Goal: Task Accomplishment & Management: Manage account settings

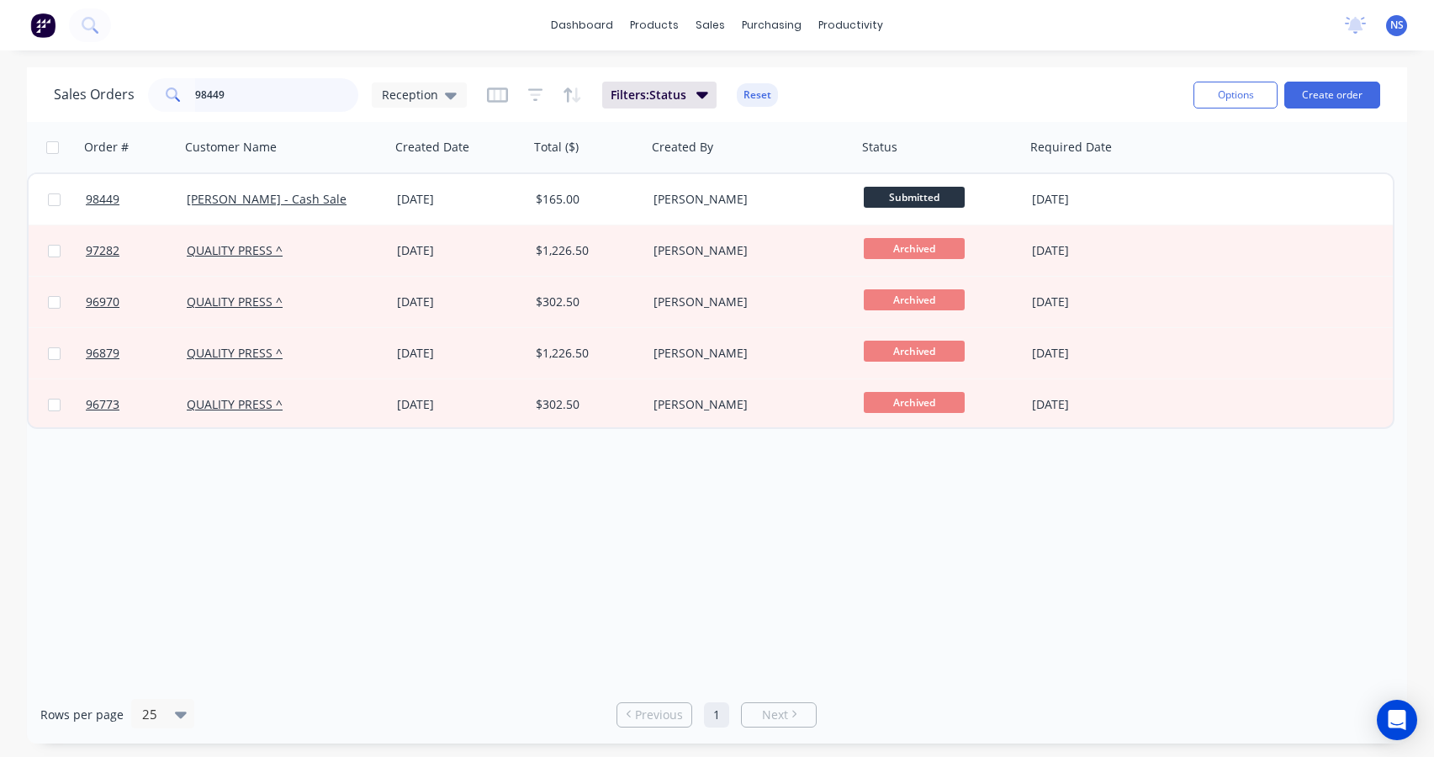
click at [253, 91] on input "98449" at bounding box center [277, 95] width 164 height 34
drag, startPoint x: 260, startPoint y: 92, endPoint x: 167, endPoint y: 80, distance: 93.3
click at [167, 80] on div "98449" at bounding box center [253, 95] width 210 height 34
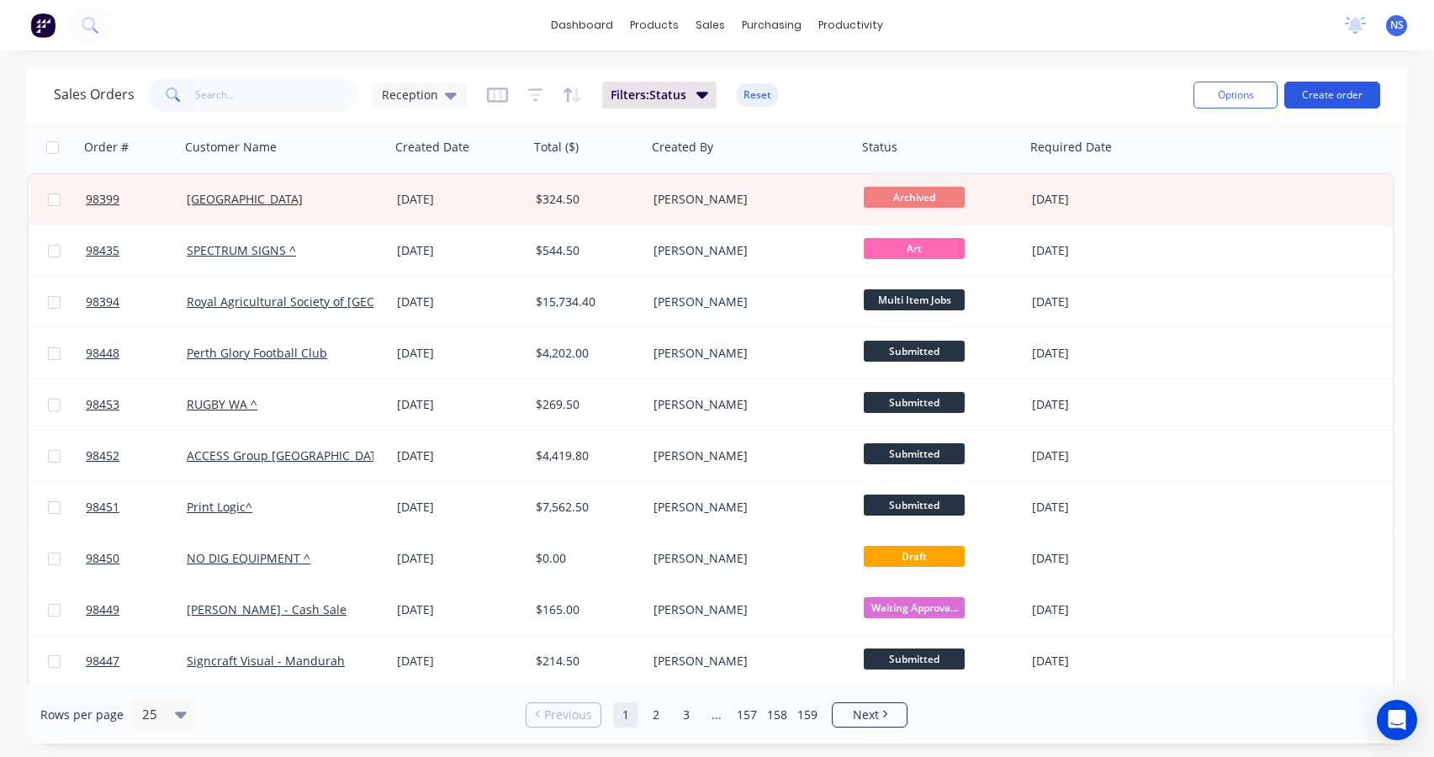
click at [1325, 95] on button "Create order" at bounding box center [1332, 95] width 96 height 27
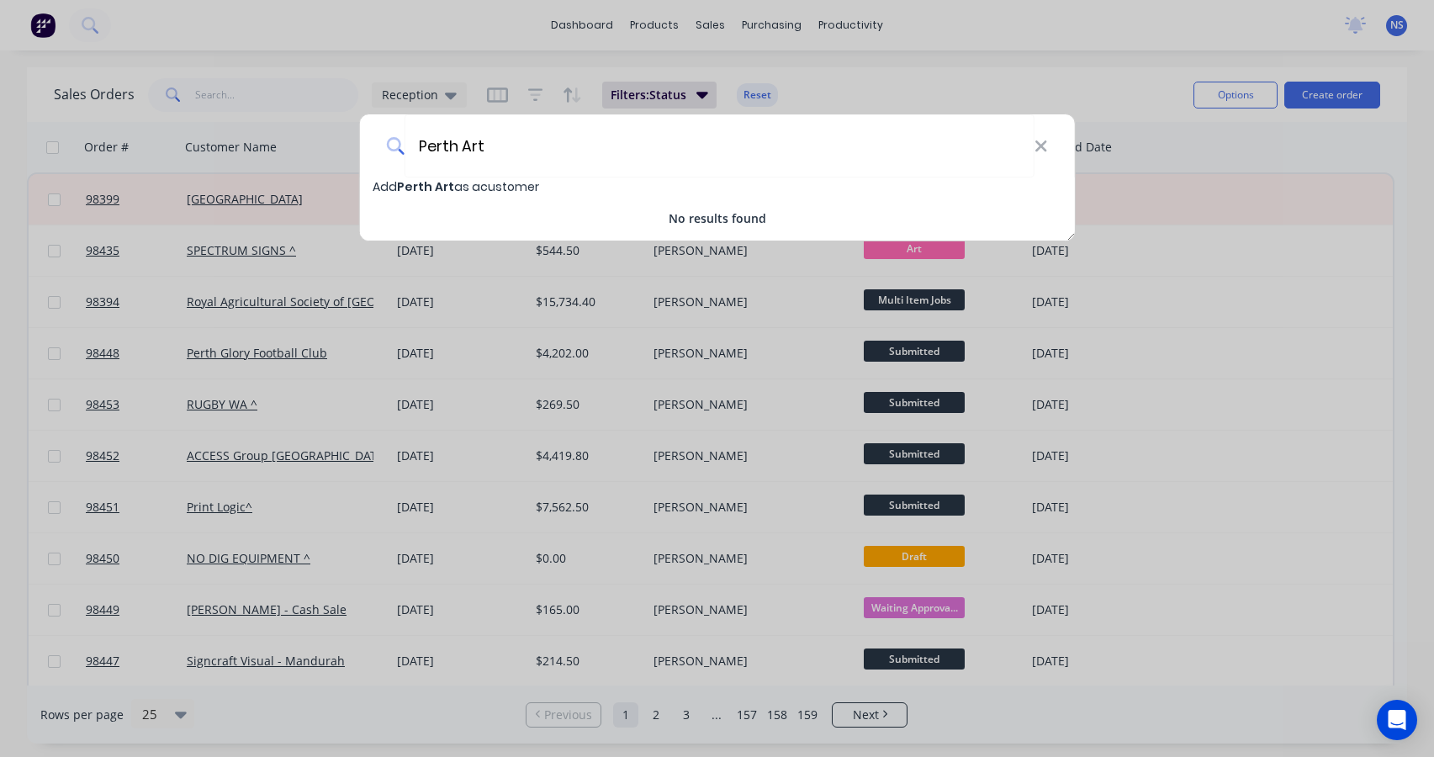
type input "Perth Art"
click at [422, 188] on span "Perth Art" at bounding box center [425, 186] width 57 height 17
select select "AU"
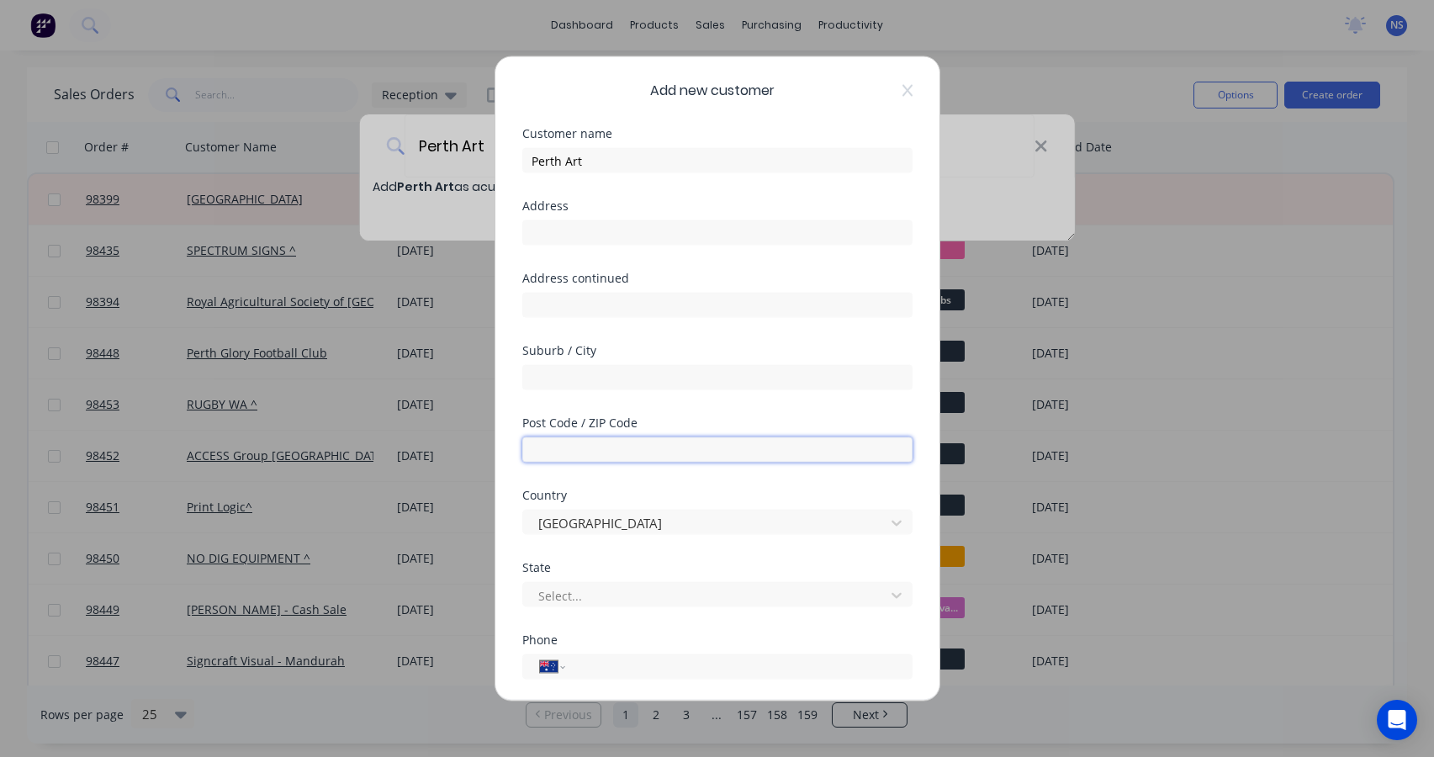
click at [578, 446] on input "text" at bounding box center [717, 449] width 390 height 25
type input "6000"
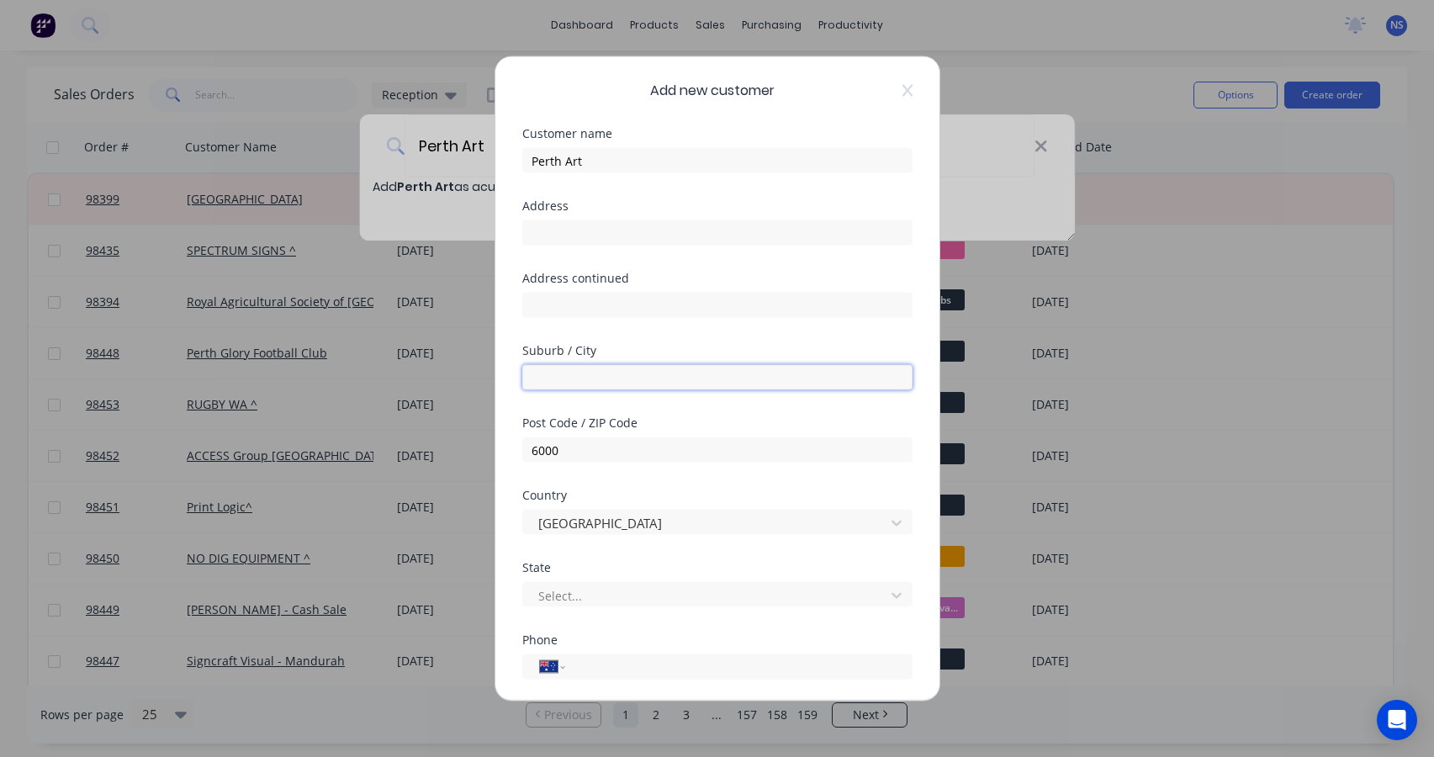
click at [553, 373] on input "text" at bounding box center [717, 377] width 390 height 25
type input "[GEOGRAPHIC_DATA]"
click at [580, 591] on div at bounding box center [707, 595] width 340 height 21
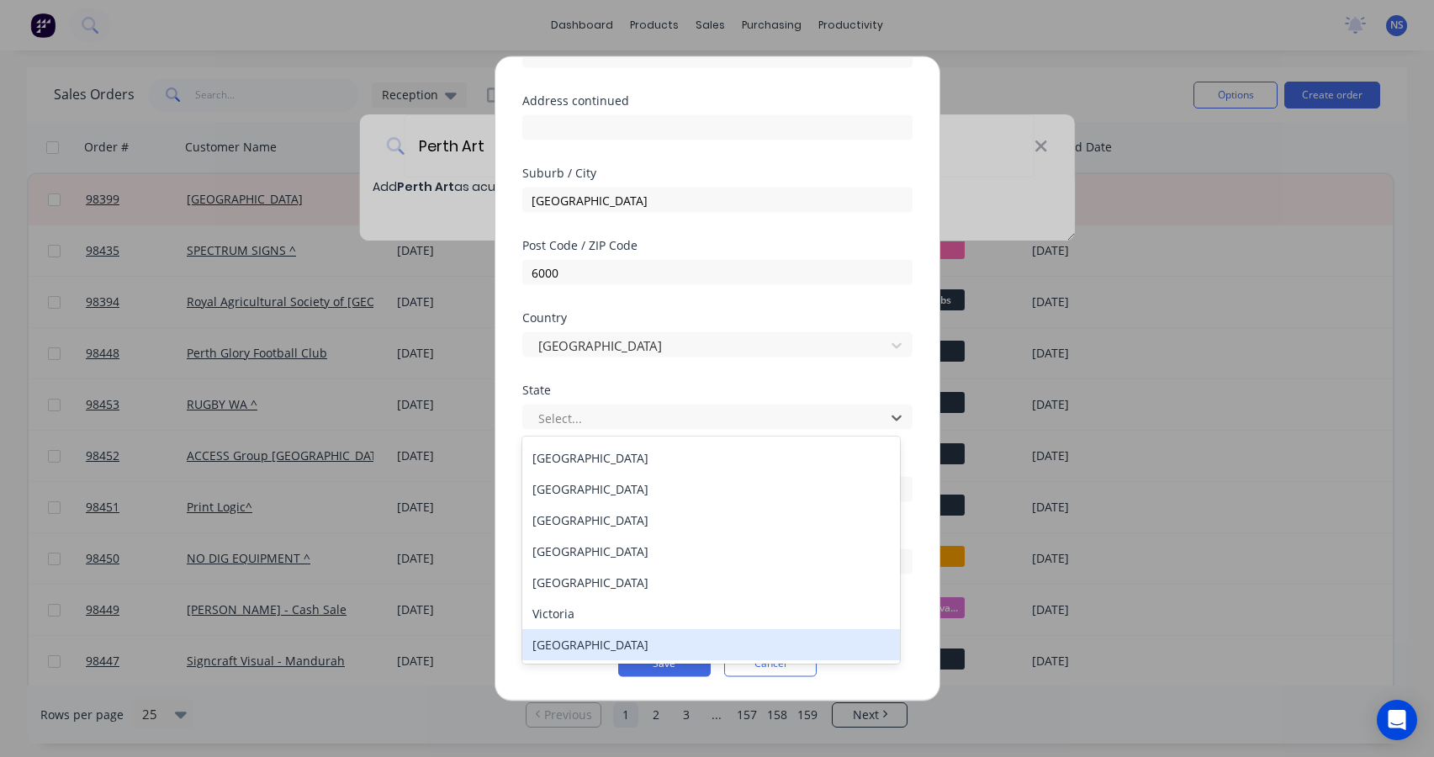
click at [707, 646] on div "[GEOGRAPHIC_DATA]" at bounding box center [711, 644] width 378 height 31
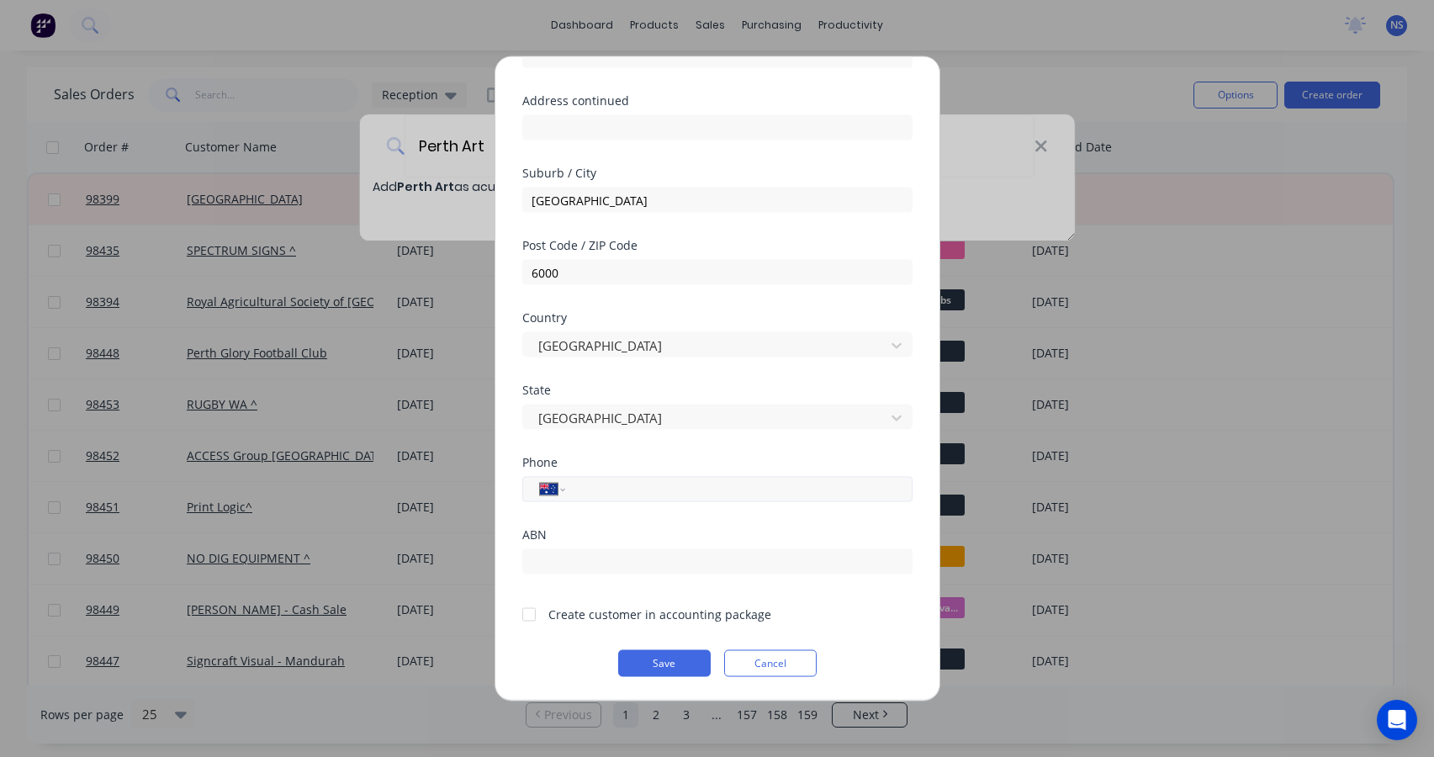
click at [606, 492] on input "tel" at bounding box center [735, 488] width 317 height 19
type input "0414 210 209"
click at [533, 615] on div at bounding box center [529, 614] width 34 height 34
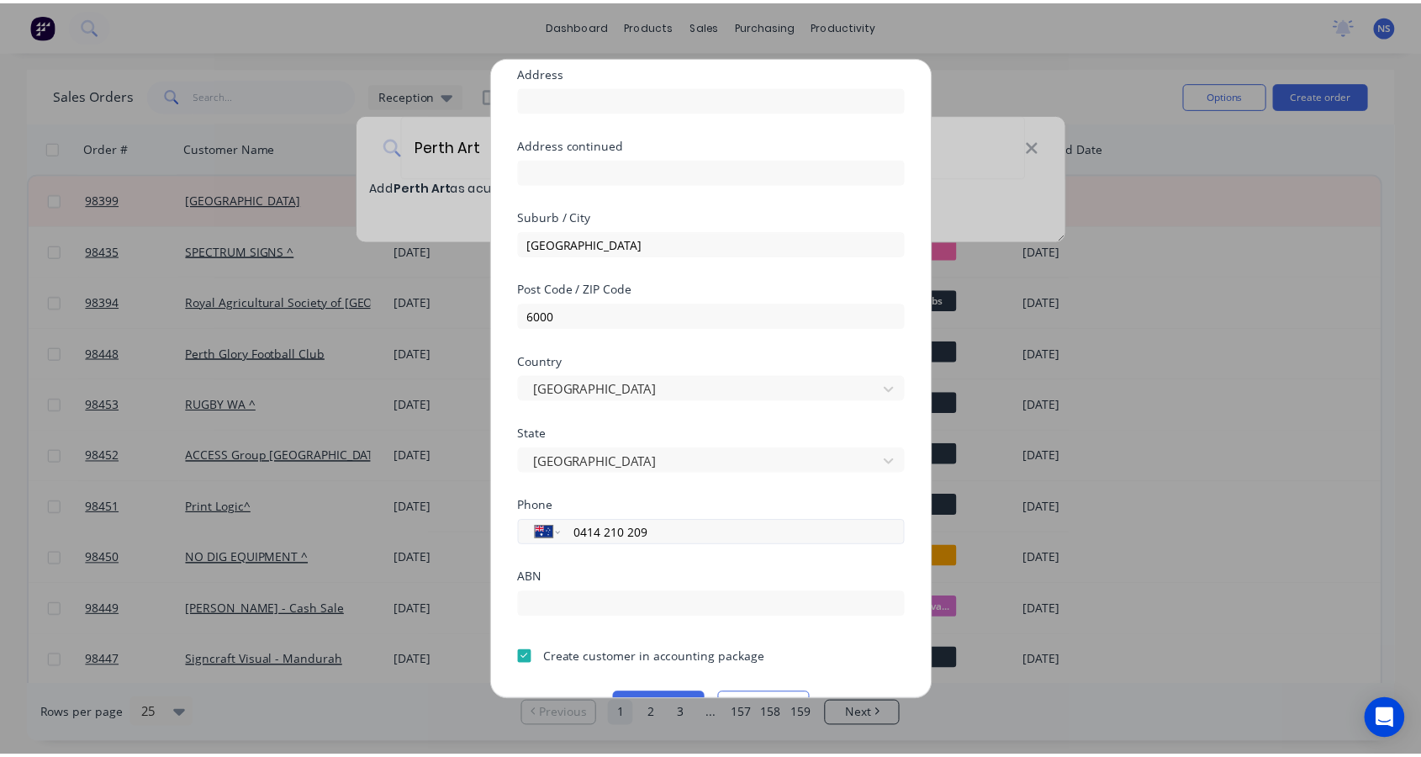
scroll to position [177, 0]
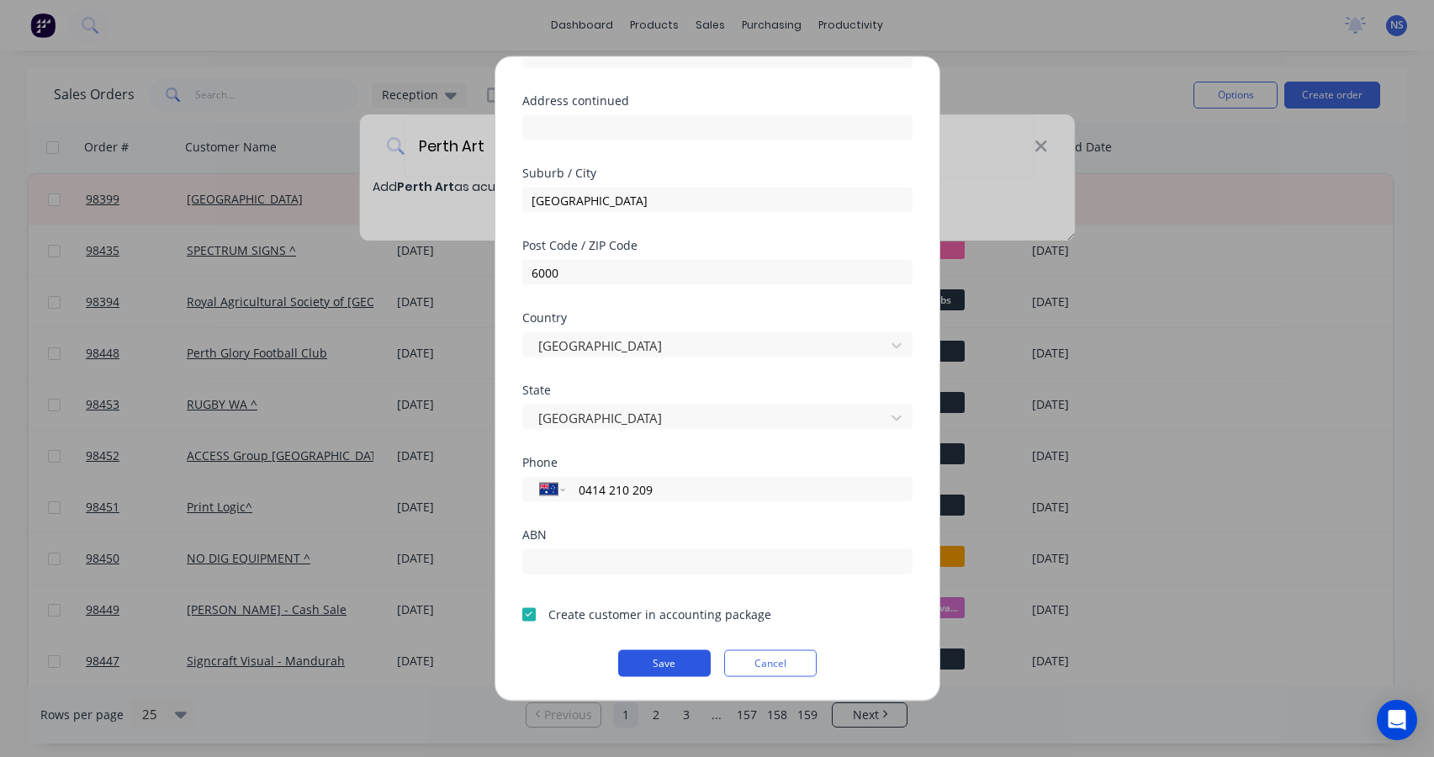
click at [663, 656] on button "Save" at bounding box center [664, 663] width 93 height 27
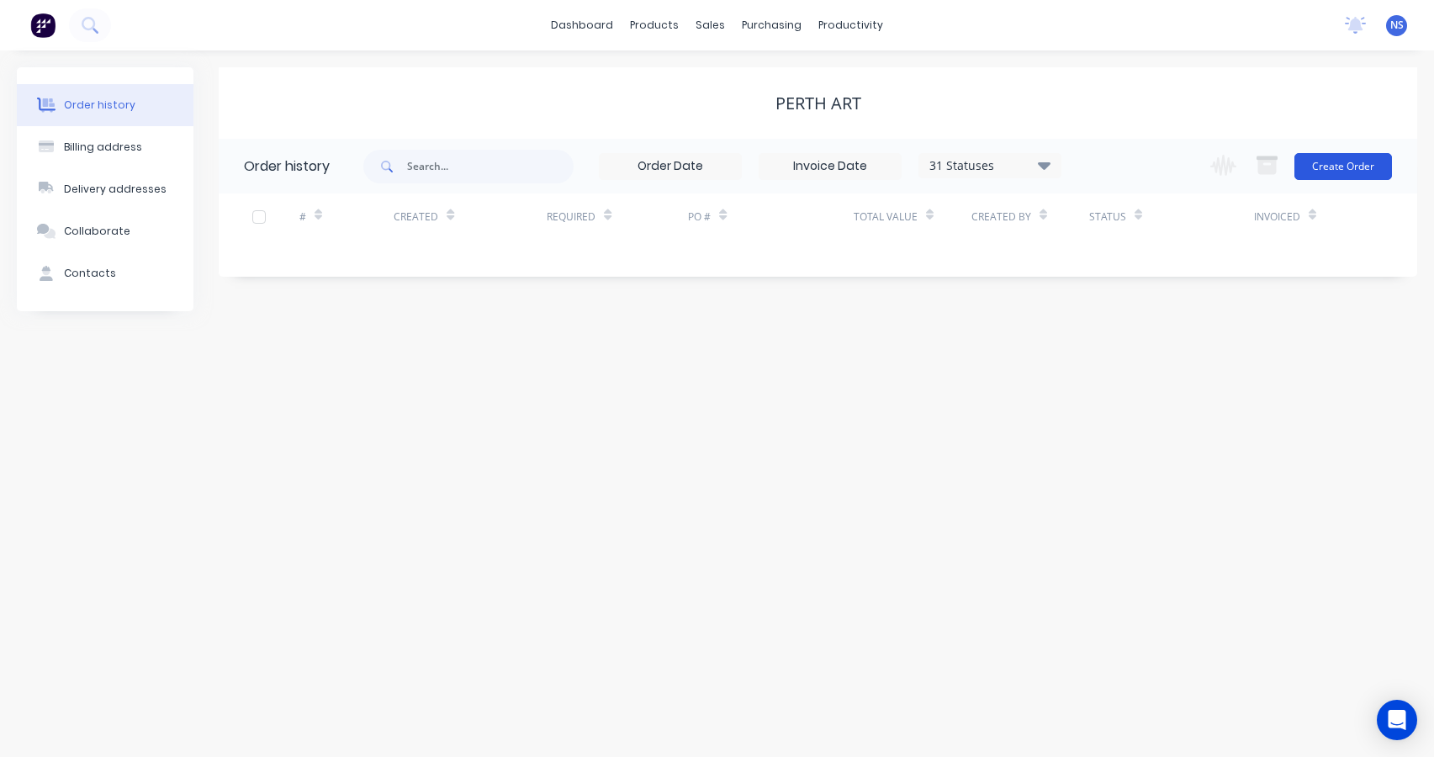
click at [1350, 167] on button "Create Order" at bounding box center [1343, 166] width 98 height 27
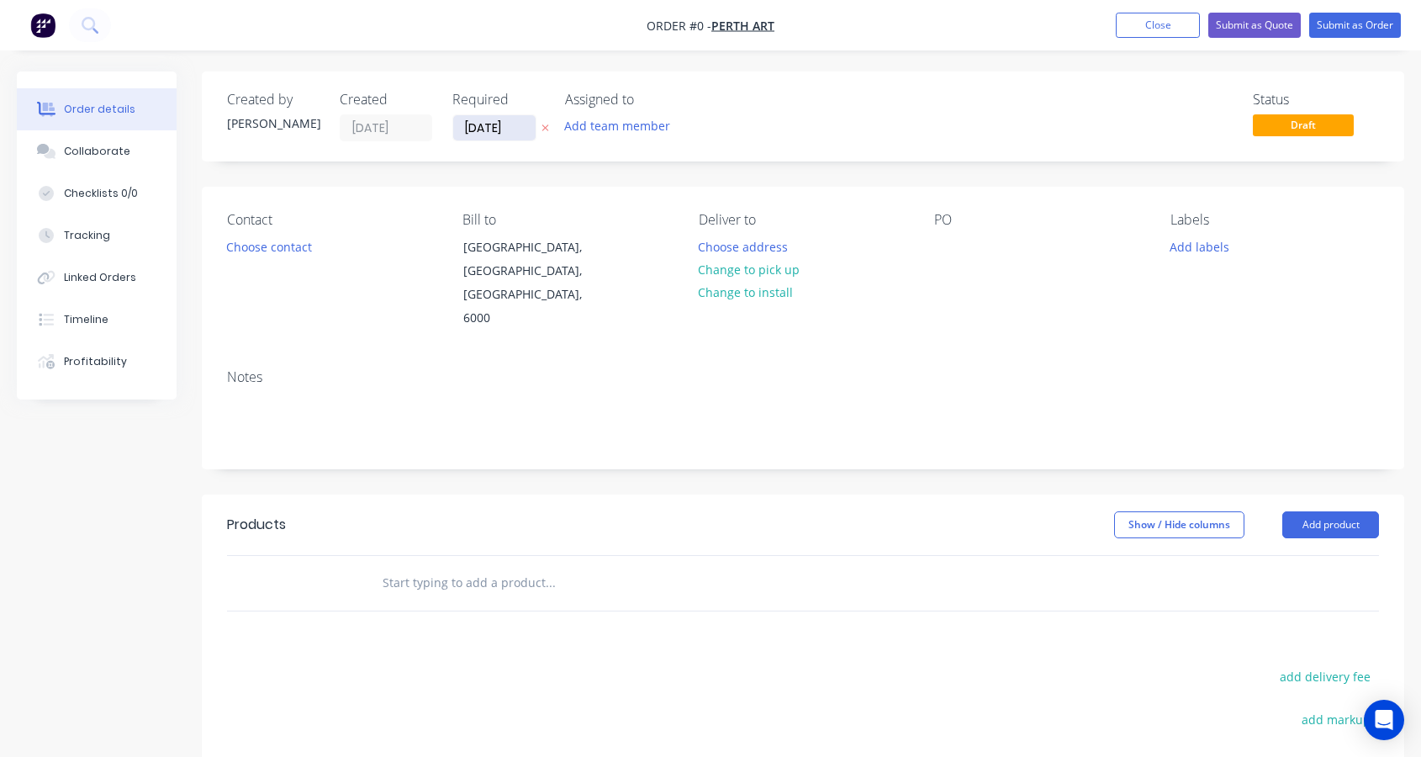
click at [493, 130] on input "[DATE]" at bounding box center [494, 127] width 82 height 25
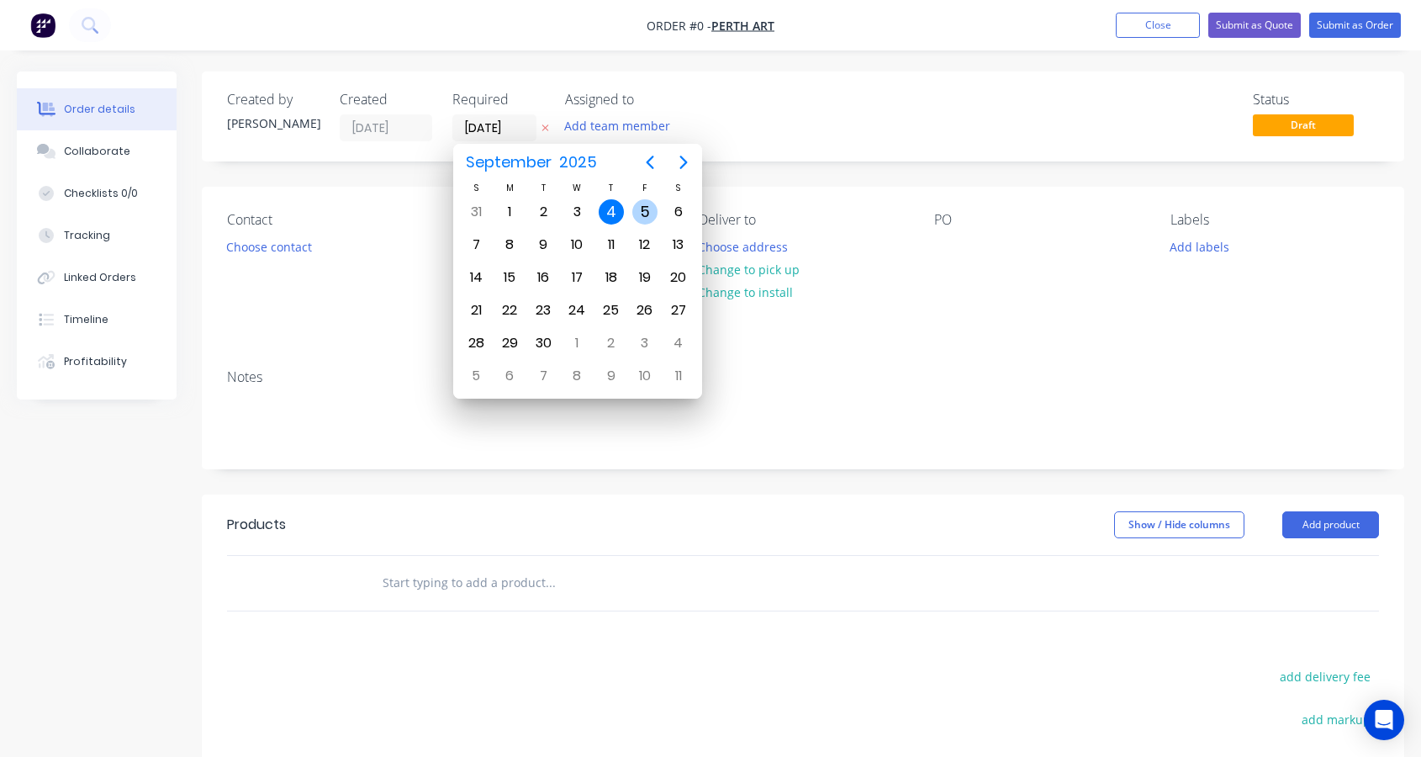
click at [649, 212] on div "5" at bounding box center [645, 211] width 25 height 25
type input "[DATE]"
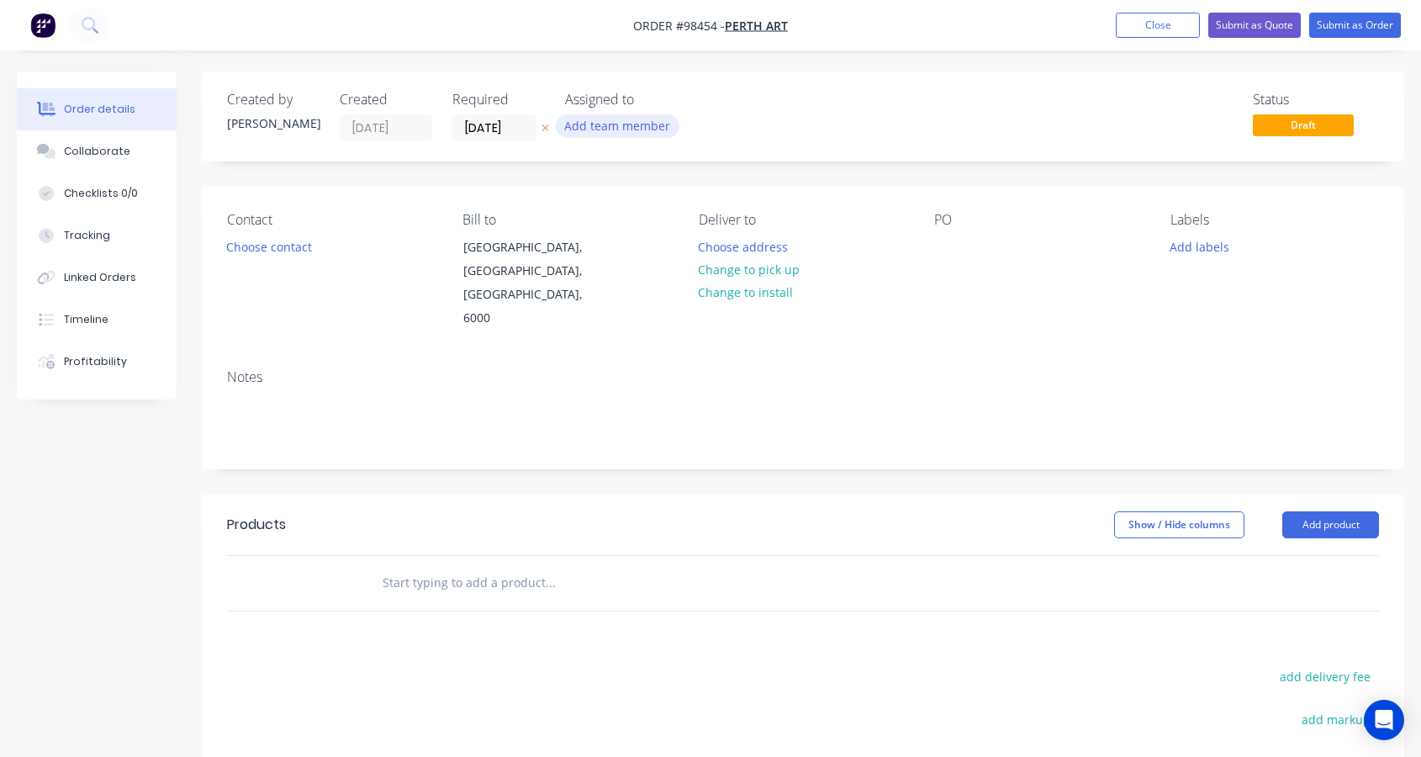
click at [635, 125] on button "Add team member" at bounding box center [618, 125] width 124 height 23
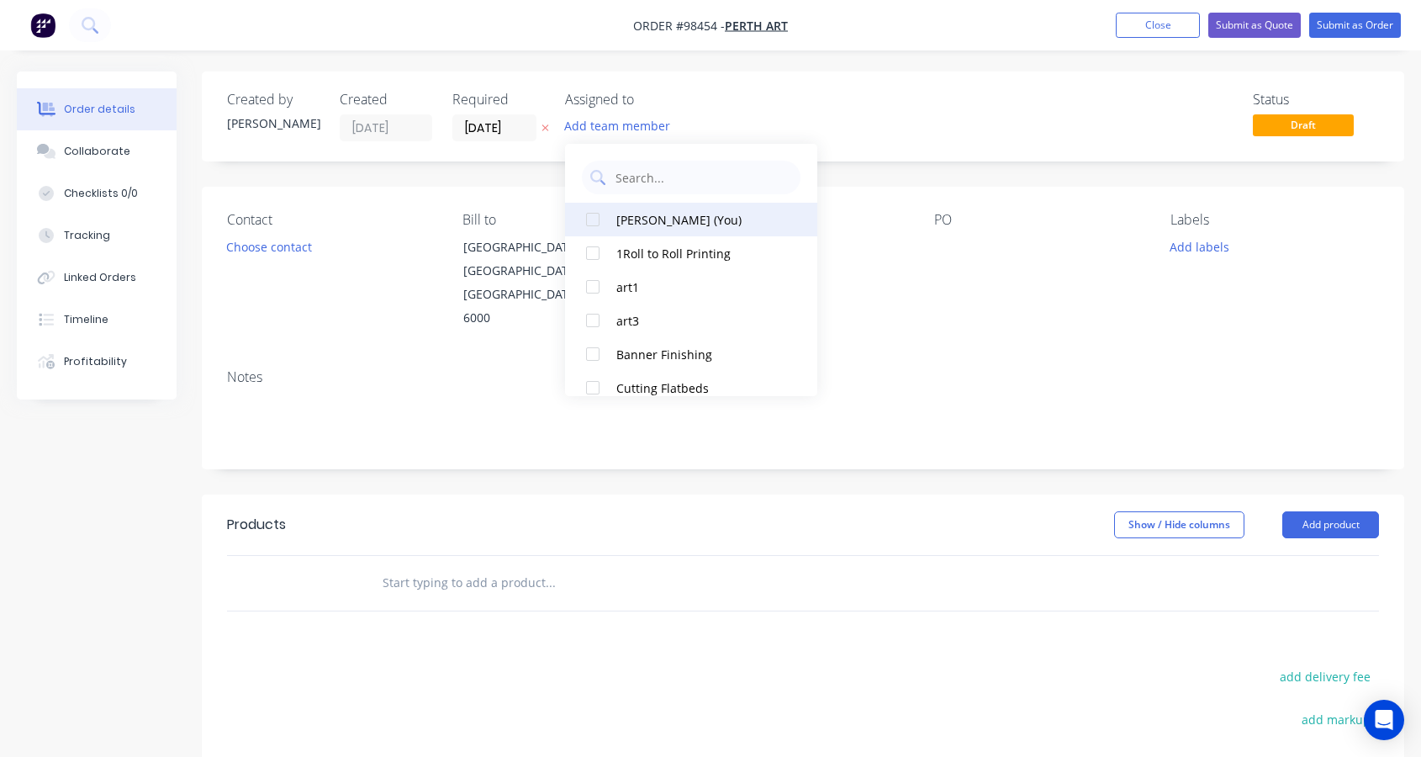
click at [668, 213] on div "[PERSON_NAME] (You)" at bounding box center [701, 220] width 168 height 18
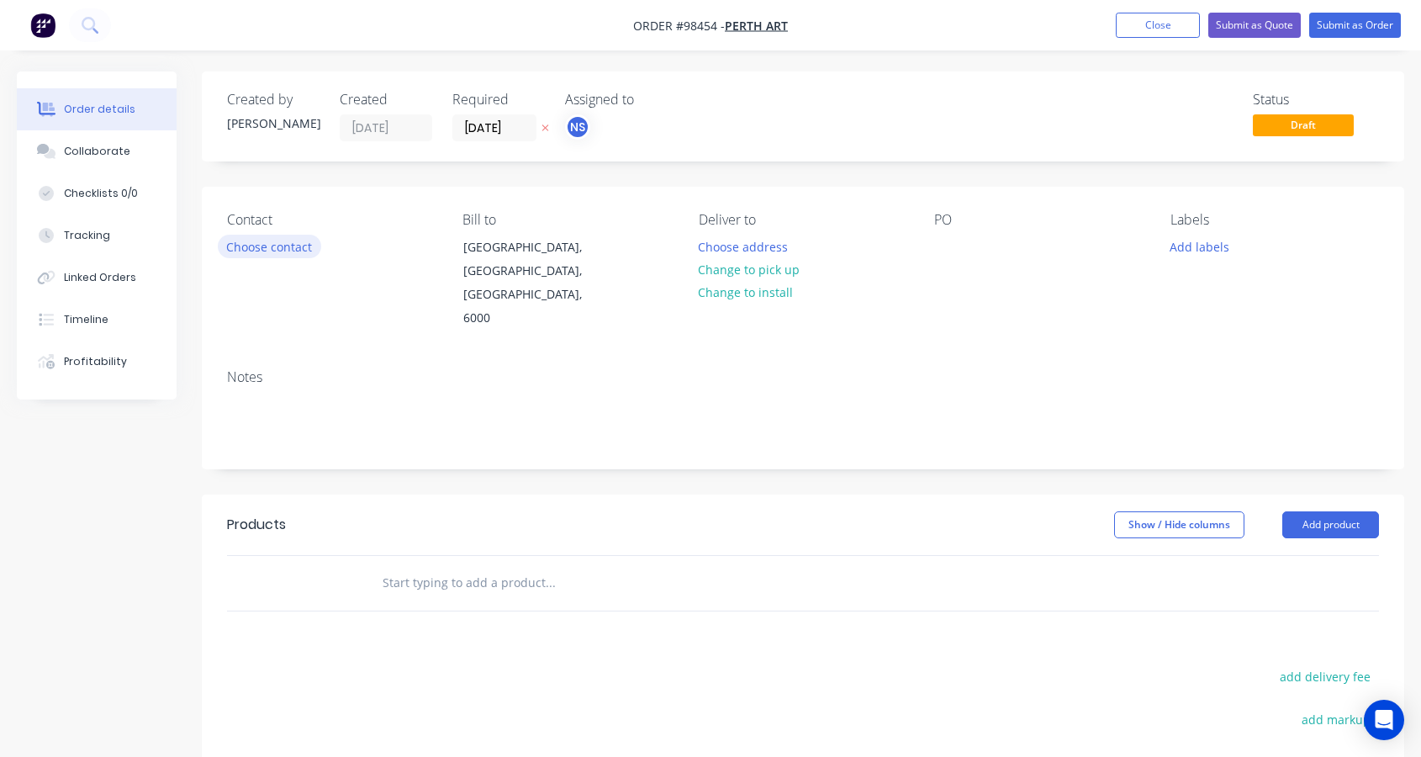
click at [274, 247] on button "Choose contact" at bounding box center [269, 246] width 103 height 23
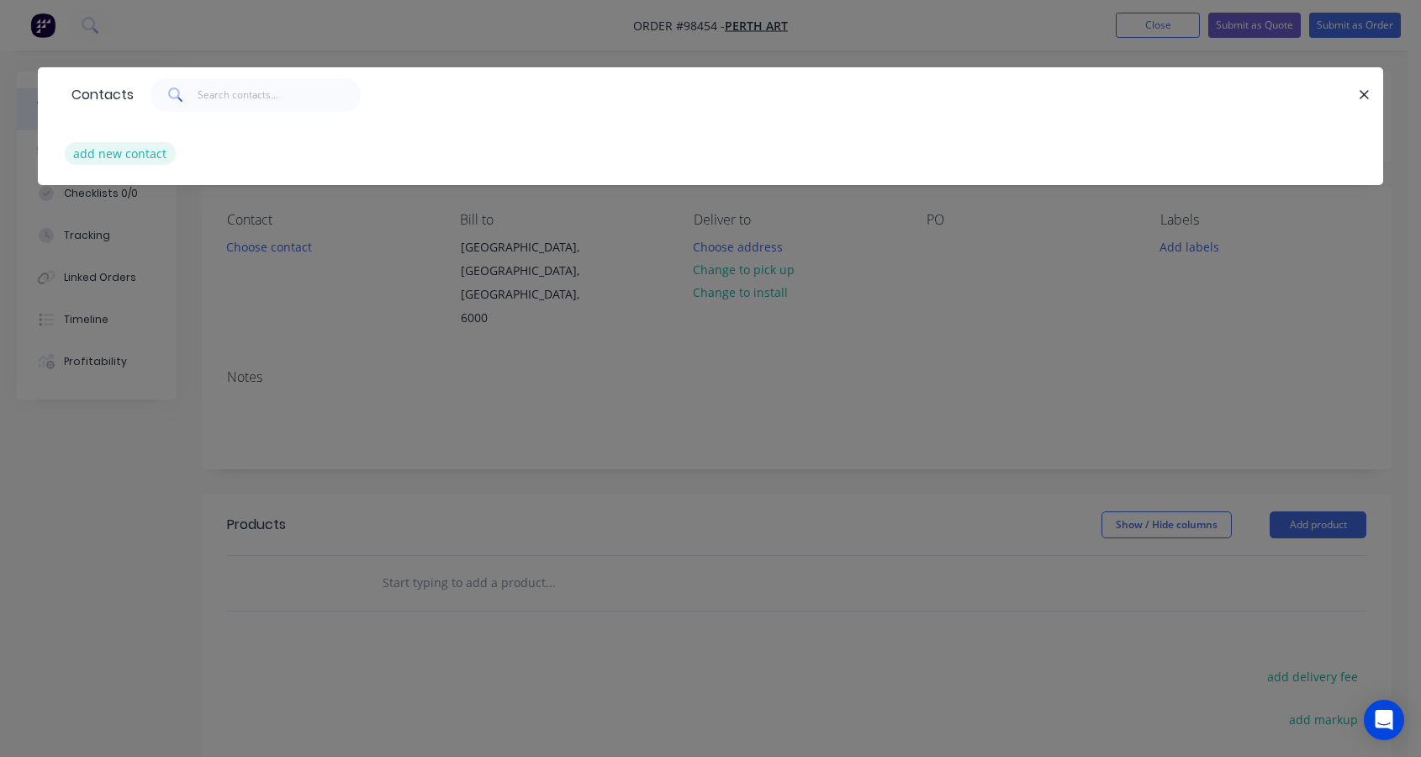
click at [146, 156] on button "add new contact" at bounding box center [120, 153] width 111 height 23
select select "AU"
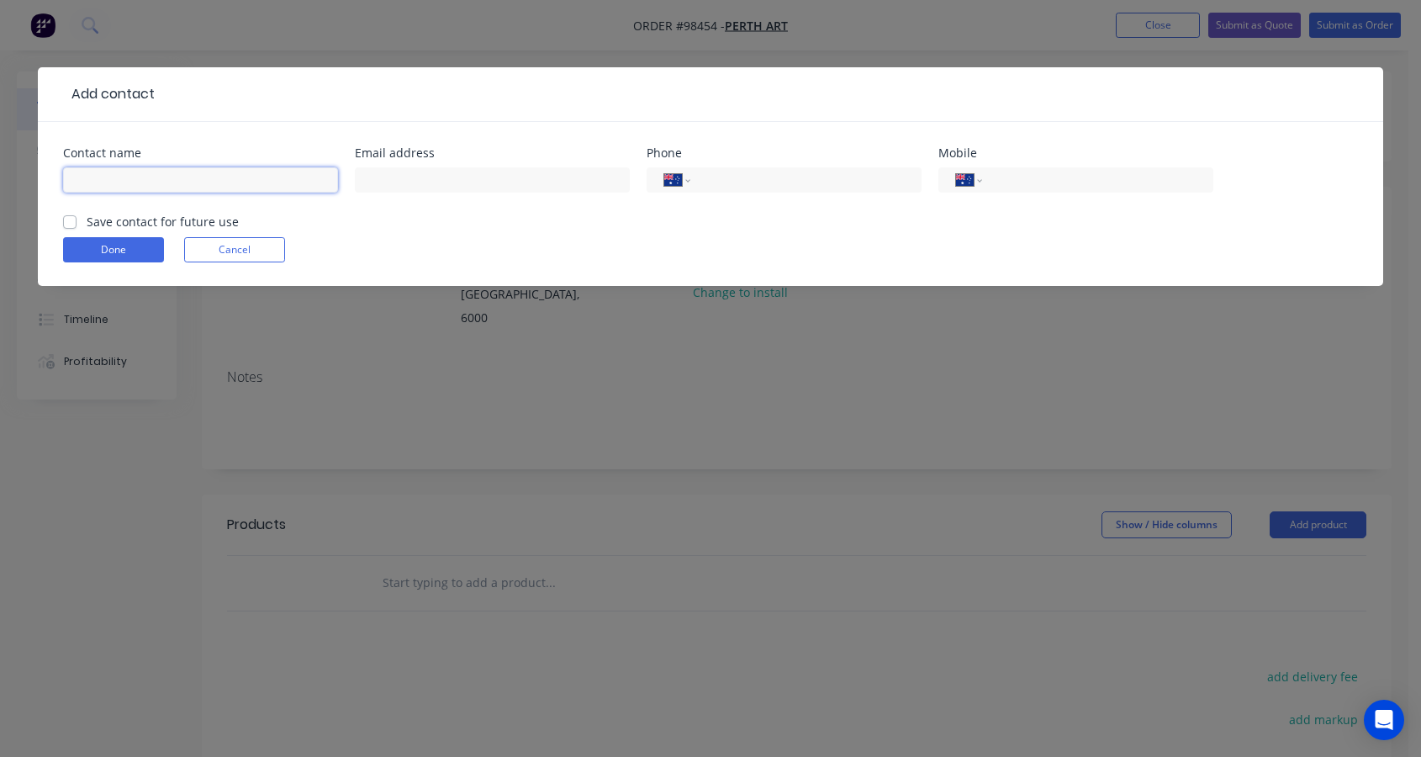
click at [140, 172] on input "text" at bounding box center [200, 179] width 275 height 25
type input "Kamile"
click at [432, 188] on input "text" at bounding box center [492, 179] width 275 height 25
type input "[EMAIL_ADDRESS][DOMAIN_NAME]"
click at [1022, 186] on input "tel" at bounding box center [1095, 180] width 202 height 19
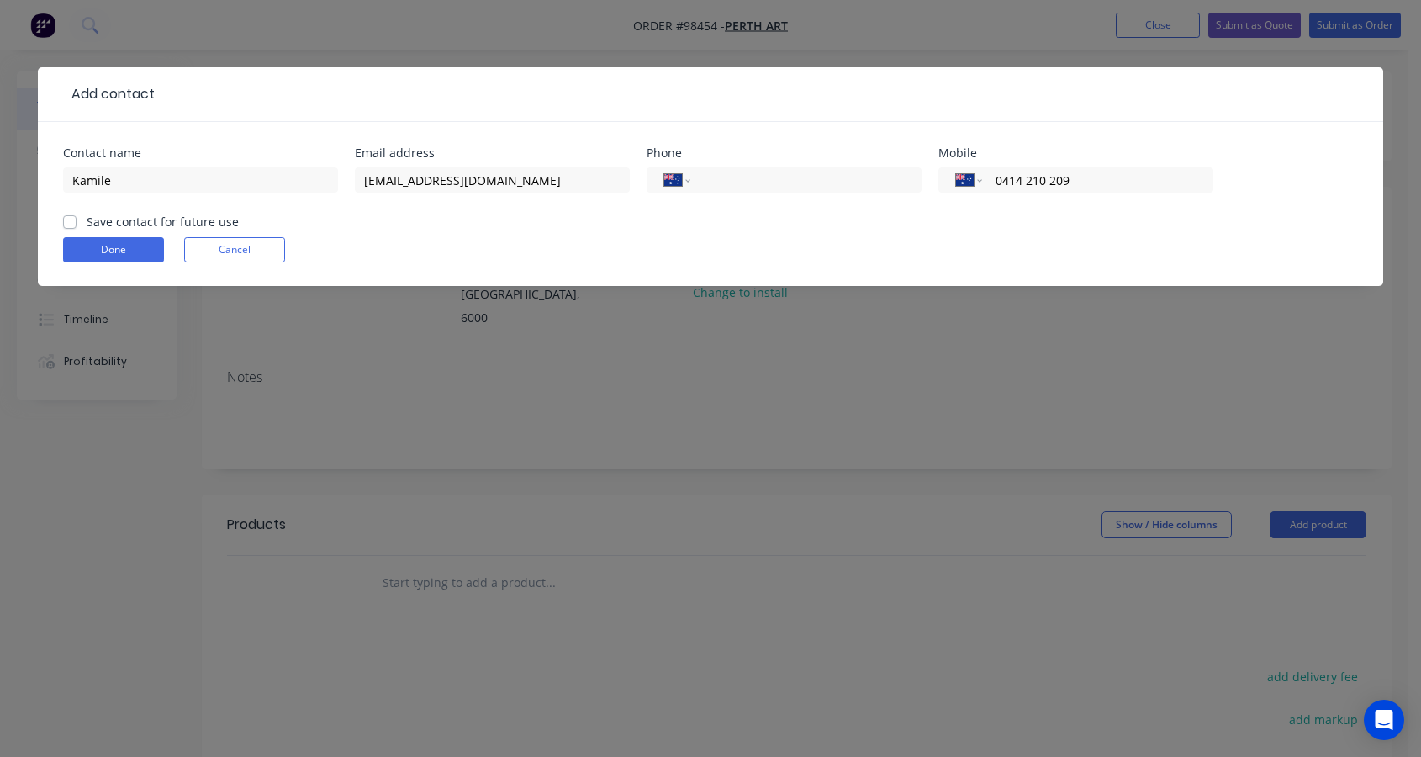
type input "0414 210 209"
click at [87, 225] on label "Save contact for future use" at bounding box center [163, 222] width 152 height 18
click at [70, 225] on input "Save contact for future use" at bounding box center [69, 221] width 13 height 16
checkbox input "true"
click at [102, 251] on button "Done" at bounding box center [113, 249] width 101 height 25
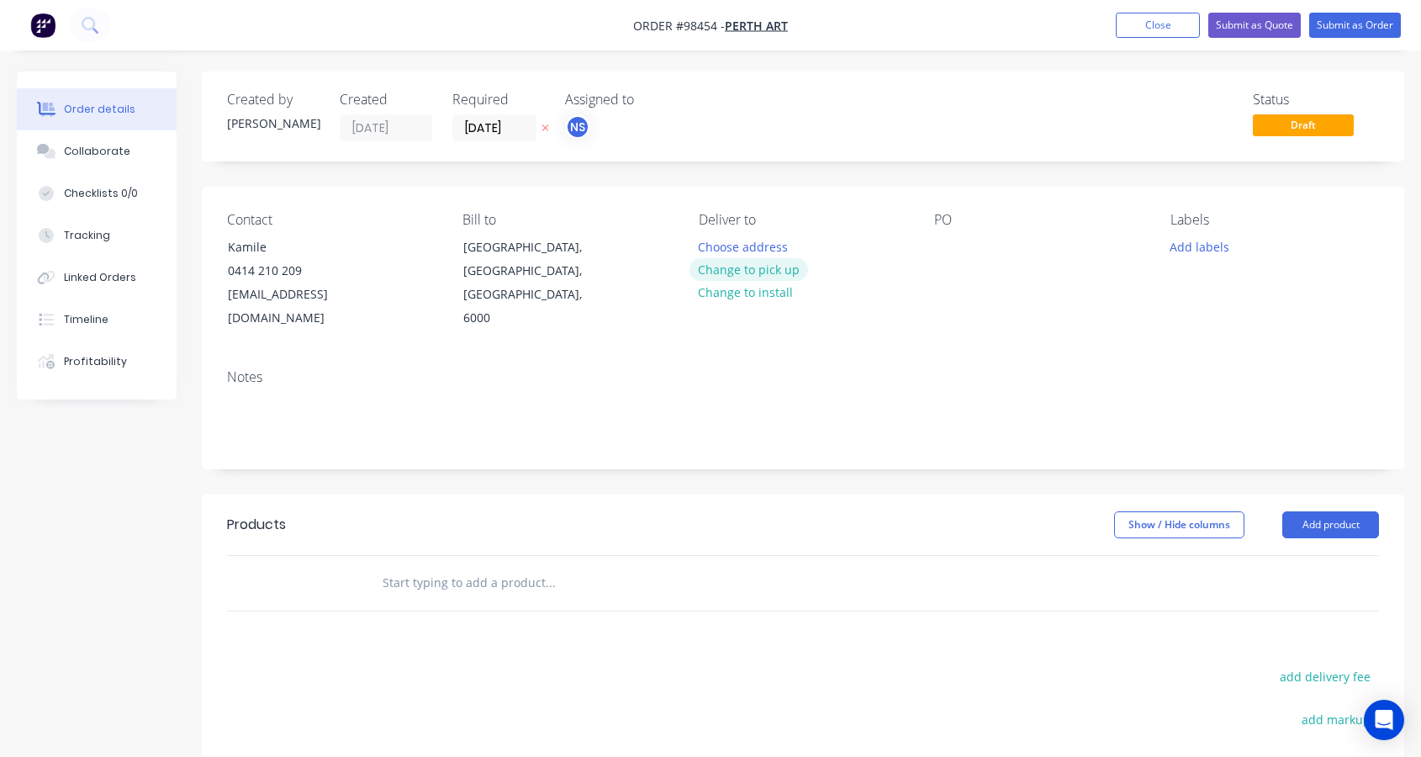
click at [747, 271] on button "Change to pick up" at bounding box center [749, 269] width 119 height 23
click at [724, 244] on div at bounding box center [712, 247] width 27 height 24
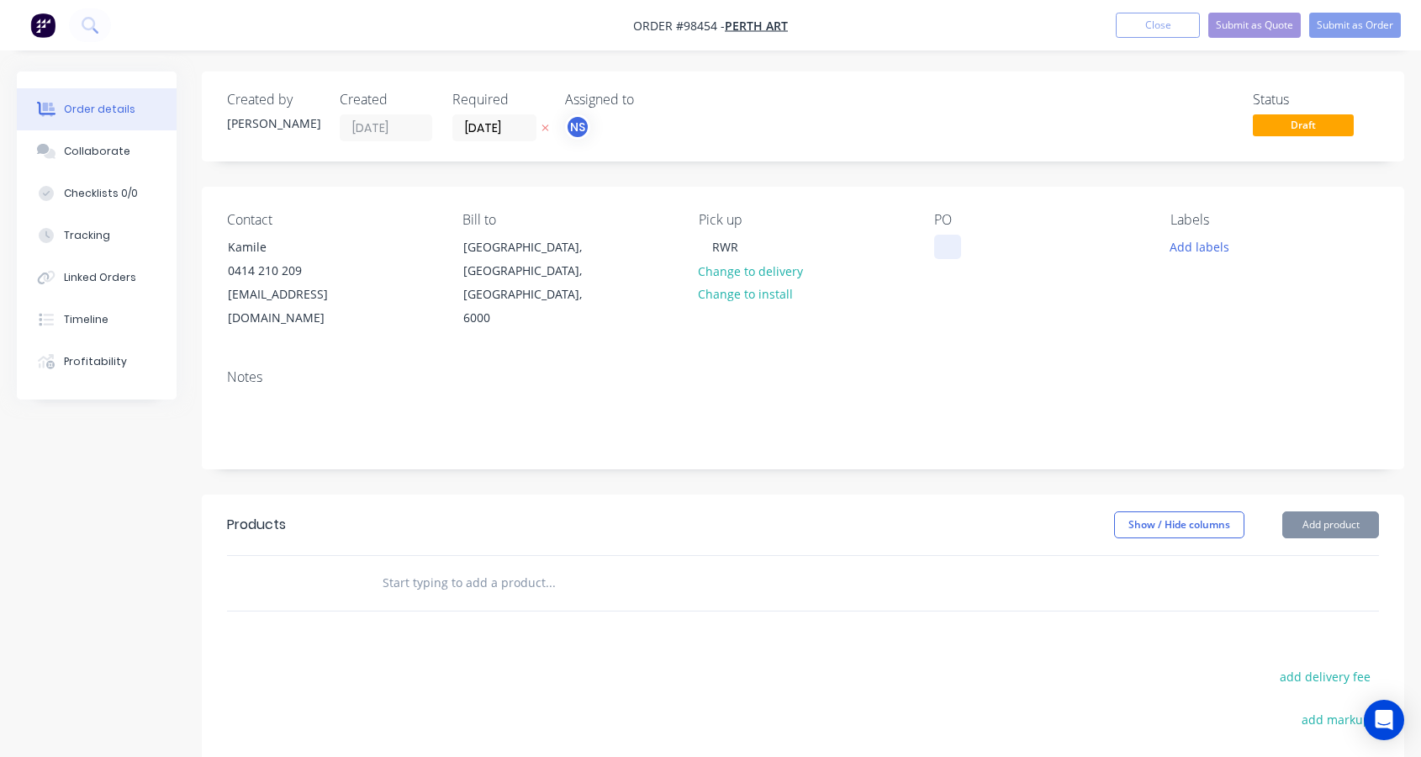
click at [946, 243] on div at bounding box center [947, 247] width 27 height 24
click at [1197, 251] on button "Add labels" at bounding box center [1199, 246] width 77 height 23
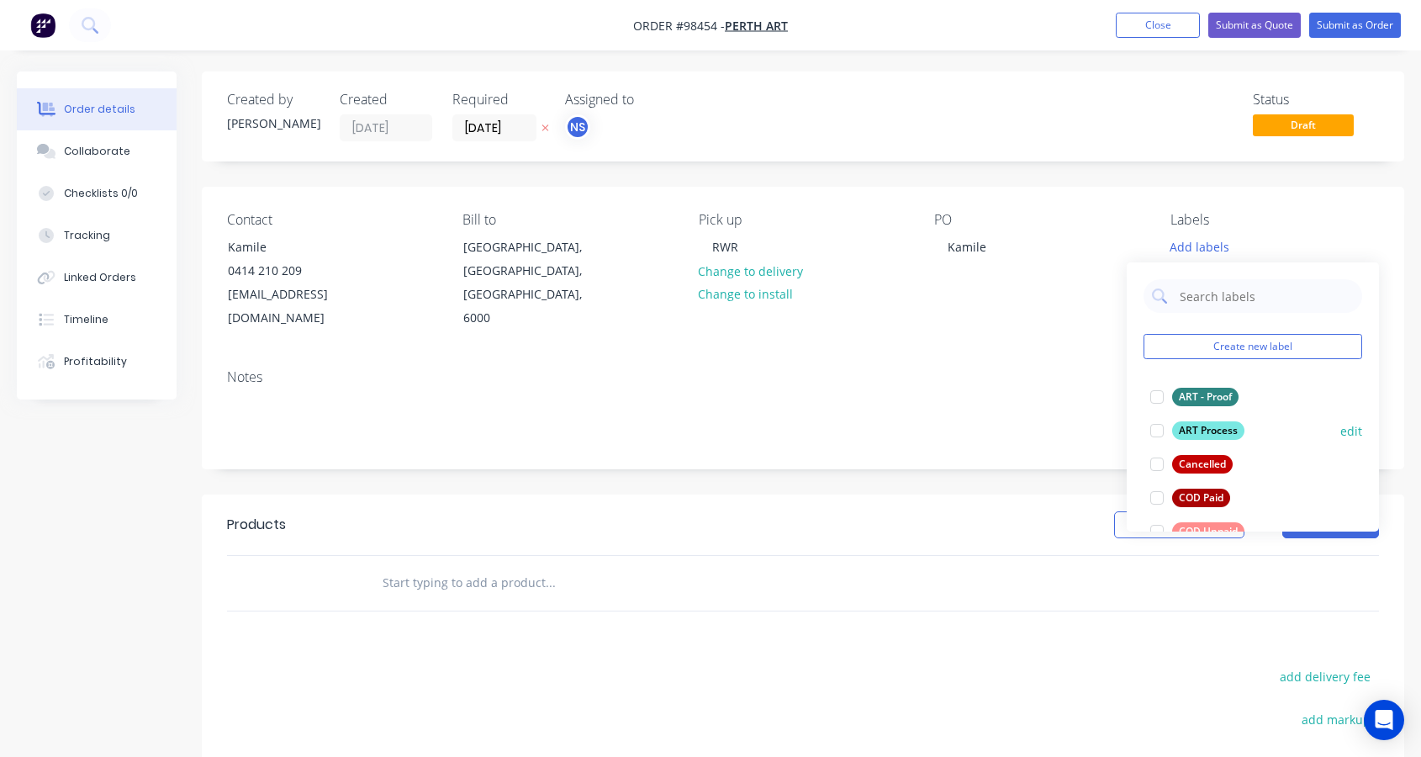
click at [1154, 431] on div at bounding box center [1158, 431] width 34 height 34
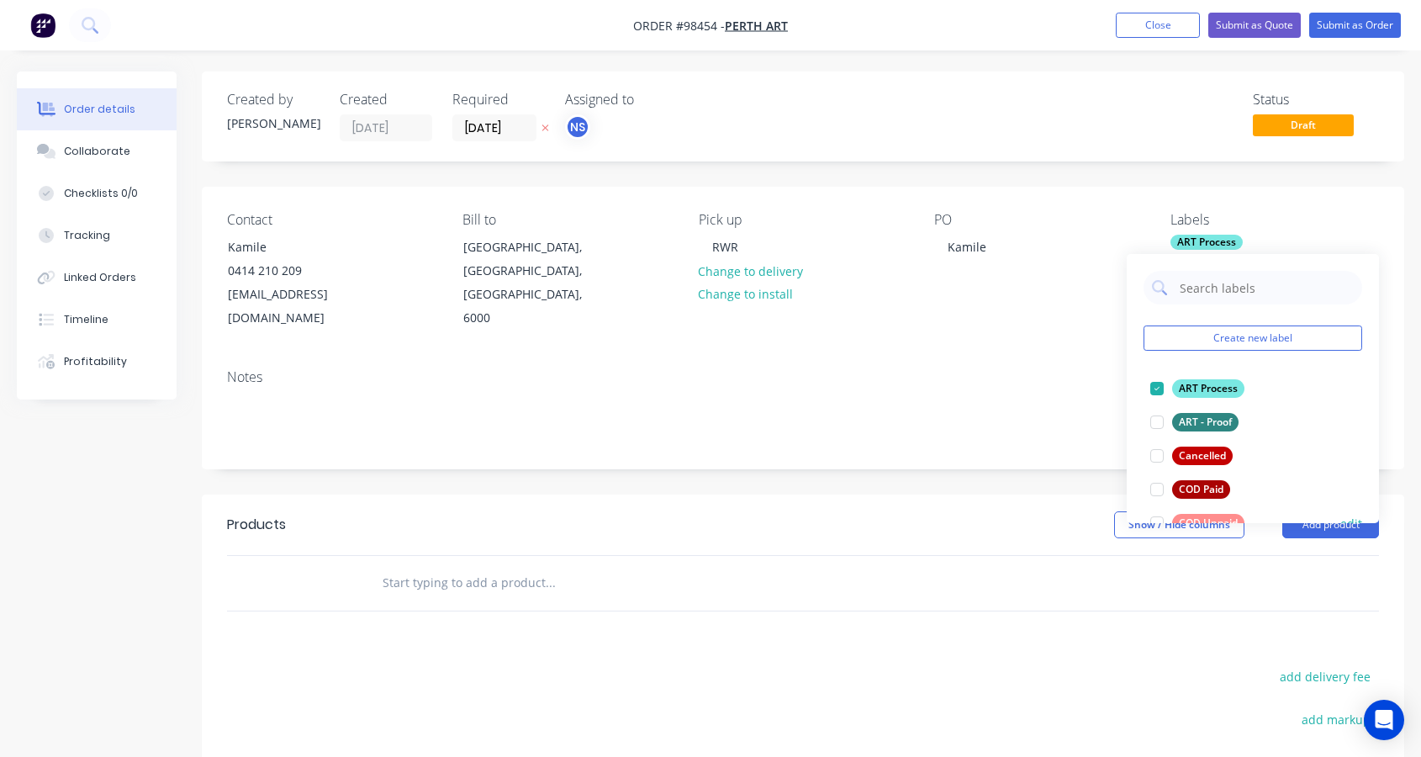
click at [1157, 519] on div at bounding box center [1158, 523] width 34 height 34
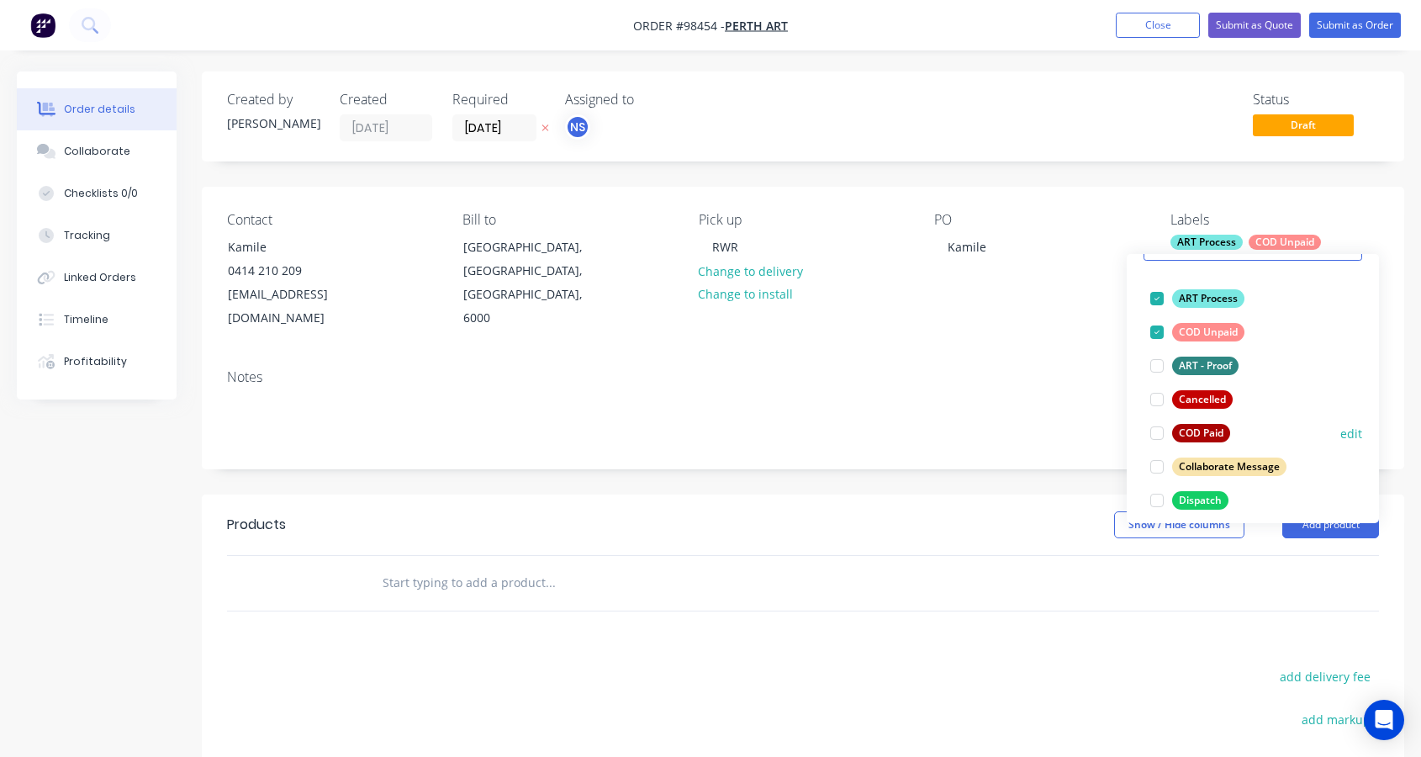
scroll to position [299, 0]
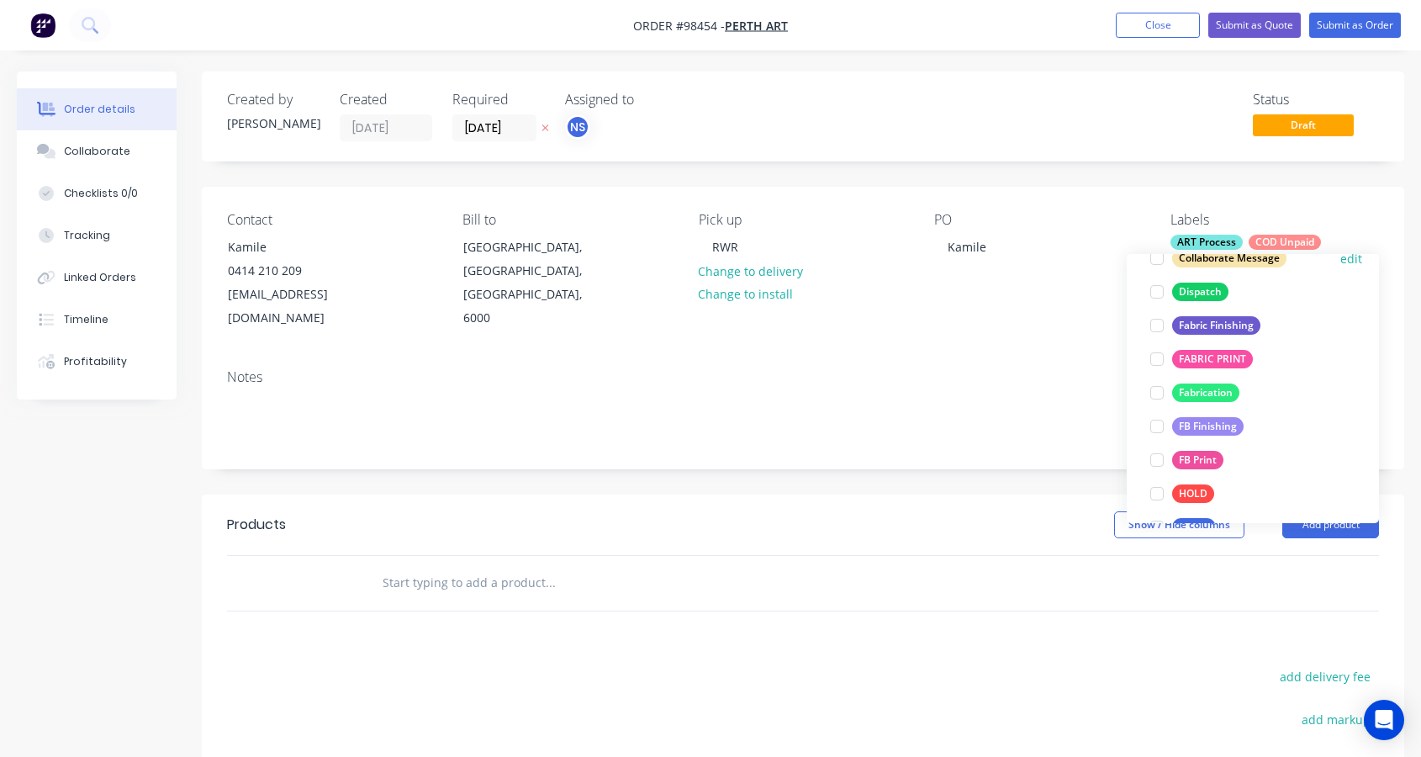
click at [1161, 259] on div at bounding box center [1158, 258] width 34 height 34
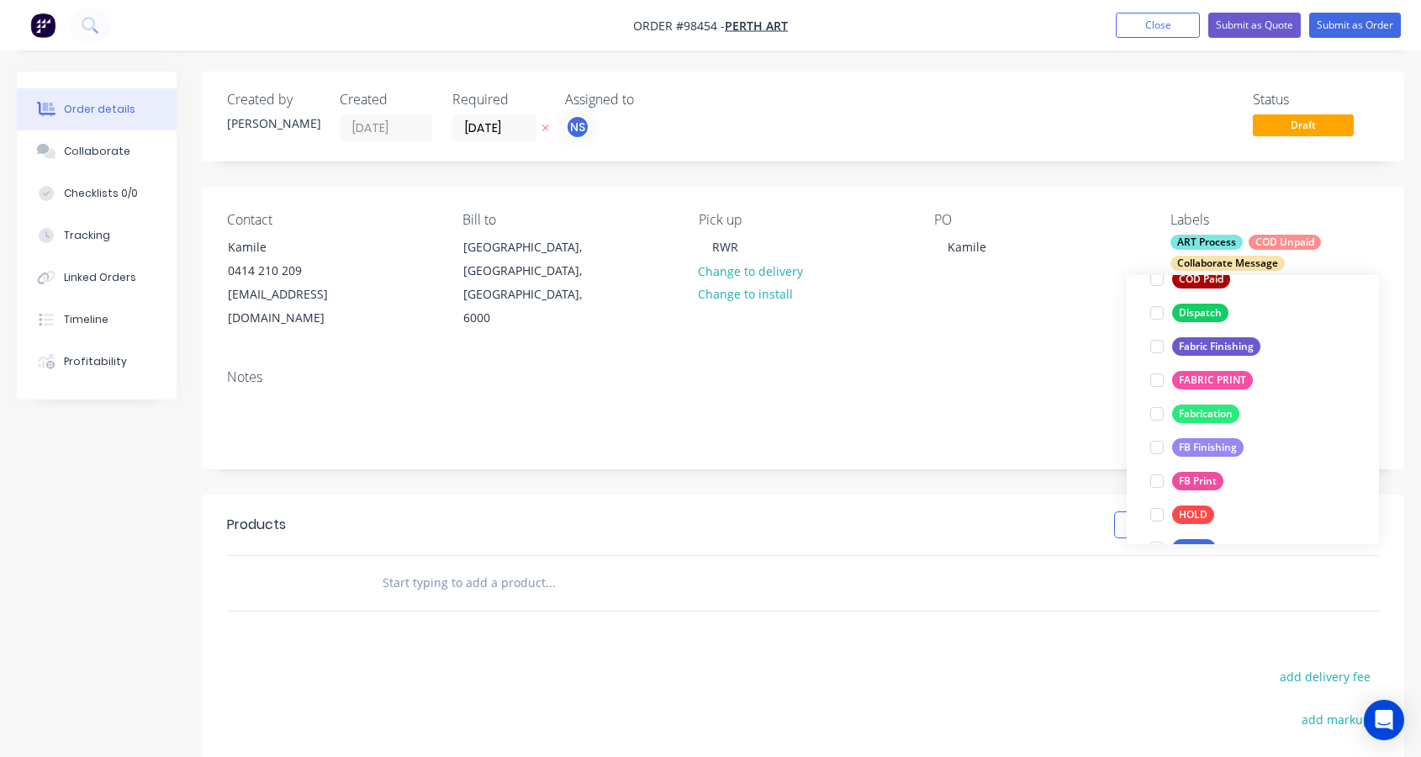
scroll to position [198, 0]
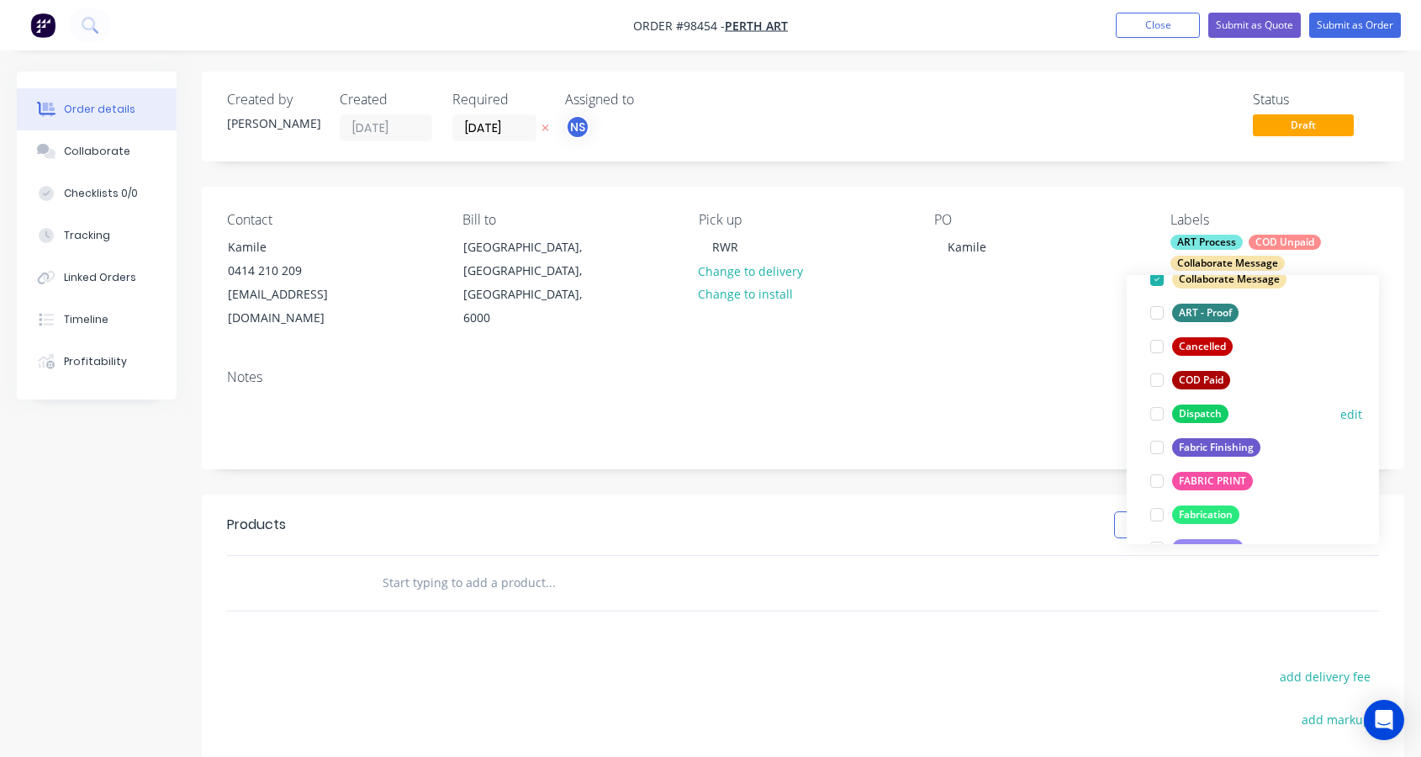
click at [1158, 414] on div at bounding box center [1158, 414] width 34 height 34
click at [1158, 484] on div at bounding box center [1158, 481] width 34 height 34
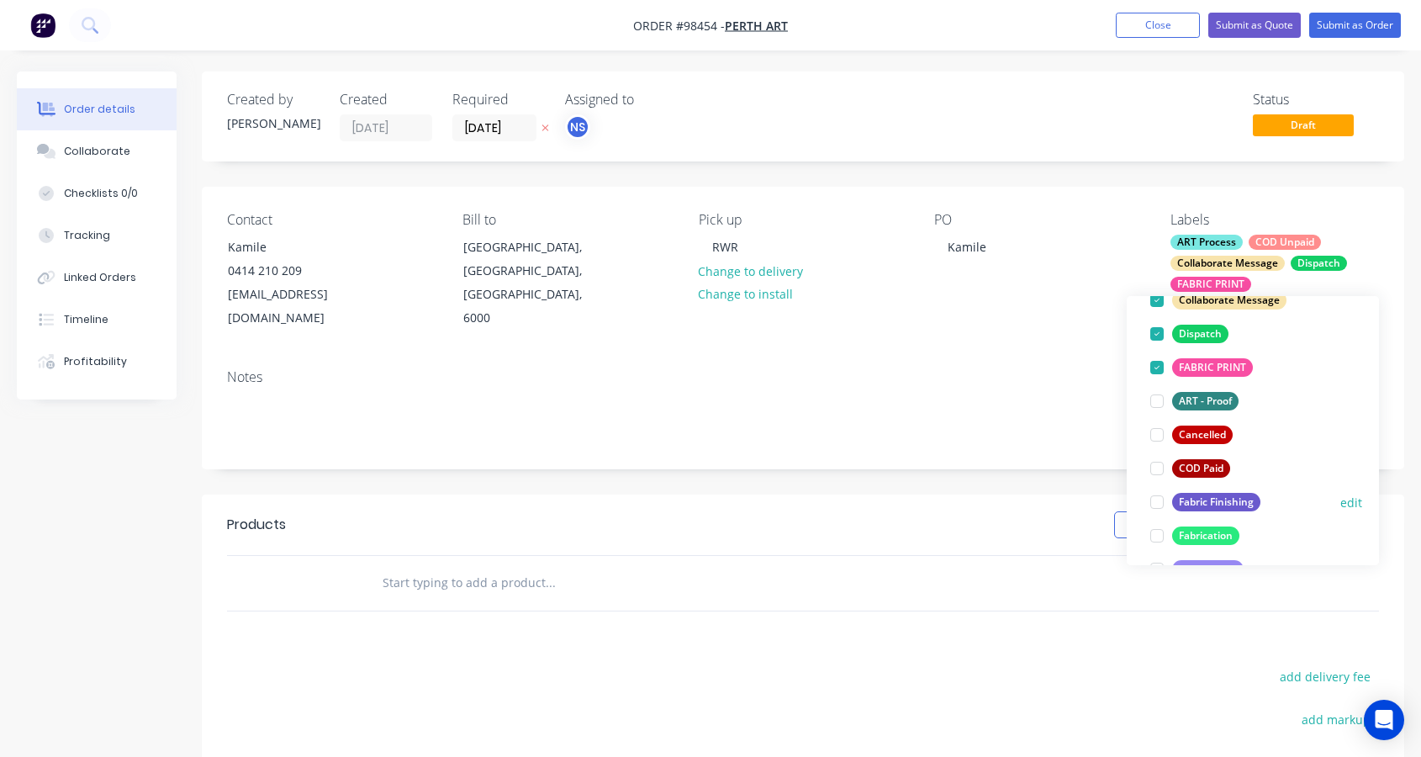
click at [1157, 505] on div at bounding box center [1158, 502] width 34 height 34
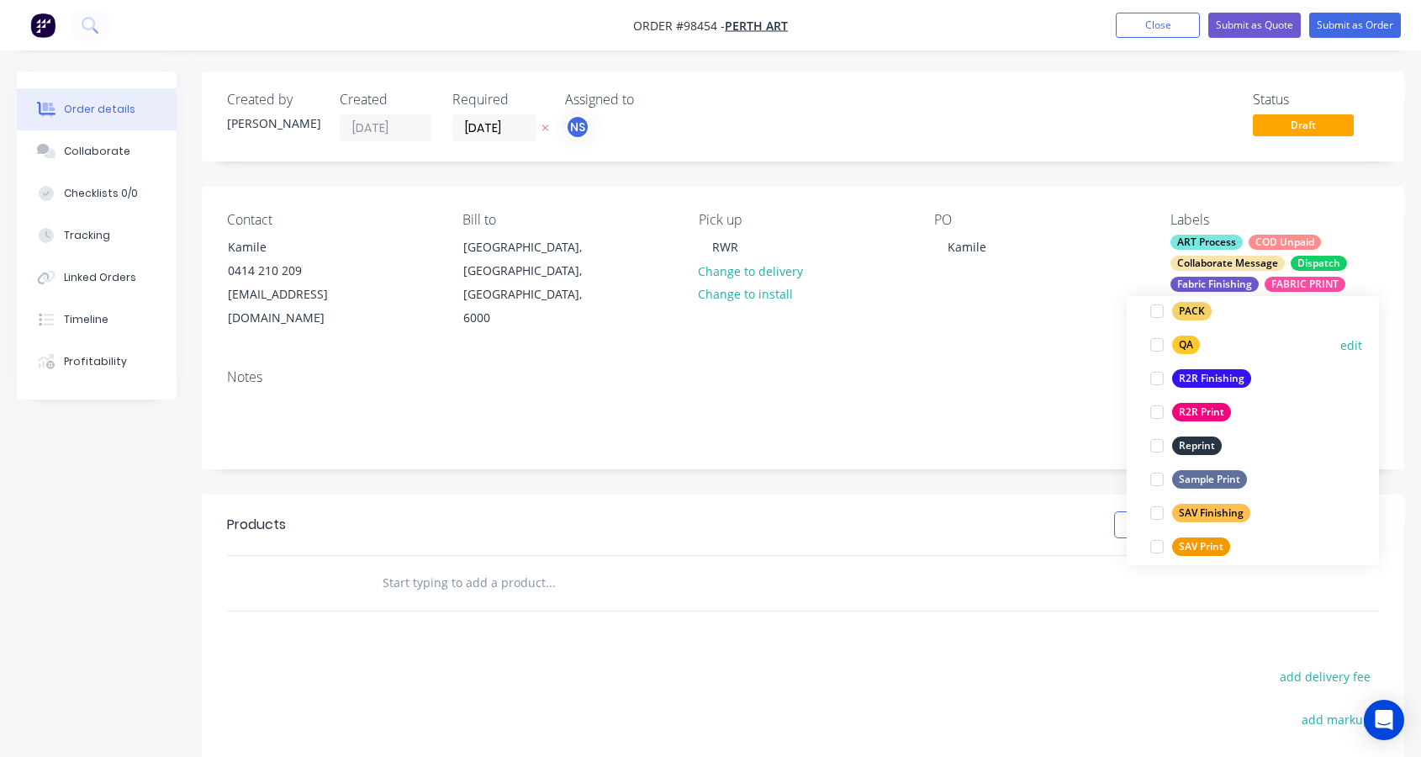
click at [1155, 340] on div at bounding box center [1158, 345] width 34 height 34
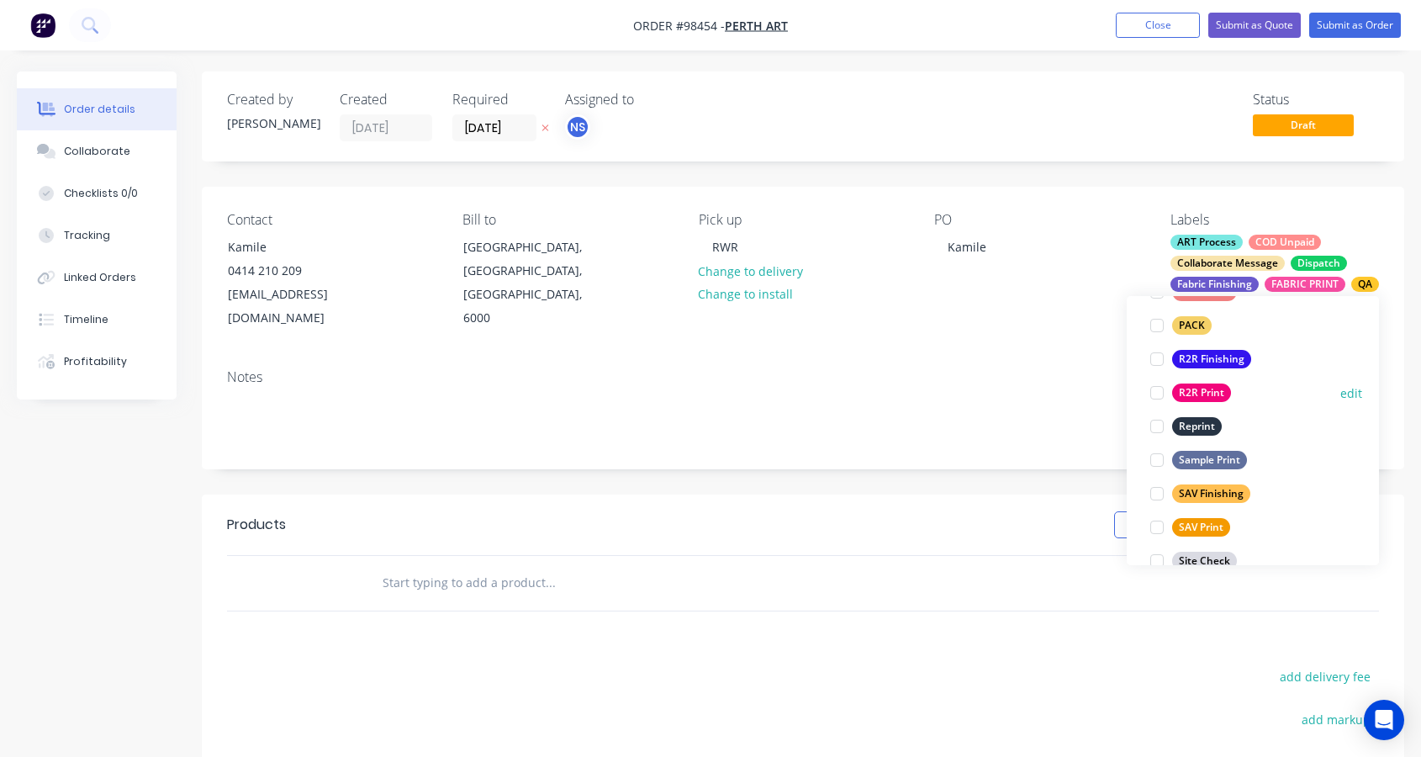
scroll to position [676, 0]
click at [1159, 326] on div at bounding box center [1158, 327] width 34 height 34
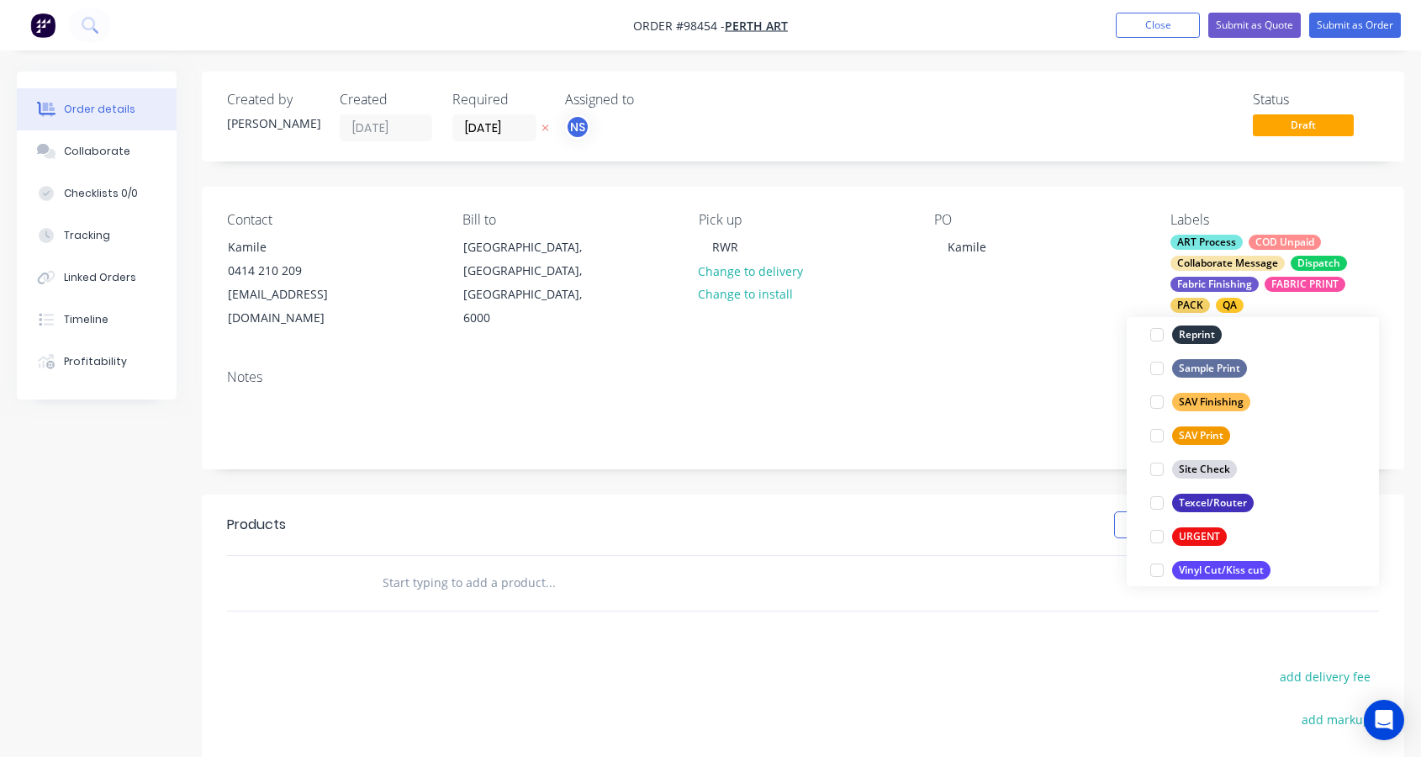
scroll to position [807, 0]
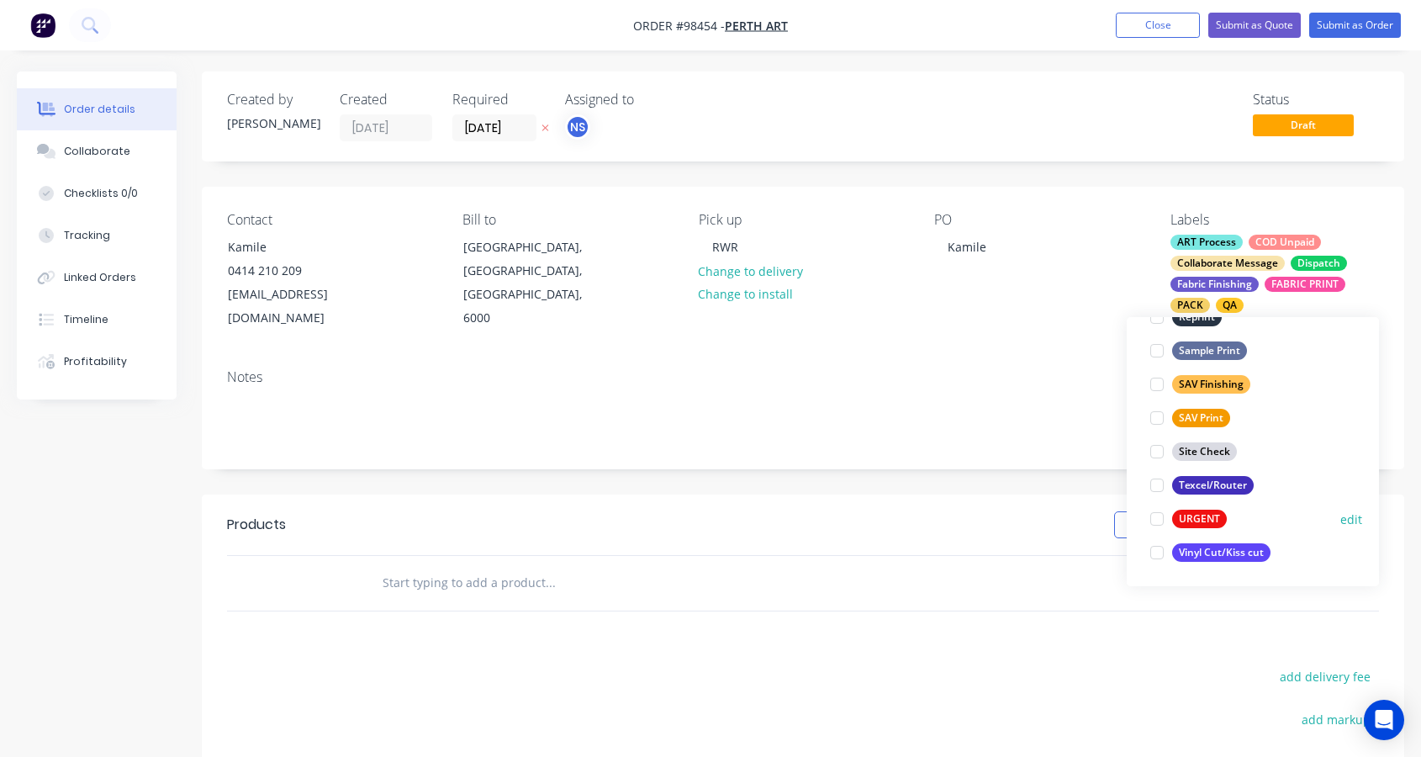
click at [1157, 519] on div at bounding box center [1158, 519] width 34 height 34
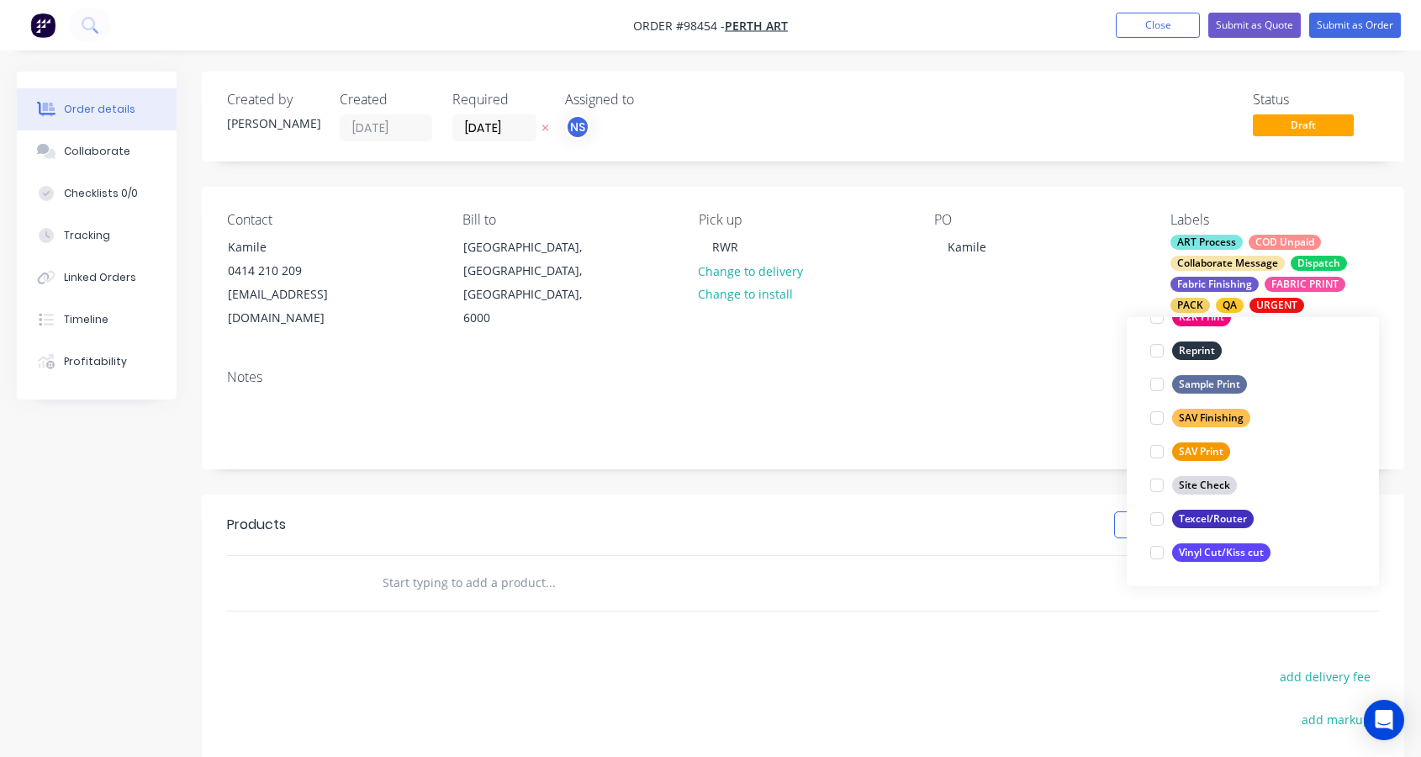
scroll to position [202, 0]
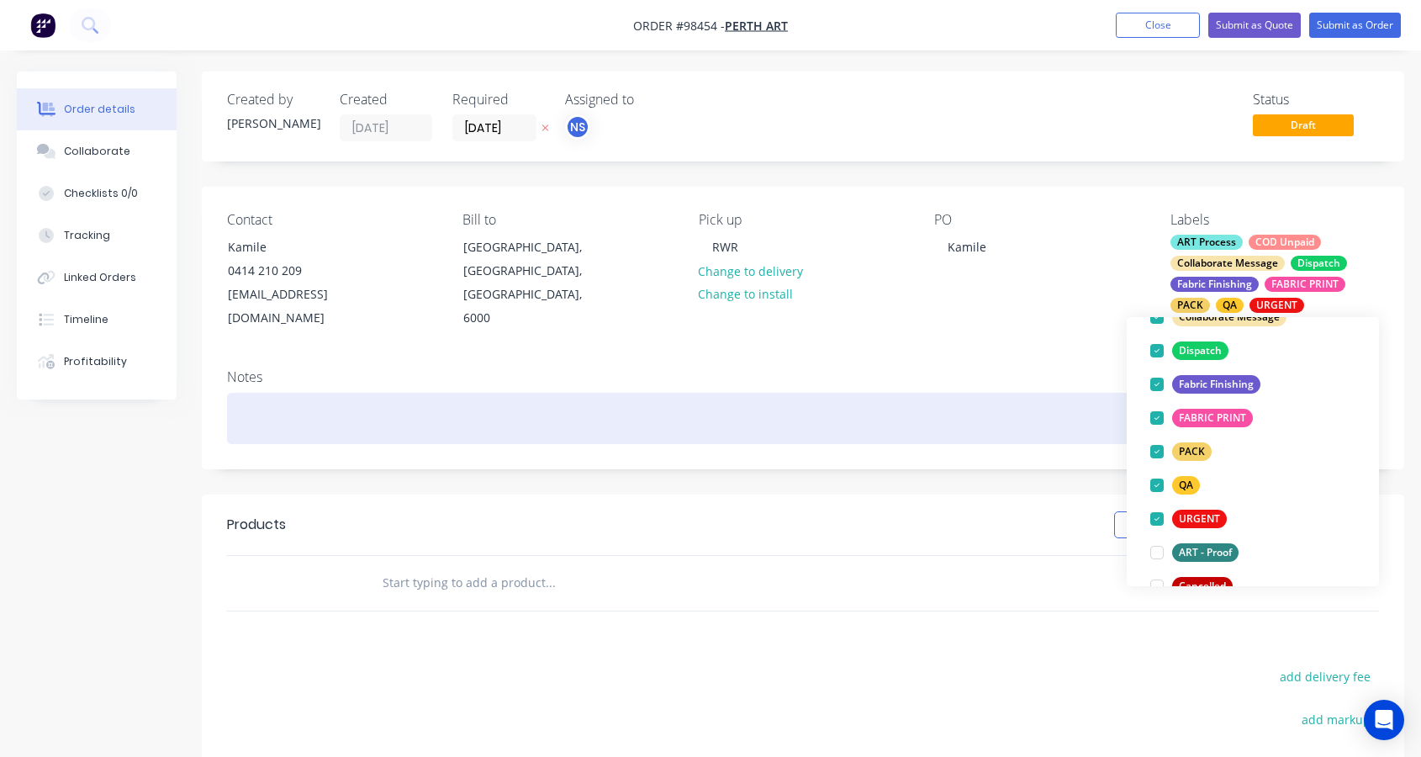
click at [327, 393] on div at bounding box center [803, 418] width 1152 height 51
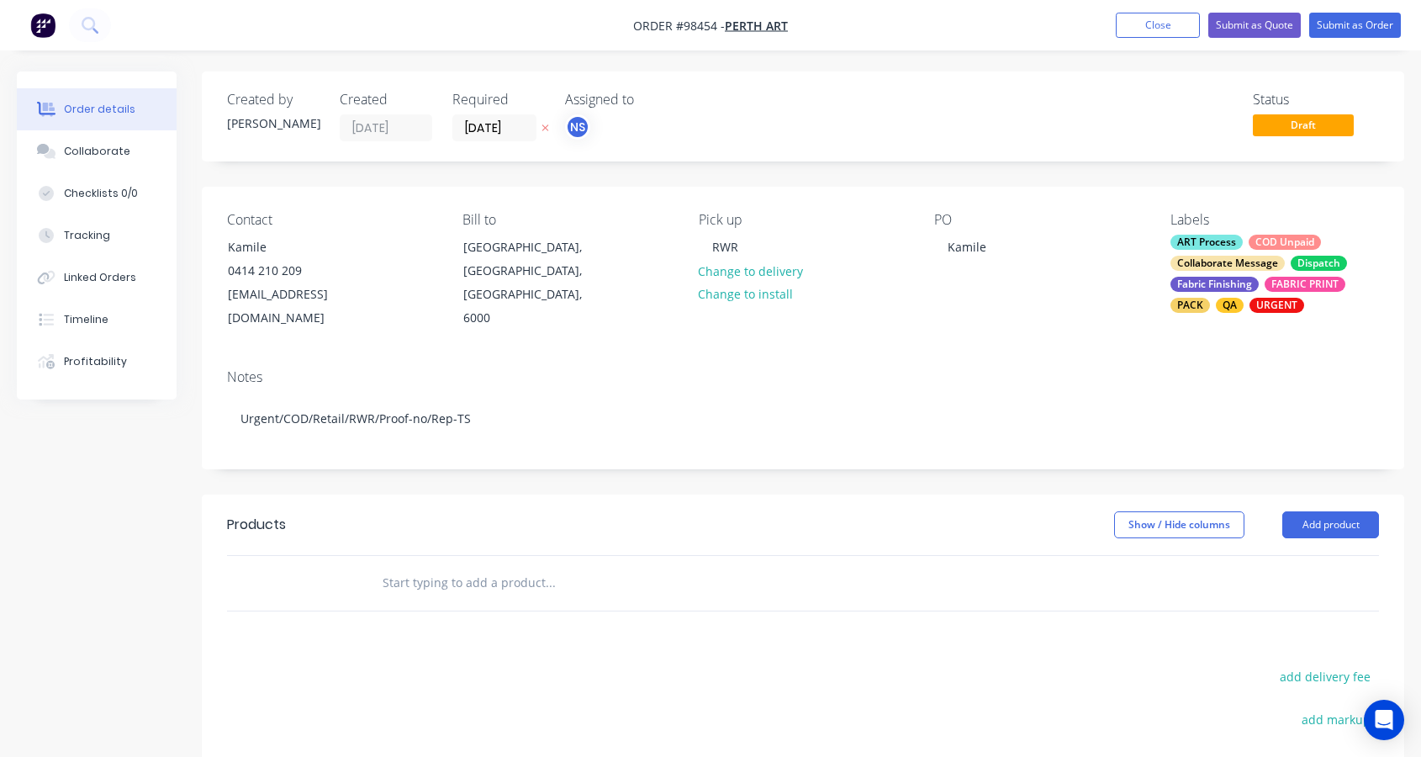
click at [411, 573] on input "text" at bounding box center [550, 583] width 336 height 34
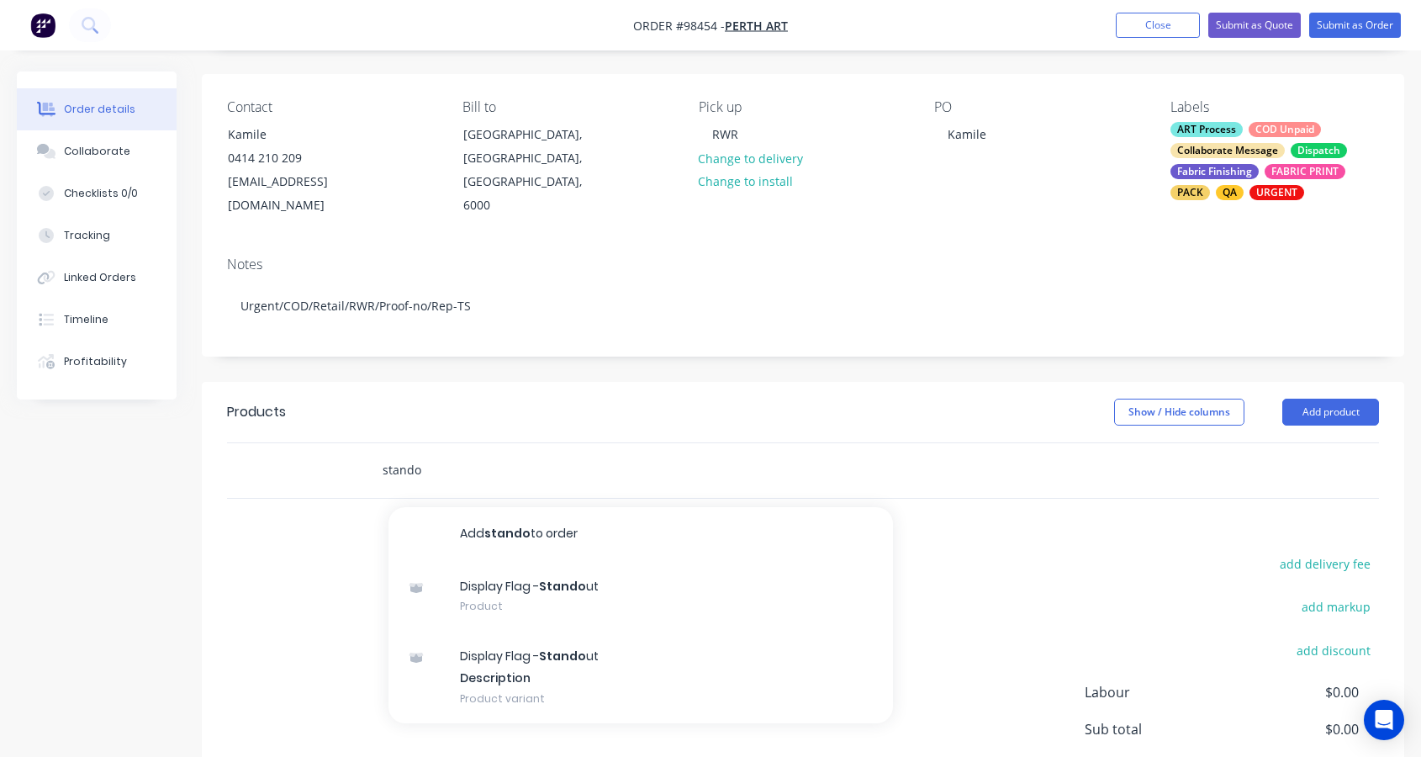
scroll to position [118, 0]
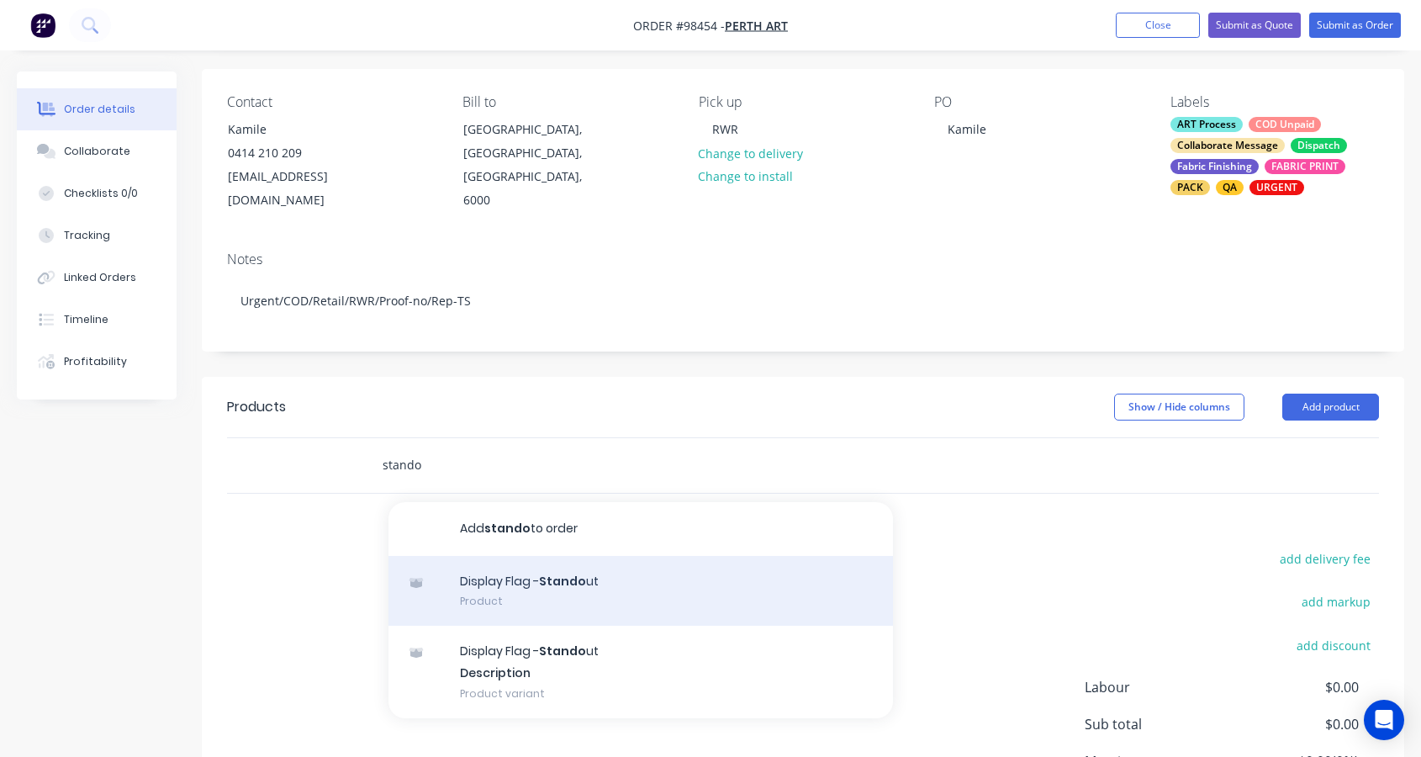
type input "stando"
click at [658, 571] on div "Display Flag - Stando ut Product" at bounding box center [641, 591] width 505 height 71
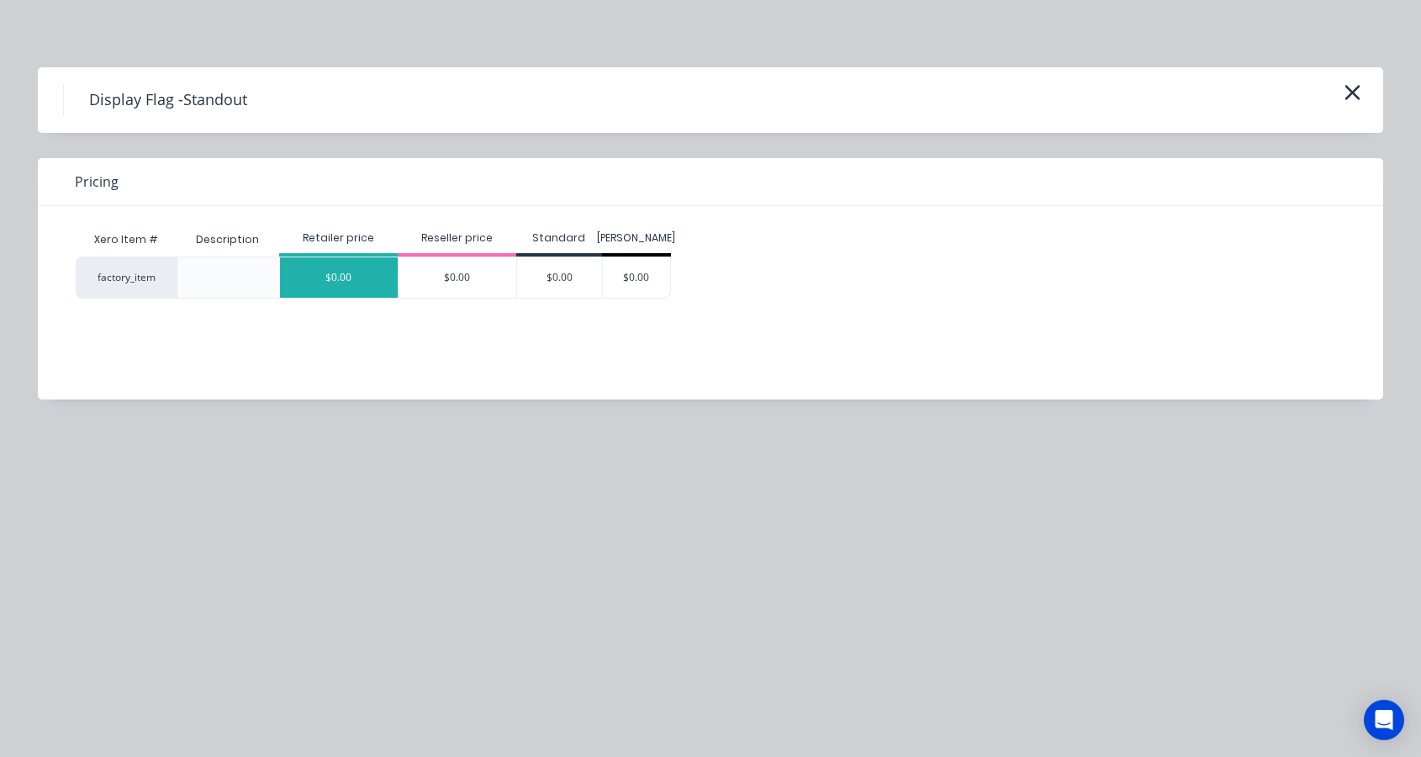
click at [376, 275] on div "$0.00" at bounding box center [339, 277] width 118 height 40
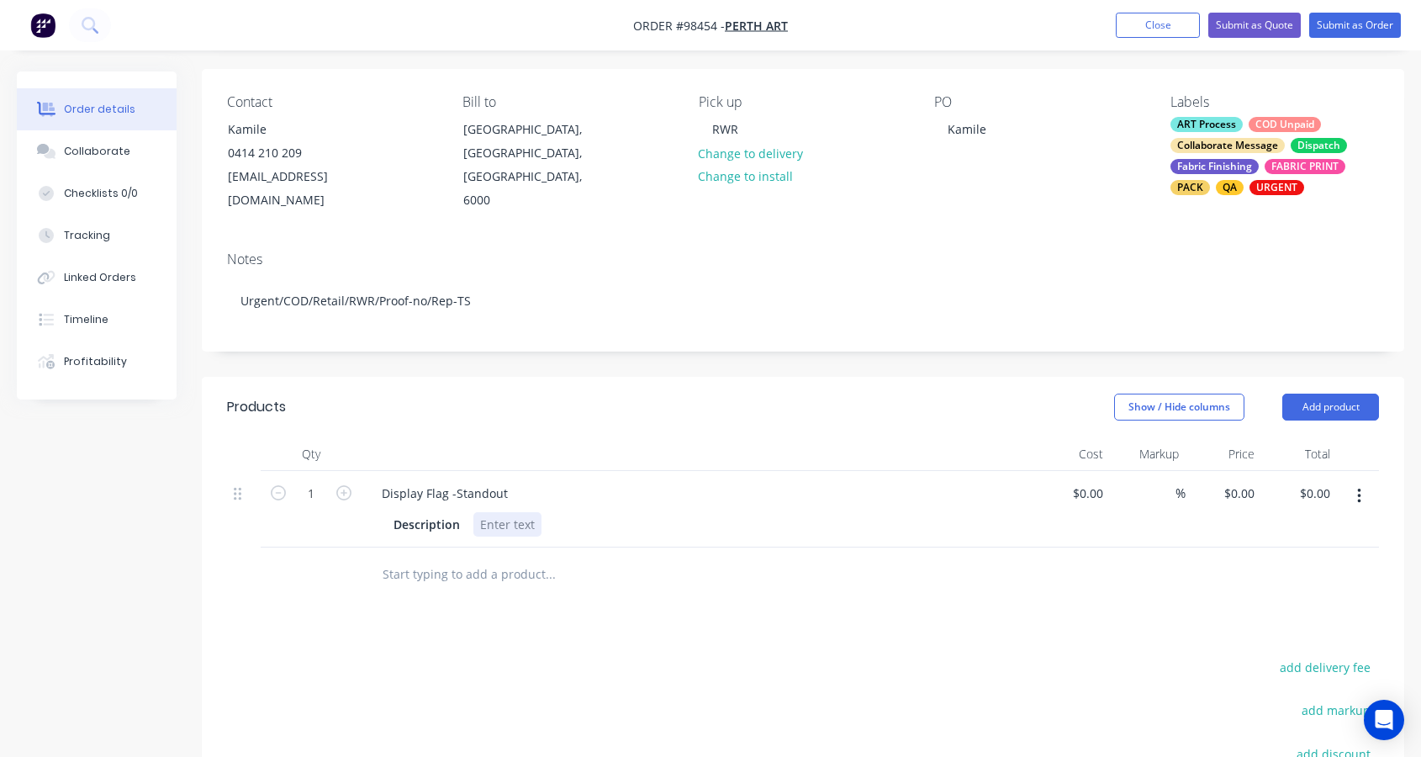
click at [490, 512] on div at bounding box center [508, 524] width 68 height 24
click at [344, 485] on icon "button" at bounding box center [343, 492] width 15 height 15
type input "2"
click at [659, 512] on div "2m small single sided white trim" at bounding box center [573, 524] width 198 height 24
click at [1241, 481] on input "0" at bounding box center [1242, 493] width 39 height 24
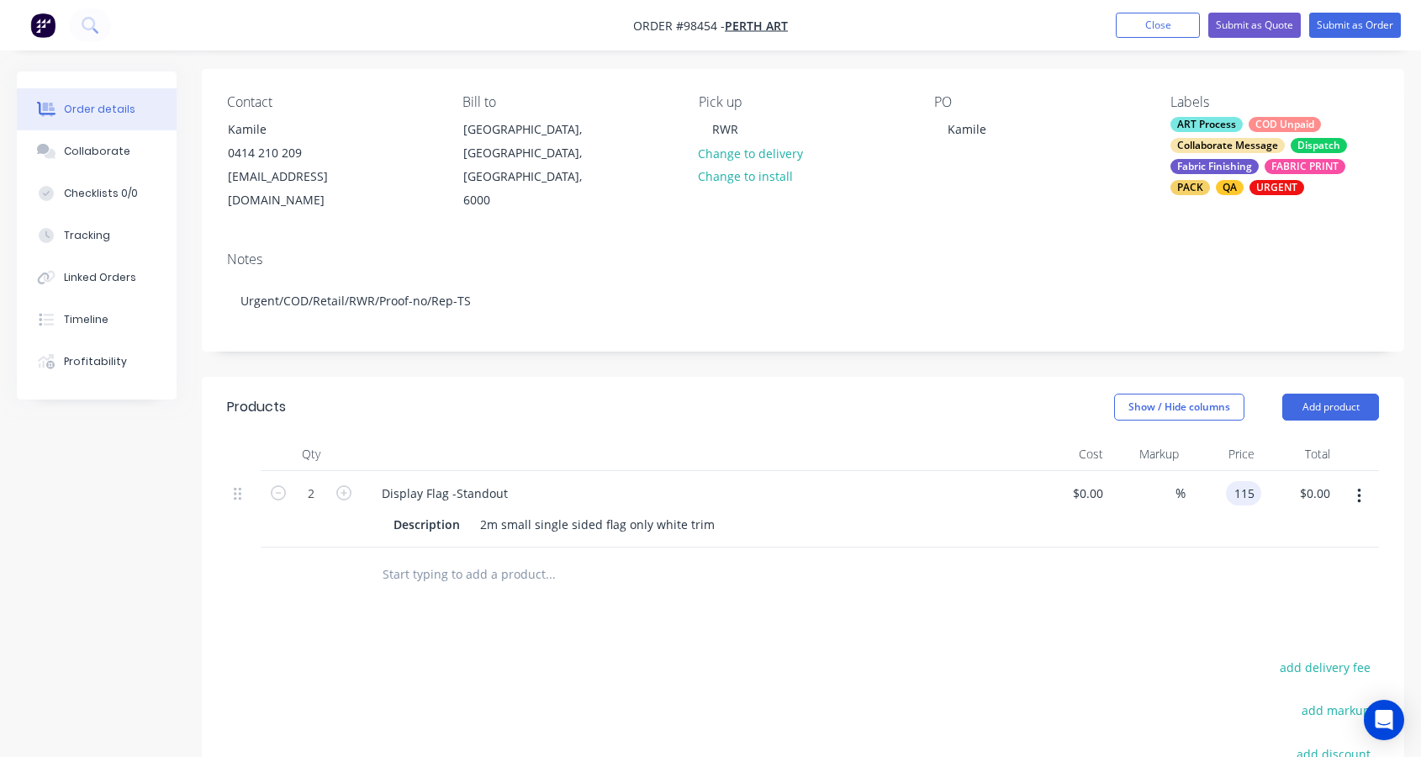
type input "$115.00"
type input "$230.00"
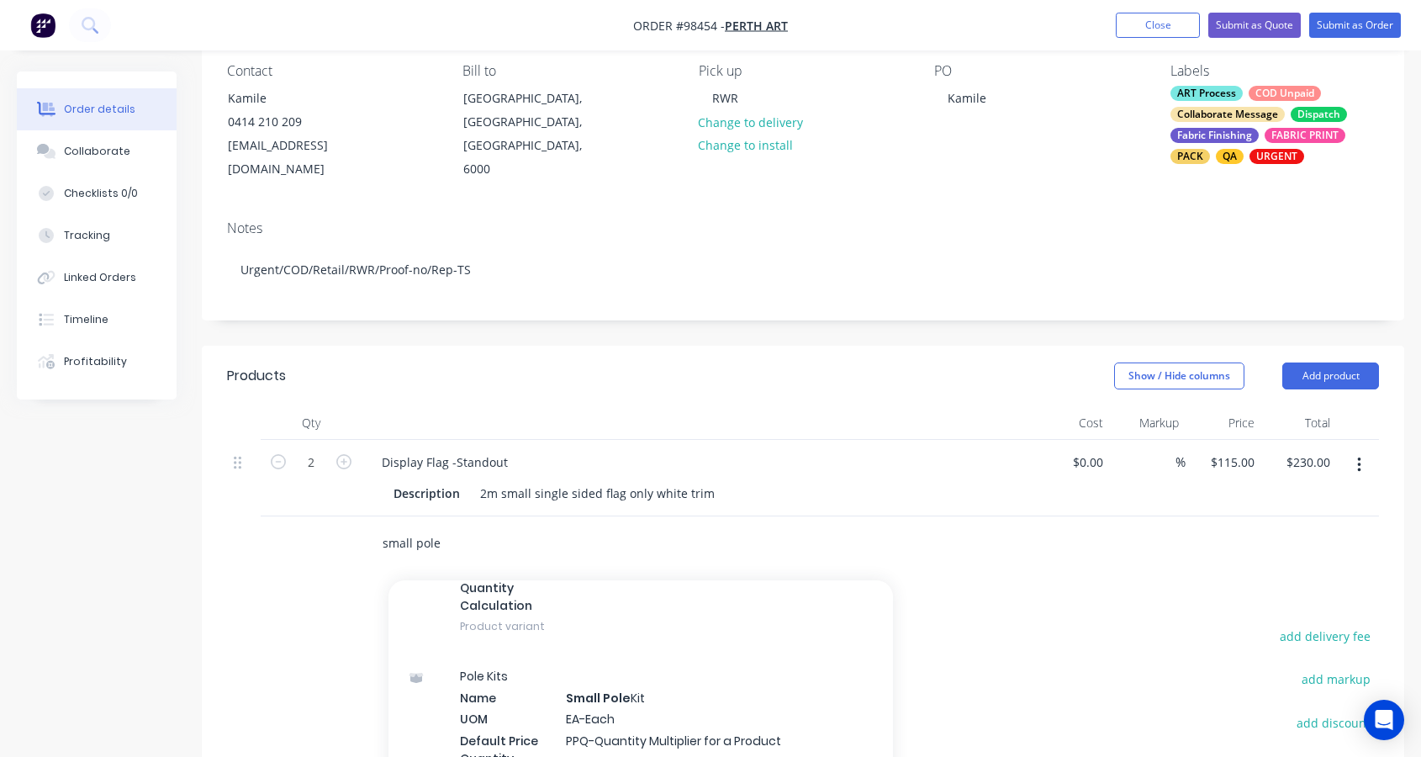
scroll to position [155, 0]
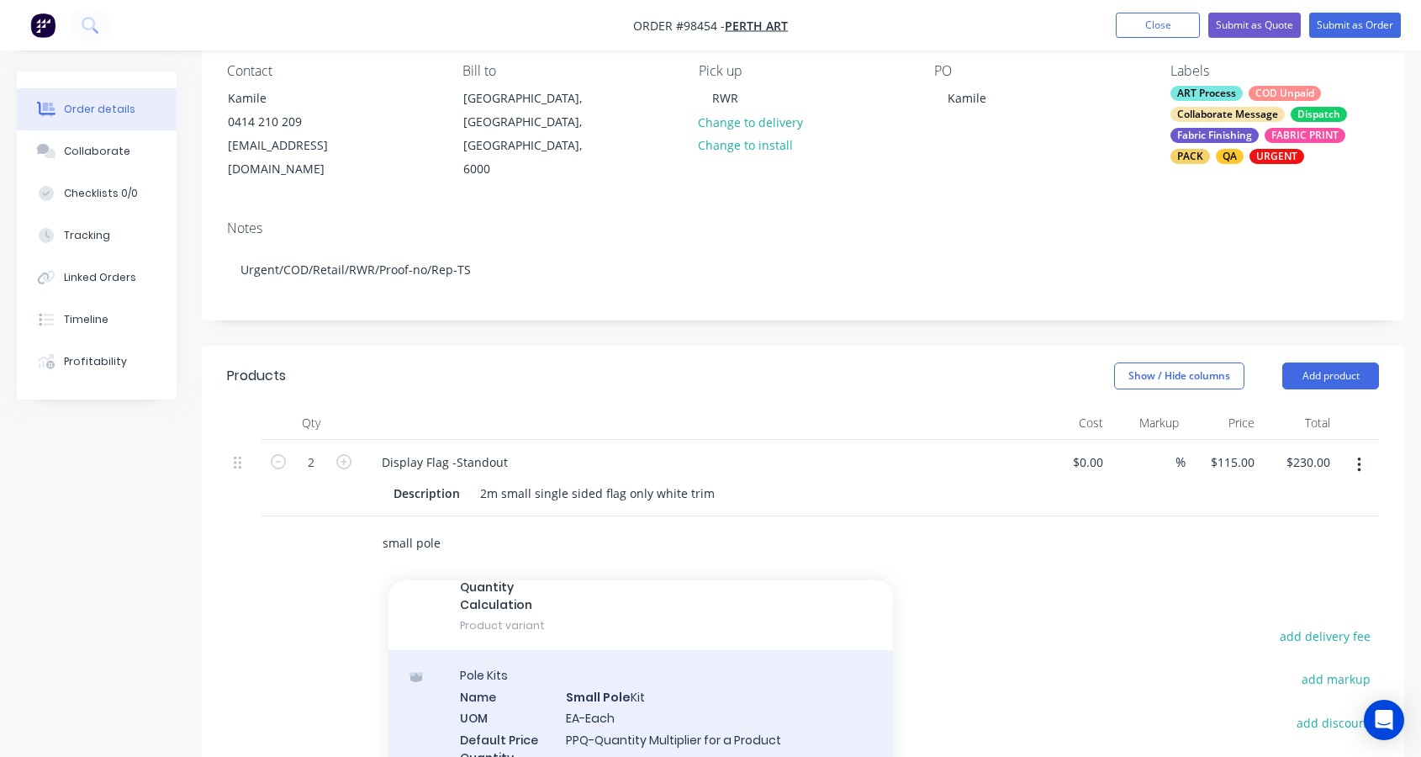
type input "small pole"
click at [739, 701] on div "Pole Kits Name Small Pole Kit UOM EA-Each Default Price Quantity Calculation PP…" at bounding box center [641, 735] width 505 height 171
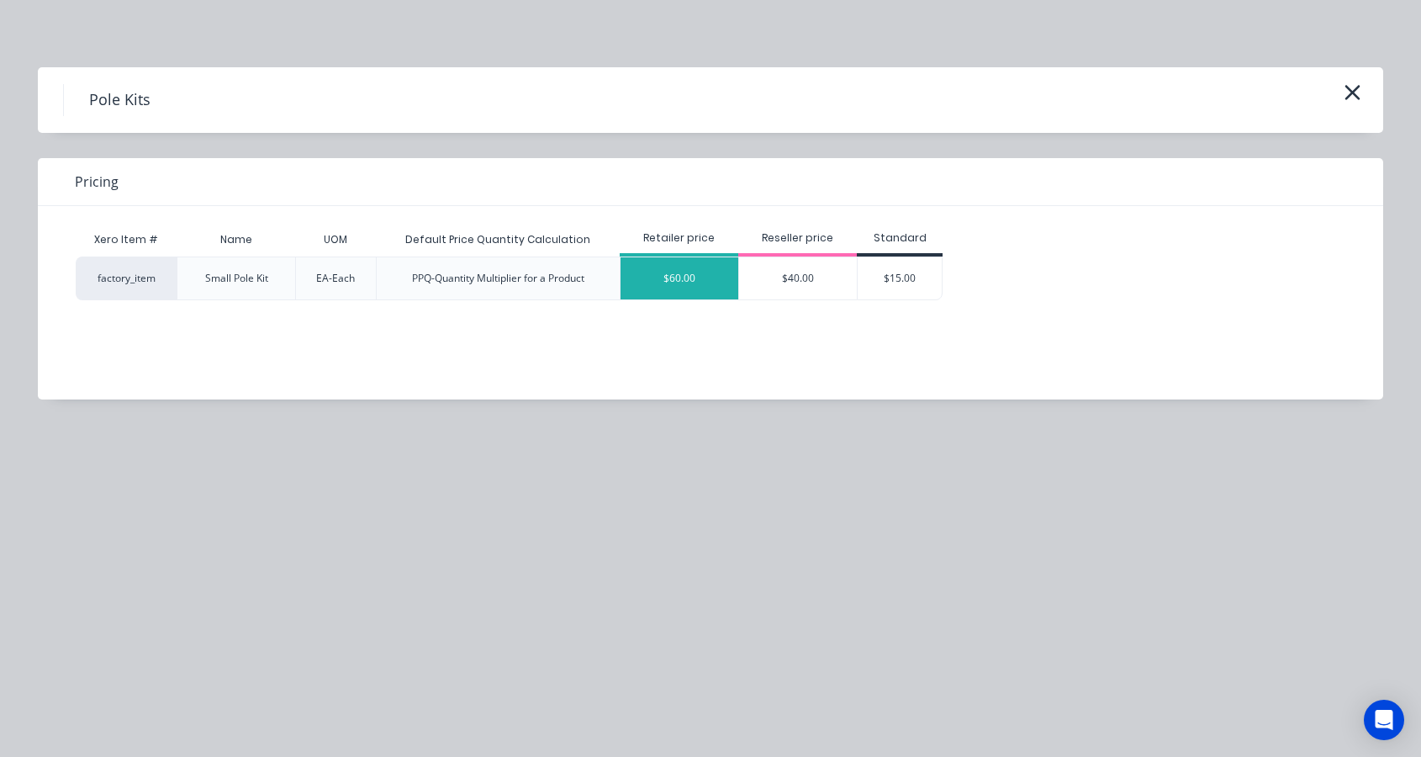
click at [649, 269] on div "$60.00" at bounding box center [680, 278] width 118 height 42
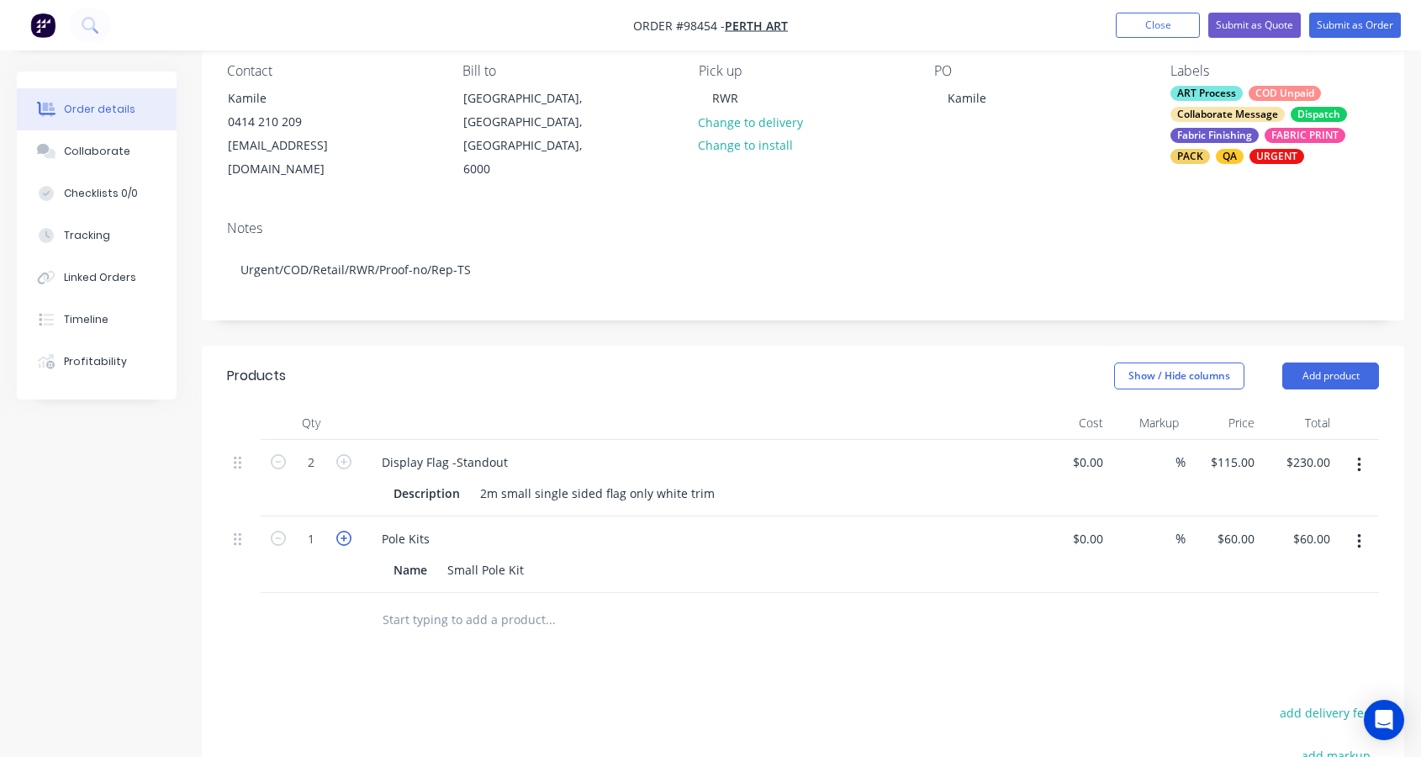
click at [345, 531] on icon "button" at bounding box center [343, 538] width 15 height 15
type input "2"
type input "$120.00"
click at [418, 605] on input "text" at bounding box center [550, 620] width 336 height 34
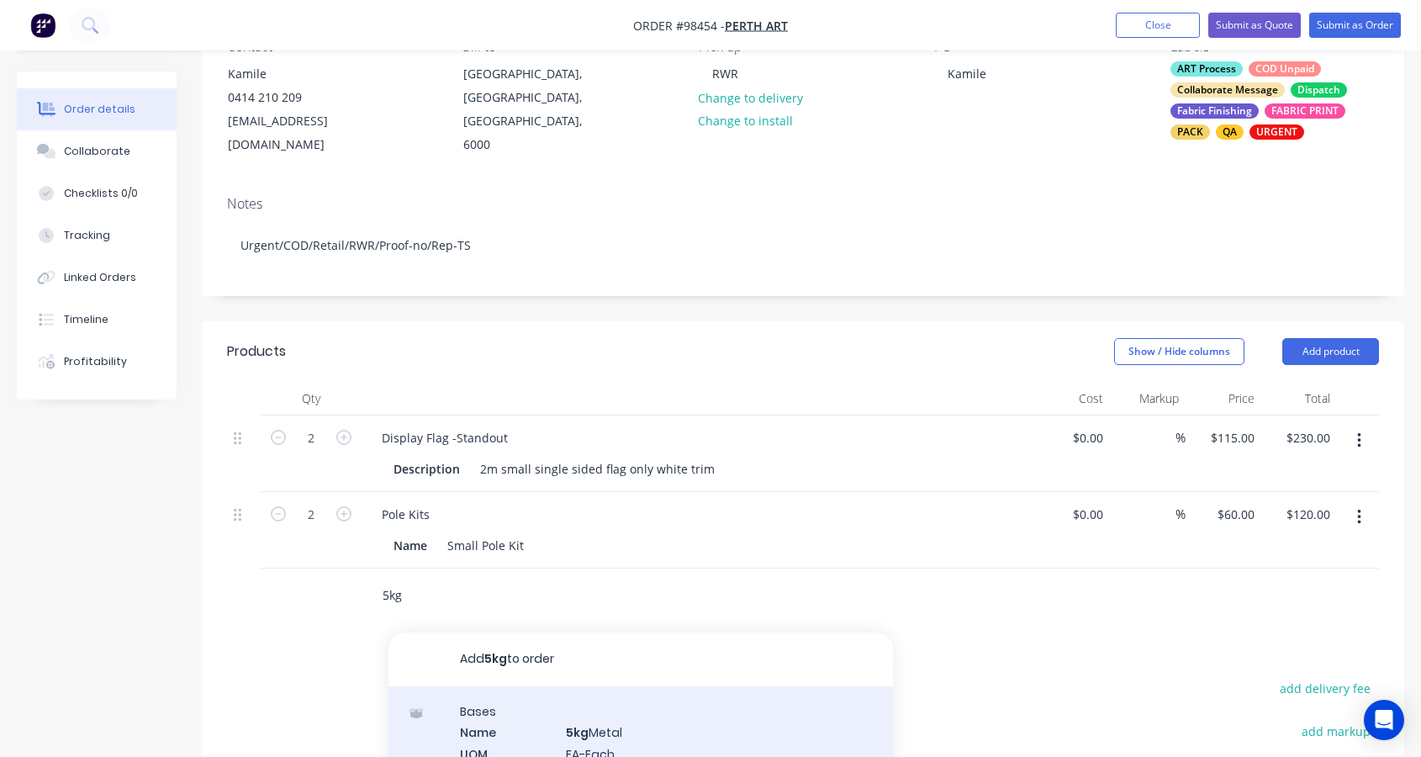
scroll to position [367, 0]
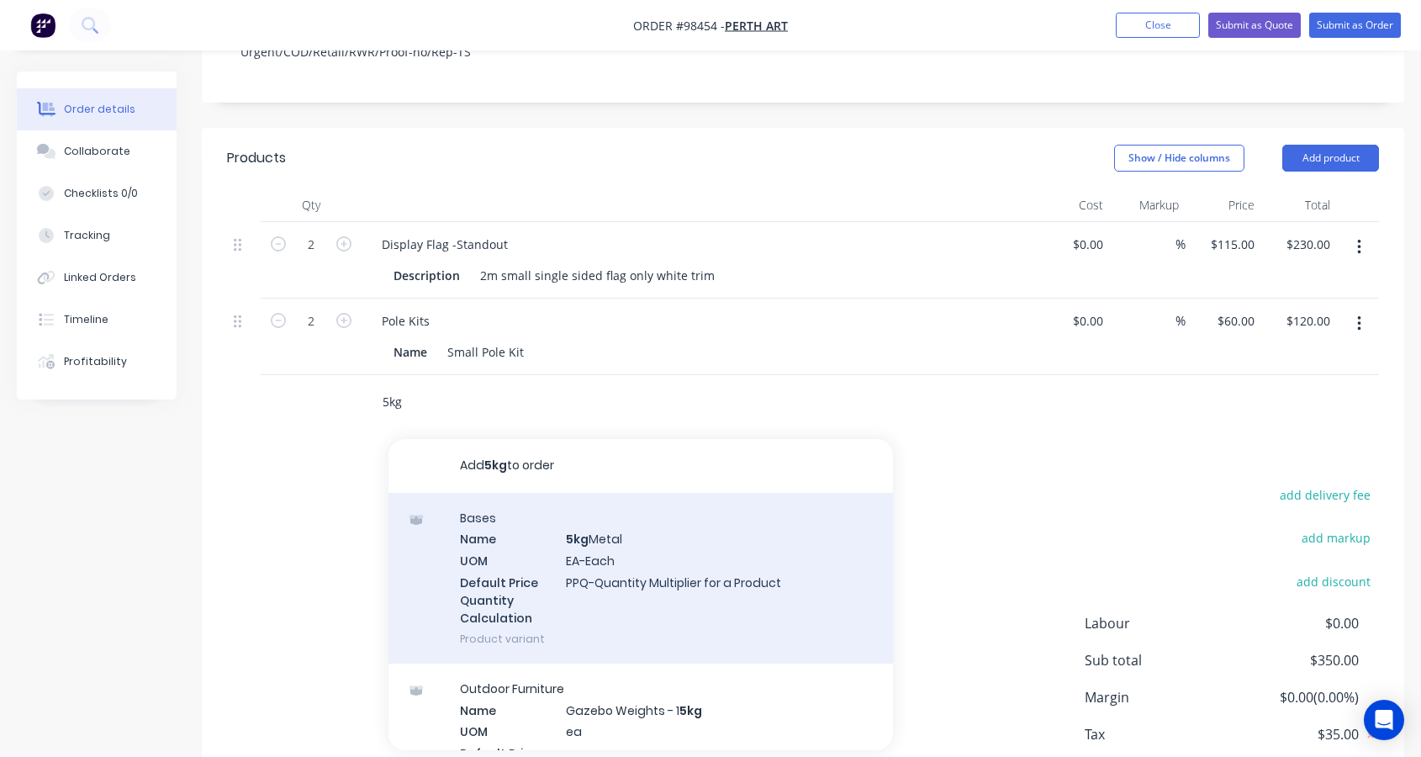
type input "5kg"
click at [633, 585] on div "Bases Name 5kg Metal UOM EA-Each Default Price Quantity Calculation PPQ-Quantit…" at bounding box center [641, 578] width 505 height 171
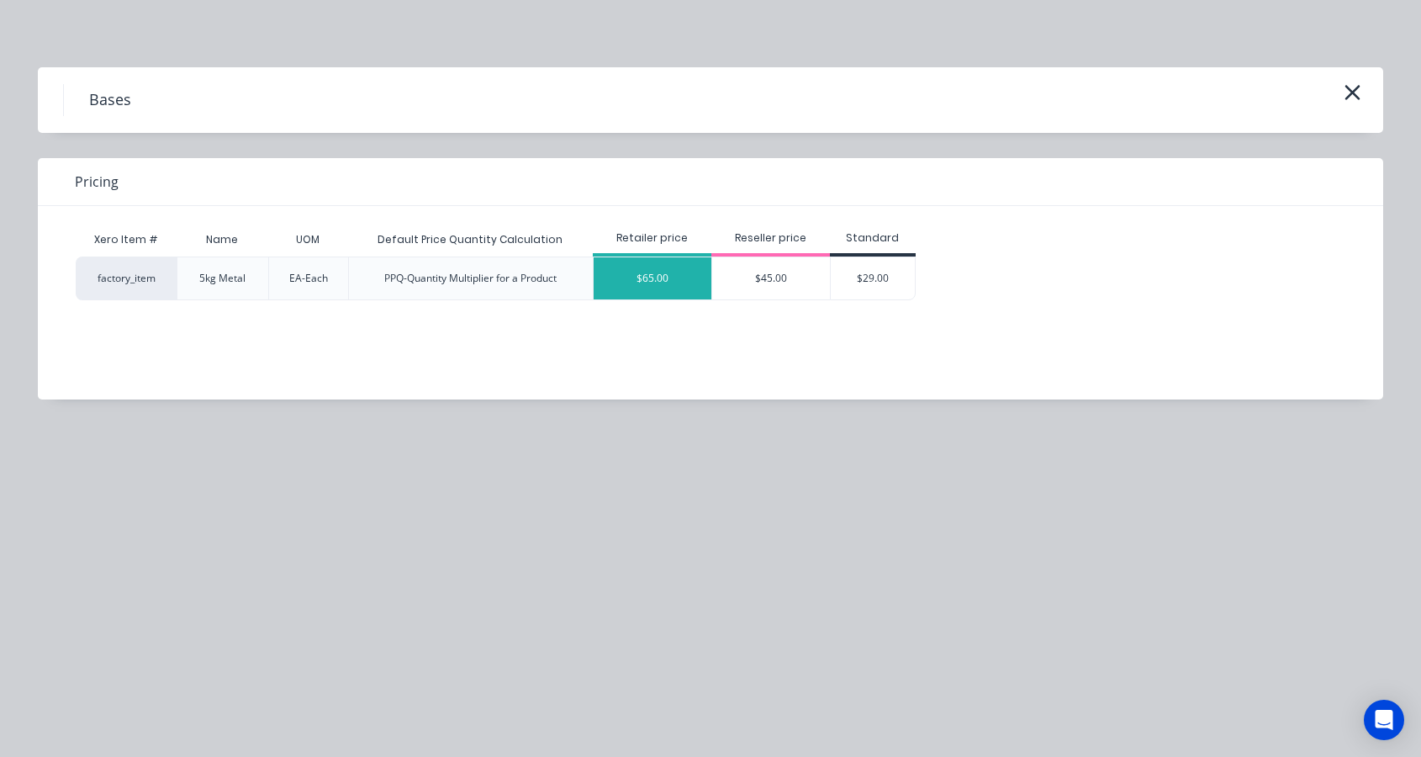
click at [656, 278] on div "$65.00" at bounding box center [653, 278] width 118 height 42
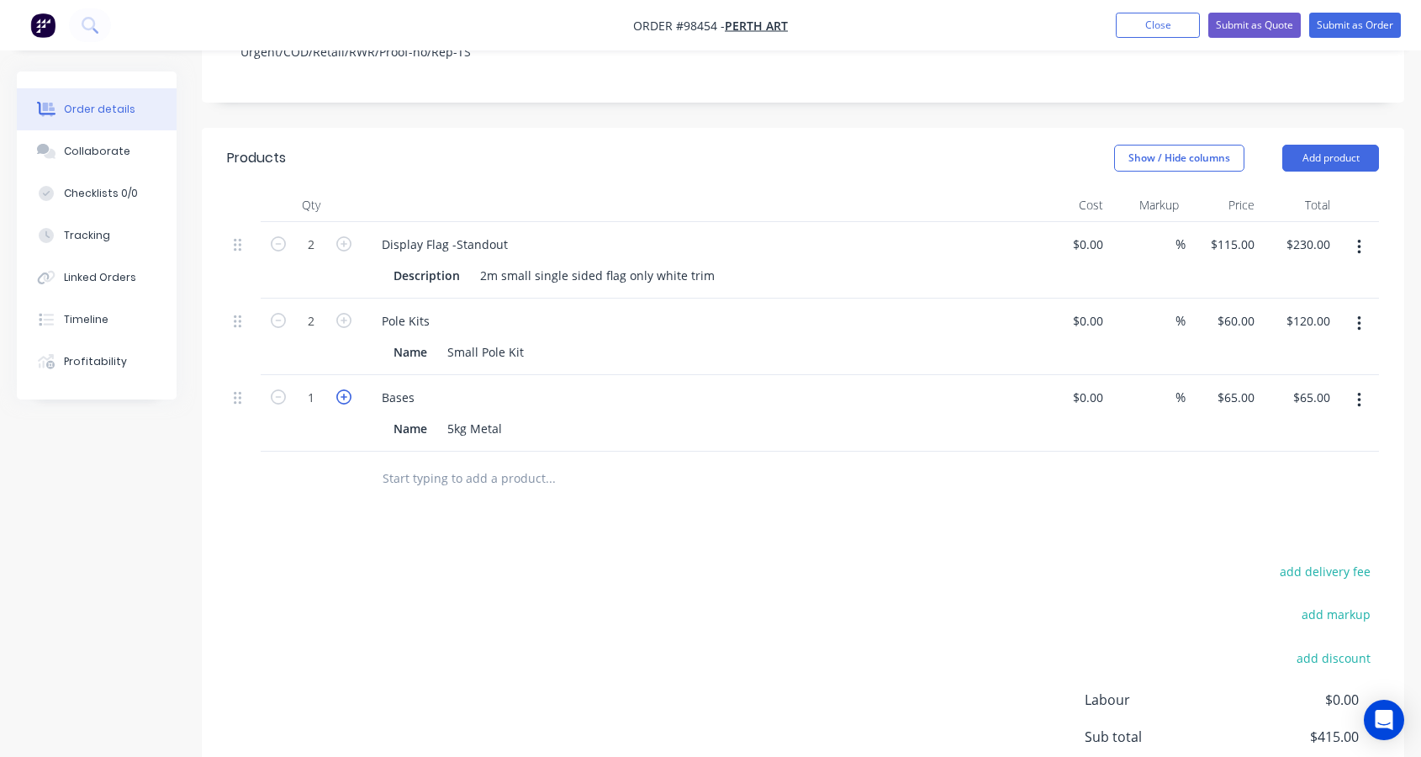
click at [350, 389] on icon "button" at bounding box center [343, 396] width 15 height 15
type input "2"
type input "$130.00"
click at [1337, 145] on button "Add product" at bounding box center [1331, 158] width 97 height 27
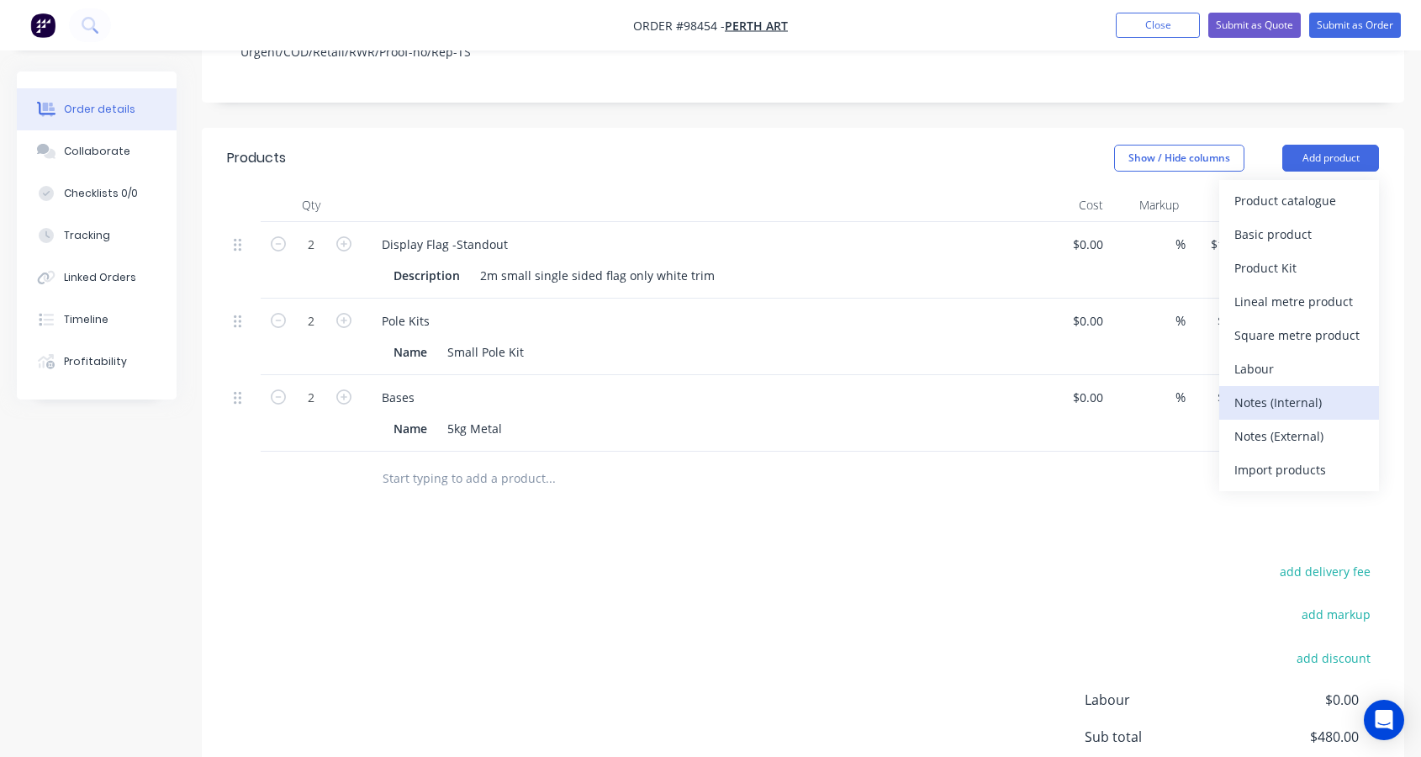
click at [1304, 390] on div "Notes (Internal)" at bounding box center [1300, 402] width 130 height 24
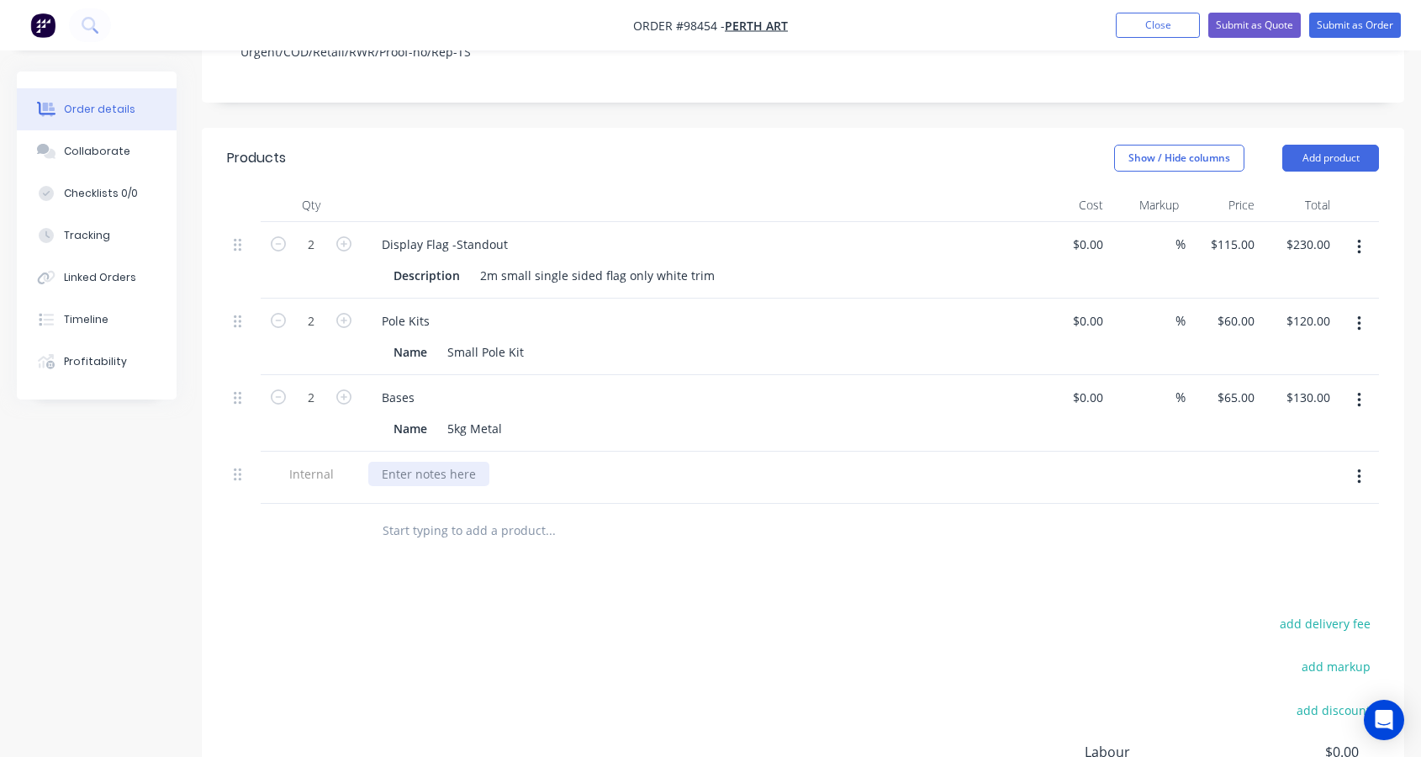
click at [396, 462] on div at bounding box center [428, 474] width 121 height 24
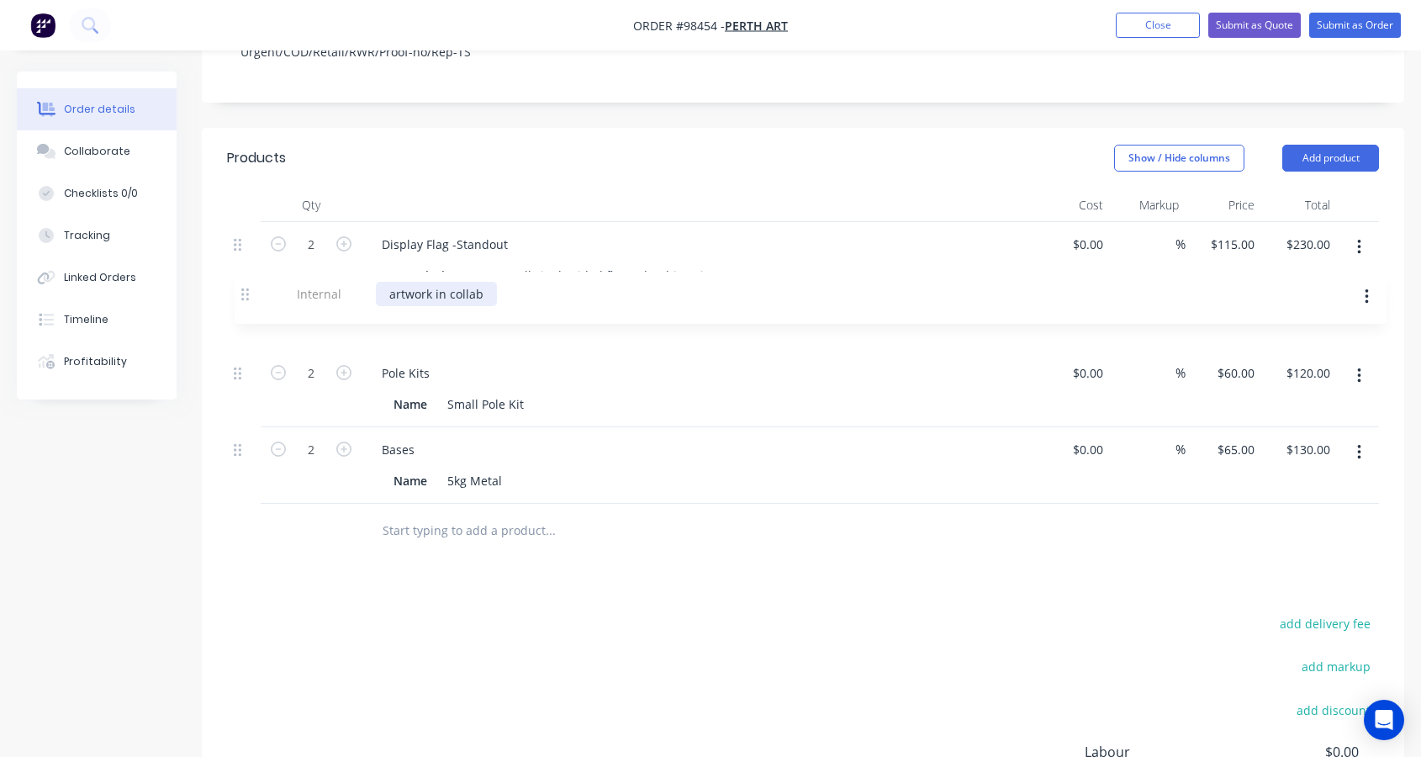
drag, startPoint x: 238, startPoint y: 458, endPoint x: 243, endPoint y: 291, distance: 167.5
click at [244, 291] on div "2 Display Flag -Standout Description 2m small single sided flag only white trim…" at bounding box center [803, 363] width 1152 height 282
click at [466, 516] on input "text" at bounding box center [550, 531] width 336 height 34
click at [1321, 145] on button "Add product" at bounding box center [1331, 158] width 97 height 27
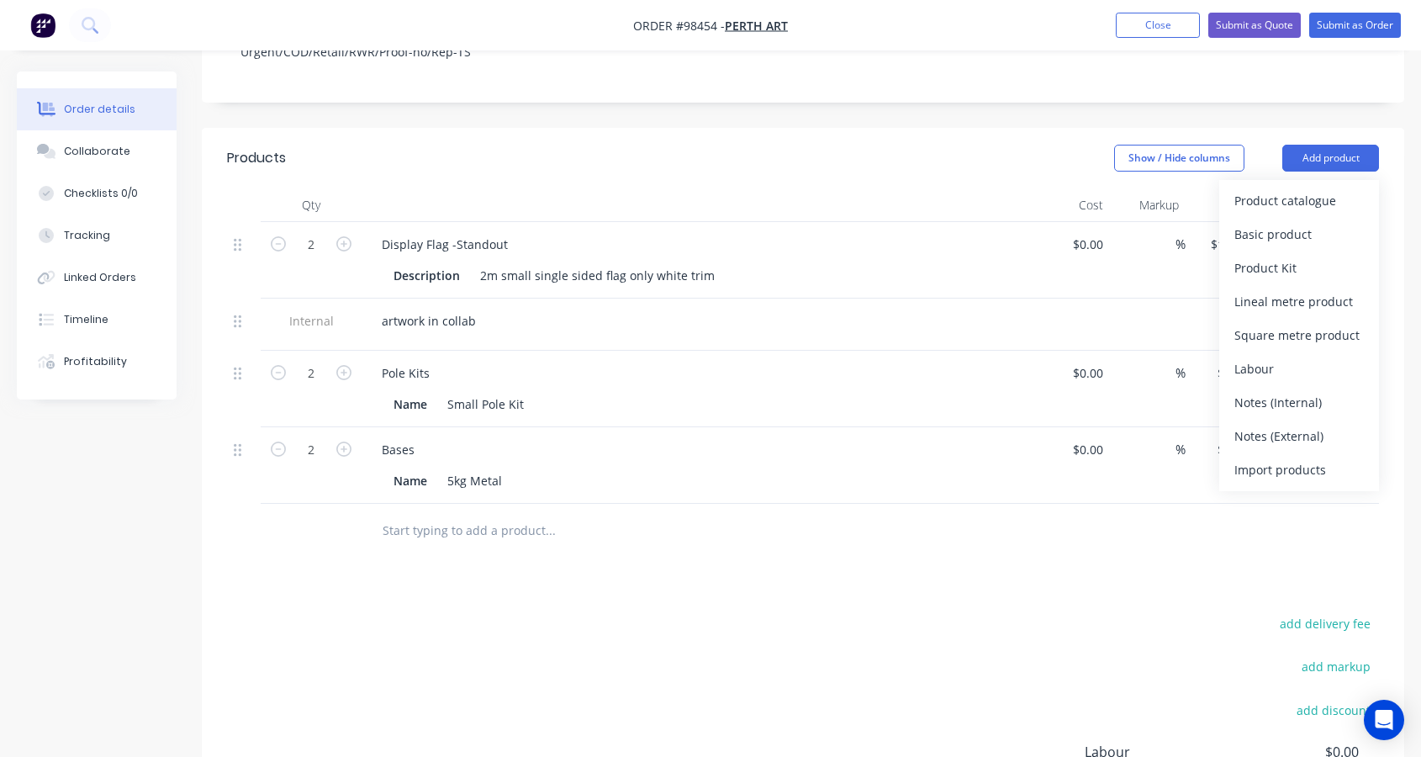
drag, startPoint x: 1304, startPoint y: 421, endPoint x: 1176, endPoint y: 394, distance: 130.7
click at [1304, 424] on div "Notes (External)" at bounding box center [1300, 436] width 130 height 24
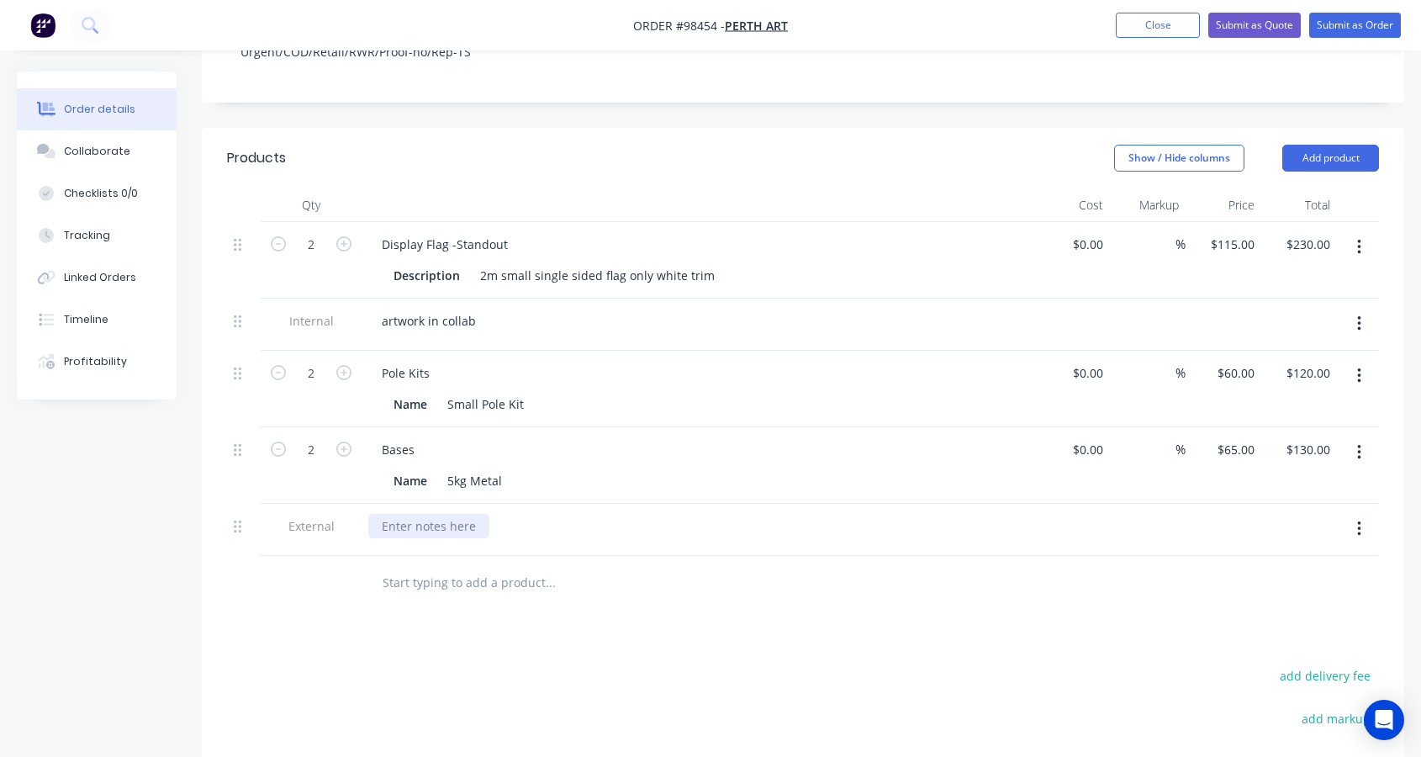
click at [413, 514] on div at bounding box center [428, 526] width 121 height 24
click at [476, 309] on div "artwork in collab" at bounding box center [428, 321] width 121 height 24
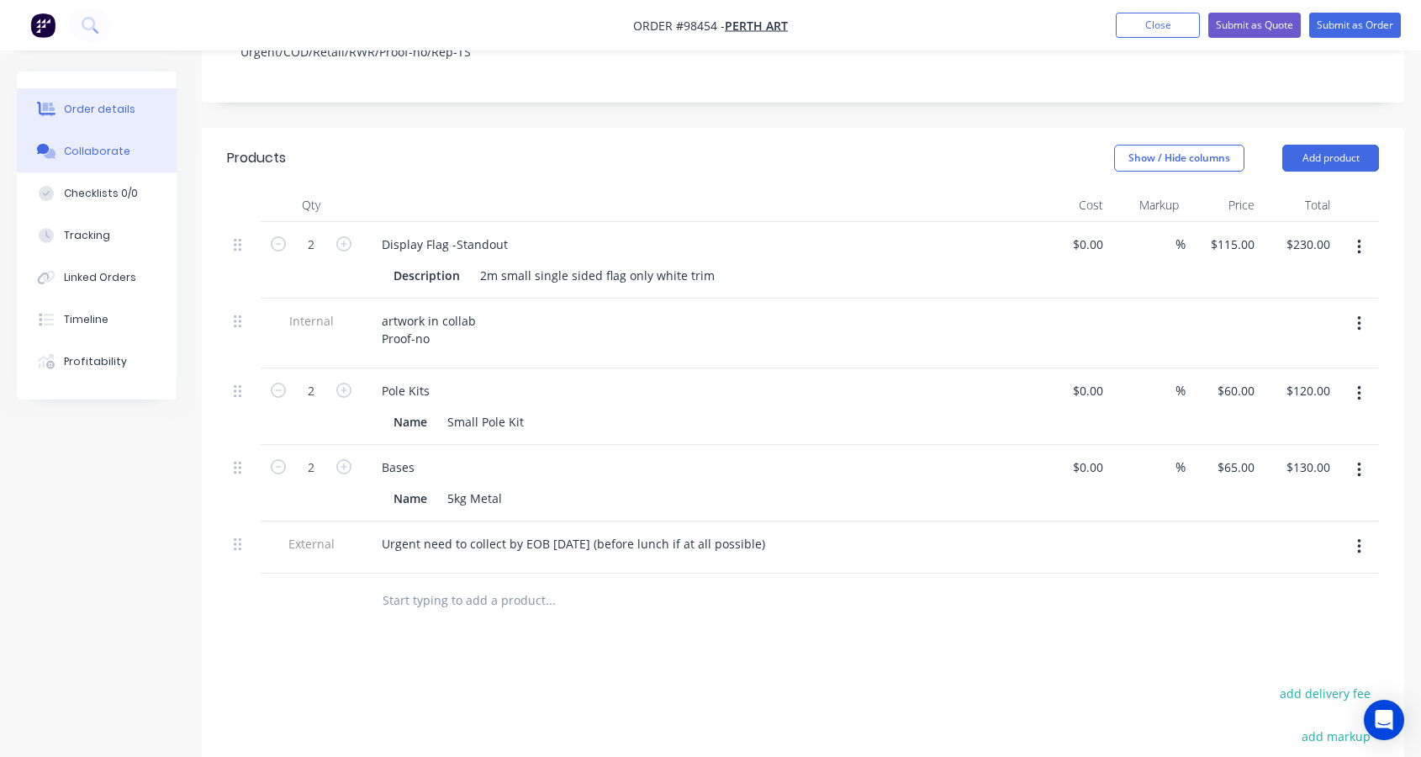
click at [83, 152] on div "Collaborate" at bounding box center [97, 151] width 66 height 15
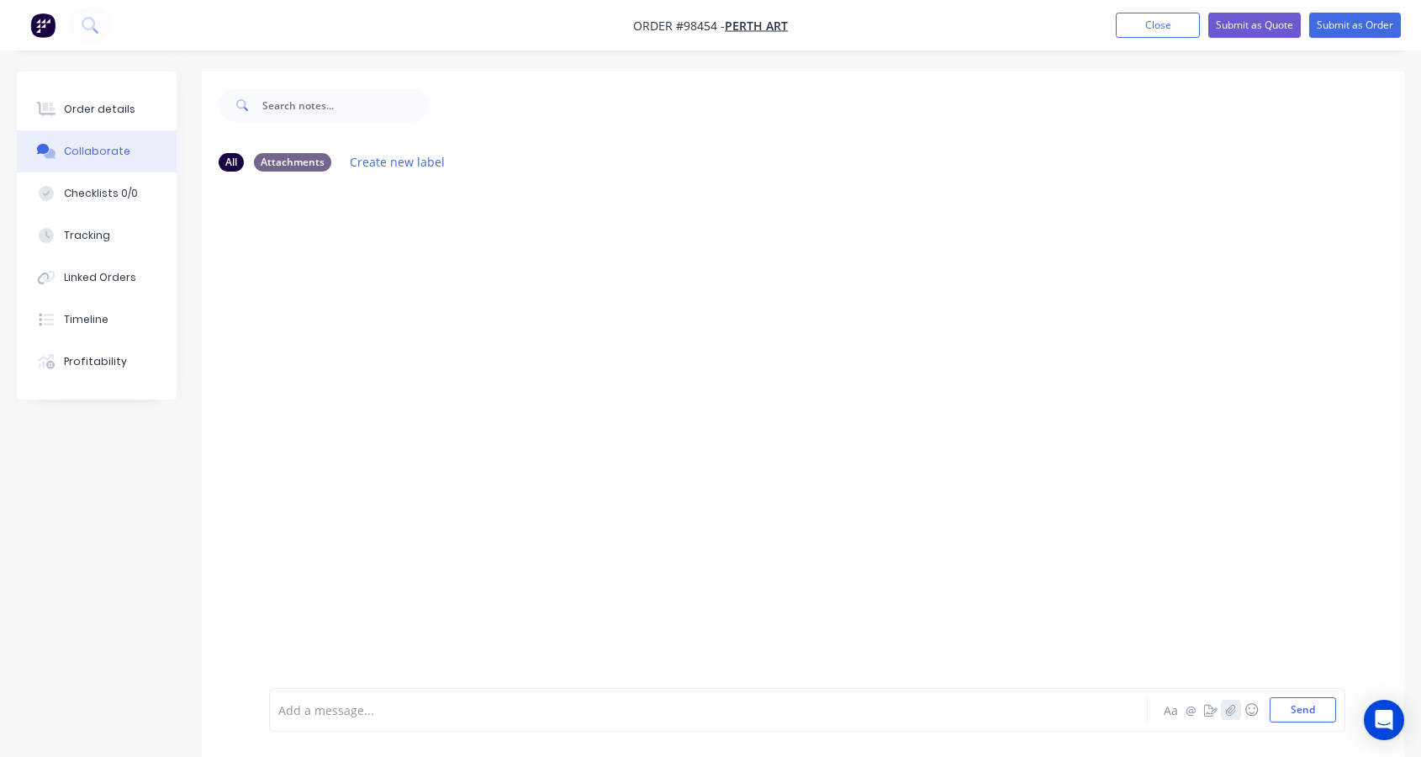
click at [1232, 709] on icon "button" at bounding box center [1231, 710] width 10 height 12
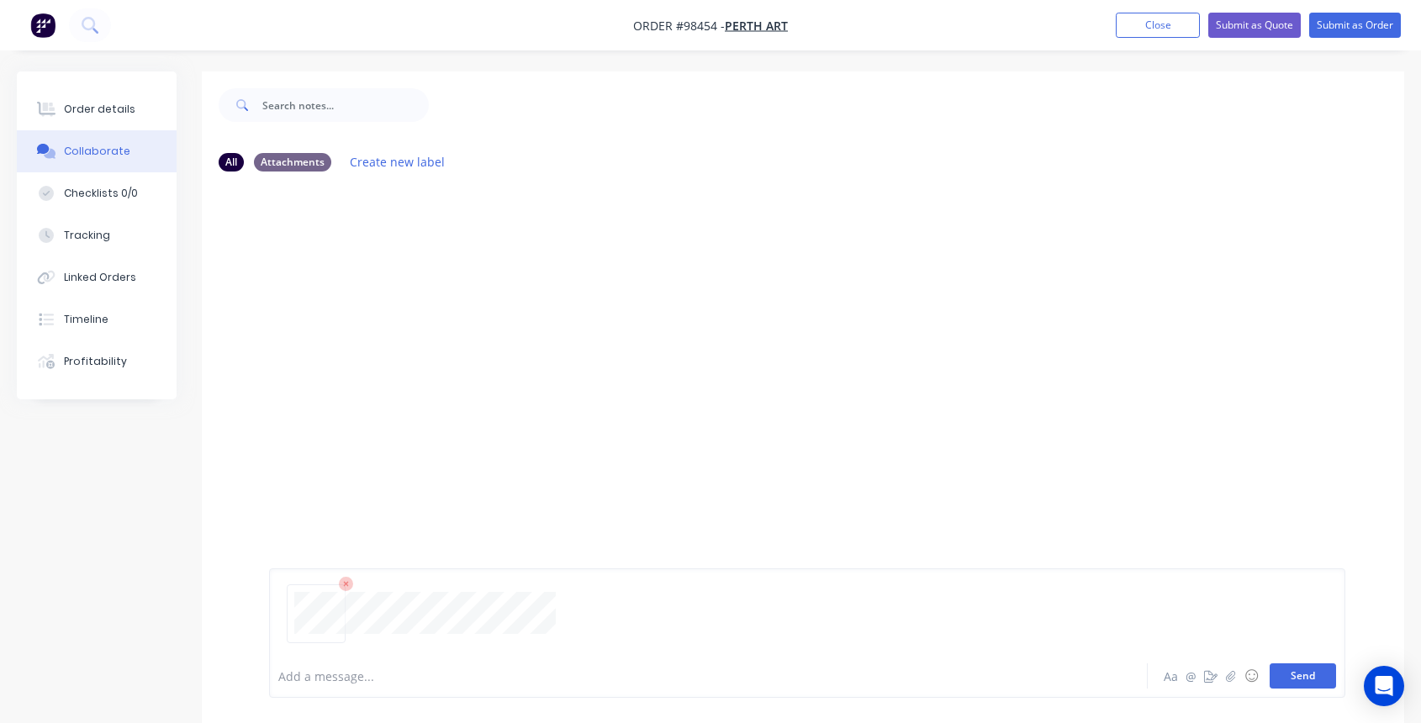
click at [1306, 673] on button "Send" at bounding box center [1303, 676] width 66 height 25
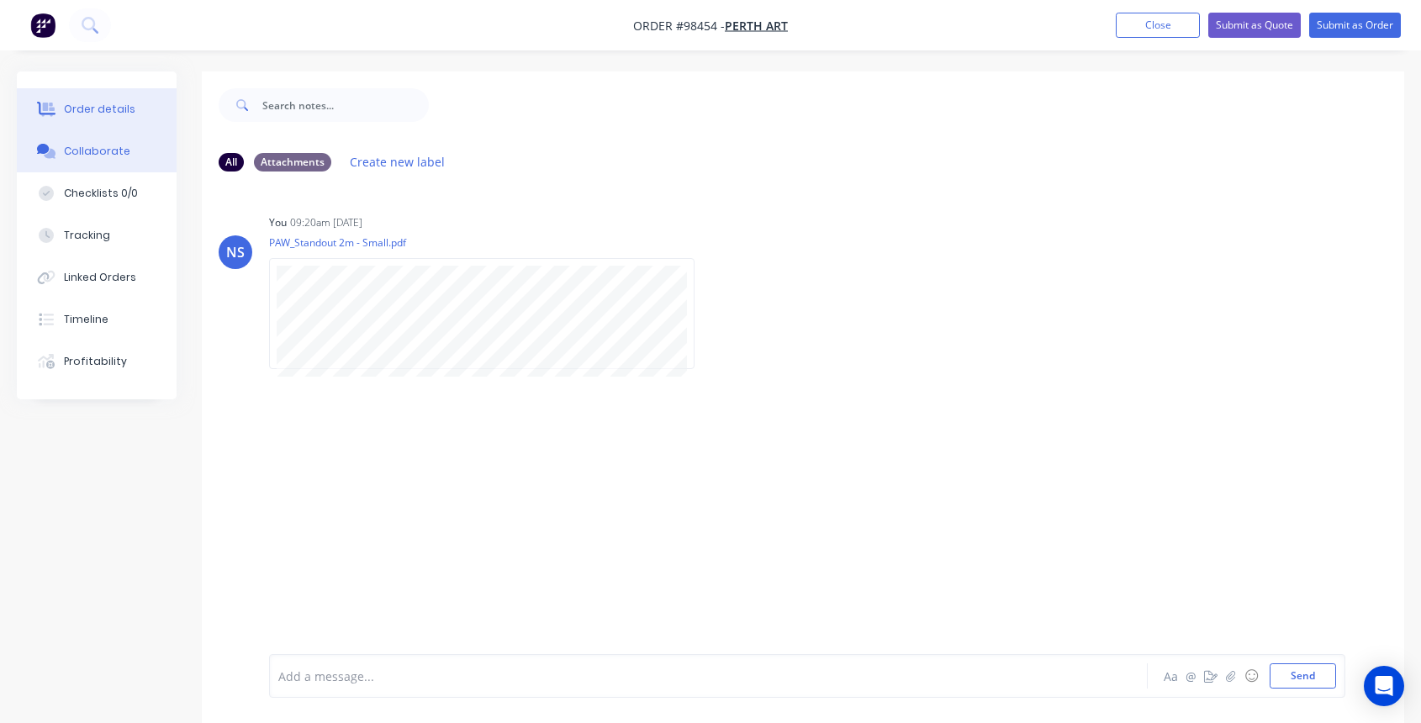
click at [114, 103] on div "Order details" at bounding box center [99, 109] width 71 height 15
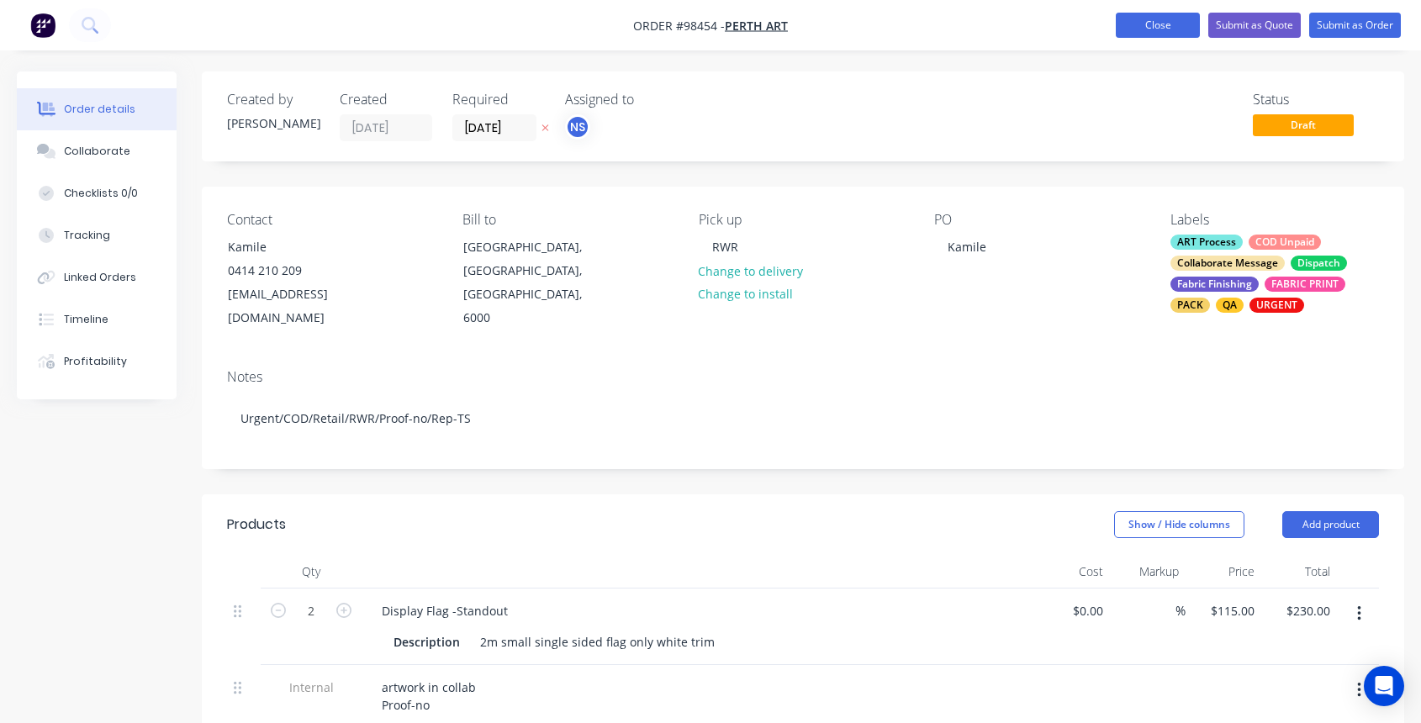
click at [1142, 26] on button "Close" at bounding box center [1158, 25] width 84 height 25
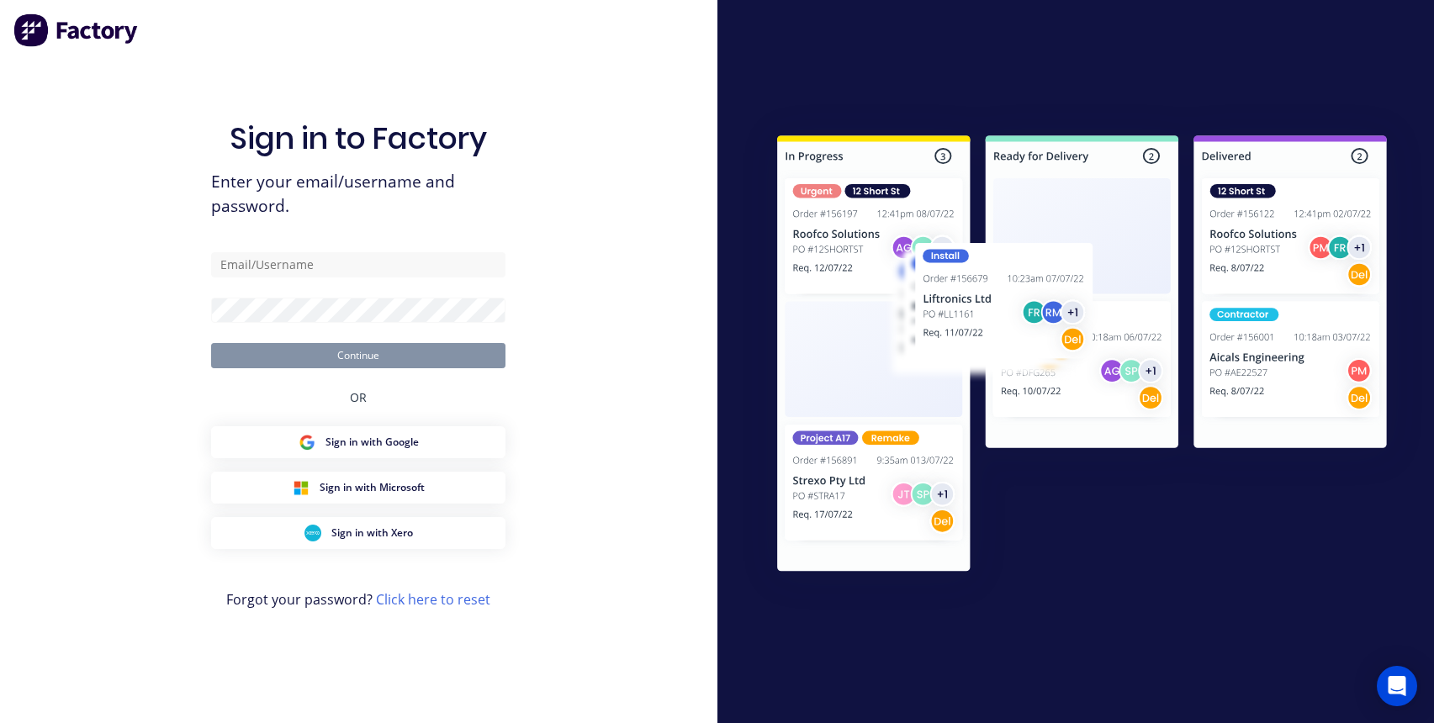
click at [252, 101] on div "Sign in to Factory Enter your email/username and password. Continue OR Sign in …" at bounding box center [358, 378] width 294 height 663
click at [285, 259] on input "text" at bounding box center [358, 264] width 294 height 25
type input "[EMAIL_ADDRESS][DOMAIN_NAME]"
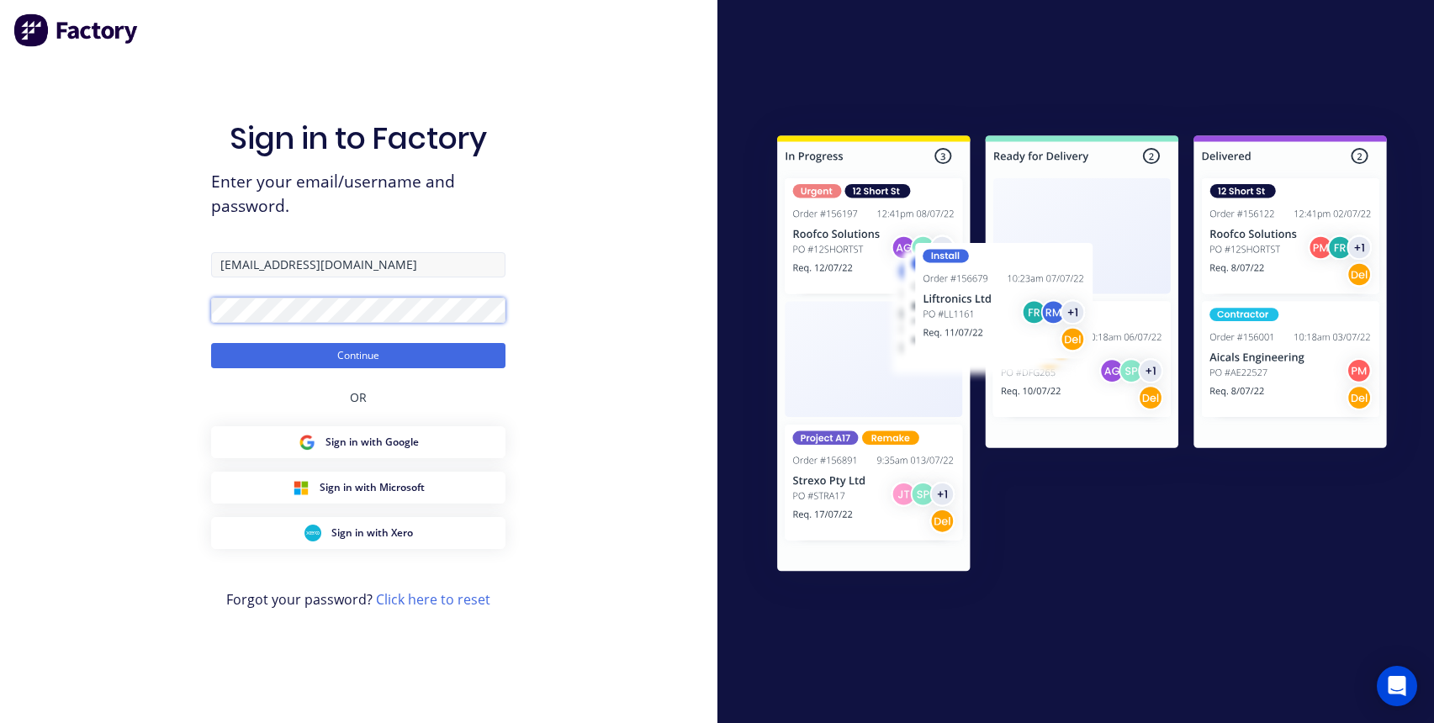
click at [211, 343] on button "Continue" at bounding box center [358, 355] width 294 height 25
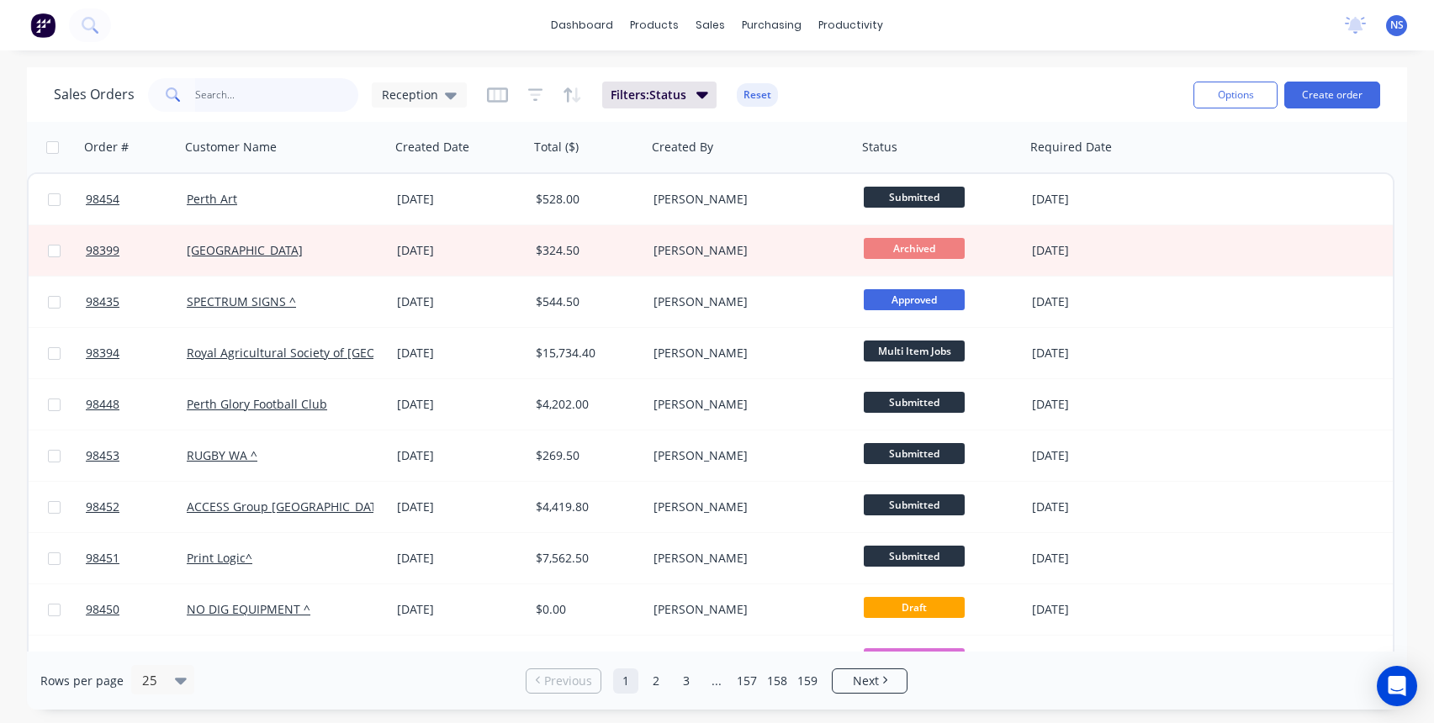
click at [239, 98] on input "text" at bounding box center [277, 95] width 164 height 34
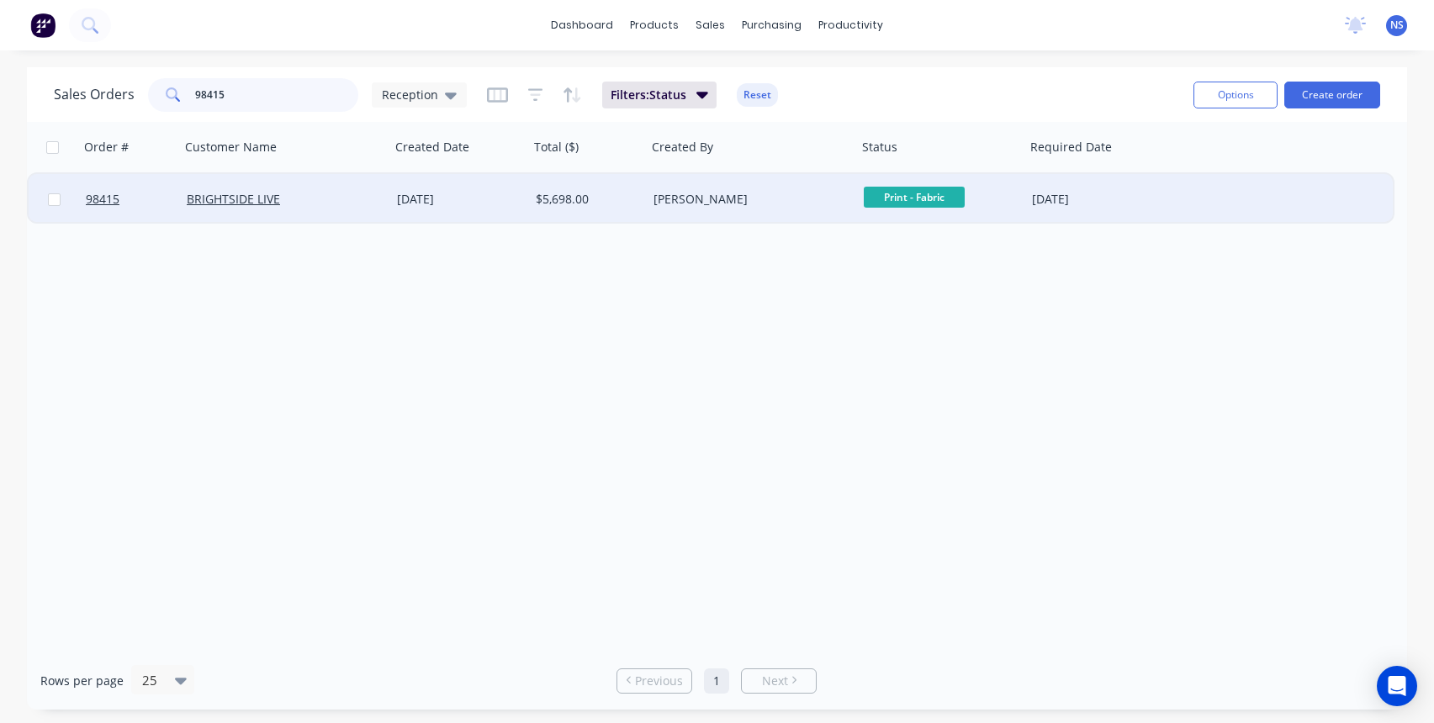
type input "98415"
click at [757, 203] on div "[PERSON_NAME]" at bounding box center [747, 199] width 187 height 17
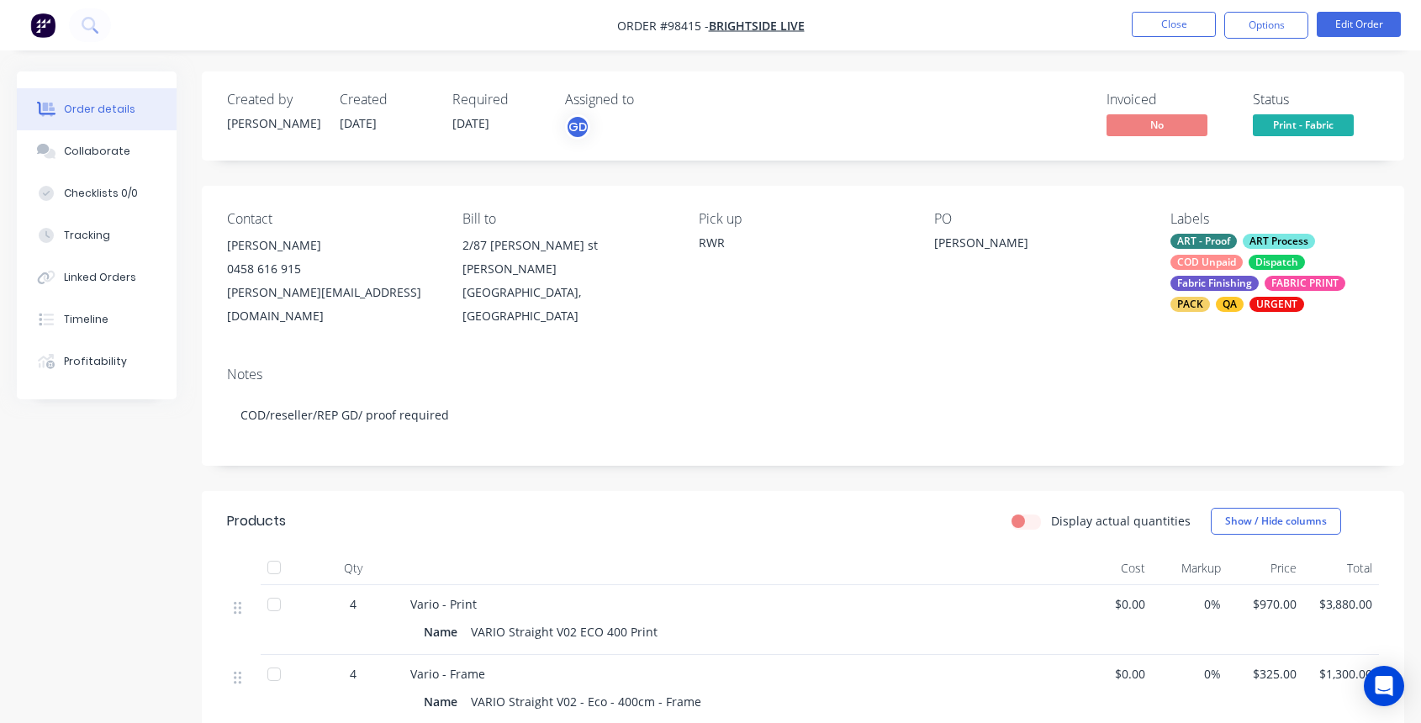
click at [1242, 263] on div "COD Unpaid" at bounding box center [1207, 262] width 72 height 15
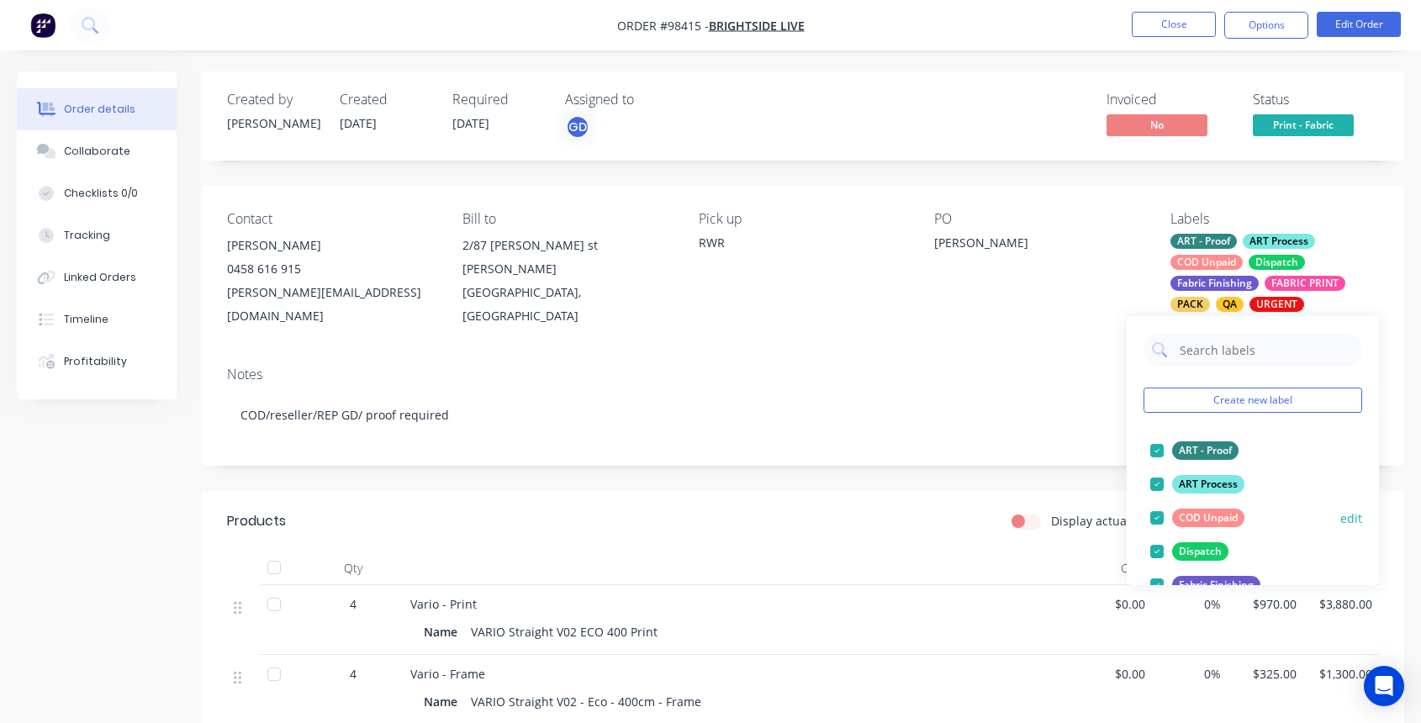
click at [1157, 516] on div at bounding box center [1158, 518] width 34 height 34
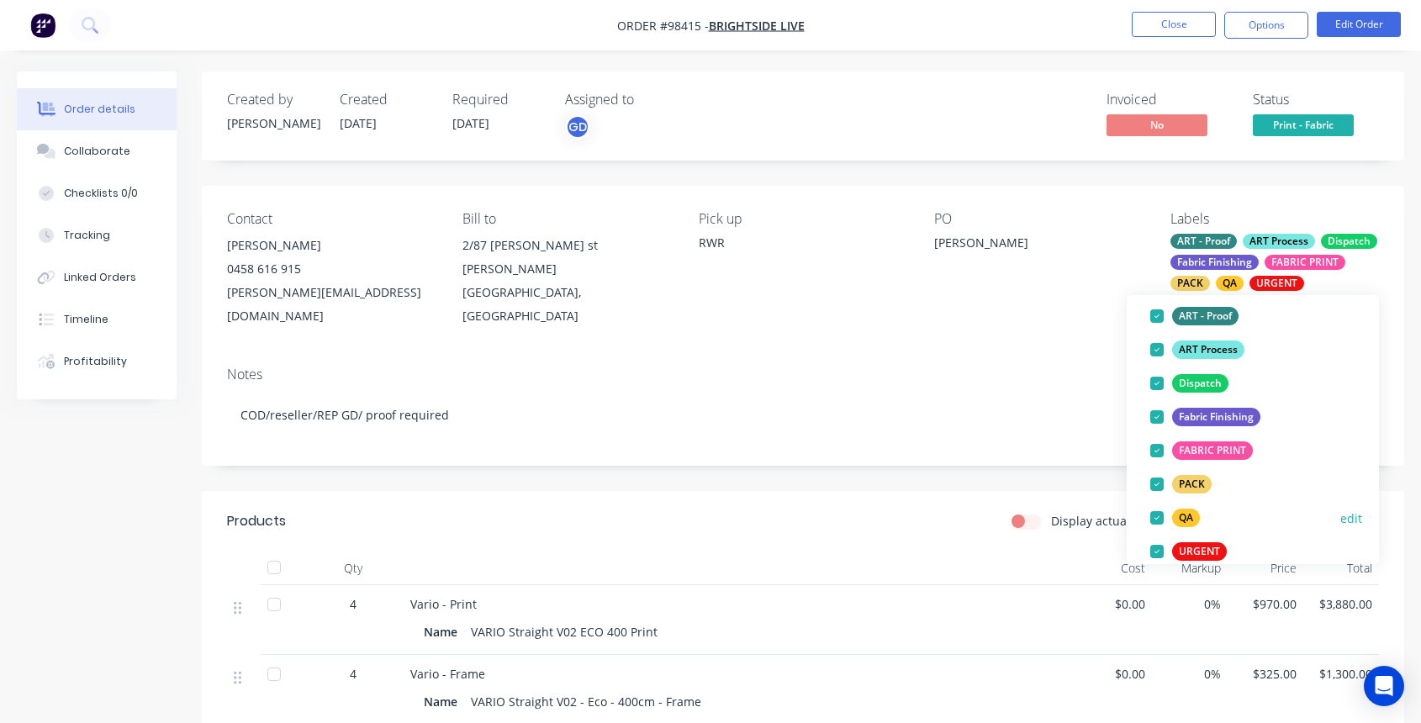
scroll to position [271, 0]
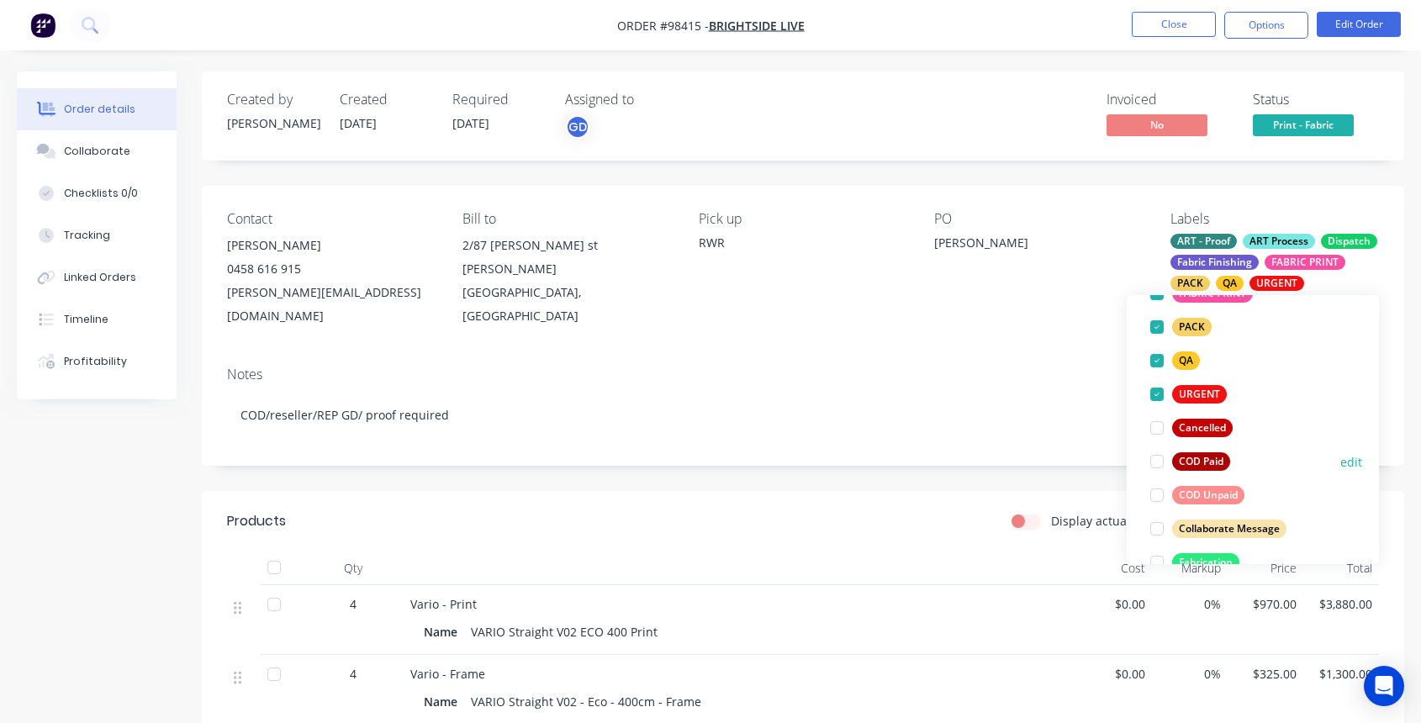
click at [1158, 463] on div at bounding box center [1158, 462] width 34 height 34
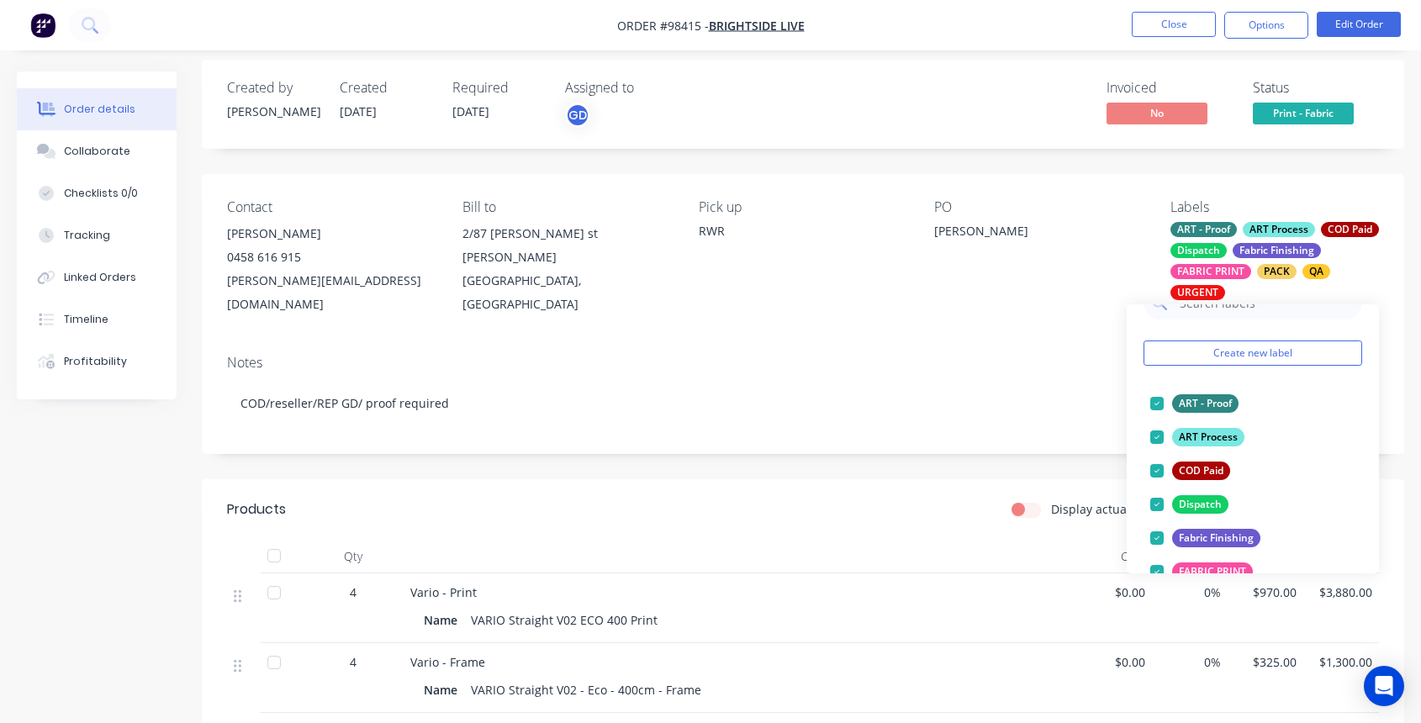
scroll to position [0, 0]
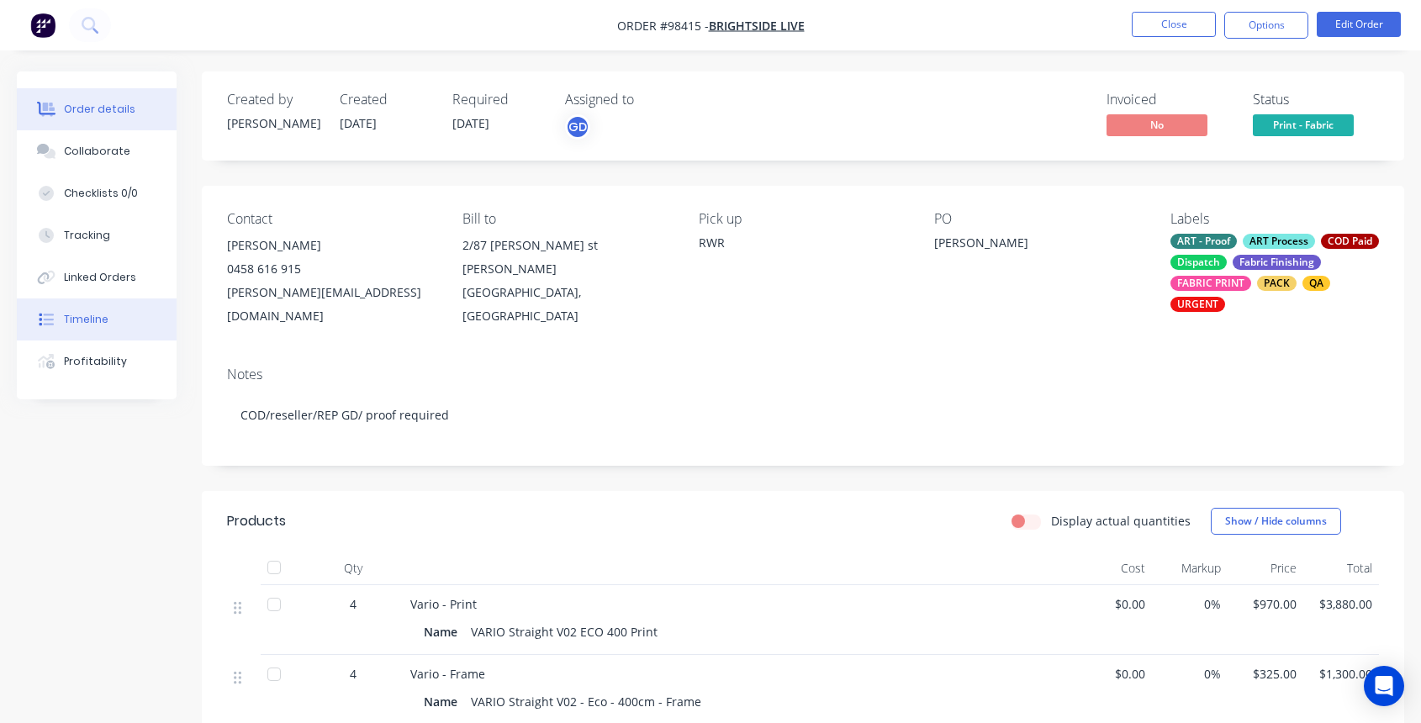
click at [77, 318] on div "Timeline" at bounding box center [86, 319] width 45 height 15
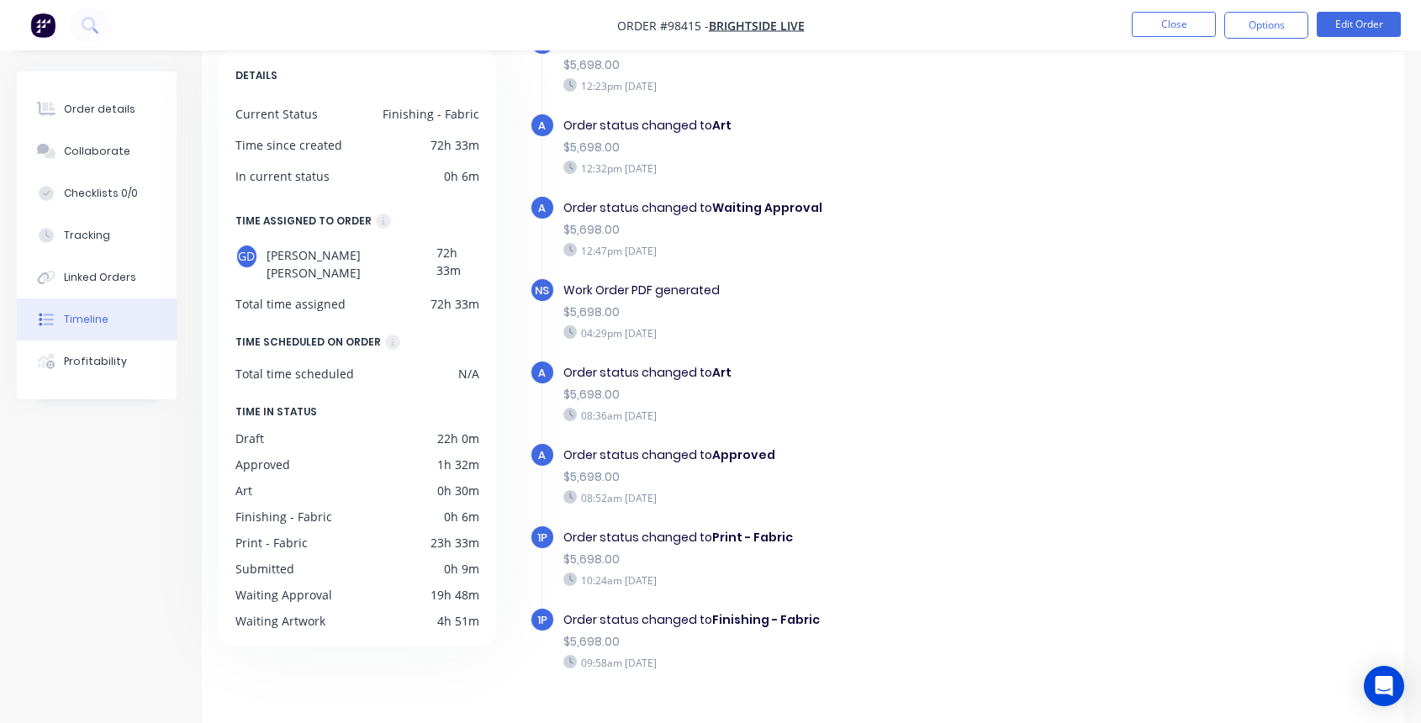
scroll to position [132, 0]
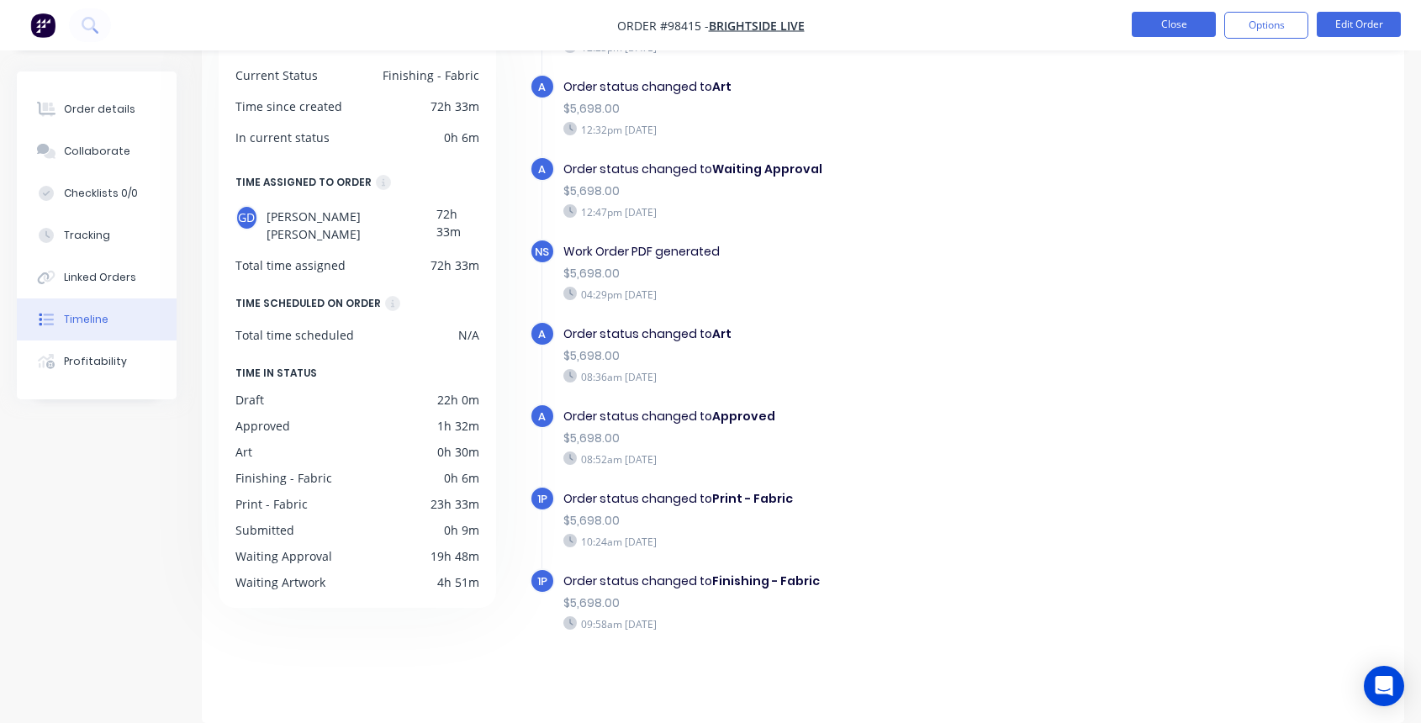
click at [1176, 24] on button "Close" at bounding box center [1174, 24] width 84 height 25
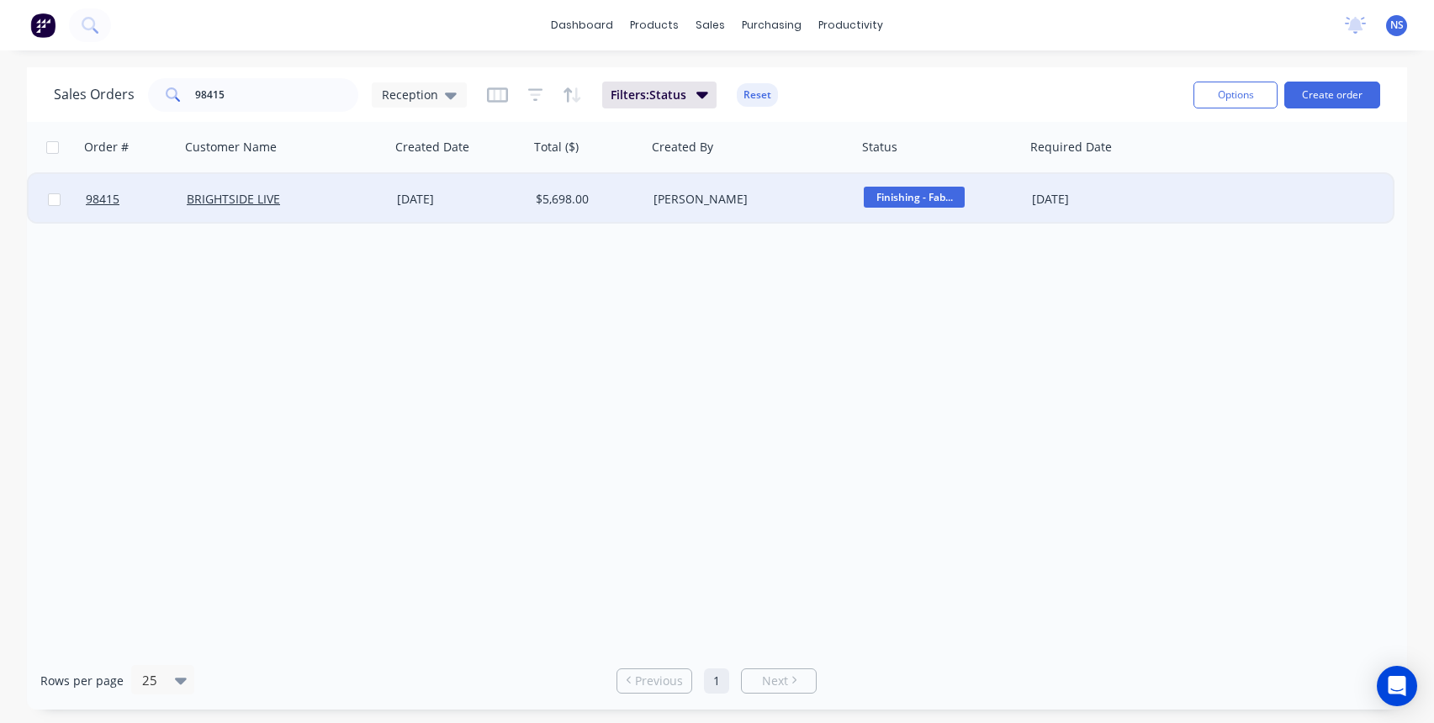
click at [807, 214] on div "[PERSON_NAME]" at bounding box center [752, 199] width 210 height 50
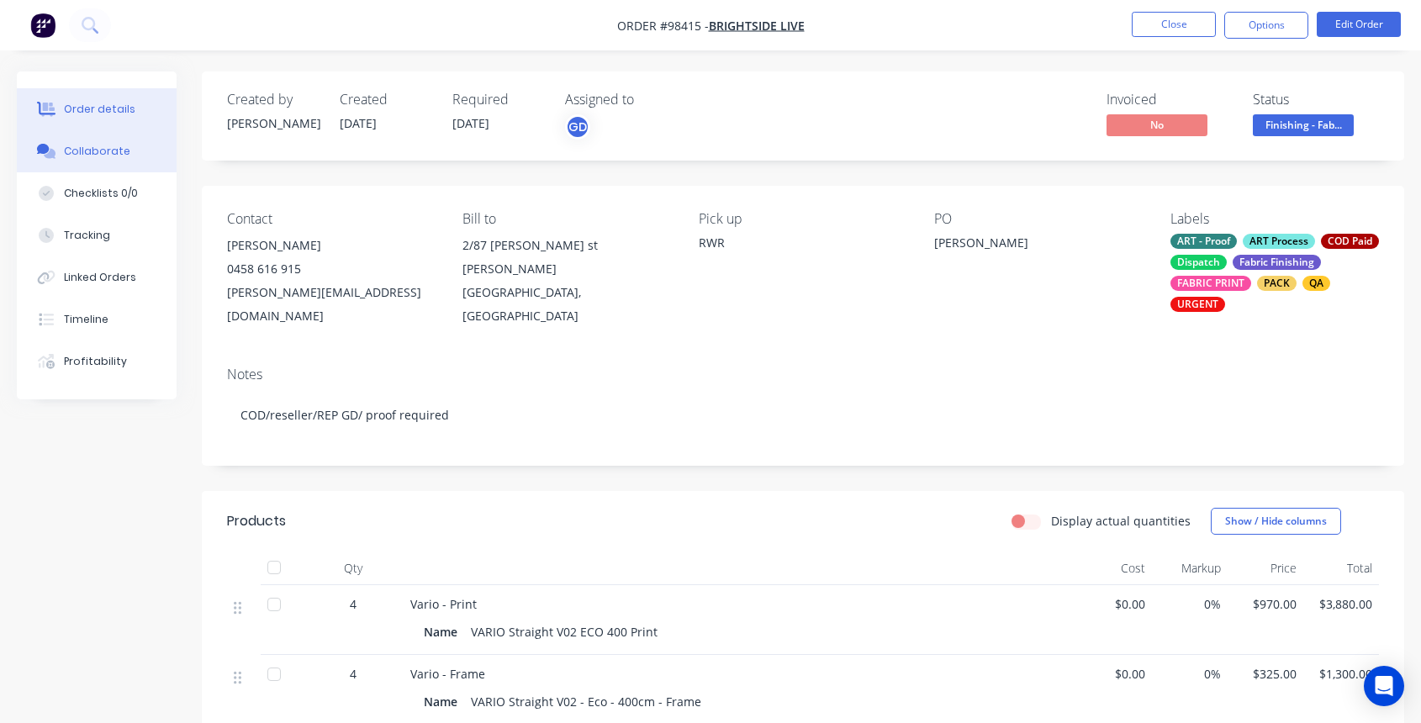
click at [100, 151] on div "Collaborate" at bounding box center [97, 151] width 66 height 15
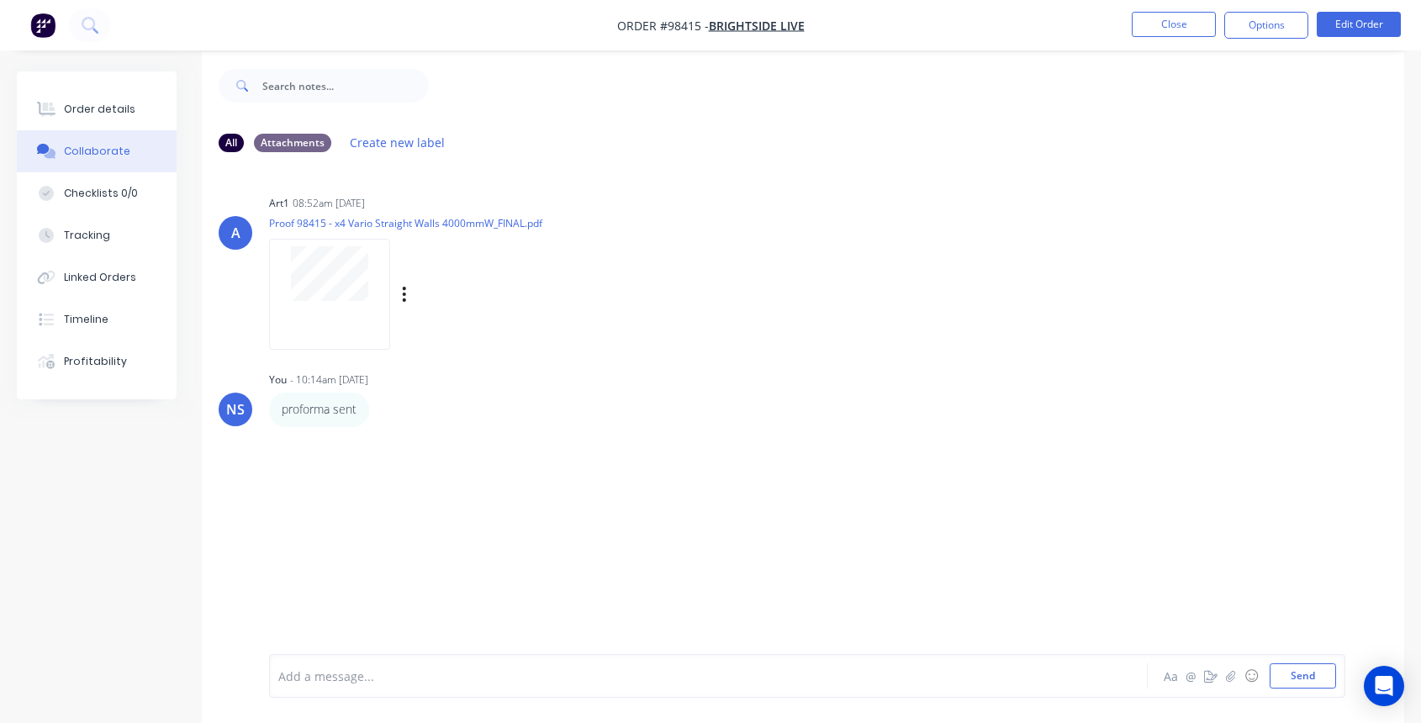
scroll to position [25, 0]
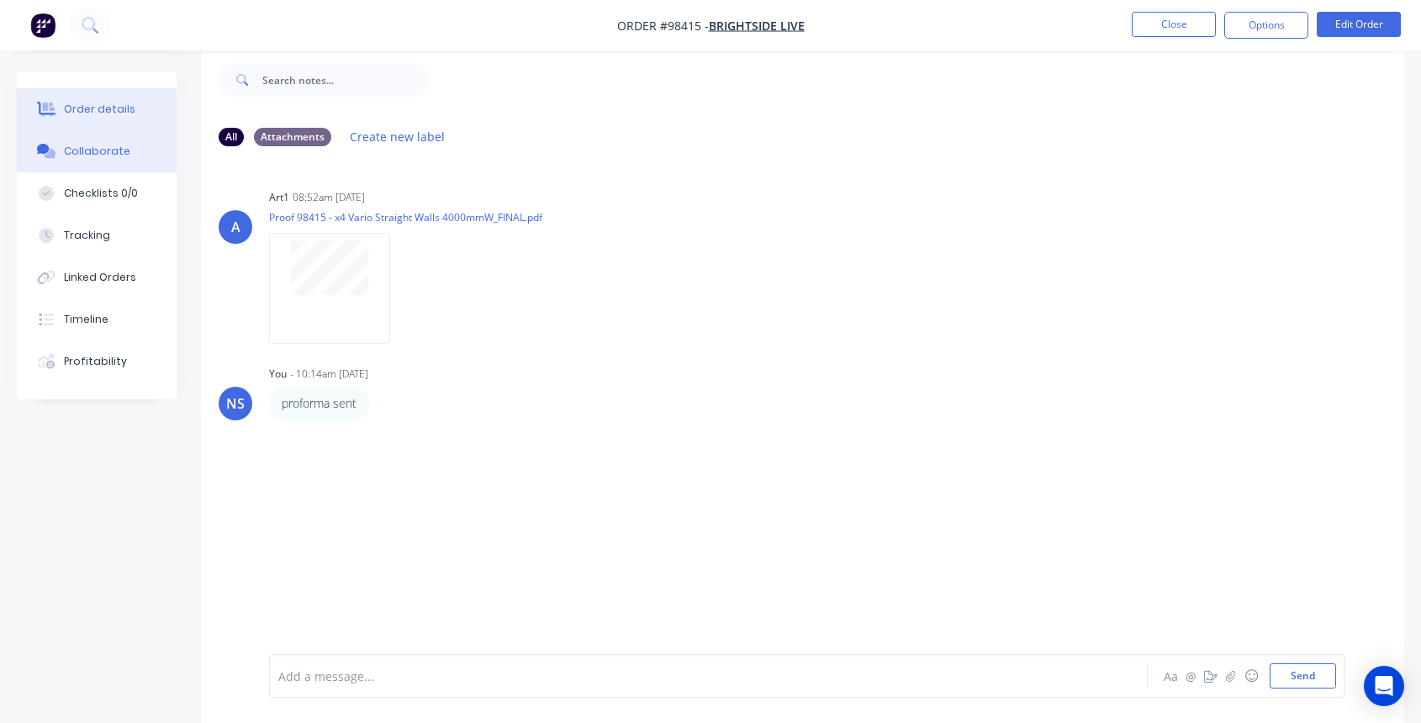
click at [105, 110] on div "Order details" at bounding box center [99, 109] width 71 height 15
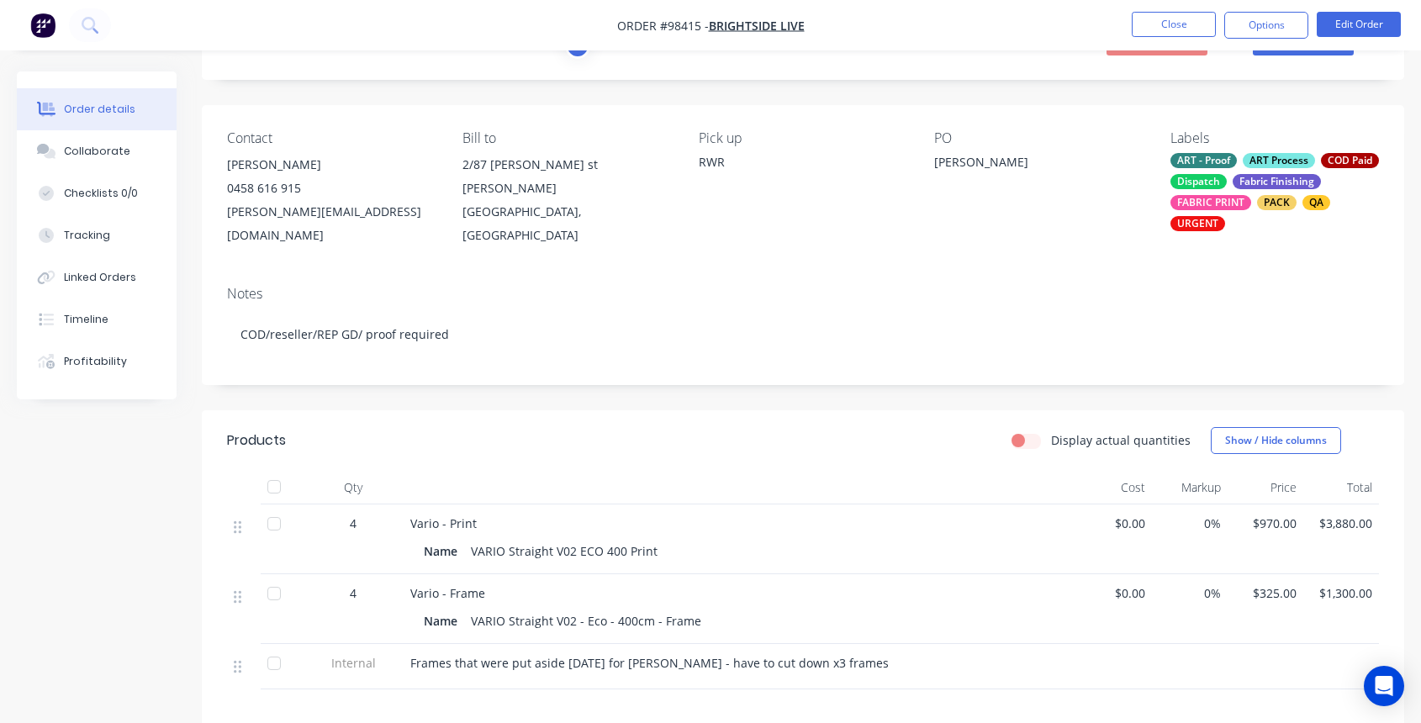
scroll to position [67, 0]
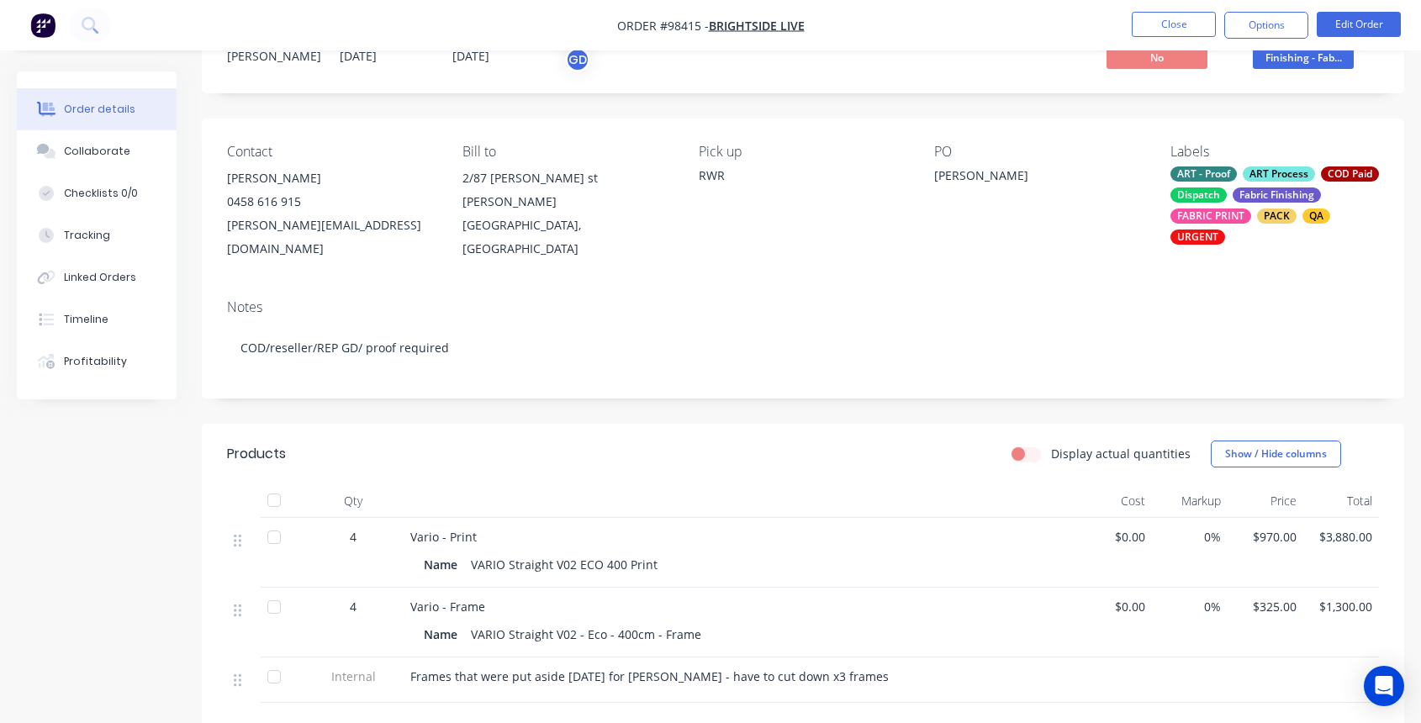
click at [881, 458] on header "Products Display actual quantities Show / Hide columns" at bounding box center [803, 454] width 1203 height 61
click at [1175, 24] on button "Close" at bounding box center [1174, 24] width 84 height 25
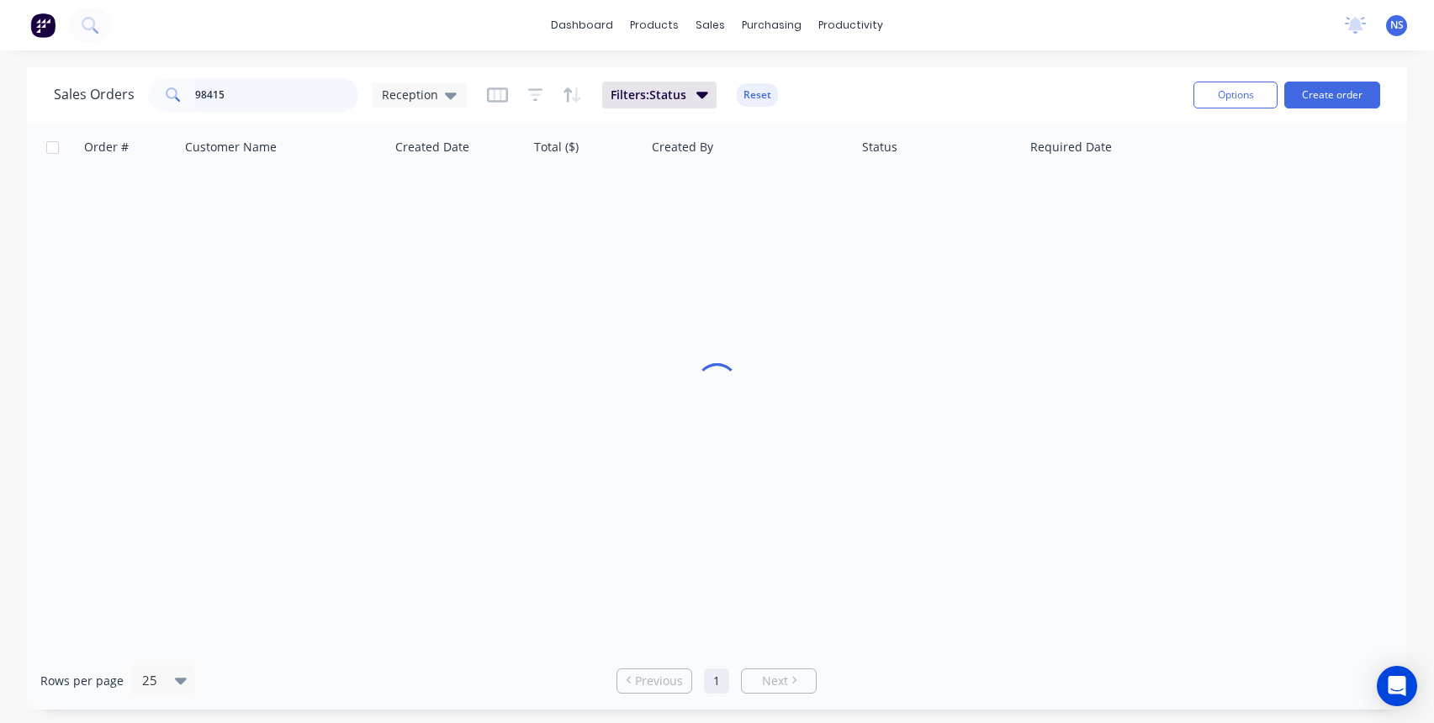
click at [285, 99] on input "98415" at bounding box center [277, 95] width 164 height 34
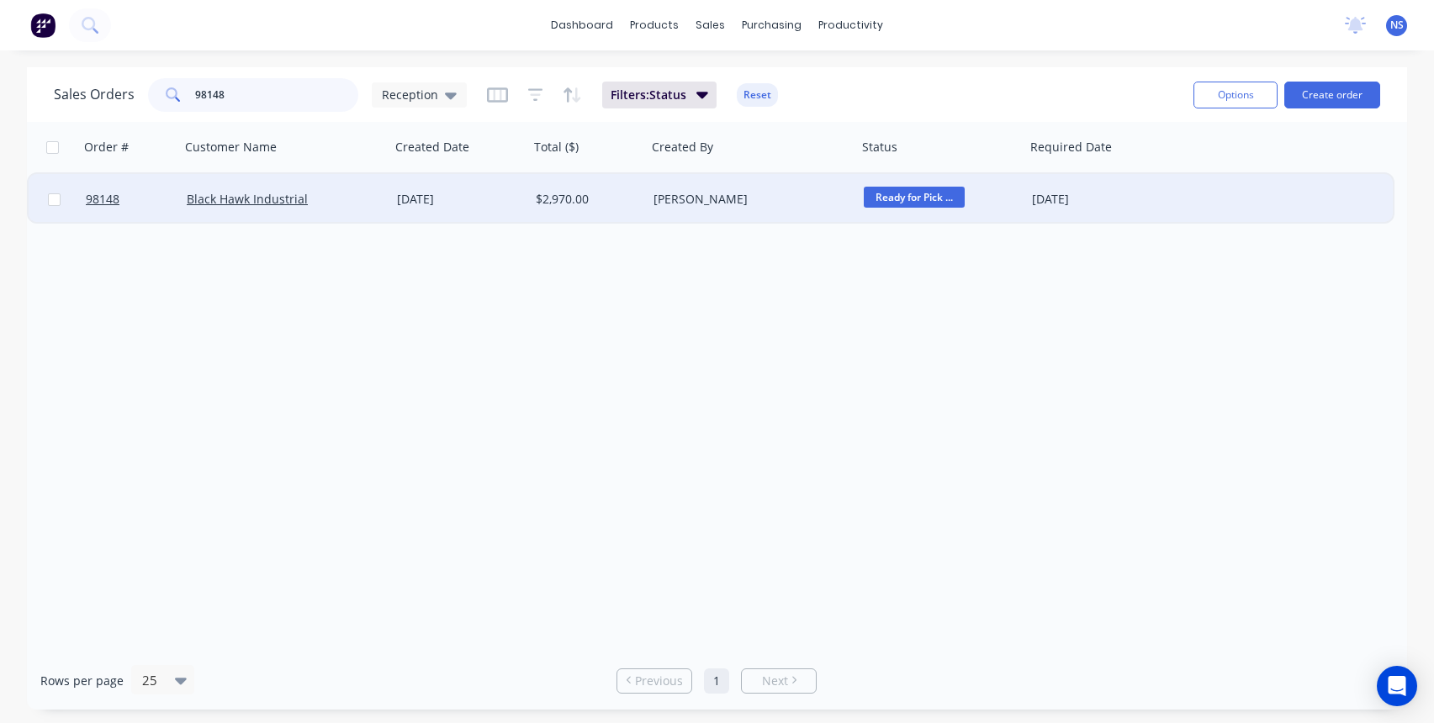
type input "98148"
click at [622, 206] on div "$2,970.00" at bounding box center [585, 199] width 99 height 17
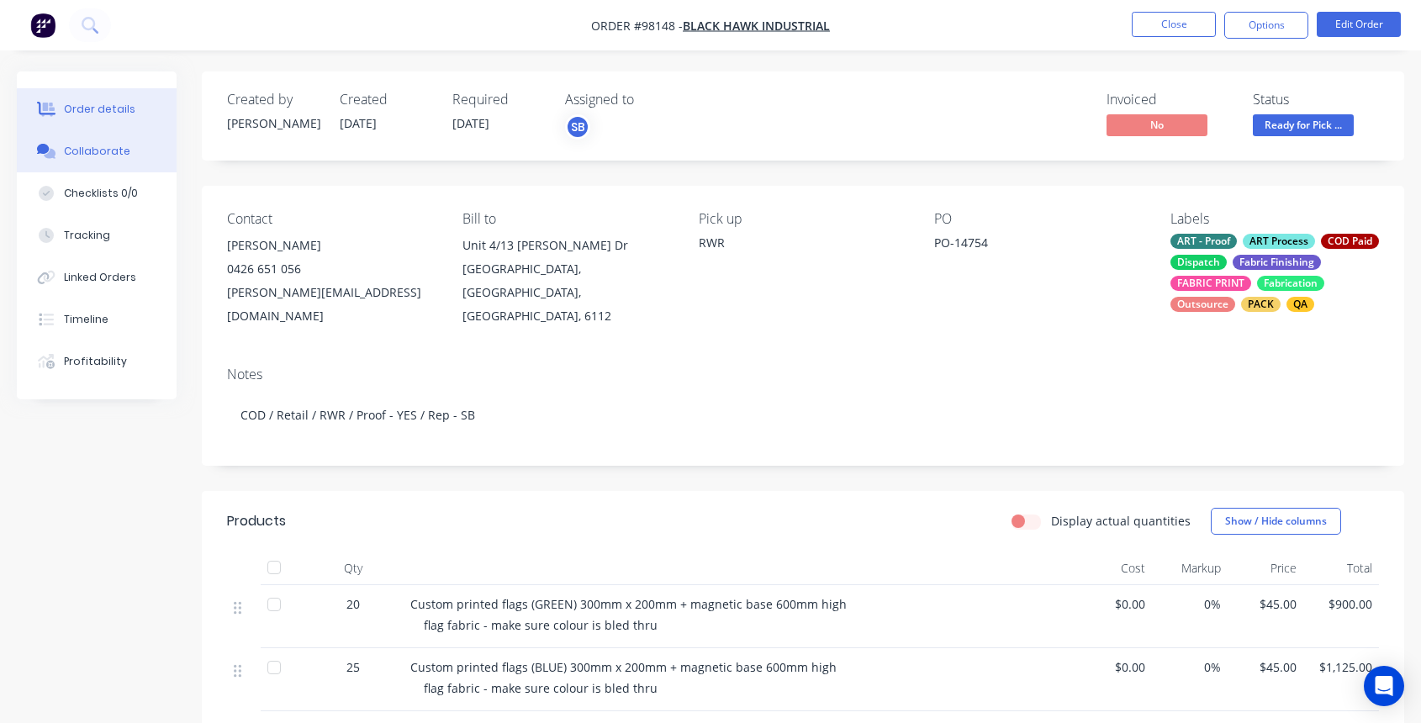
click at [104, 156] on div "Collaborate" at bounding box center [97, 151] width 66 height 15
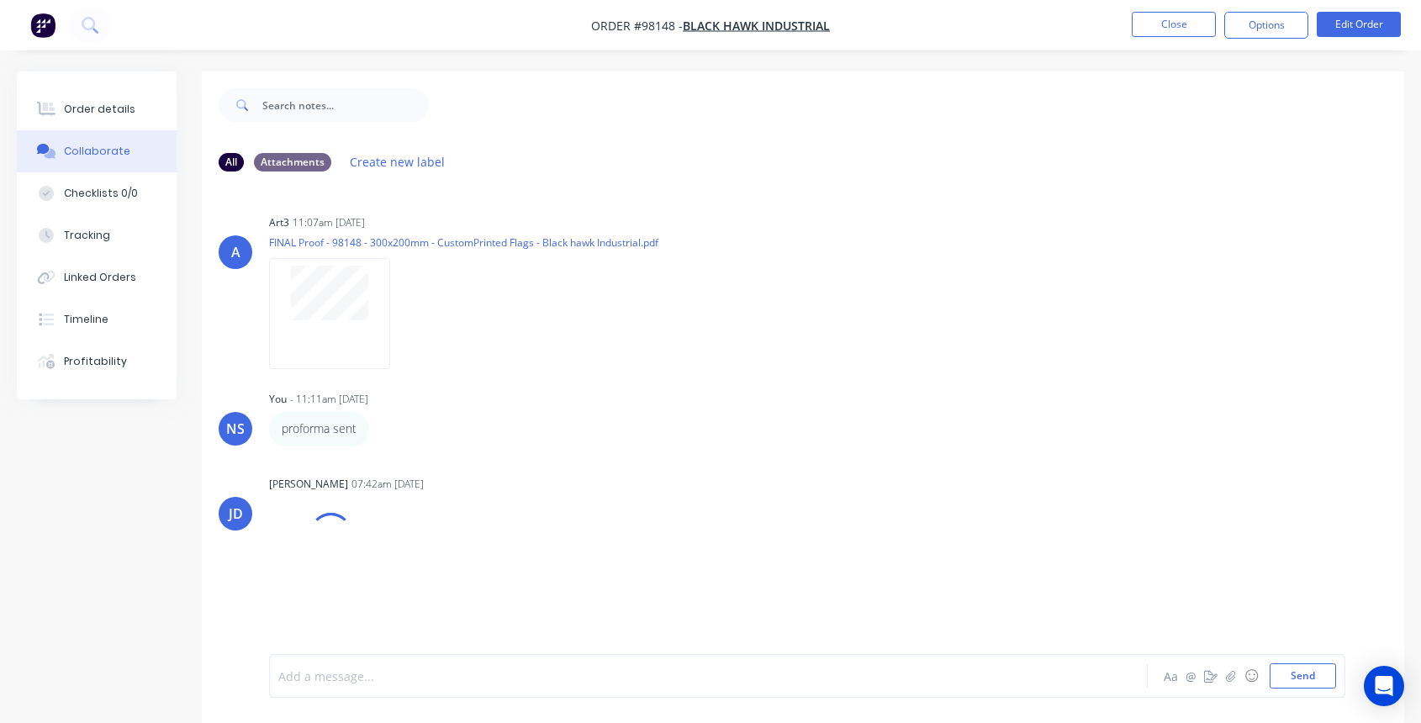
click at [352, 678] on div at bounding box center [675, 677] width 793 height 18
click at [349, 670] on div "msg left" at bounding box center [675, 677] width 793 height 18
click at [280, 676] on span "msg left" at bounding box center [301, 677] width 45 height 16
click at [1308, 673] on button "Send" at bounding box center [1303, 676] width 66 height 25
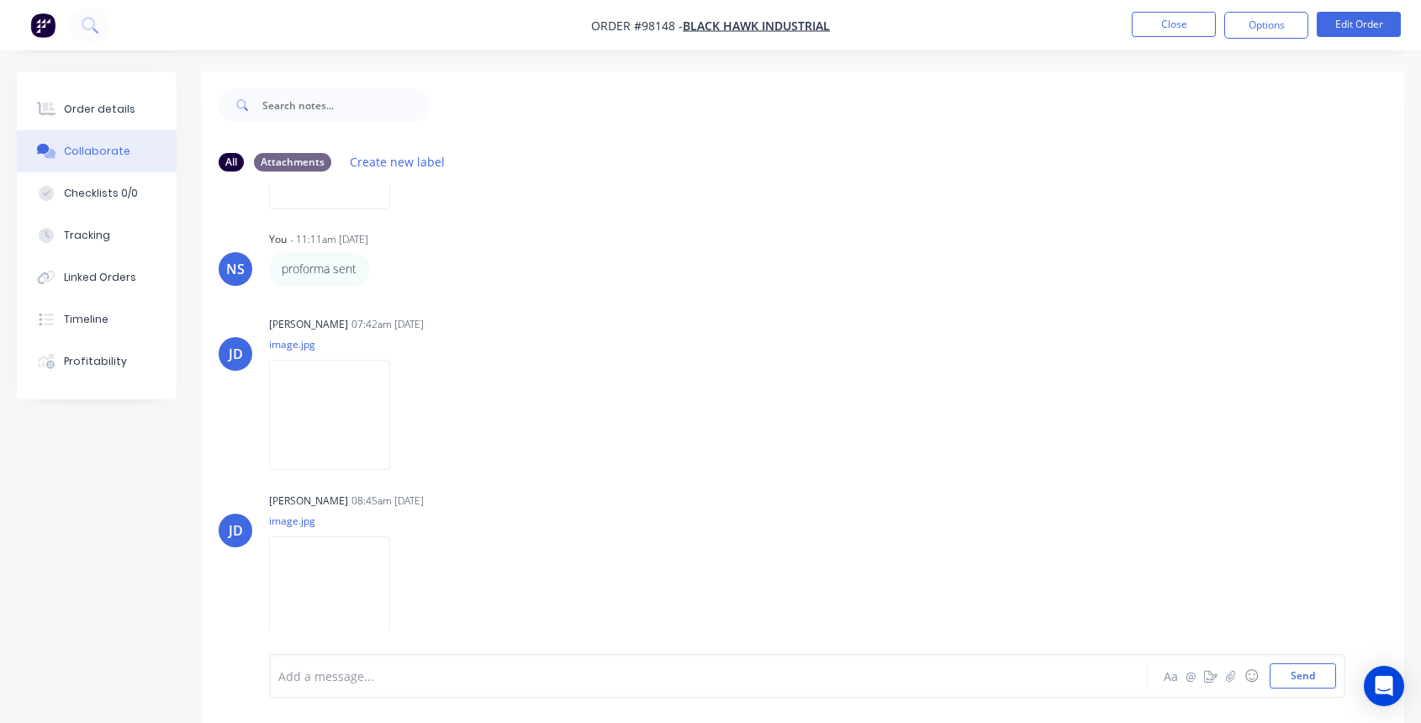
click at [373, 673] on div at bounding box center [675, 677] width 793 height 18
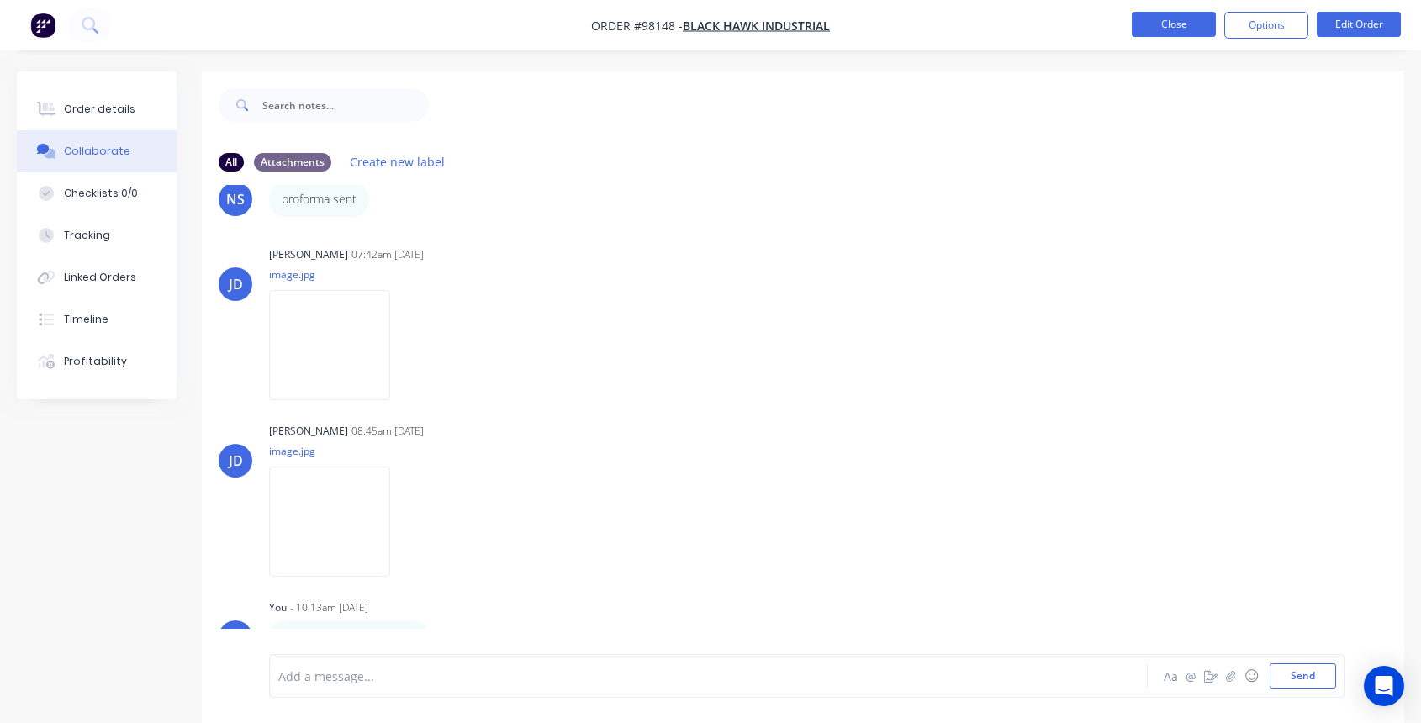
click at [1167, 28] on button "Close" at bounding box center [1174, 24] width 84 height 25
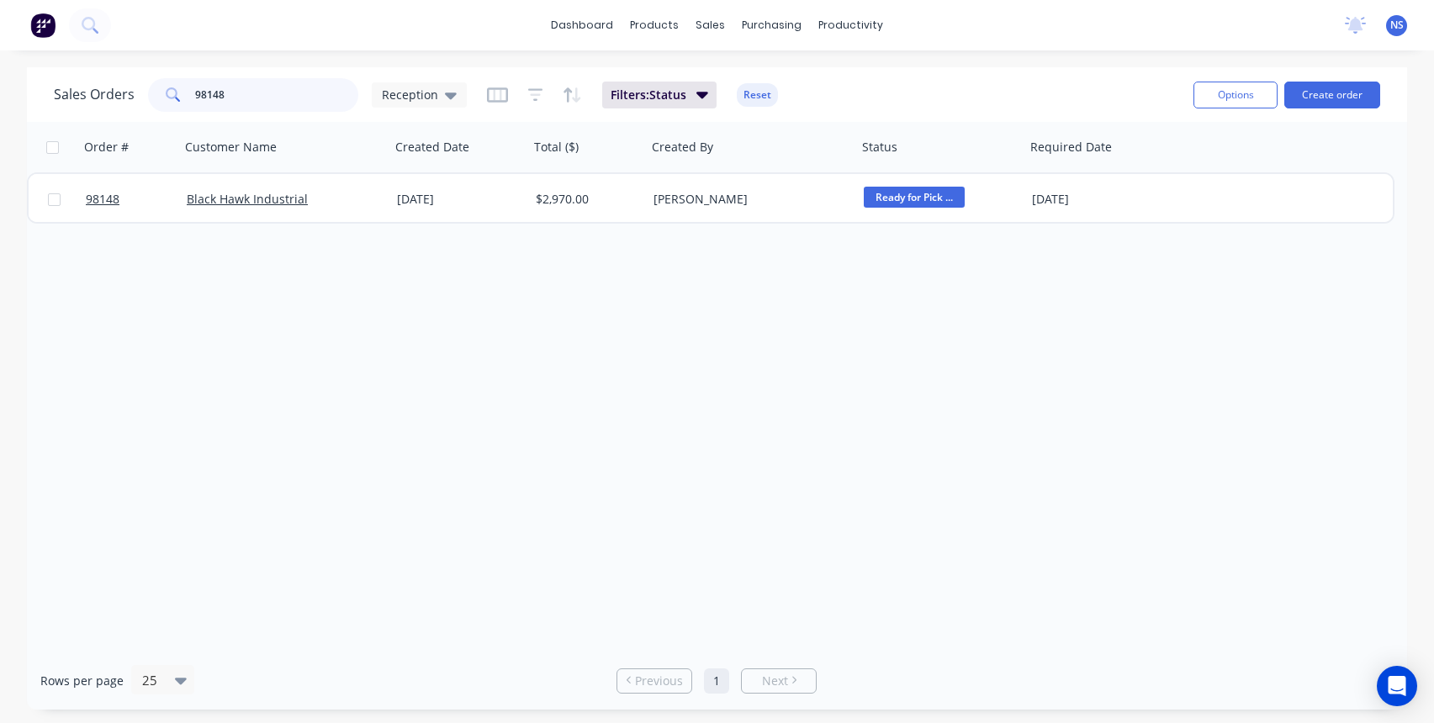
drag, startPoint x: 276, startPoint y: 90, endPoint x: 153, endPoint y: 99, distance: 123.2
click at [145, 96] on div "Sales Orders 98148 Reception" at bounding box center [260, 95] width 413 height 34
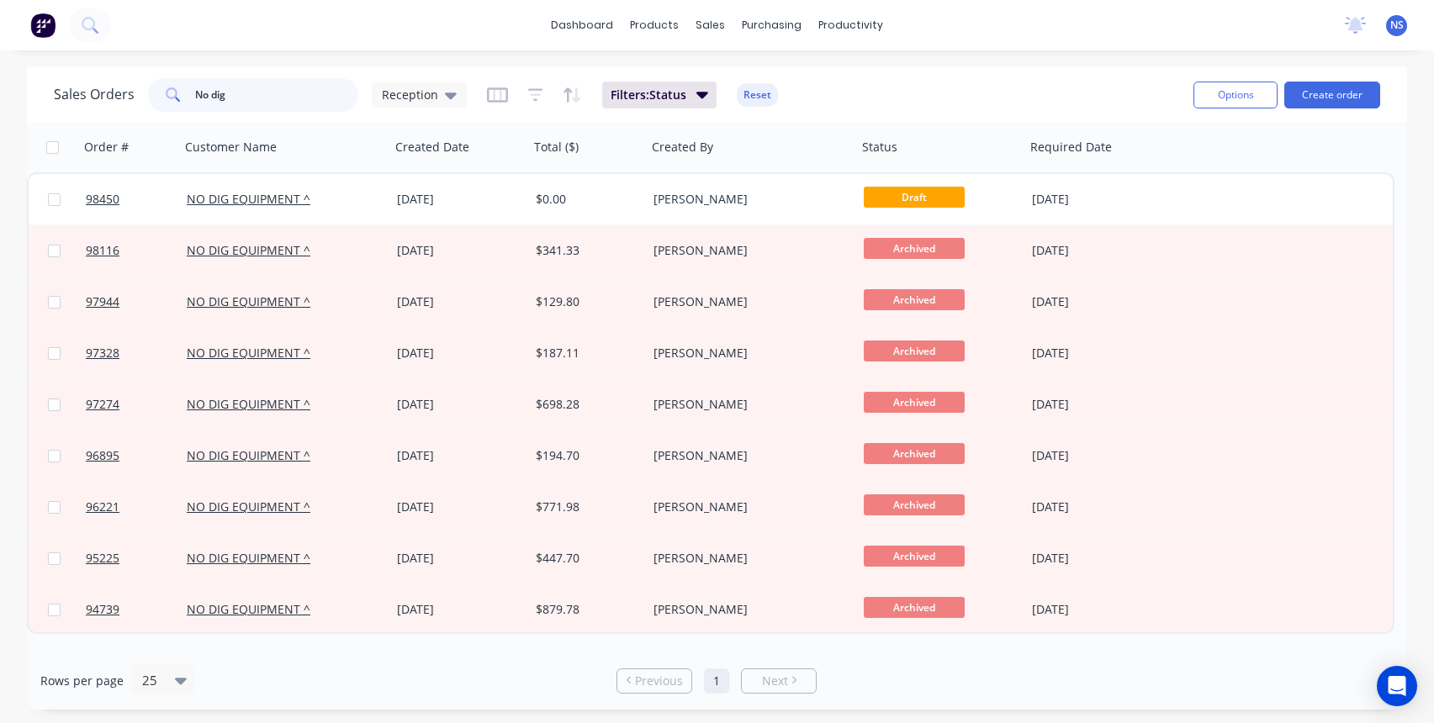
type input "No dig"
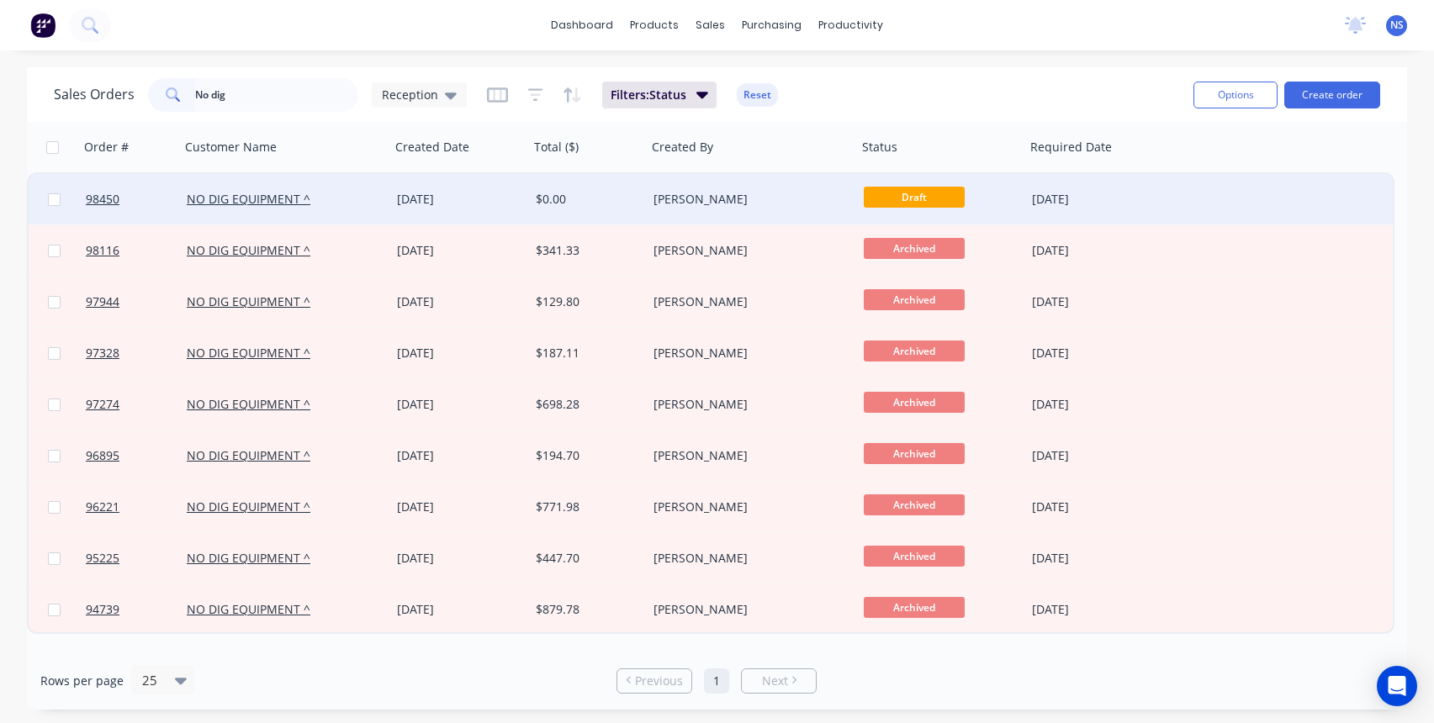
click at [504, 199] on div "[DATE]" at bounding box center [459, 199] width 125 height 17
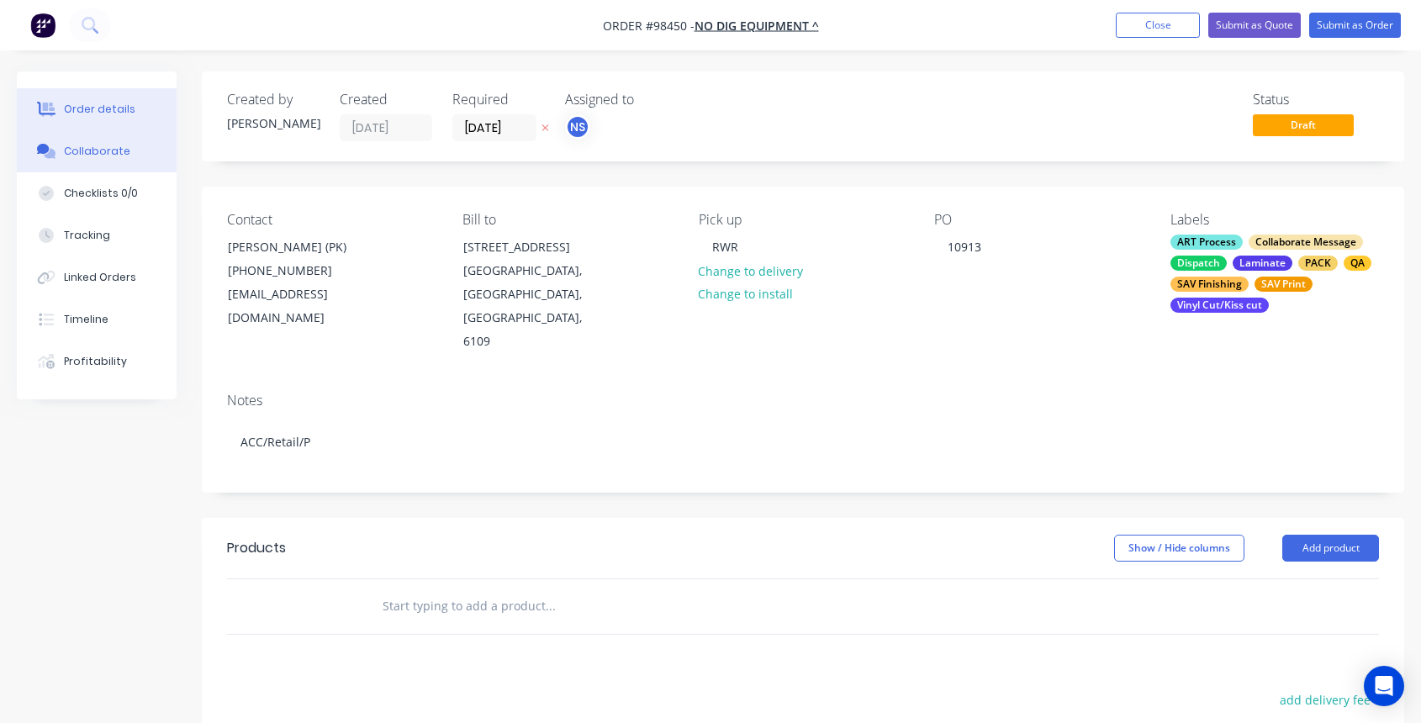
click at [87, 148] on div "Collaborate" at bounding box center [97, 151] width 66 height 15
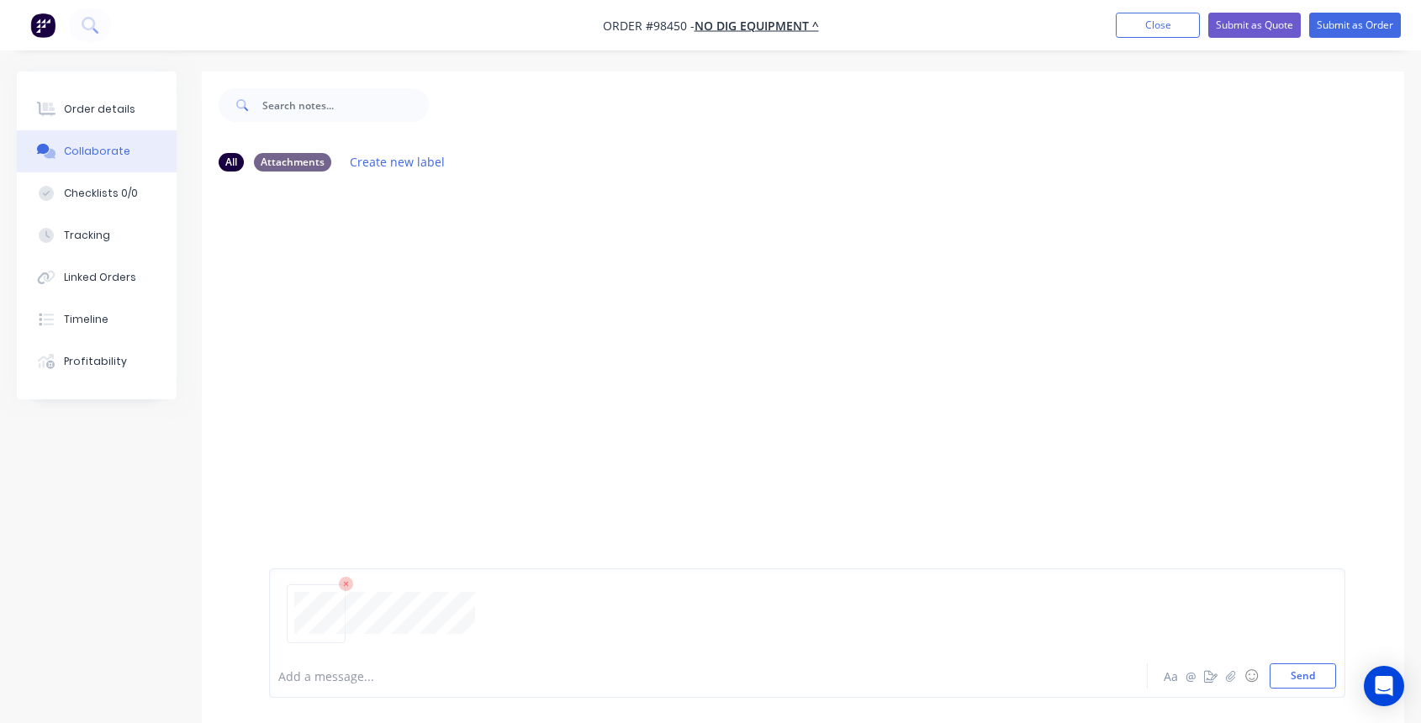
click at [346, 585] on icon at bounding box center [346, 584] width 15 height 15
click at [1283, 674] on button "Send" at bounding box center [1303, 676] width 66 height 25
click at [373, 679] on div at bounding box center [675, 677] width 793 height 18
click at [1290, 670] on button "Send" at bounding box center [1303, 676] width 66 height 25
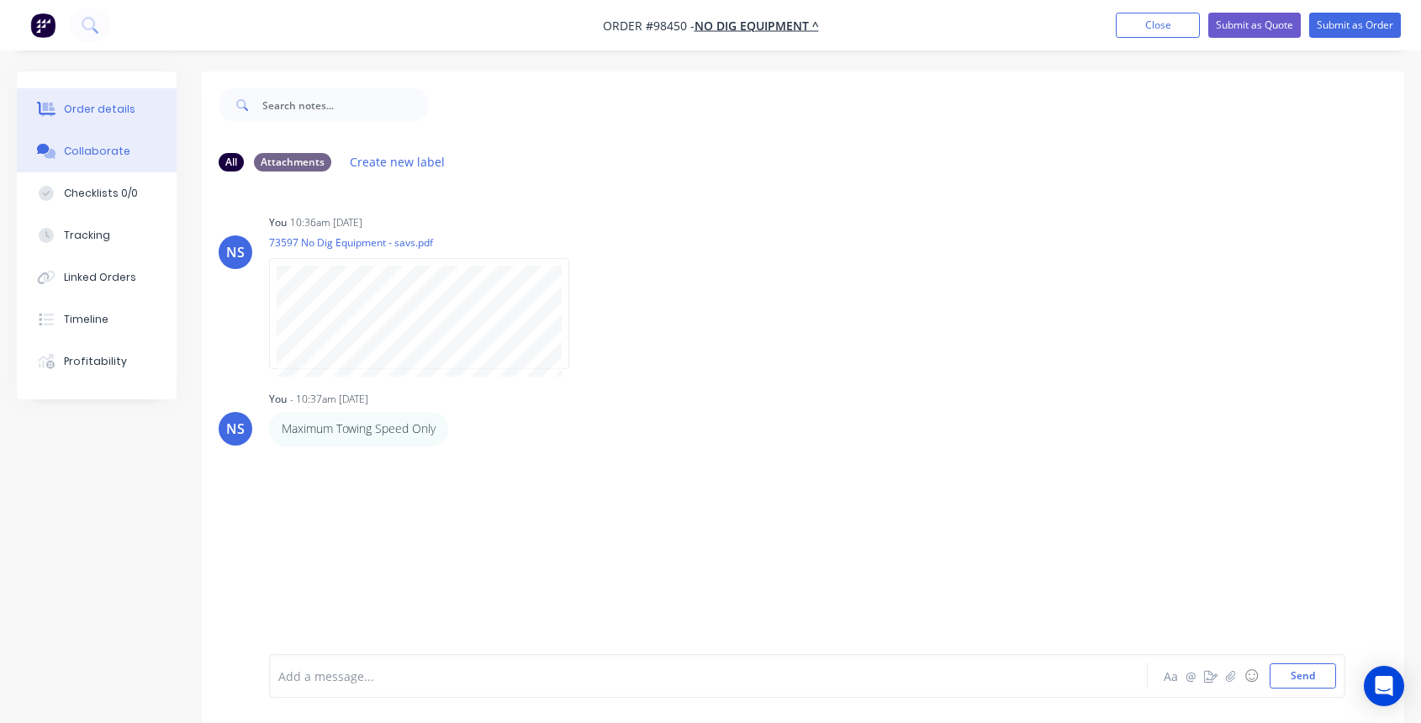
click at [112, 102] on div "Order details" at bounding box center [99, 109] width 71 height 15
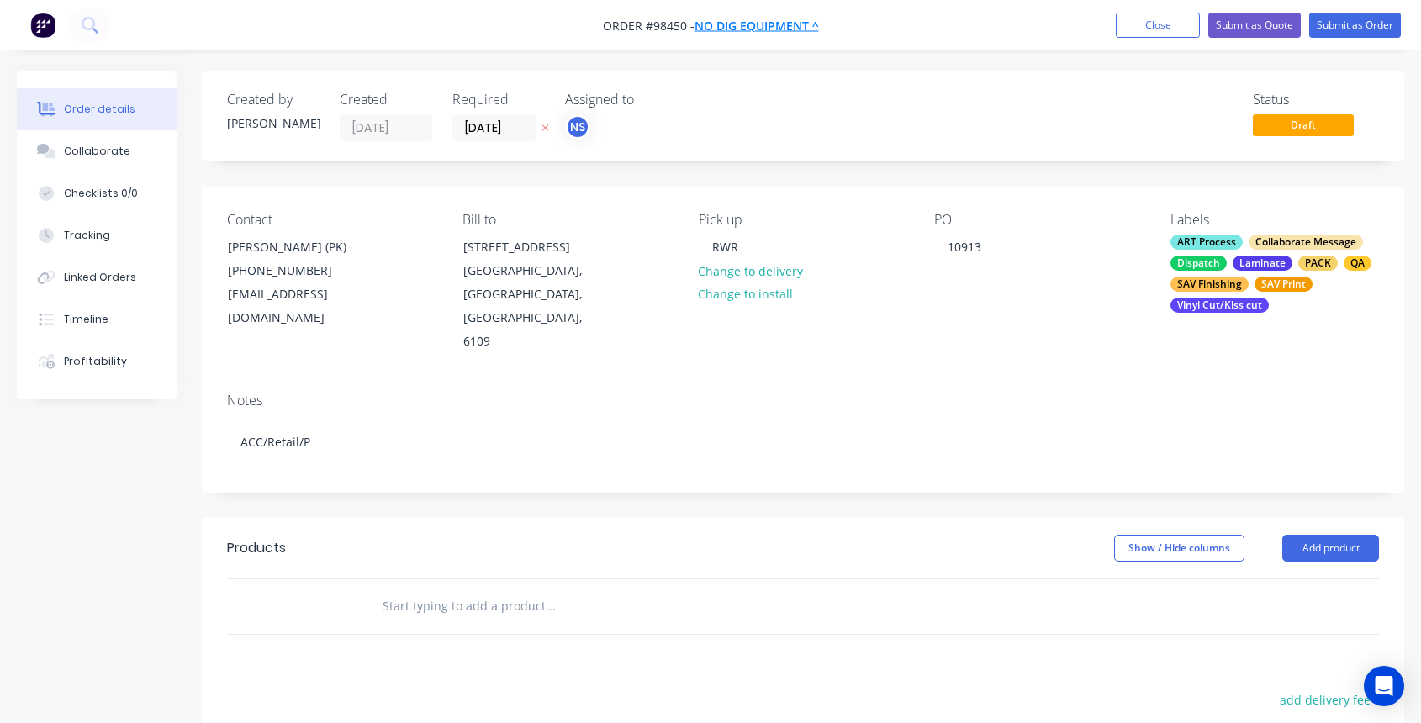
click at [760, 23] on span "NO DIG EQUIPMENT ^" at bounding box center [757, 26] width 124 height 16
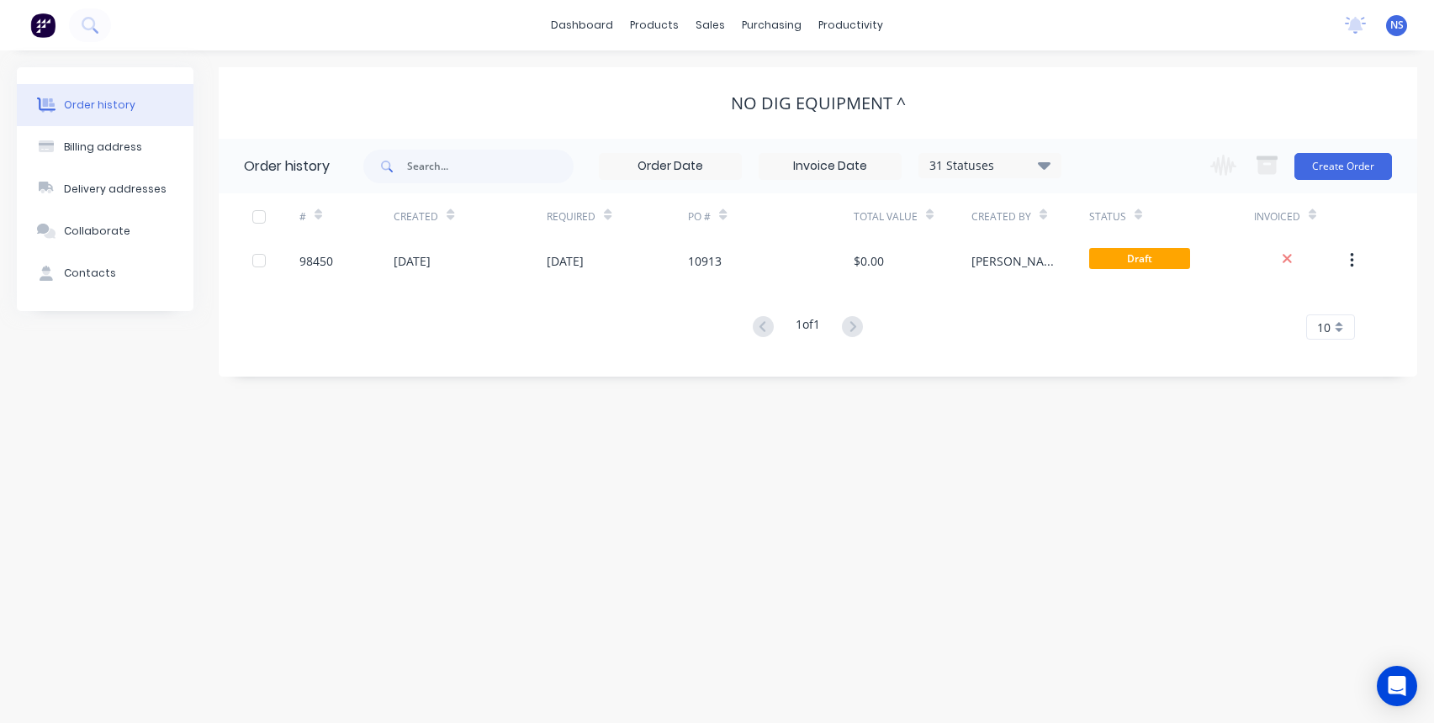
click at [1020, 163] on div "31 Statuses" at bounding box center [989, 165] width 141 height 19
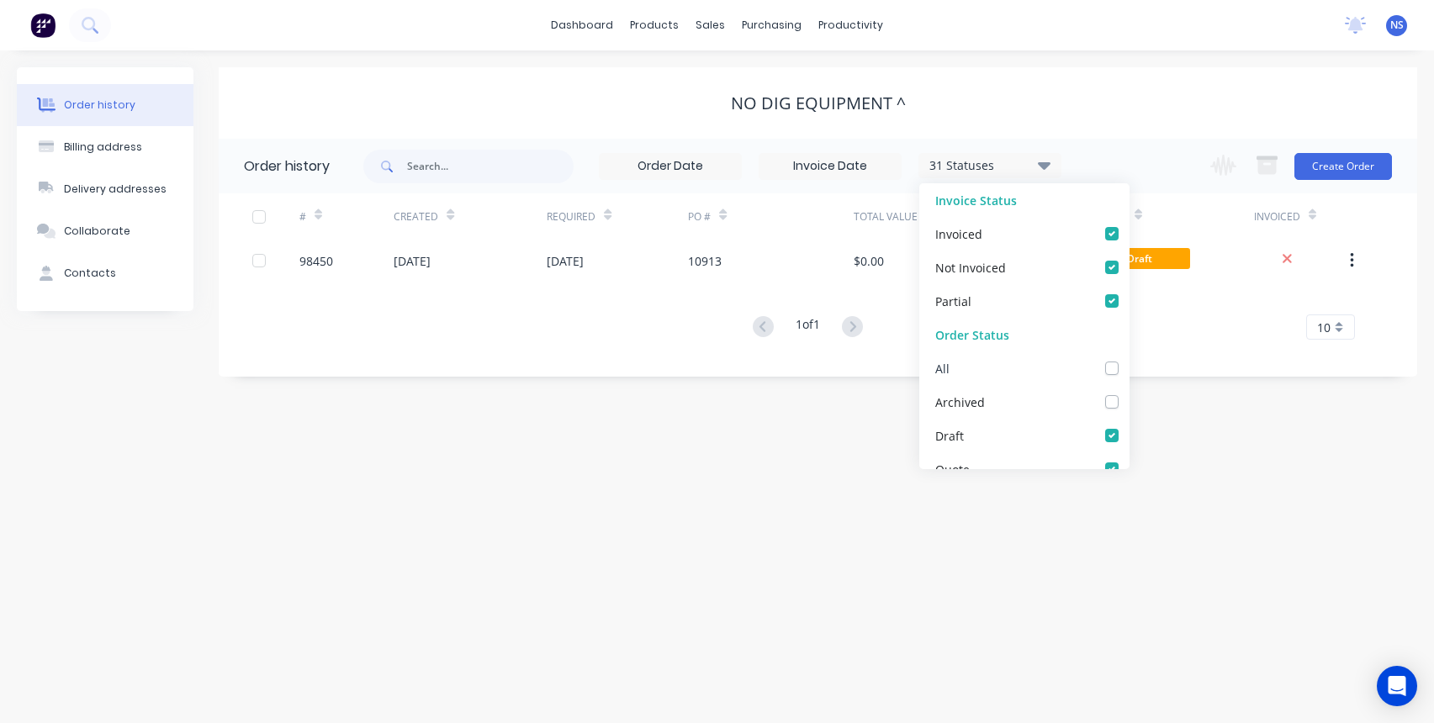
click at [971, 363] on div "All" at bounding box center [1024, 369] width 210 height 34
click at [1129, 359] on label at bounding box center [1129, 359] width 0 height 0
click at [1129, 367] on input "checkbox" at bounding box center [1135, 367] width 13 height 16
checkbox input "true"
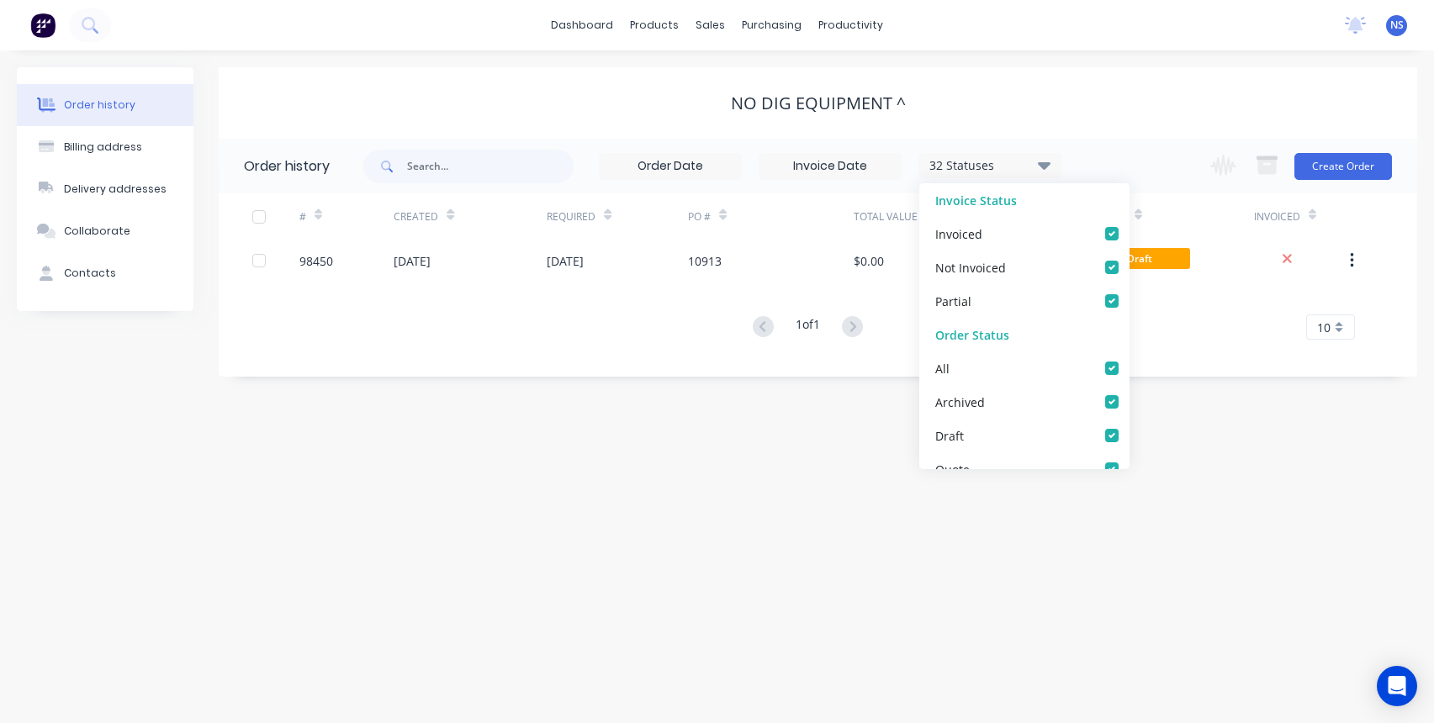
click at [1192, 359] on div "Order history 32 Statuses Invoice Status Invoiced Not Invoiced Partial Order St…" at bounding box center [818, 258] width 1199 height 238
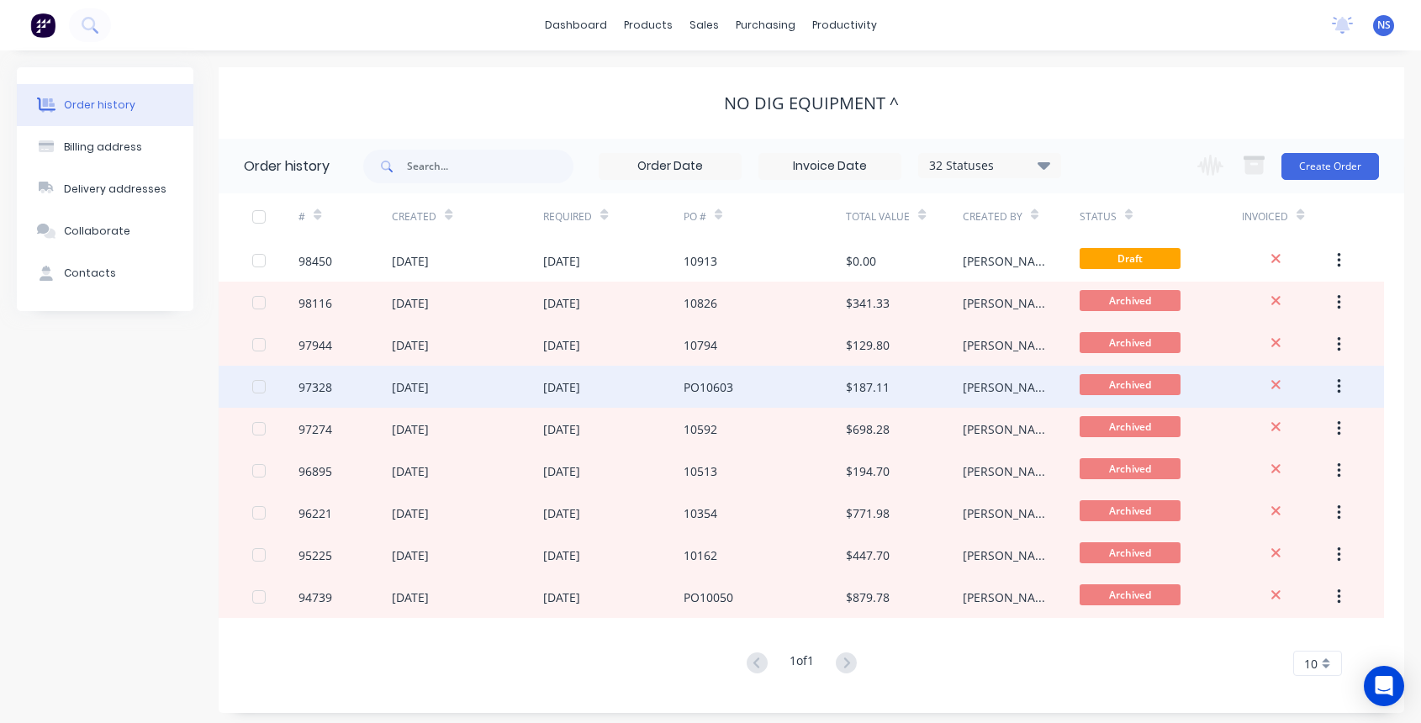
click at [662, 394] on div "[DATE]" at bounding box center [613, 387] width 140 height 42
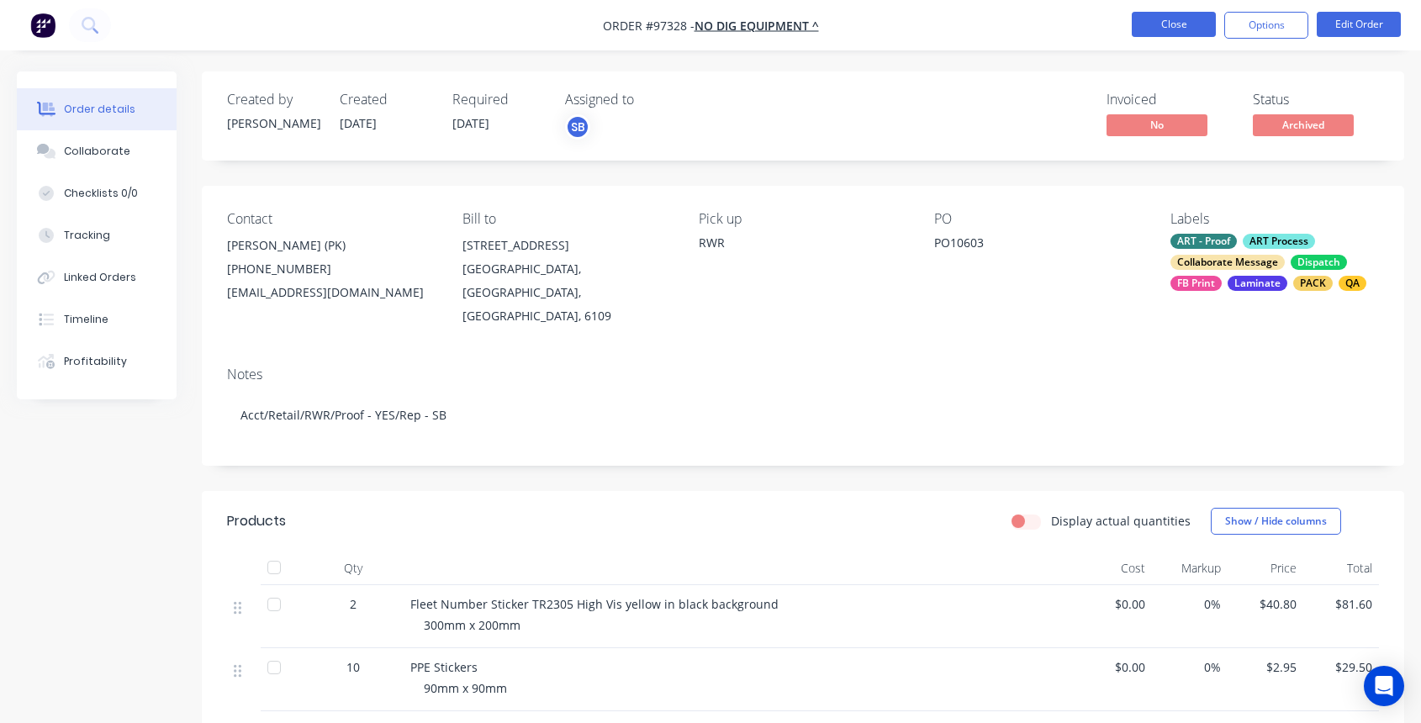
click at [1164, 24] on button "Close" at bounding box center [1174, 24] width 84 height 25
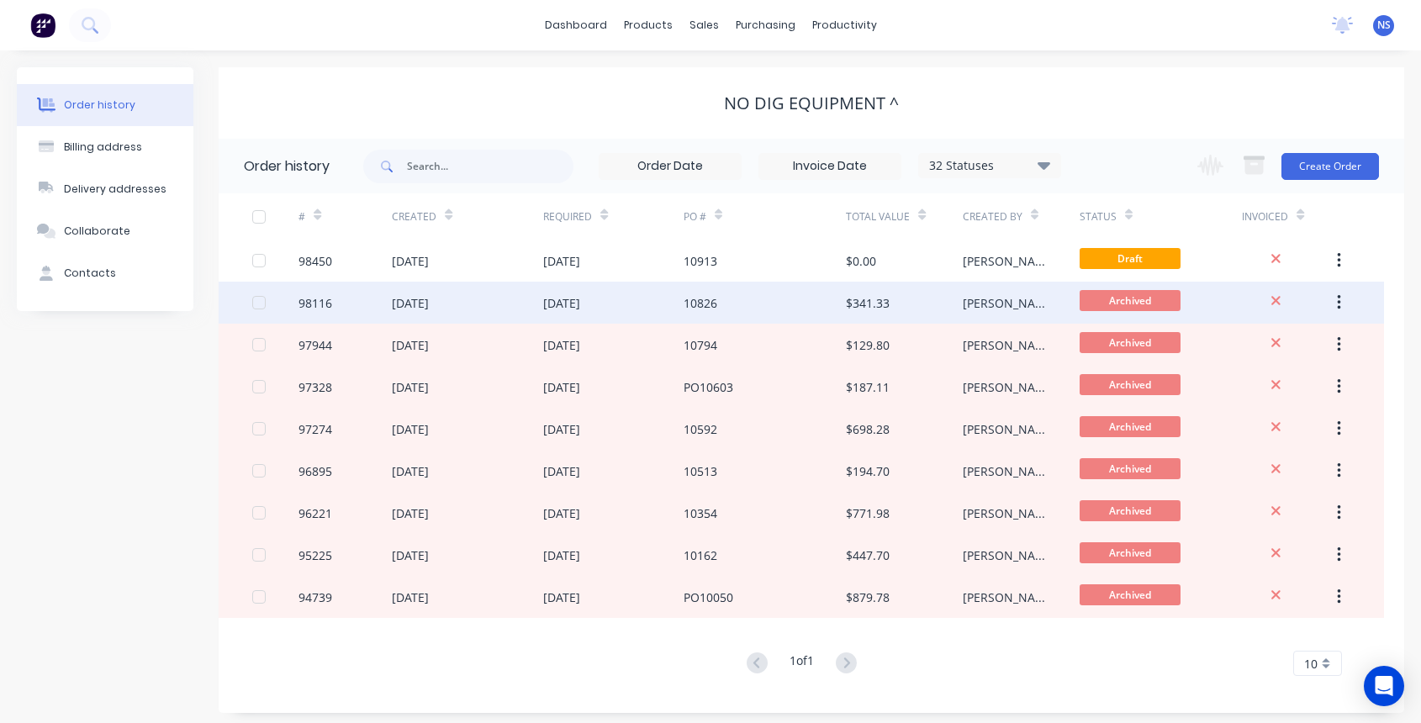
click at [658, 309] on div "[DATE]" at bounding box center [613, 303] width 140 height 42
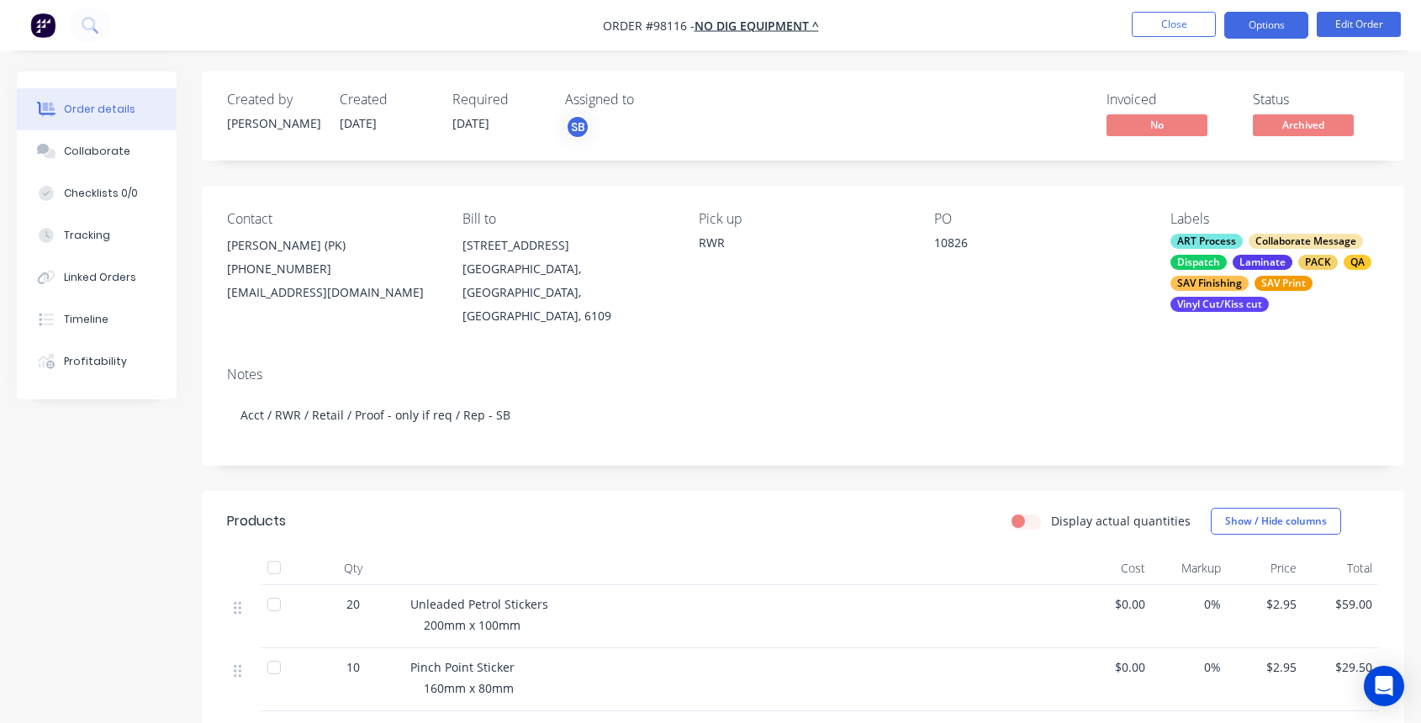
click at [1257, 17] on button "Options" at bounding box center [1267, 25] width 84 height 27
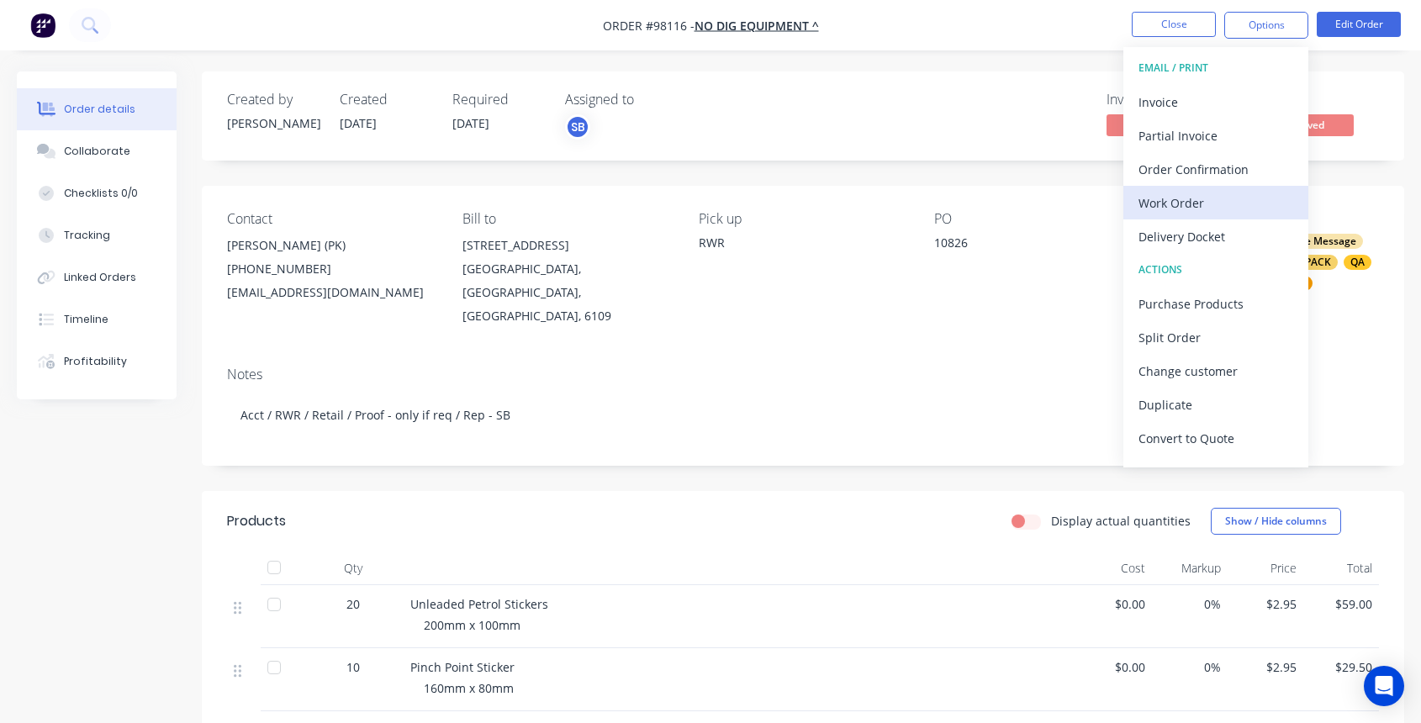
click at [1197, 206] on div "Work Order" at bounding box center [1216, 203] width 155 height 24
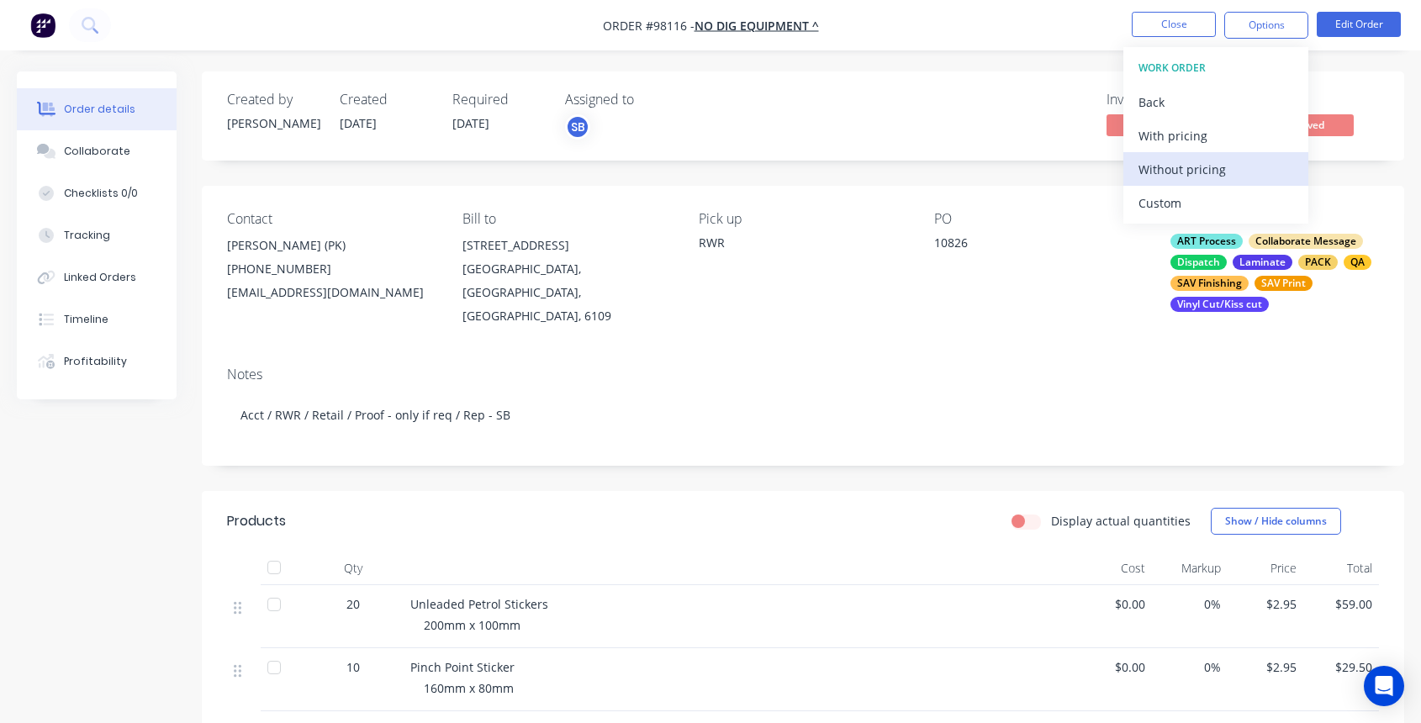
click at [1188, 164] on div "Without pricing" at bounding box center [1216, 169] width 155 height 24
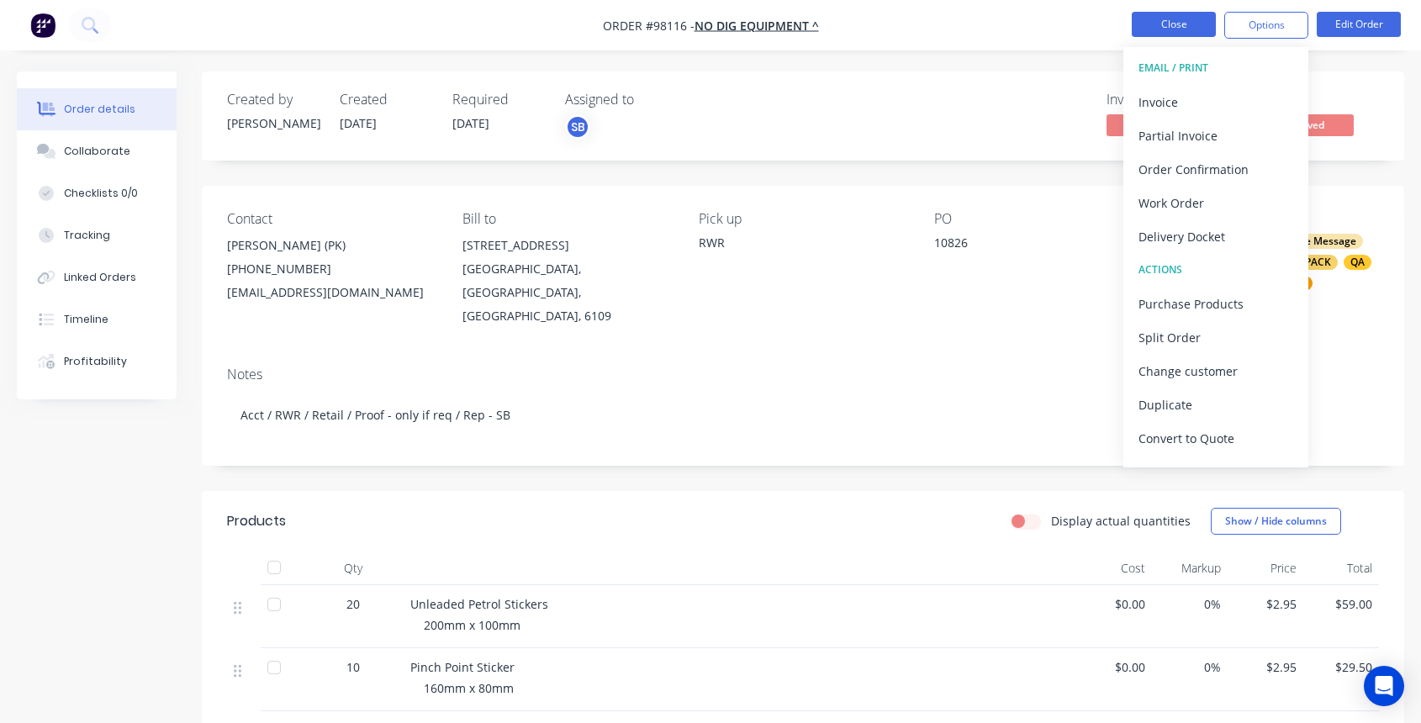
click at [1164, 28] on button "Close" at bounding box center [1174, 24] width 84 height 25
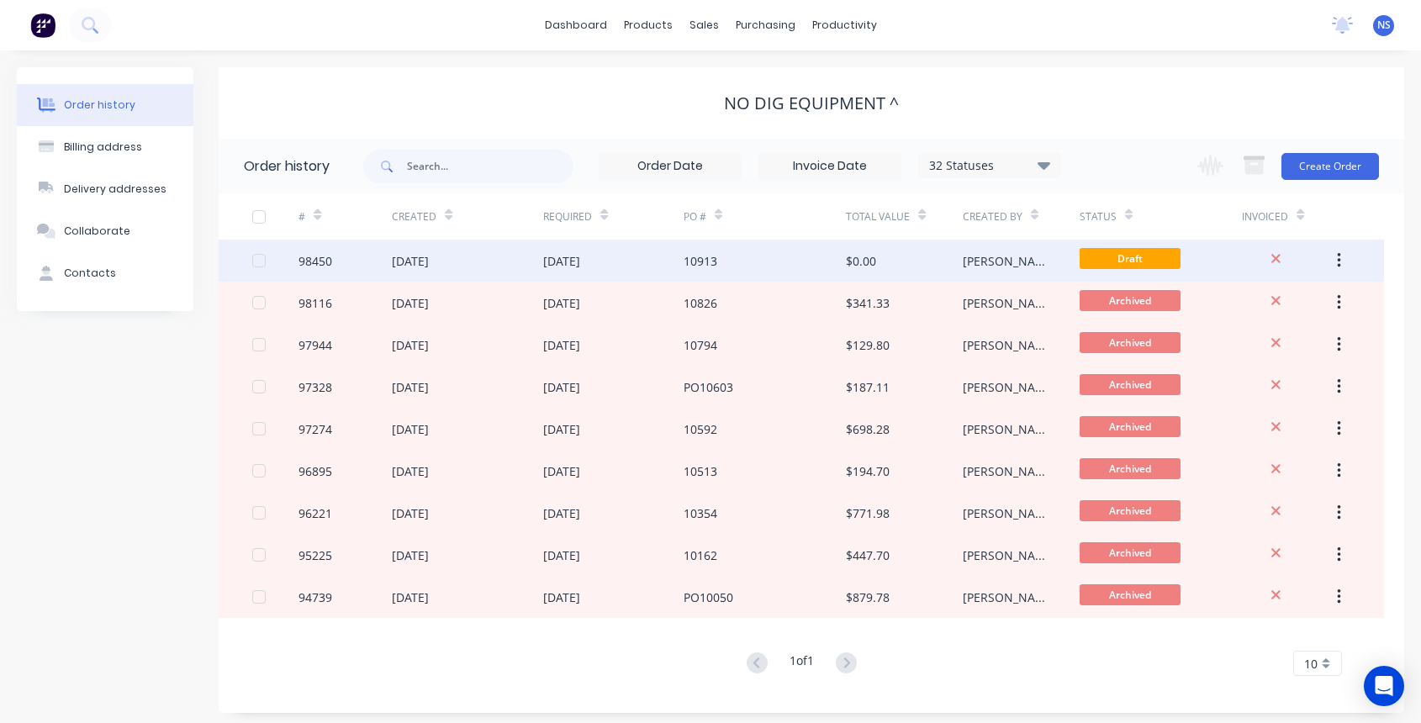
click at [805, 250] on div "10913" at bounding box center [765, 261] width 163 height 42
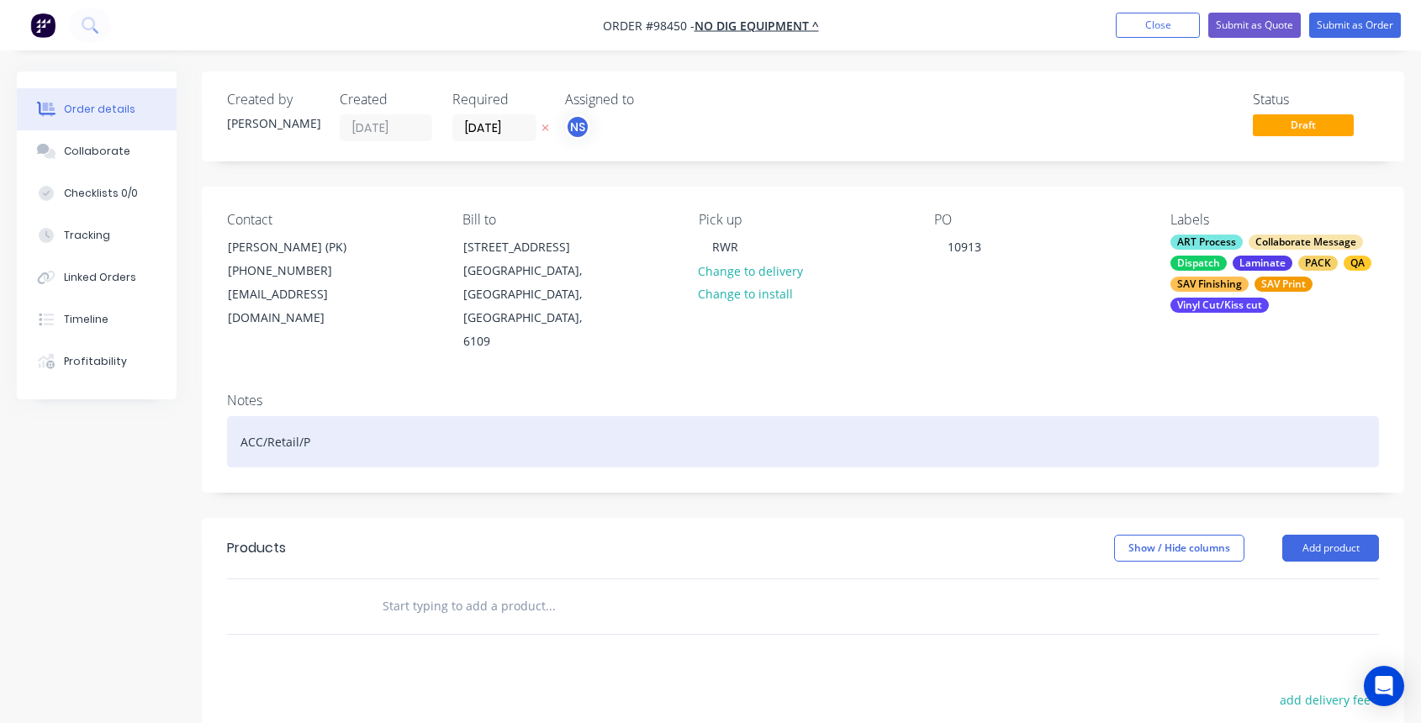
click at [359, 416] on div "ACC/Retail/P" at bounding box center [803, 441] width 1152 height 51
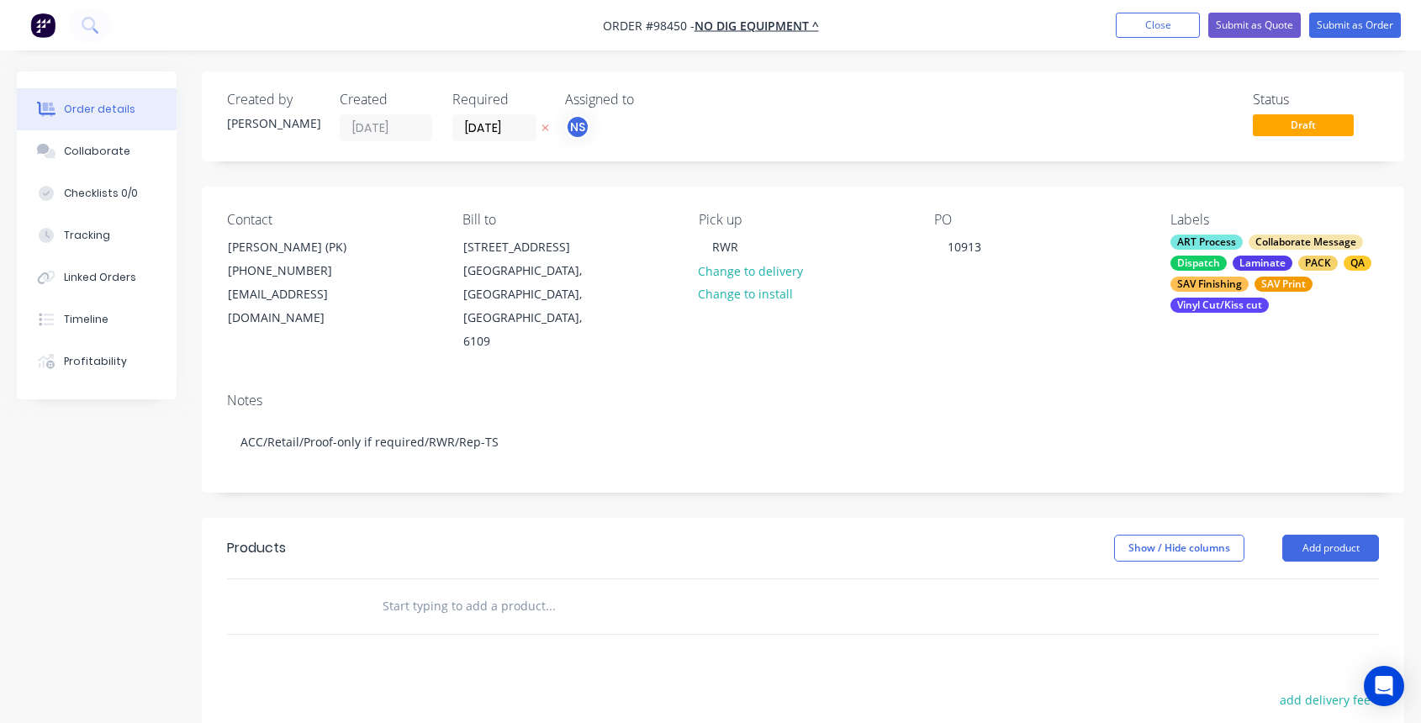
click at [479, 590] on input "text" at bounding box center [550, 607] width 336 height 34
type input "sticker"
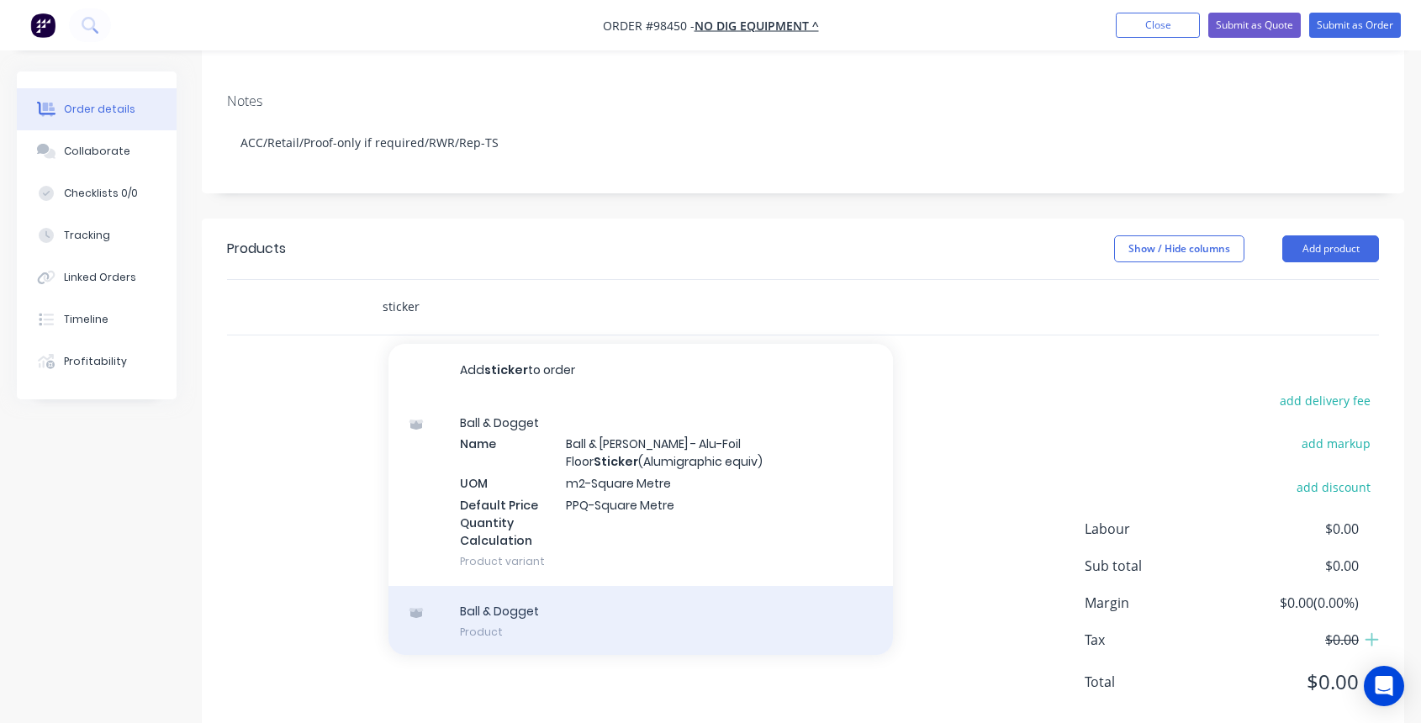
scroll to position [2, 0]
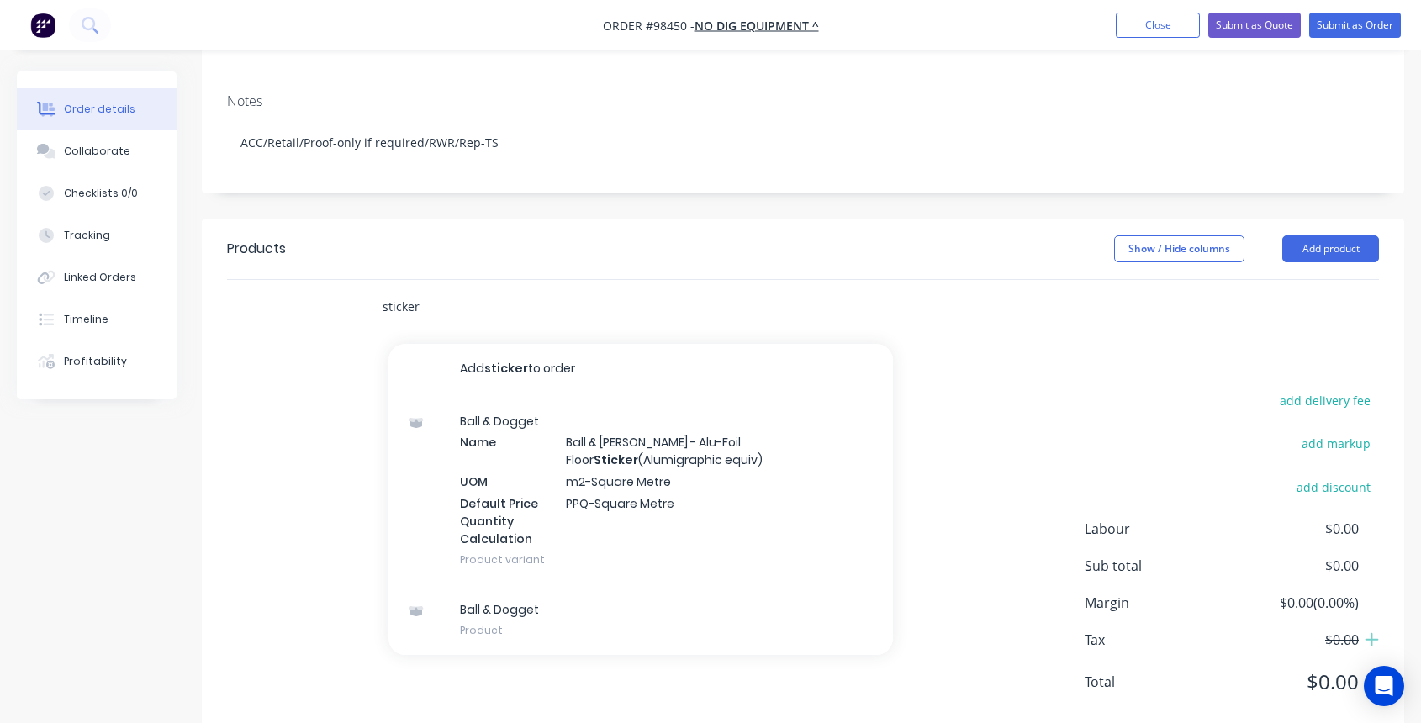
drag, startPoint x: 430, startPoint y: 273, endPoint x: 326, endPoint y: 245, distance: 107.1
click at [327, 280] on div "sticker Add sticker to order Ball & Dogget Name Ball & [PERSON_NAME] - Alu-Foil…" at bounding box center [803, 307] width 1152 height 55
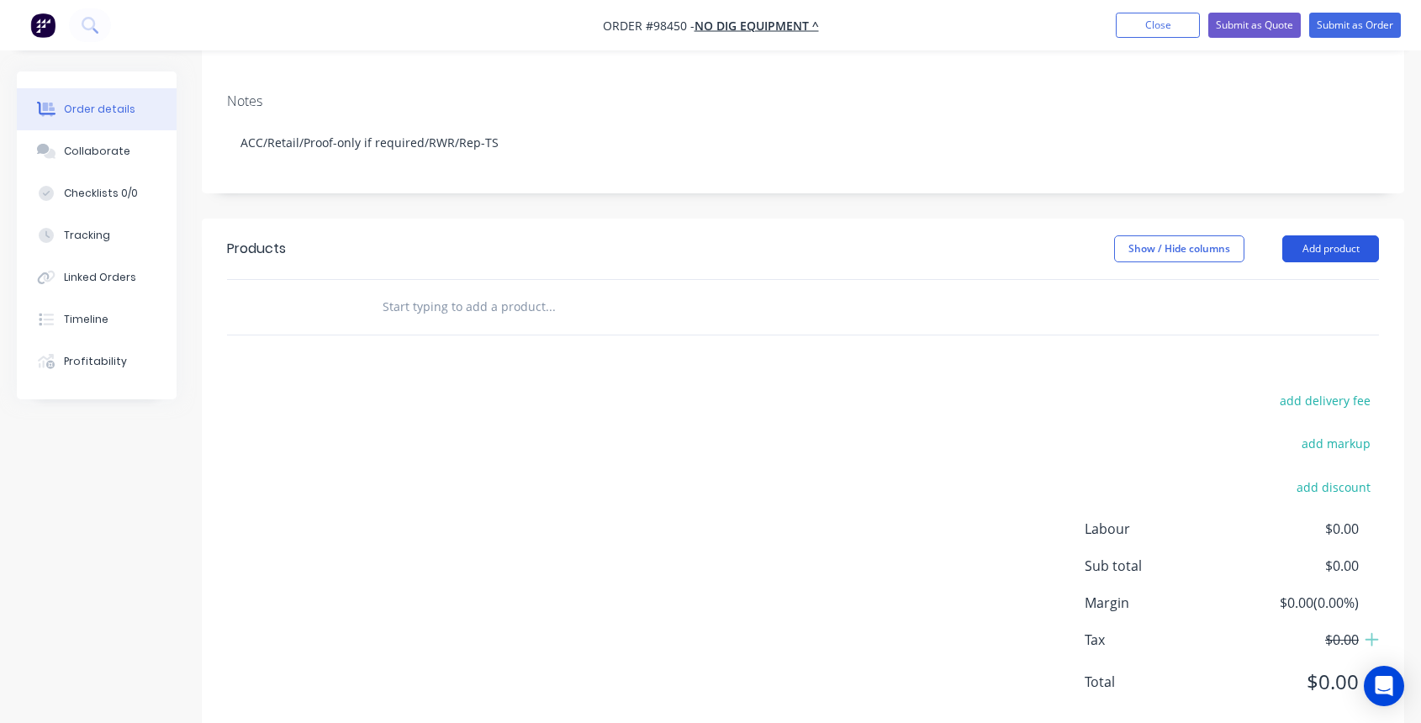
click at [1342, 236] on button "Add product" at bounding box center [1331, 249] width 97 height 27
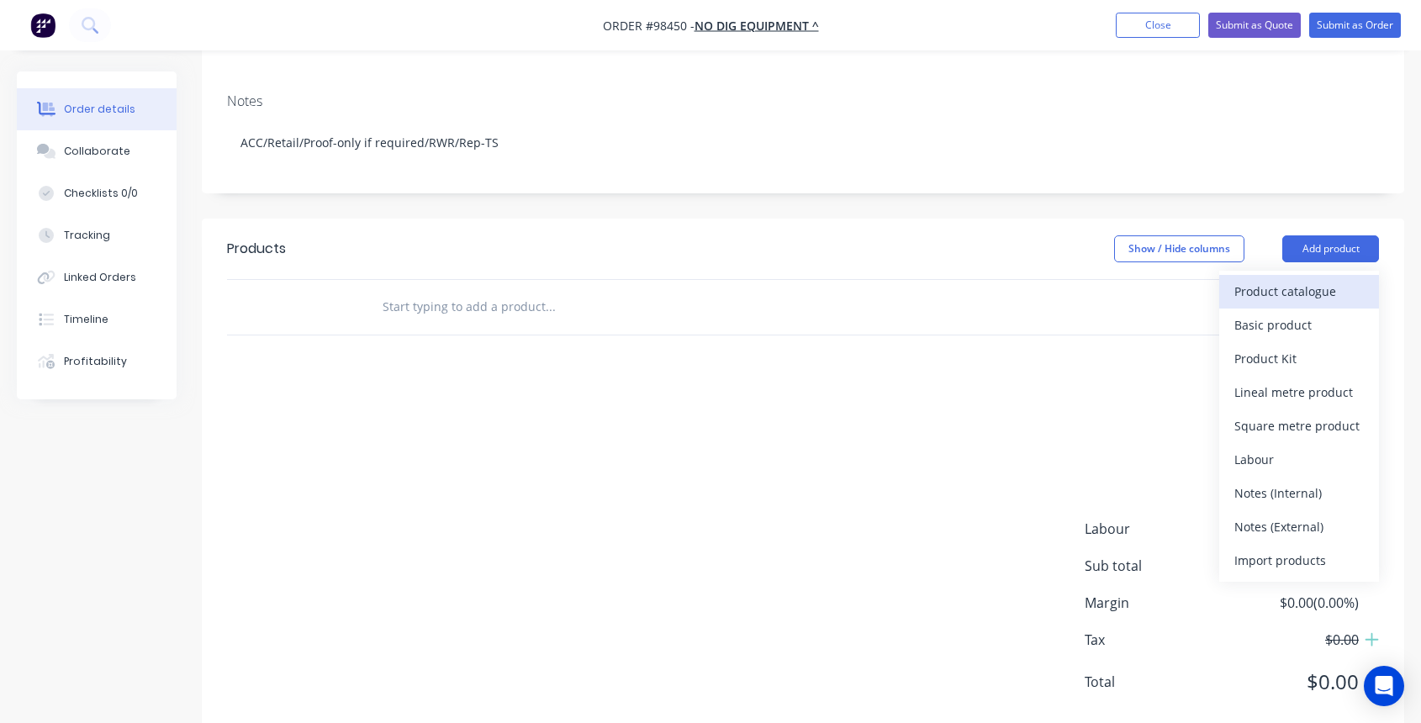
click at [1289, 279] on div "Product catalogue" at bounding box center [1300, 291] width 130 height 24
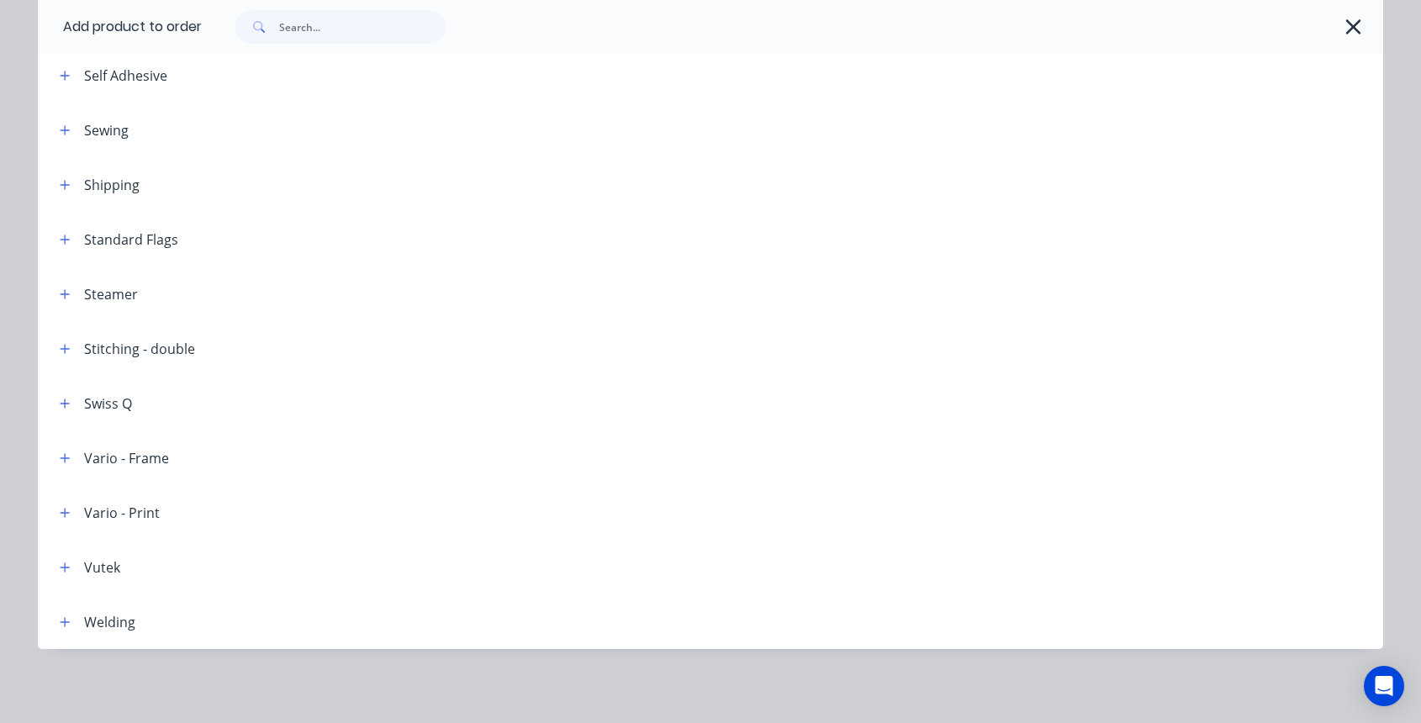
scroll to position [319, 0]
click at [60, 77] on icon "button" at bounding box center [65, 76] width 10 height 12
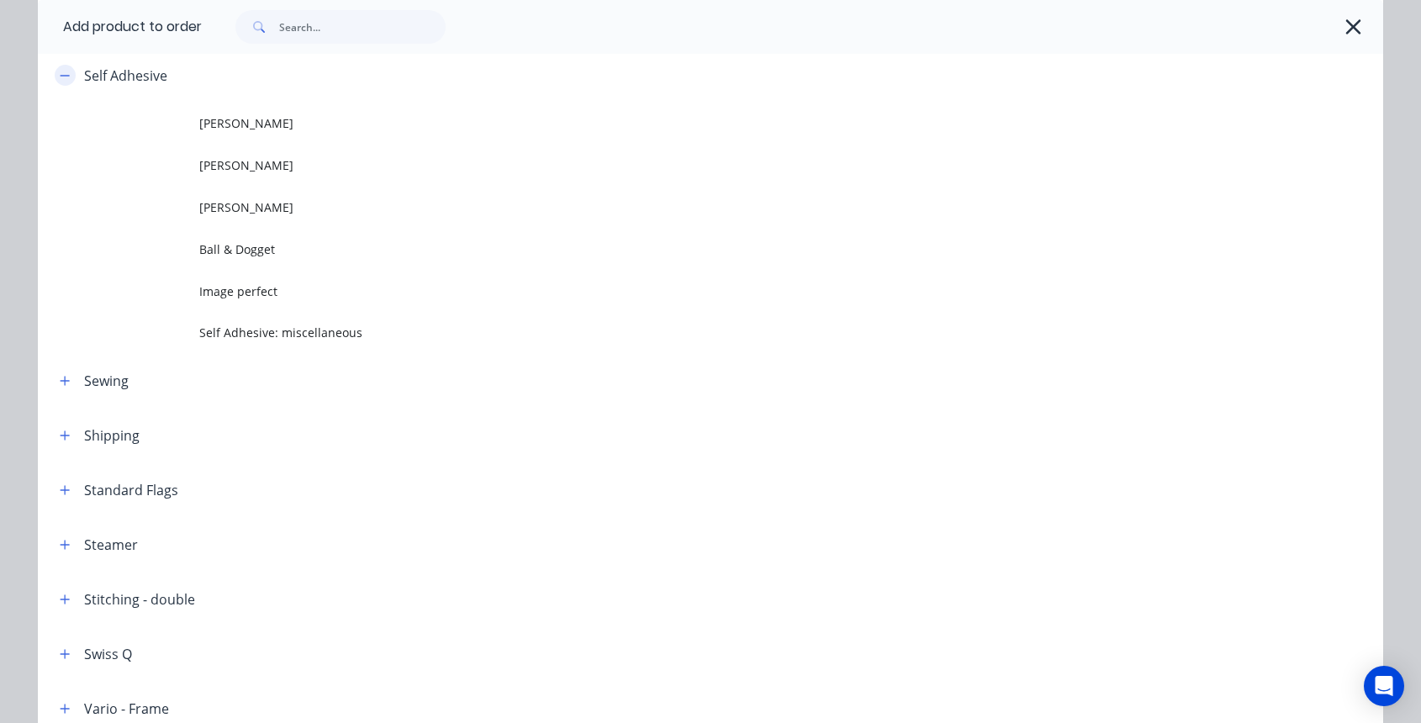
click at [65, 73] on button "button" at bounding box center [65, 75] width 21 height 21
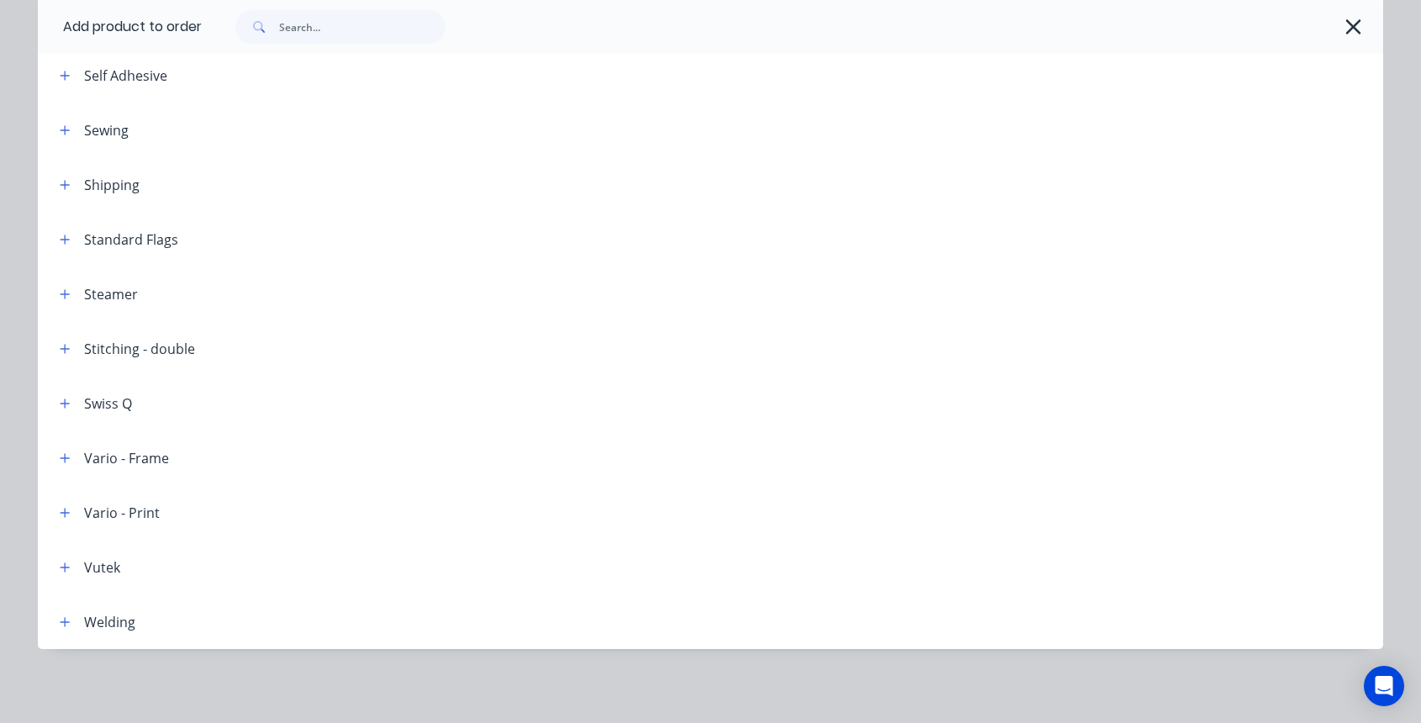
scroll to position [0, 0]
click at [1355, 29] on icon "button" at bounding box center [1354, 27] width 18 height 24
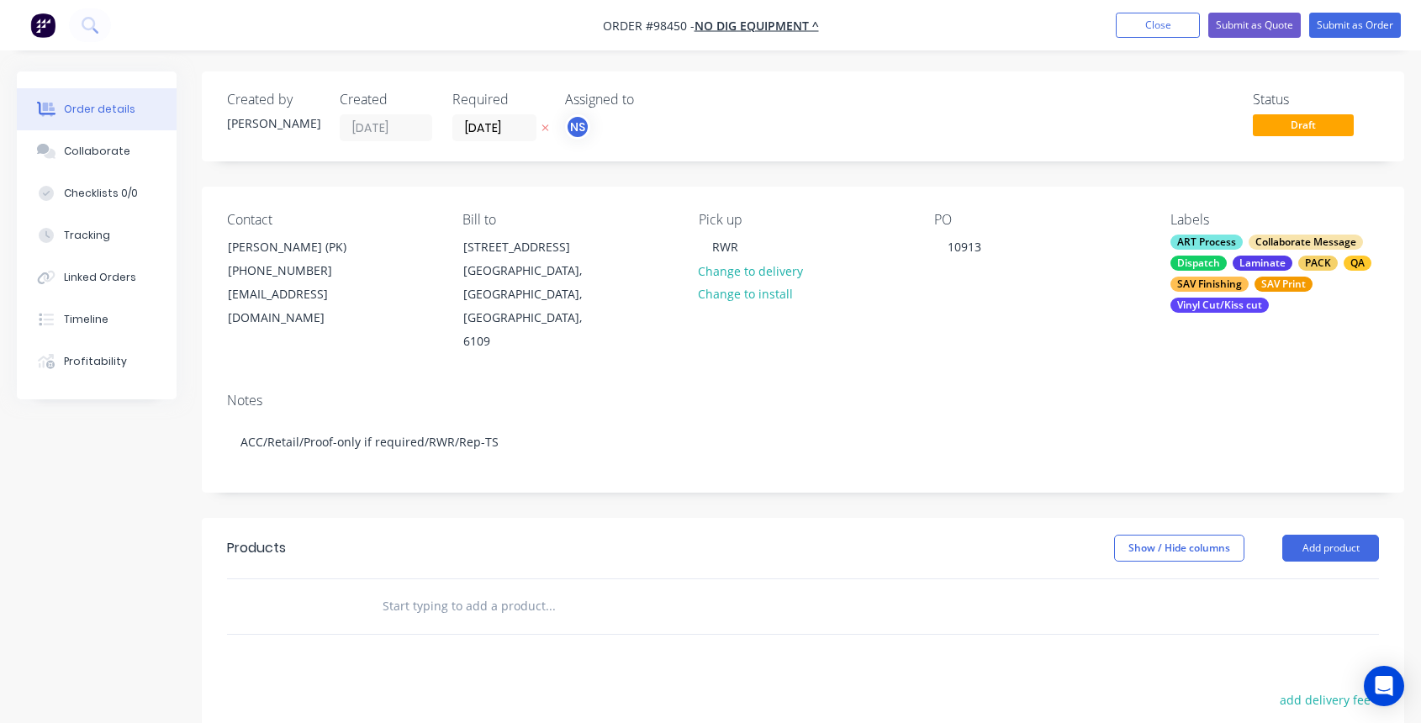
click at [506, 590] on input "text" at bounding box center [550, 607] width 336 height 34
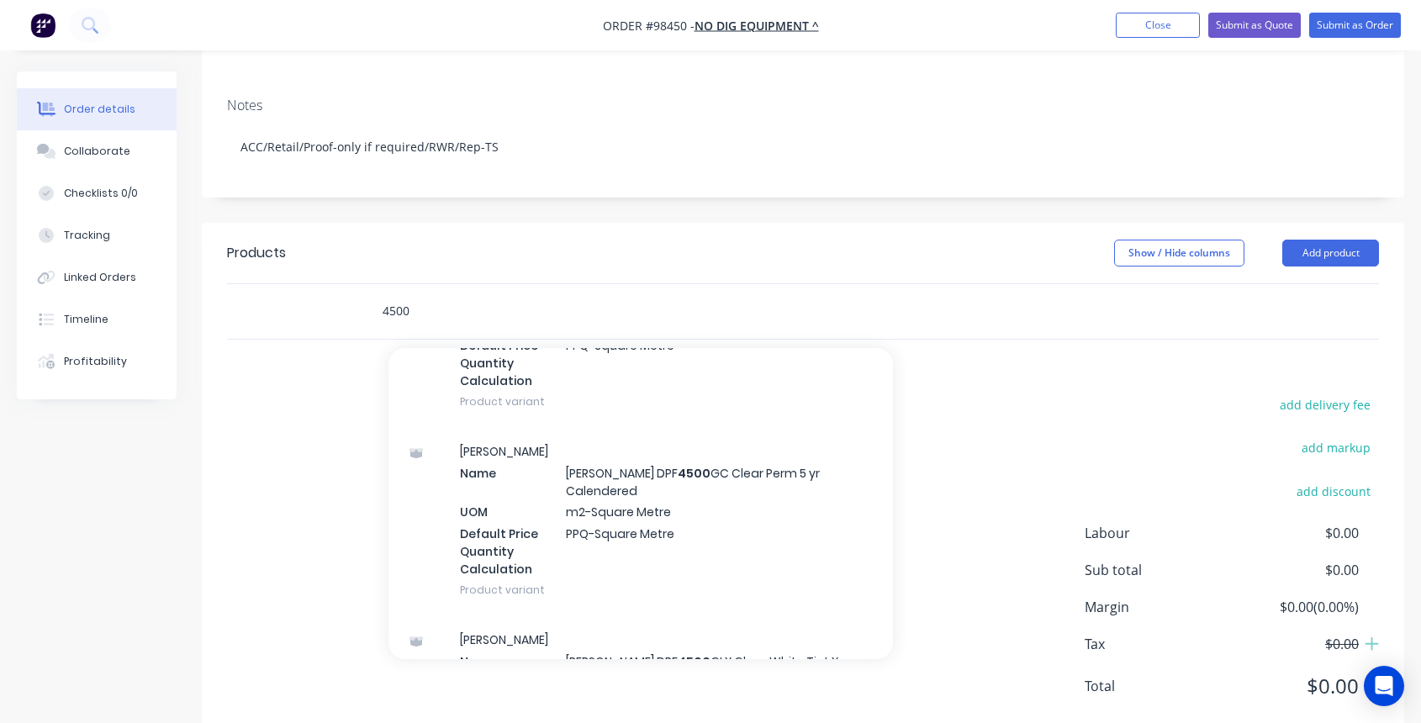
scroll to position [299, 0]
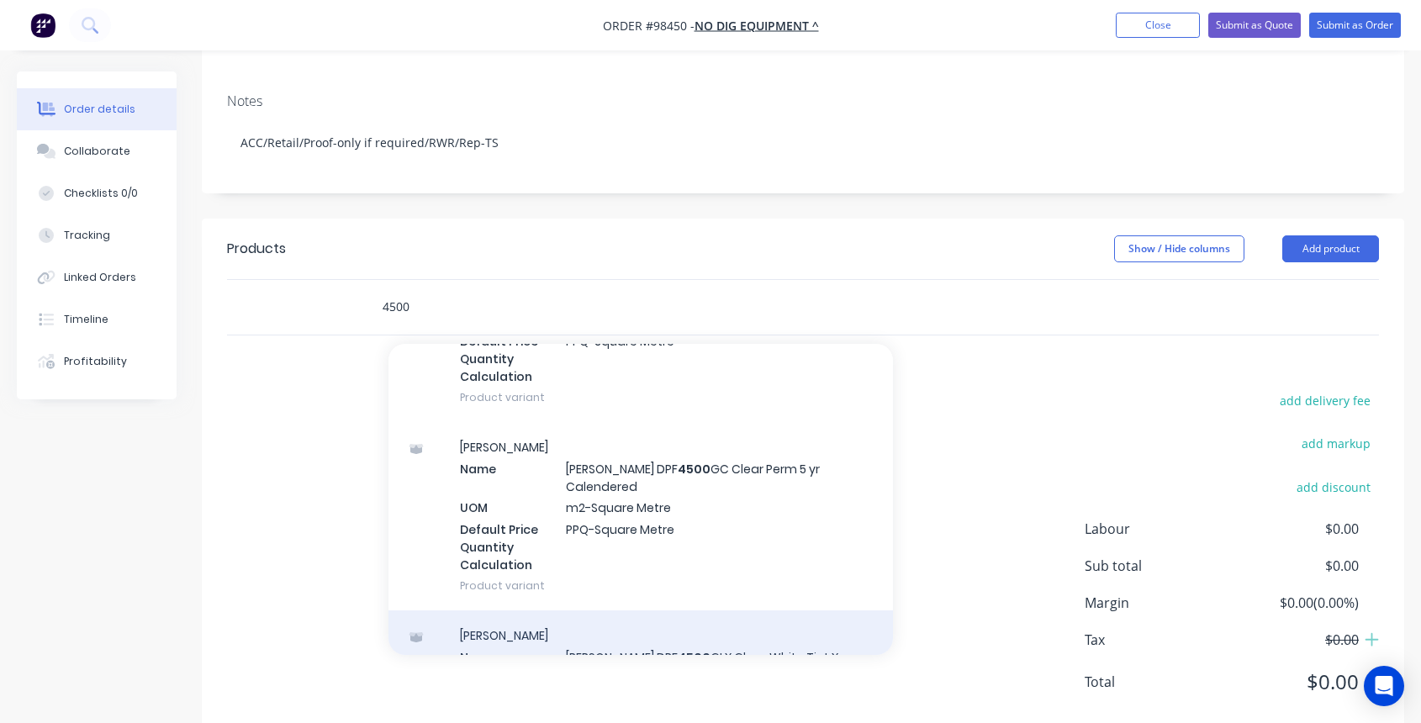
type input "4500"
click at [709, 611] on div "[PERSON_NAME] Name [PERSON_NAME] DPF 4500 GLX Gloss White Tint X-Scape 5yr Cale…" at bounding box center [641, 705] width 505 height 188
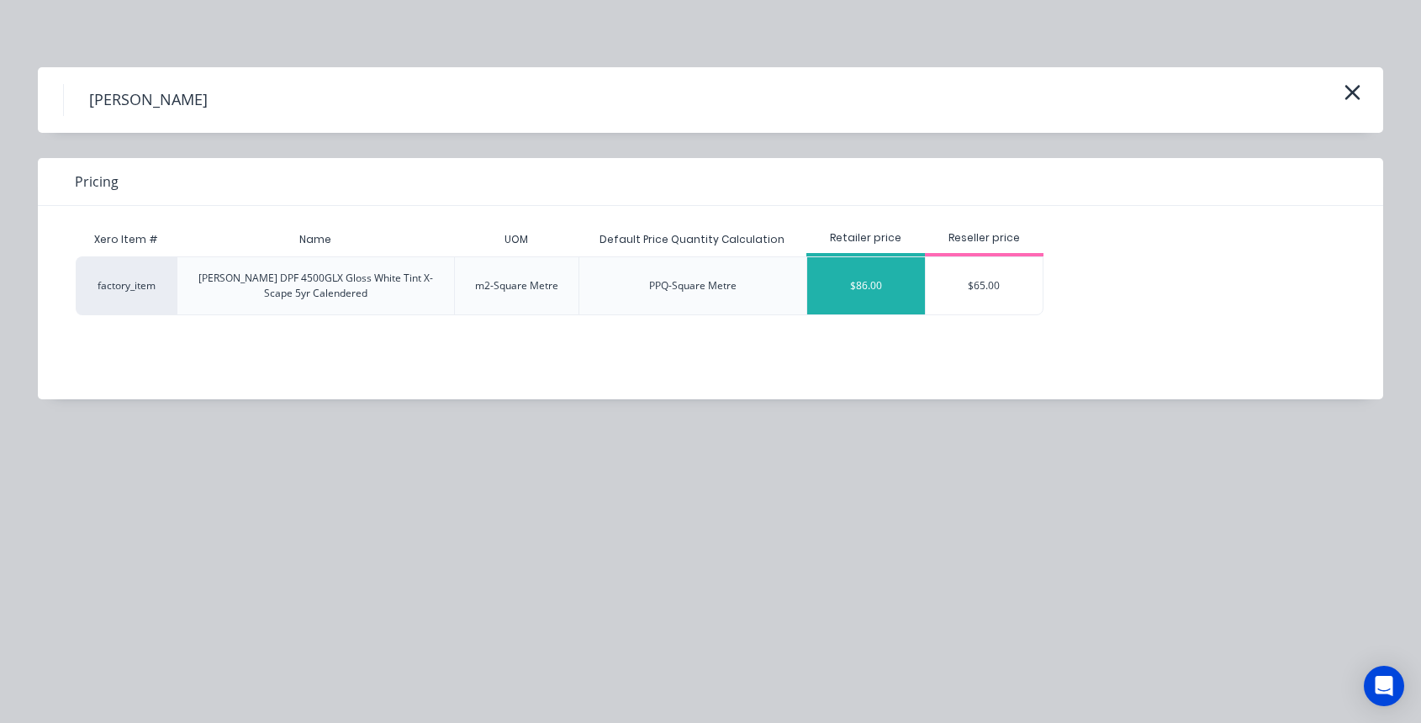
click at [897, 288] on div "$86.00" at bounding box center [866, 285] width 118 height 57
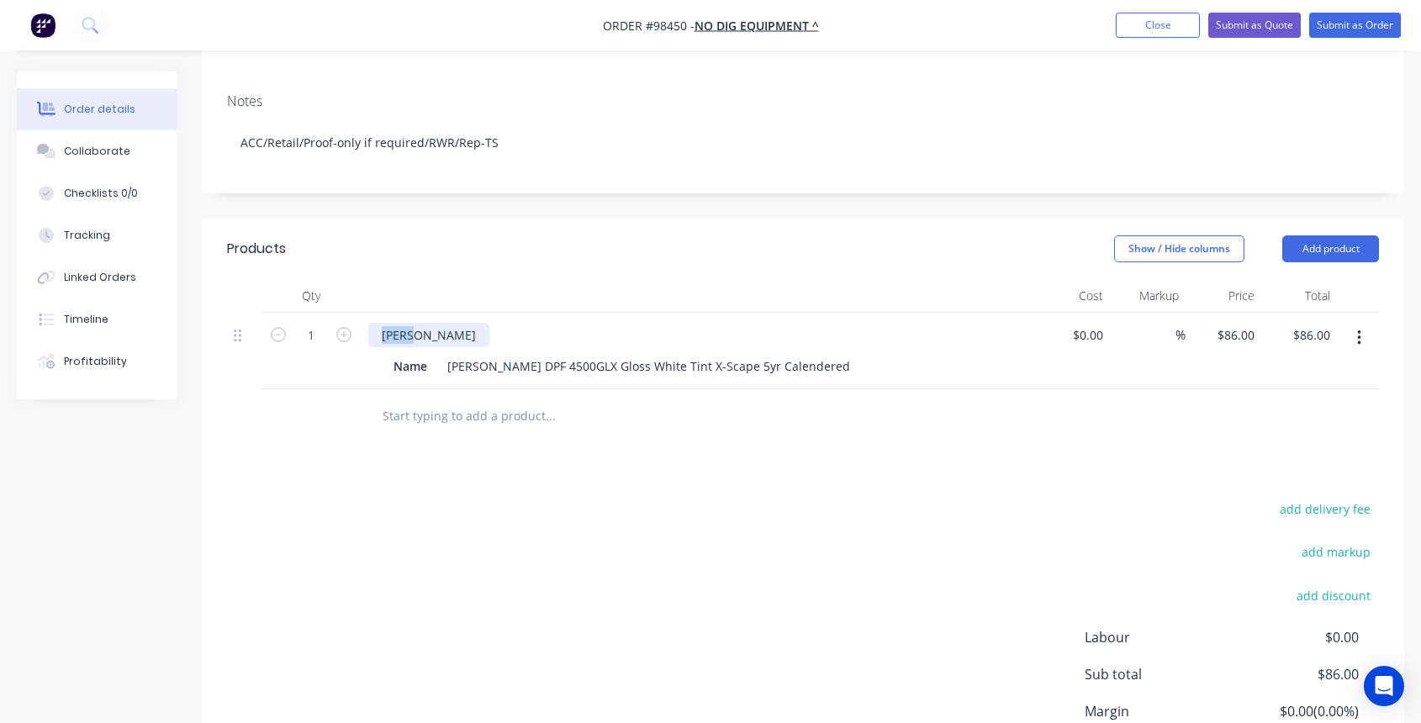
drag, startPoint x: 376, startPoint y: 294, endPoint x: 452, endPoint y: 297, distance: 75.8
click at [452, 323] on div "[PERSON_NAME]" at bounding box center [697, 335] width 659 height 24
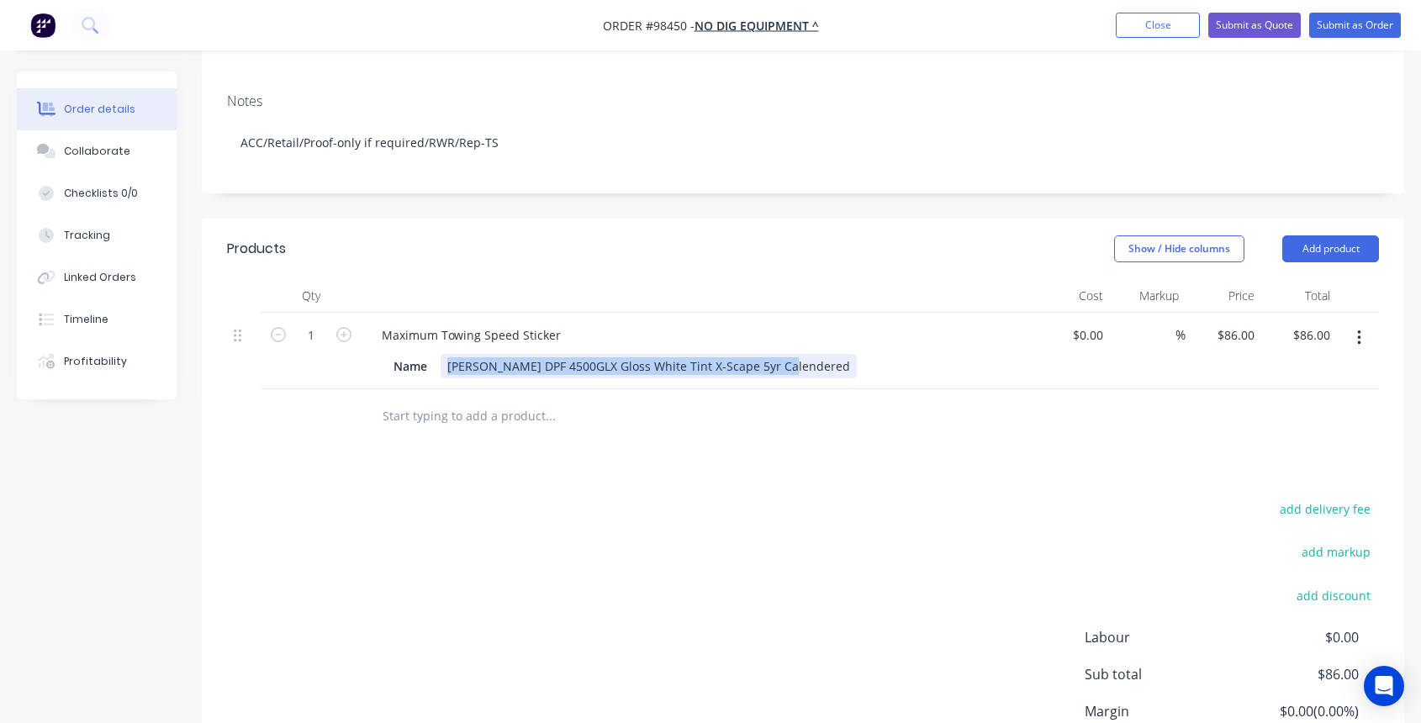
drag, startPoint x: 446, startPoint y: 322, endPoint x: 771, endPoint y: 326, distance: 325.5
click at [771, 354] on div "[PERSON_NAME] DPF 4500GLX Gloss White Tint X-Scape 5yr Calendered" at bounding box center [649, 366] width 416 height 24
click at [779, 354] on div "[PERSON_NAME] DPF 4500GLX Gloss White Tint X-Scape 5yr Calendered" at bounding box center [649, 366] width 416 height 24
drag, startPoint x: 777, startPoint y: 326, endPoint x: 440, endPoint y: 328, distance: 337.3
click at [440, 354] on div "Name [PERSON_NAME] DPF 4500GLX Gloss White Tint X-Scape 5yr Calendered" at bounding box center [695, 366] width 616 height 24
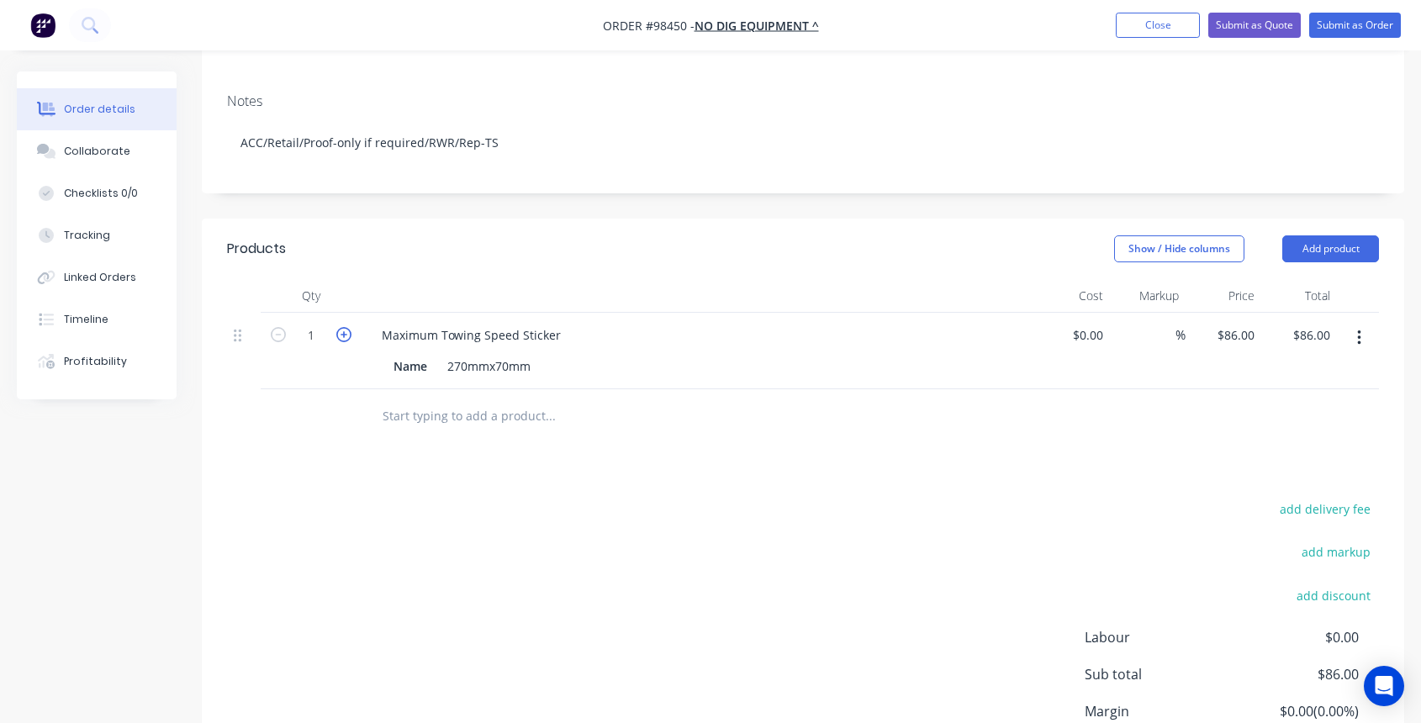
click at [344, 327] on icon "button" at bounding box center [343, 334] width 15 height 15
type input "2"
type input "$172.00"
click at [344, 327] on icon "button" at bounding box center [343, 334] width 15 height 15
type input "3"
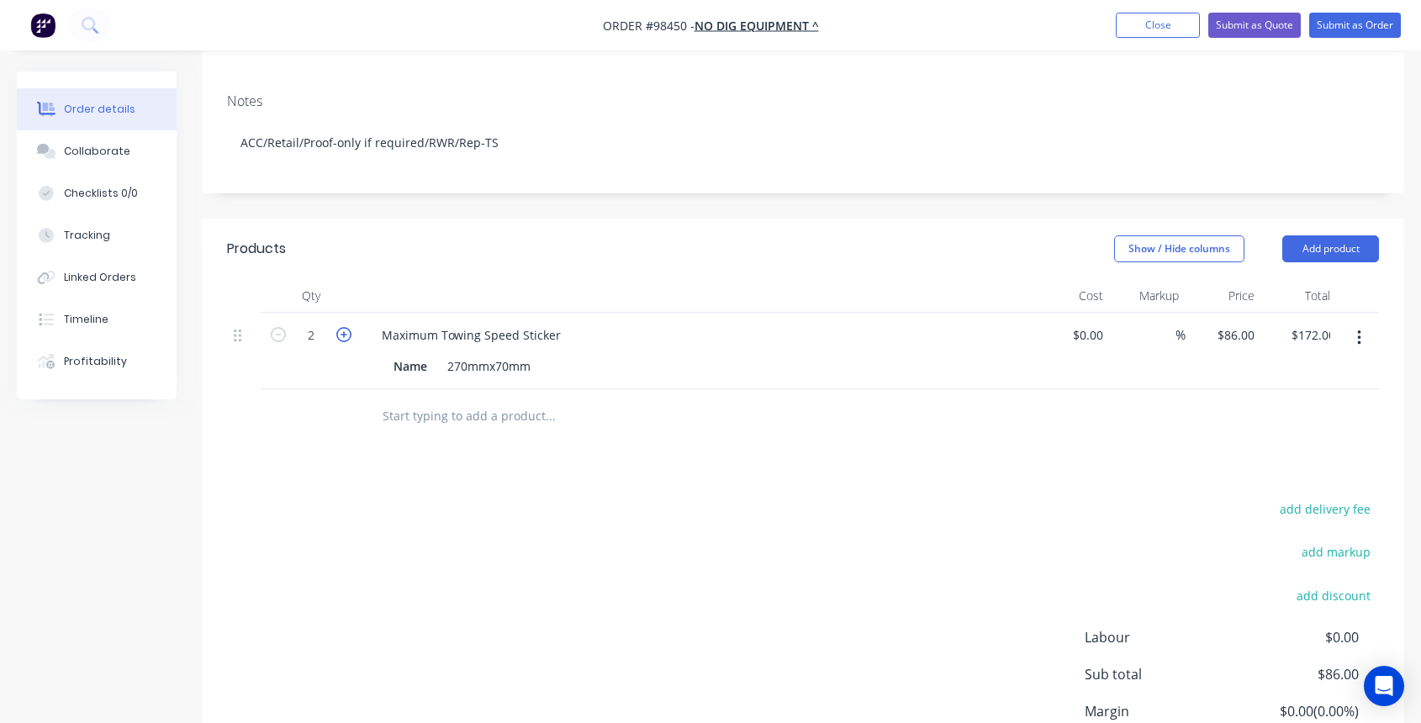
type input "$258.00"
click at [344, 327] on icon "button" at bounding box center [343, 334] width 15 height 15
type input "4"
type input "$344.00"
click at [344, 327] on icon "button" at bounding box center [343, 334] width 15 height 15
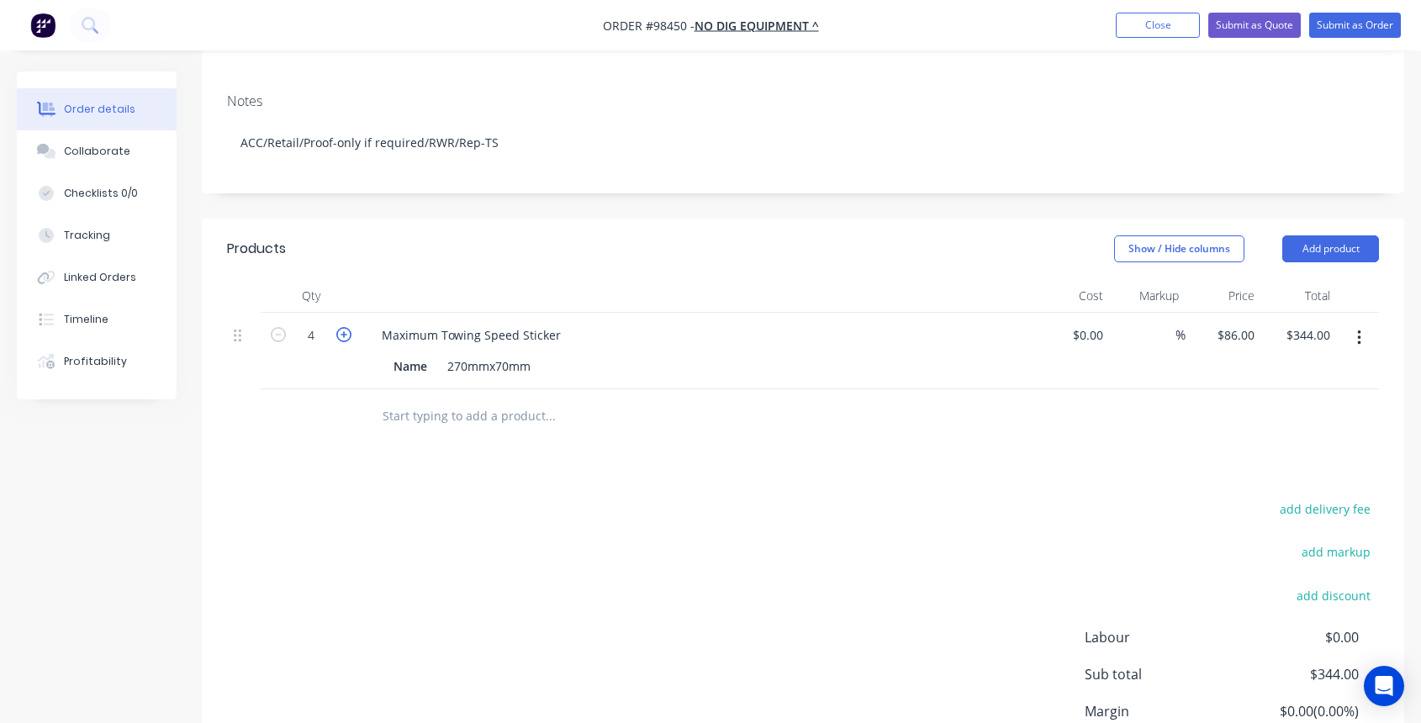
type input "5"
type input "$430.00"
click at [317, 323] on input "5" at bounding box center [311, 335] width 44 height 25
type input "20"
type input "86"
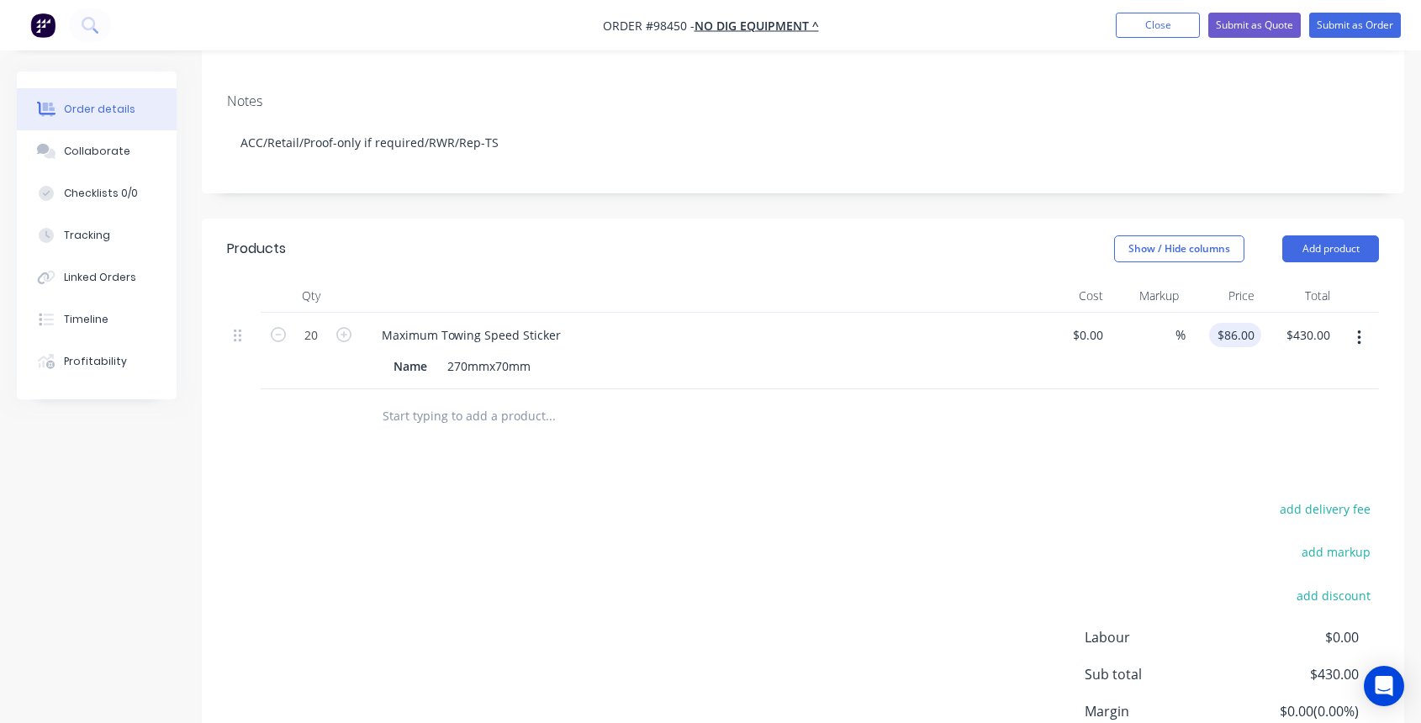
type input "$1,720.00"
click at [1227, 313] on div "86 $86.00" at bounding box center [1224, 351] width 76 height 77
type input "$5.60"
type input "$112.00"
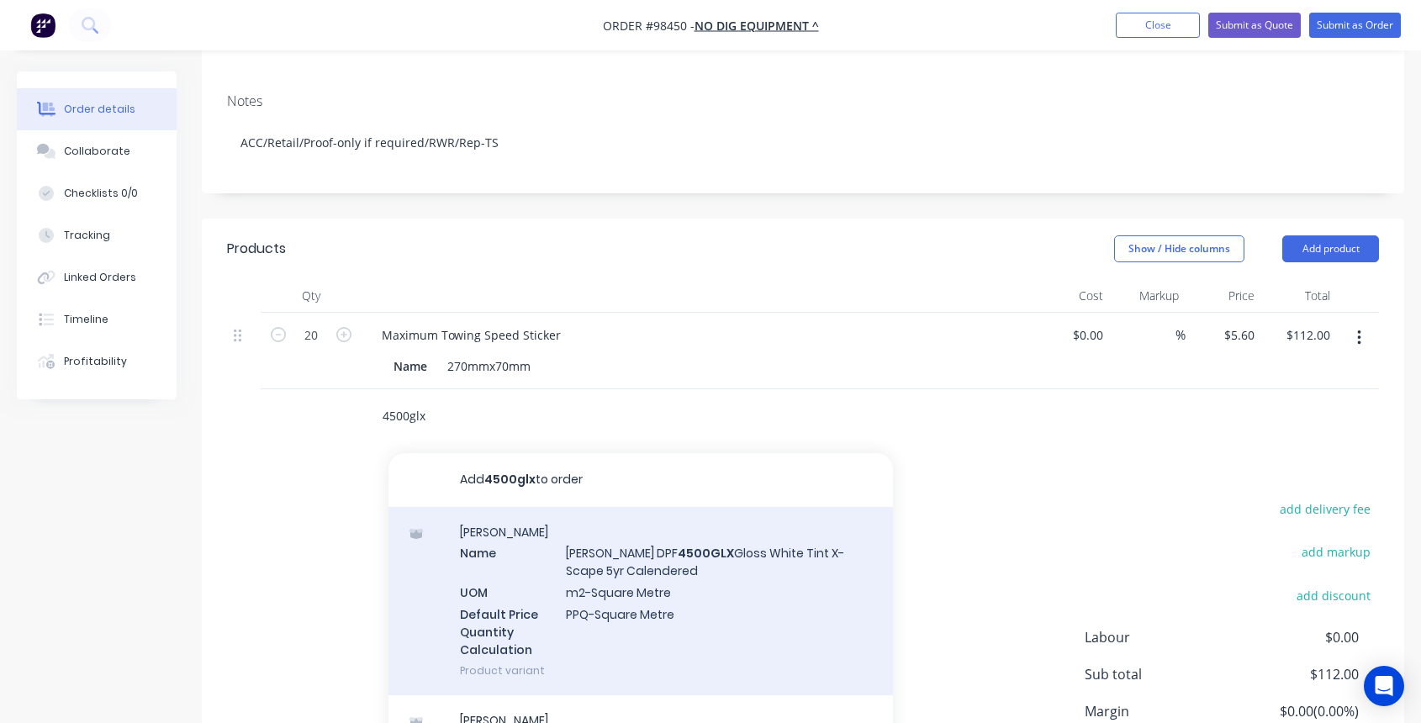
type input "4500glx"
click at [658, 561] on div "[PERSON_NAME] Name [PERSON_NAME] DPF 4500GLX Gloss White Tint X-Scape 5yr Calen…" at bounding box center [641, 601] width 505 height 188
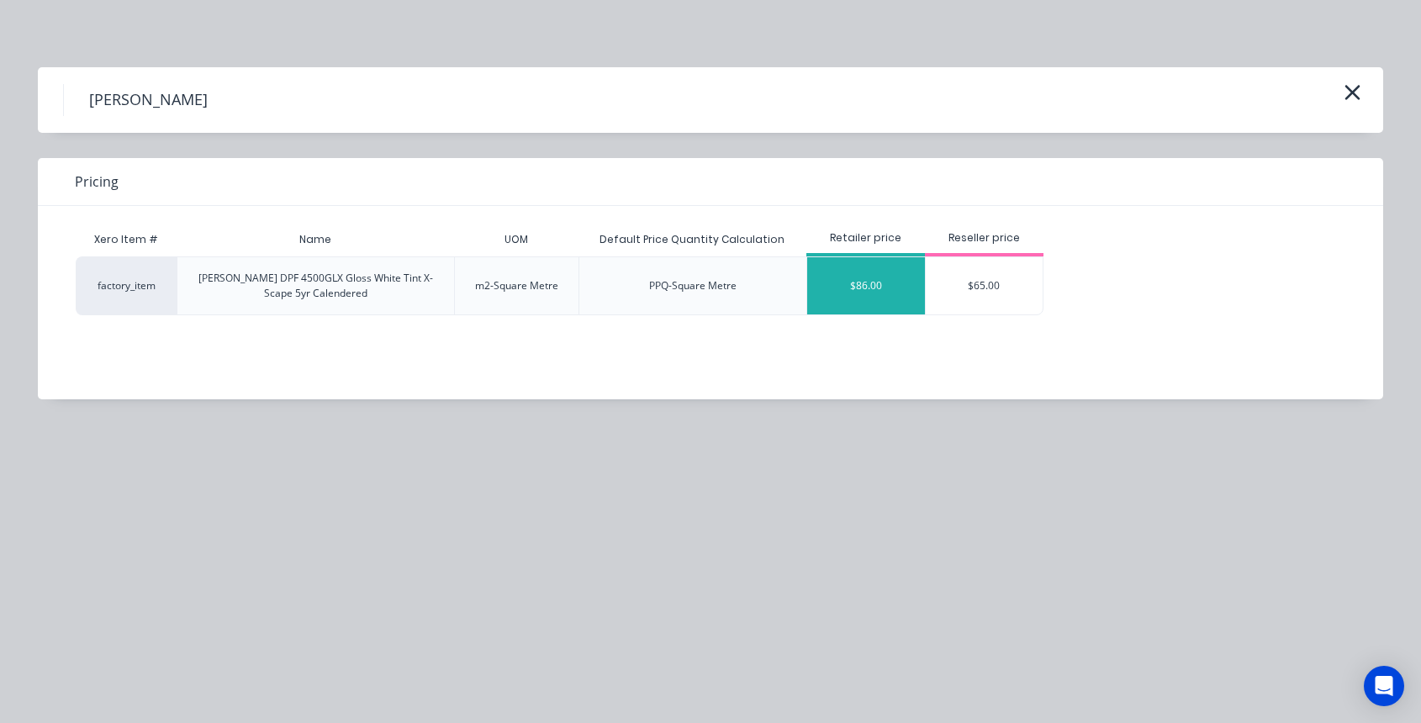
click at [889, 287] on div "$86.00" at bounding box center [866, 285] width 118 height 57
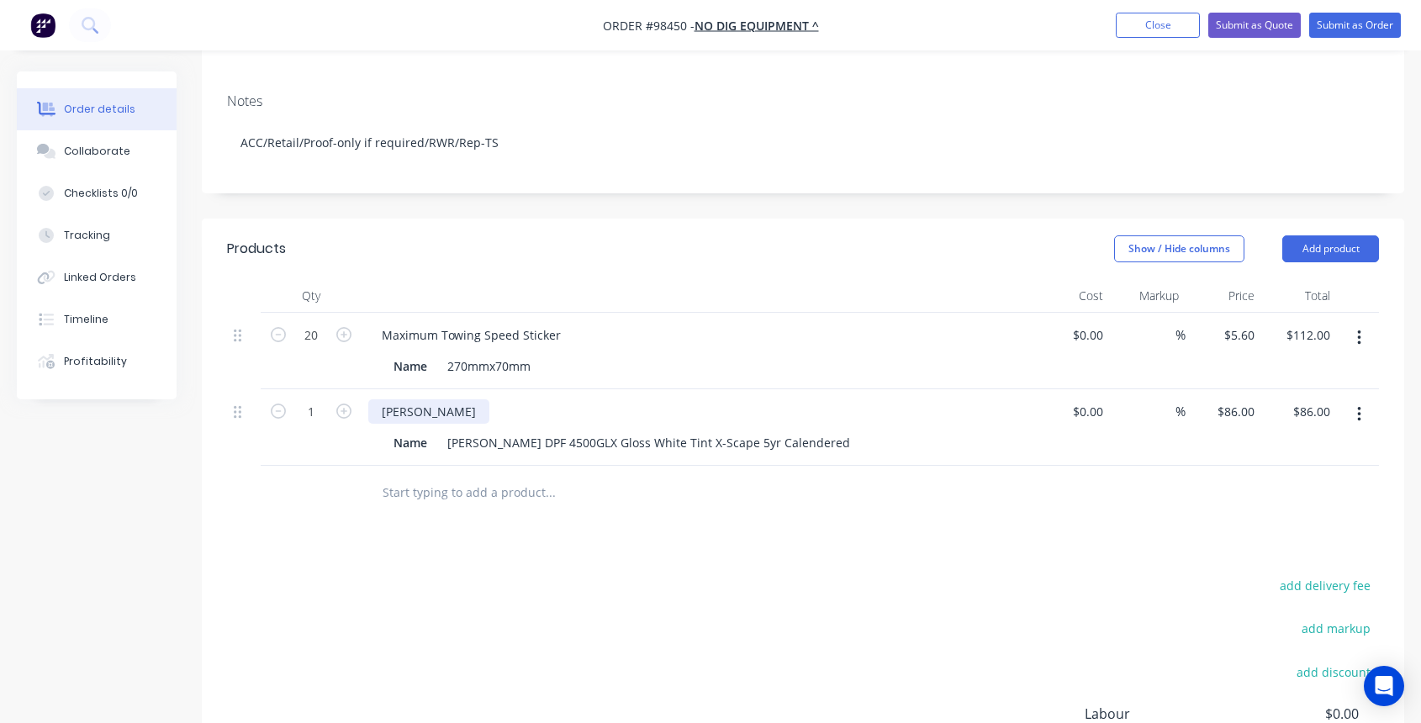
click at [406, 400] on div "[PERSON_NAME]" at bounding box center [428, 412] width 121 height 24
drag, startPoint x: 412, startPoint y: 368, endPoint x: 368, endPoint y: 368, distance: 44.6
click at [368, 400] on div "[PERSON_NAME]" at bounding box center [428, 412] width 121 height 24
drag, startPoint x: 447, startPoint y: 404, endPoint x: 798, endPoint y: 405, distance: 350.7
click at [800, 431] on div "Name [PERSON_NAME] DPF 4500GLX Gloss White Tint X-Scape 5yr Calendered" at bounding box center [695, 443] width 616 height 24
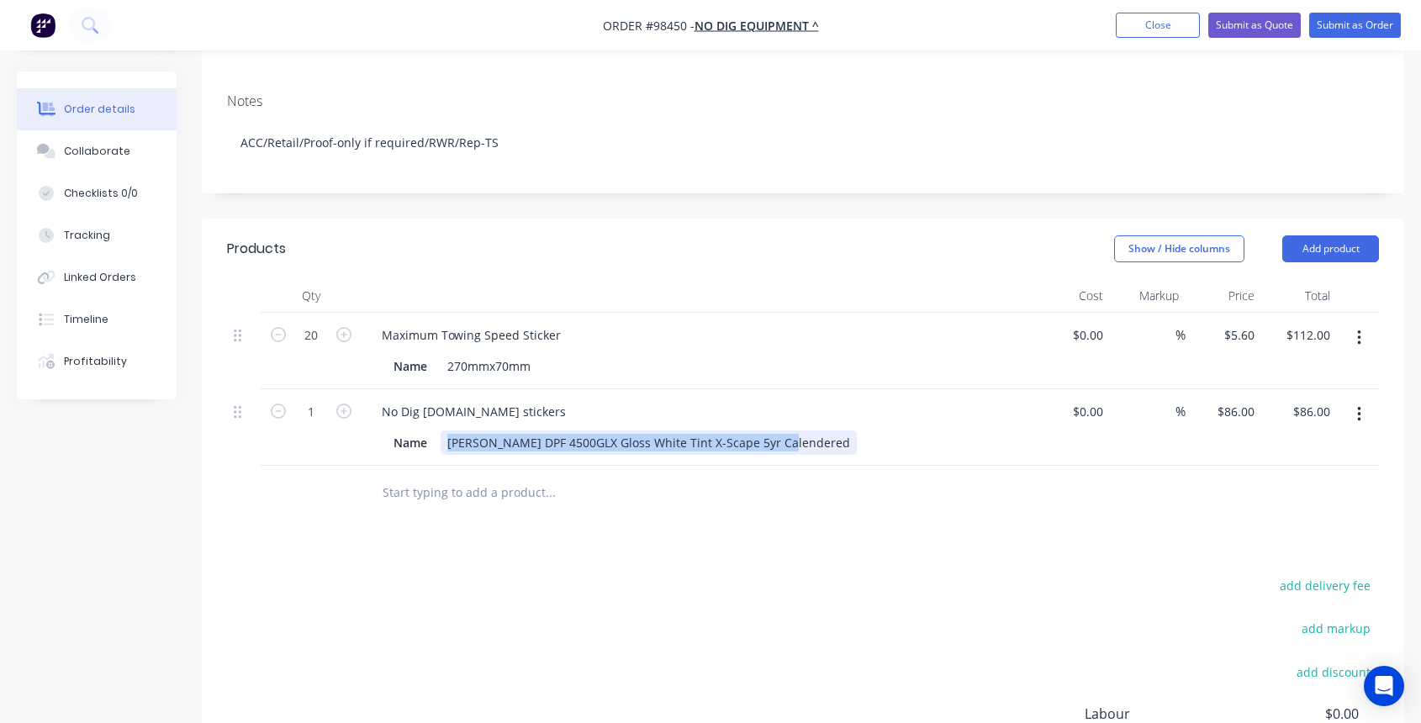
drag, startPoint x: 780, startPoint y: 404, endPoint x: 447, endPoint y: 403, distance: 333.1
click at [447, 431] on div "[PERSON_NAME] DPF 4500GLX Gloss White Tint X-Scape 5yr Calendered" at bounding box center [649, 443] width 416 height 24
click at [312, 400] on input "1" at bounding box center [311, 412] width 44 height 25
type input "20"
type input "86"
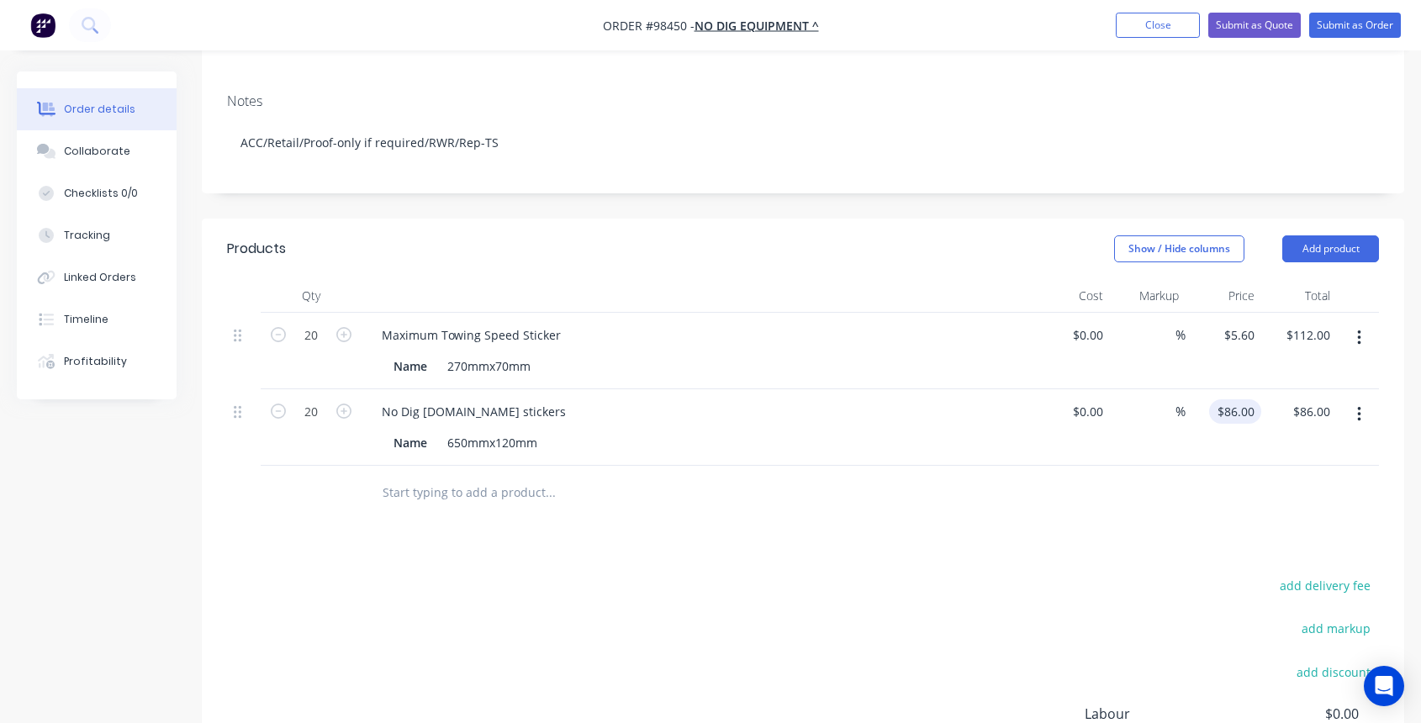
type input "$1,720.00"
click at [1237, 400] on div "86 $86.00" at bounding box center [1236, 412] width 52 height 24
type input "$9.25"
type input "$185.00"
drag, startPoint x: 391, startPoint y: 402, endPoint x: 428, endPoint y: 402, distance: 37.0
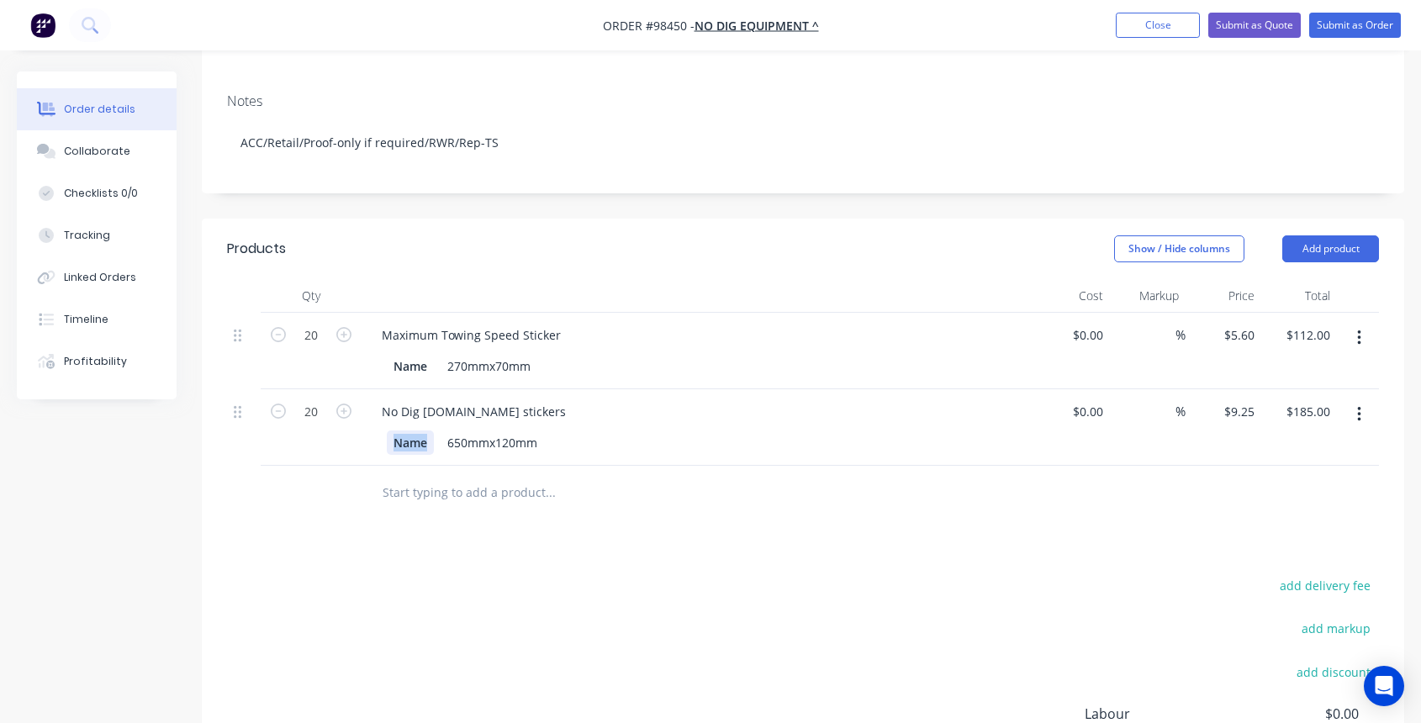
click at [428, 431] on div "Name" at bounding box center [410, 443] width 47 height 24
click at [427, 431] on div "Name" at bounding box center [410, 443] width 47 height 24
drag, startPoint x: 427, startPoint y: 400, endPoint x: 377, endPoint y: 395, distance: 50.7
click at [377, 427] on div "Name 650mmx120mm" at bounding box center [697, 441] width 659 height 28
drag, startPoint x: 415, startPoint y: 326, endPoint x: 363, endPoint y: 321, distance: 51.5
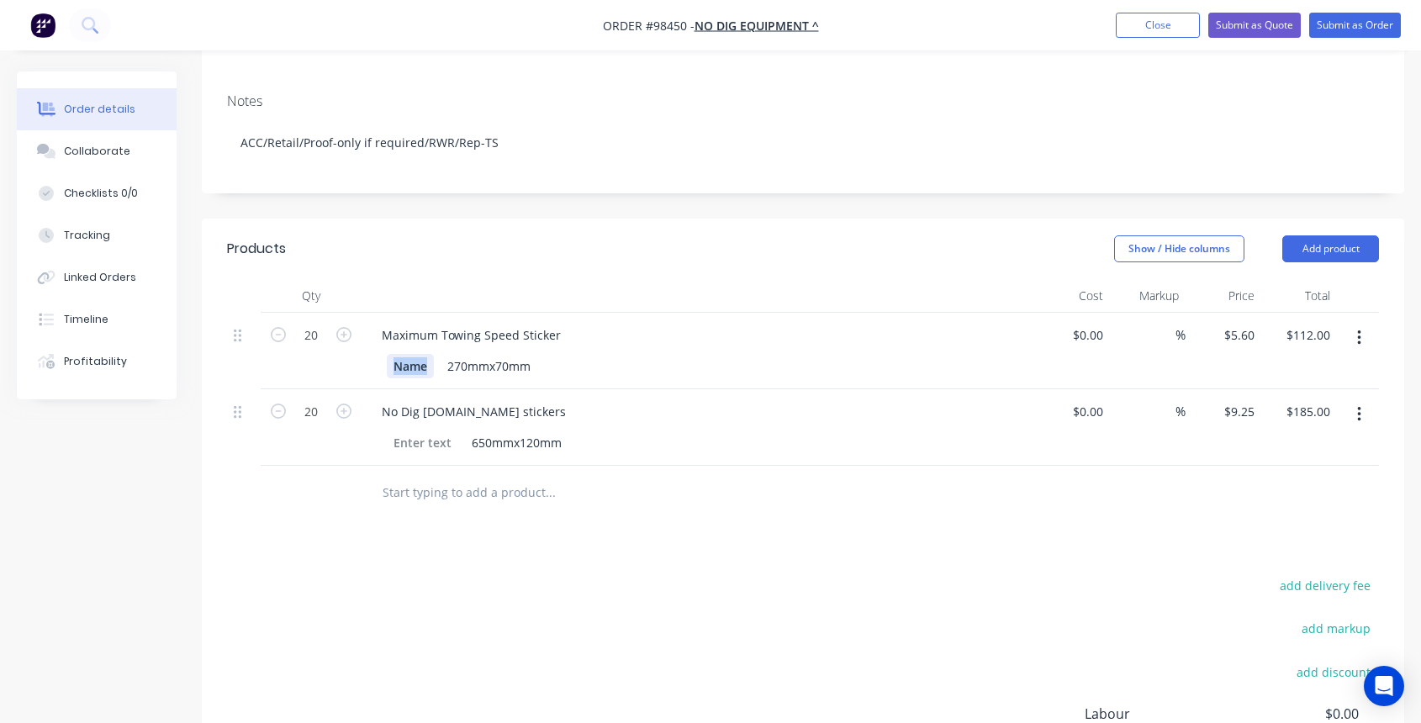
click at [363, 321] on div "Maximum Towing Speed Sticker Name 270mmx70mm" at bounding box center [698, 351] width 673 height 77
click at [490, 476] on input "text" at bounding box center [550, 493] width 336 height 34
click at [1344, 236] on button "Add product" at bounding box center [1331, 249] width 97 height 27
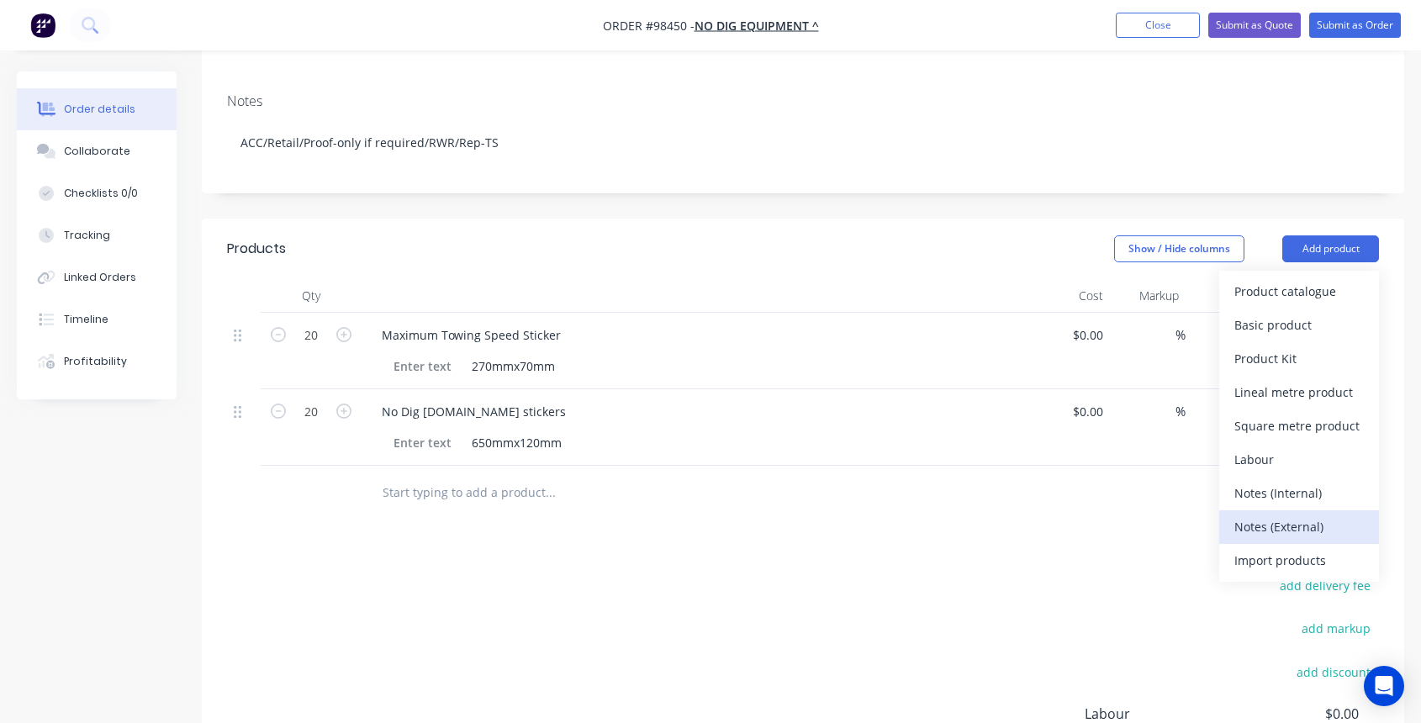
click at [1316, 515] on div "Notes (External)" at bounding box center [1300, 527] width 130 height 24
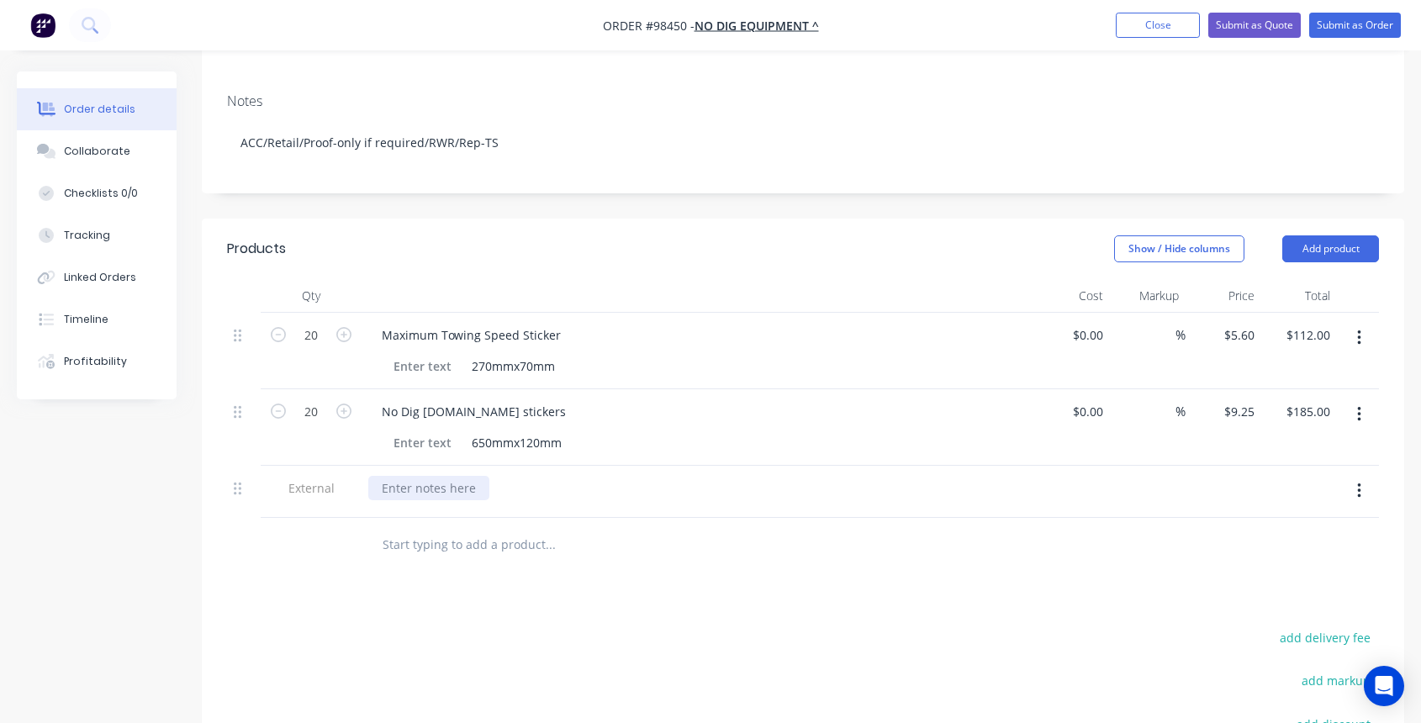
click at [386, 476] on div at bounding box center [428, 488] width 121 height 24
click at [564, 476] on div "Please print on Mutoh on 4500glx stock" at bounding box center [492, 488] width 248 height 24
click at [100, 146] on div "Collaborate" at bounding box center [97, 151] width 66 height 15
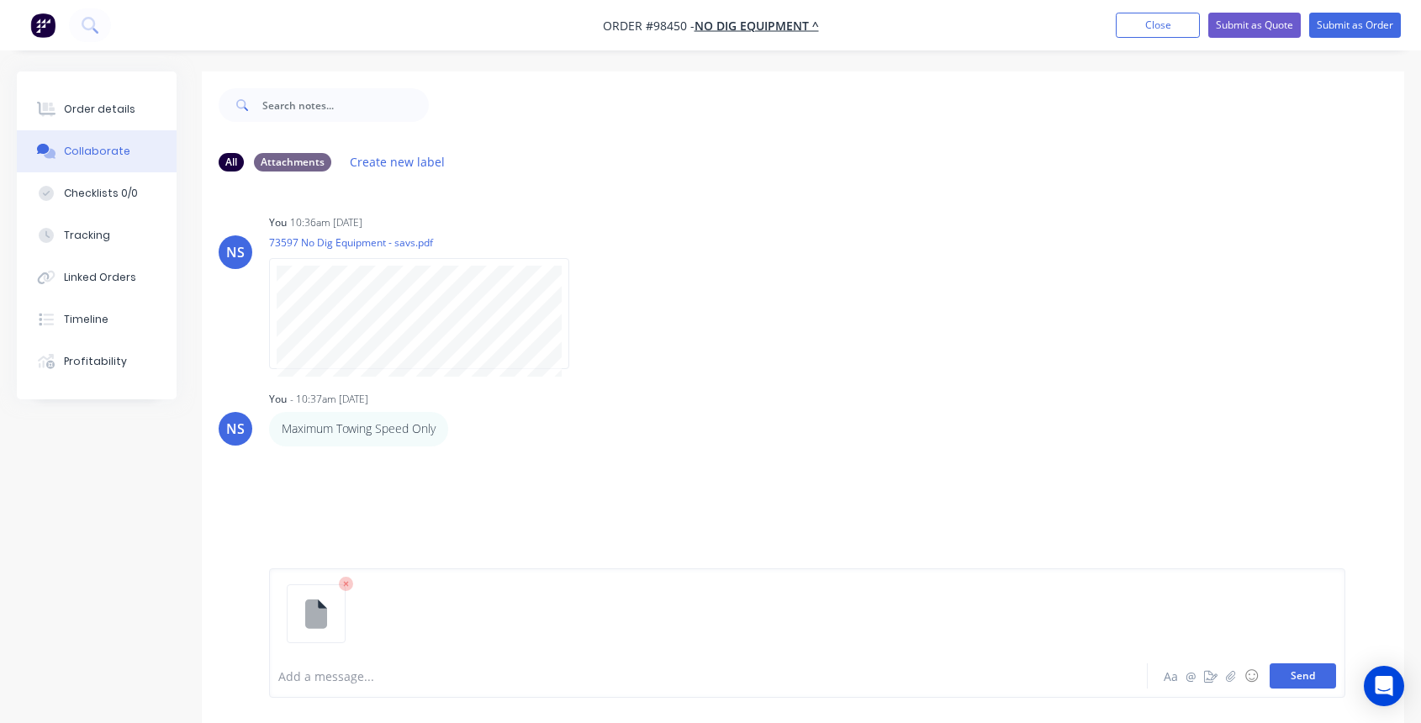
click at [1296, 676] on button "Send" at bounding box center [1303, 676] width 66 height 25
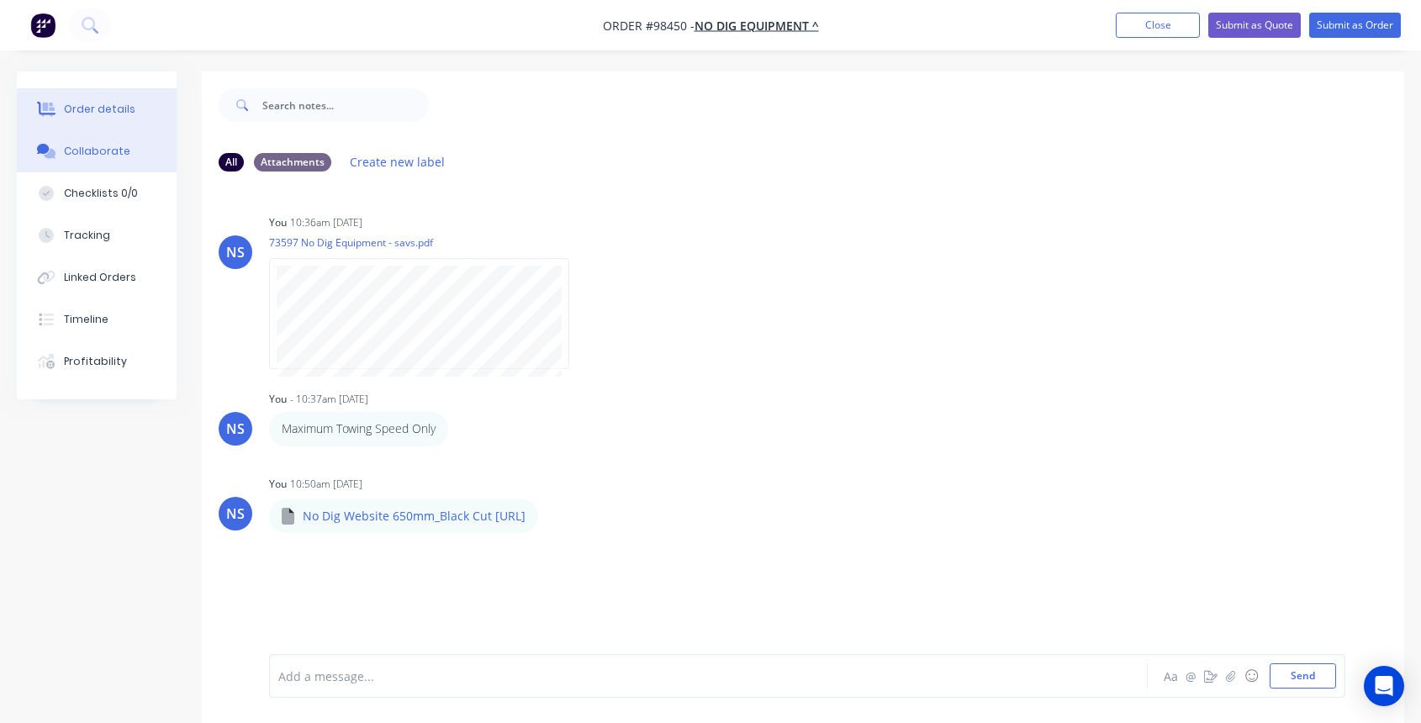
click at [110, 109] on div "Order details" at bounding box center [99, 109] width 71 height 15
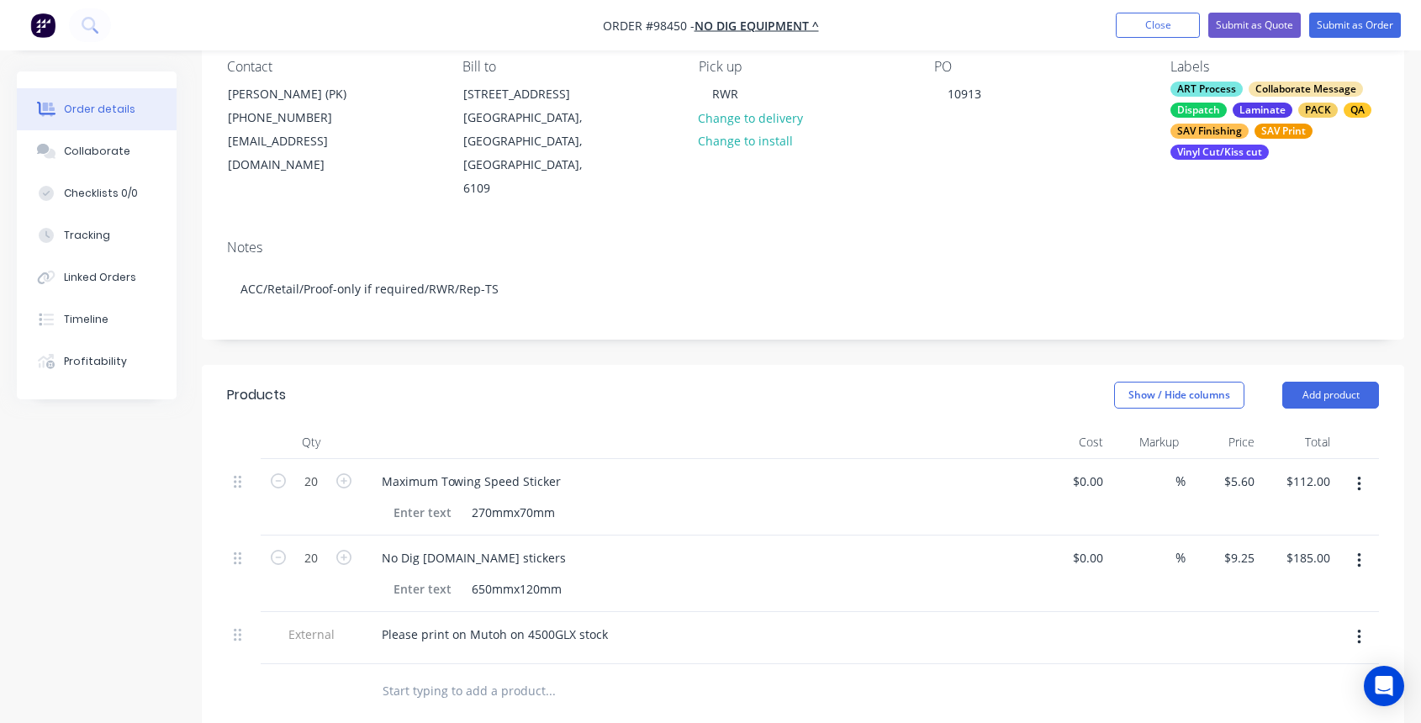
scroll to position [155, 0]
click at [566, 544] on div "No Dig [DOMAIN_NAME] stickers" at bounding box center [473, 556] width 211 height 24
click at [379, 544] on div "No Dig [DOMAIN_NAME]" at bounding box center [450, 556] width 165 height 24
click at [590, 544] on div "Black SAV - No Dig [DOMAIN_NAME]" at bounding box center [483, 556] width 230 height 24
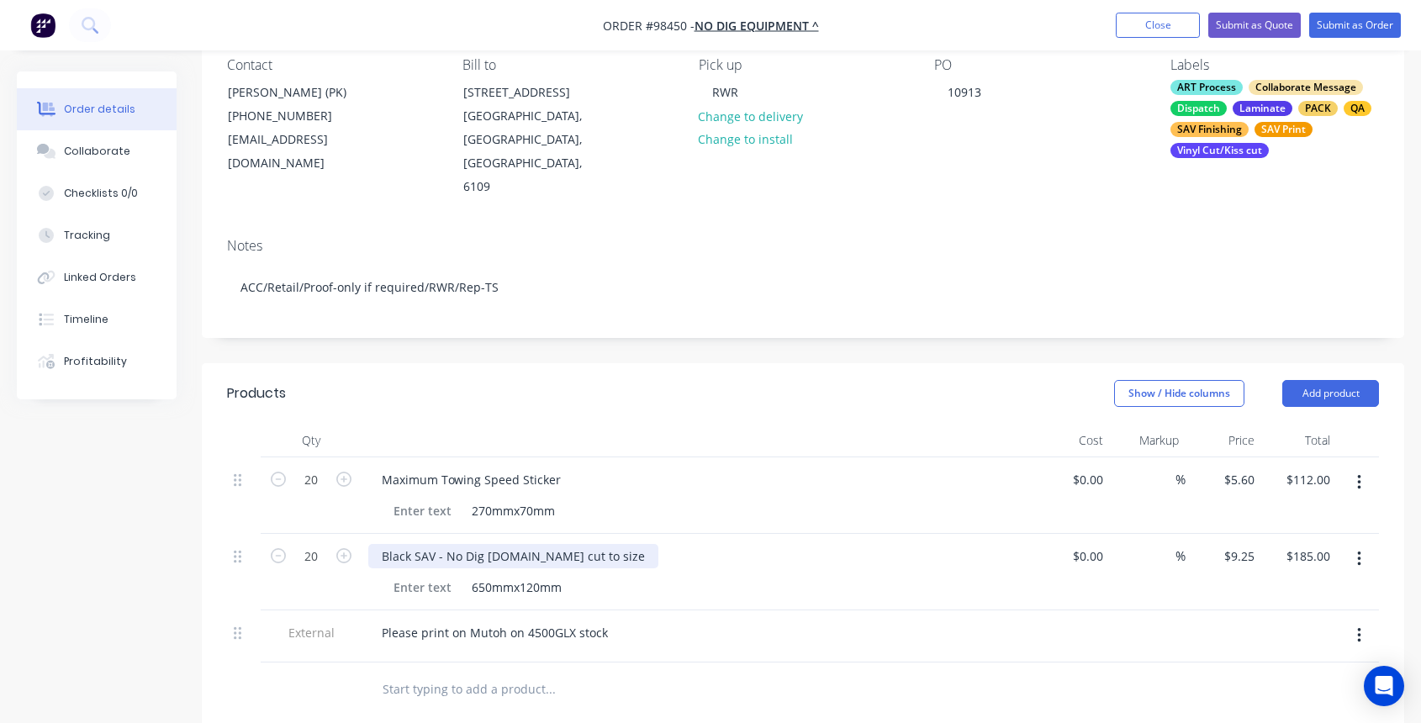
click at [589, 544] on div "Black SAV - No Dig [DOMAIN_NAME] cut to size" at bounding box center [513, 556] width 290 height 24
drag, startPoint x: 462, startPoint y: 652, endPoint x: 532, endPoint y: 647, distance: 70.0
click at [462, 673] on input "text" at bounding box center [550, 690] width 336 height 34
click at [1333, 380] on button "Add product" at bounding box center [1331, 393] width 97 height 27
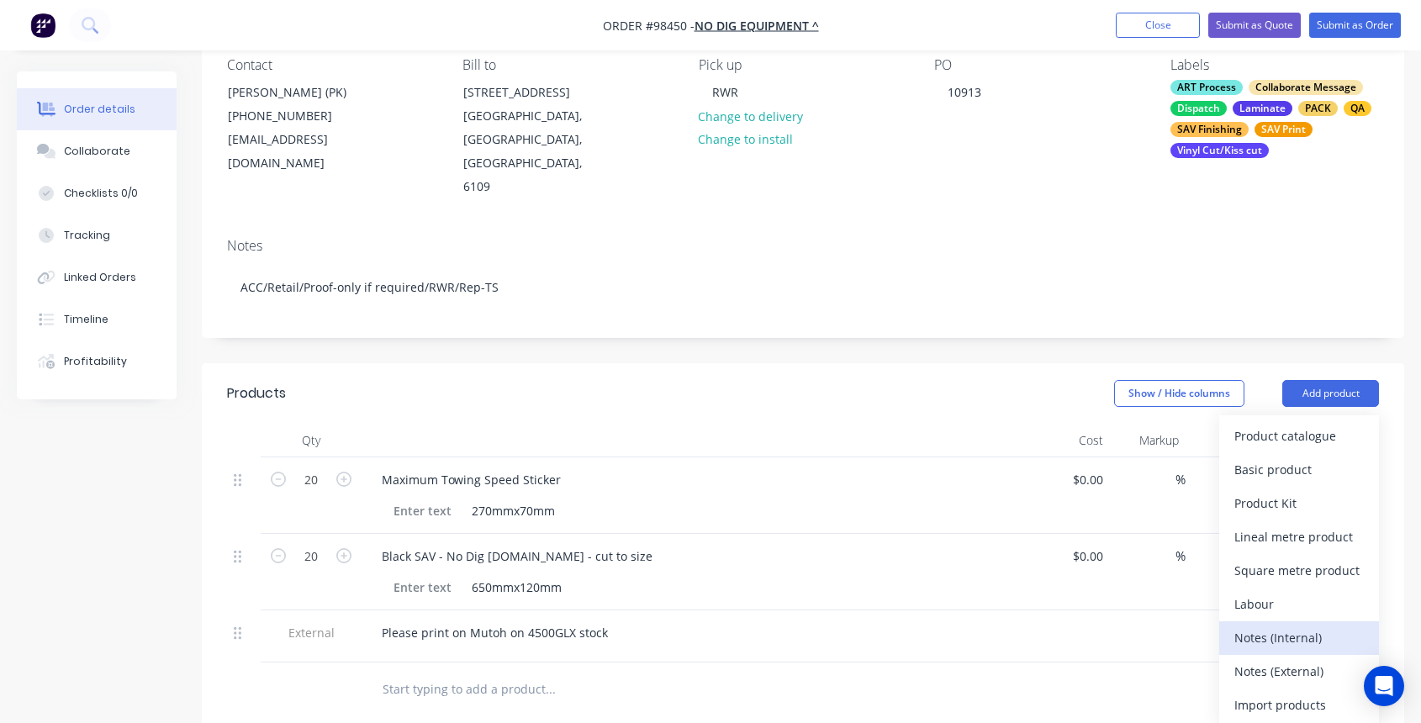
click at [1306, 626] on div "Notes (Internal)" at bounding box center [1300, 638] width 130 height 24
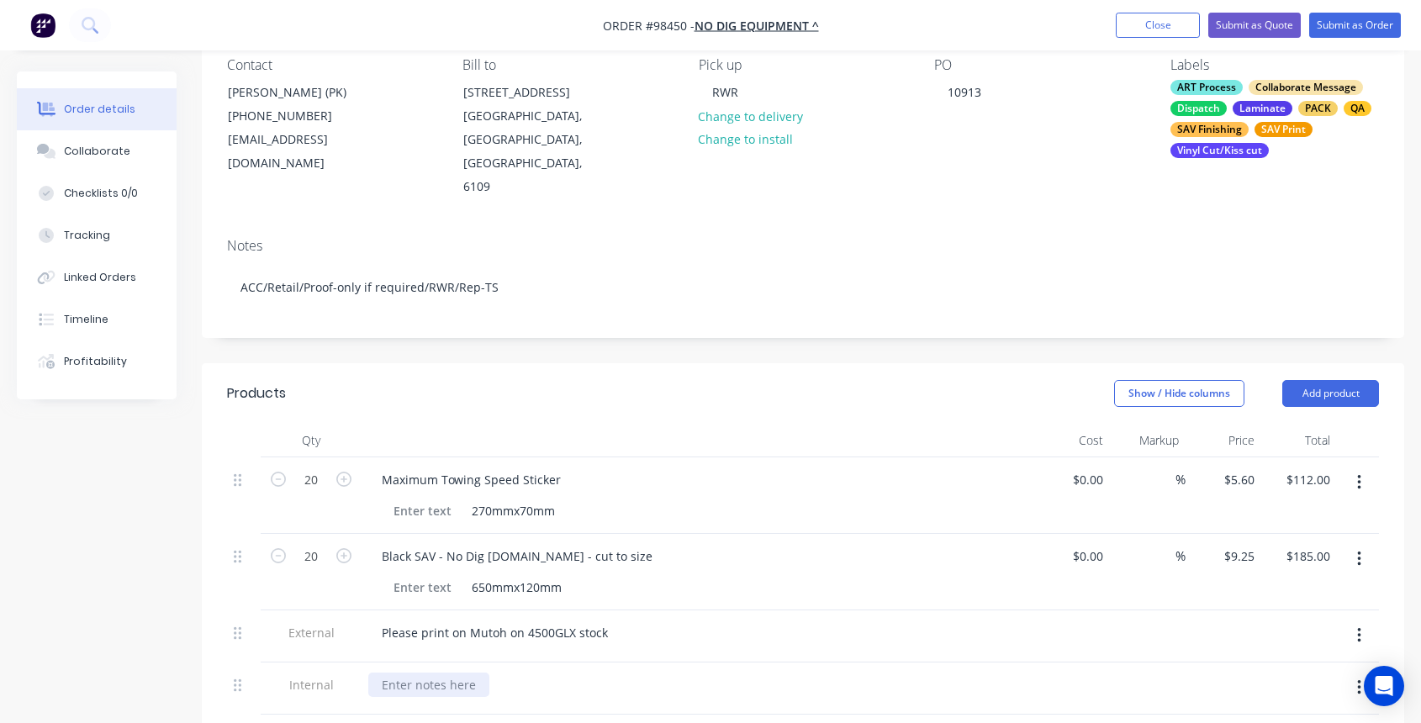
click at [462, 673] on div at bounding box center [428, 685] width 121 height 24
click at [239, 678] on icon at bounding box center [238, 685] width 8 height 15
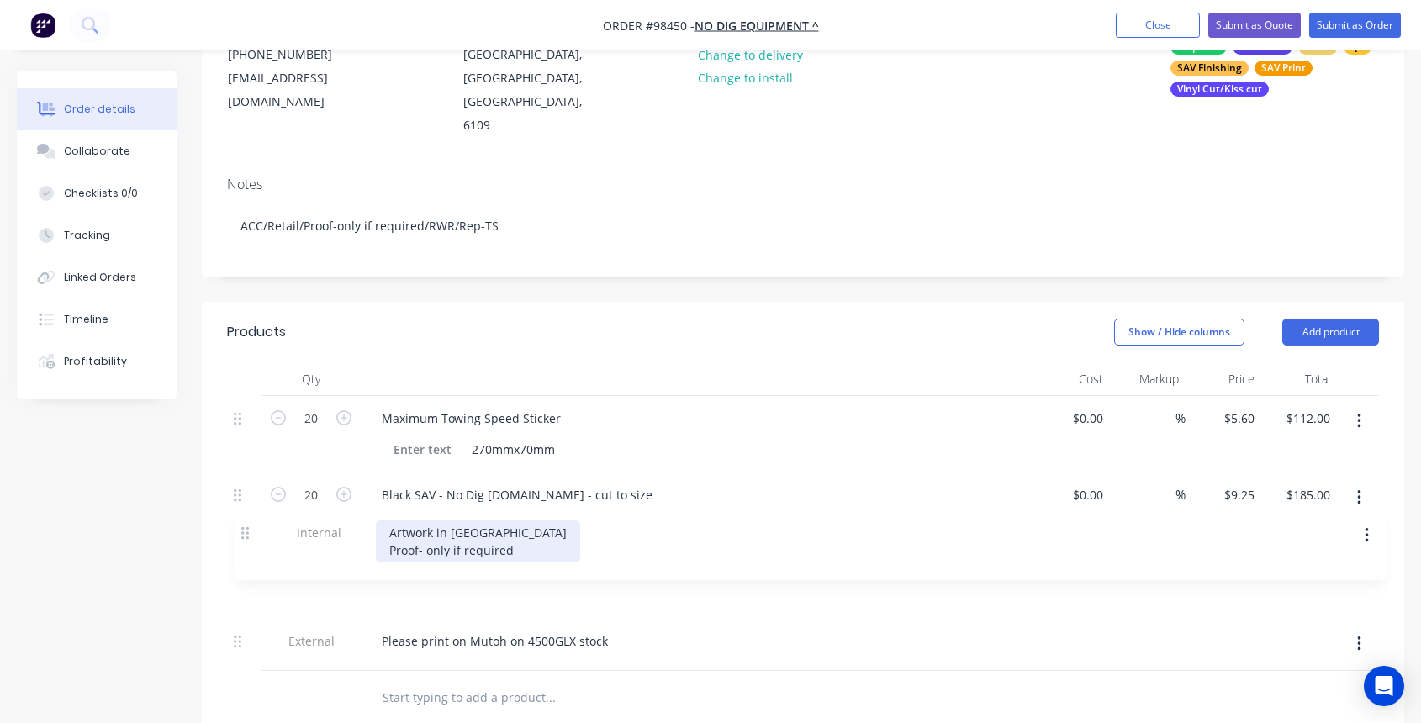
scroll to position [226, 0]
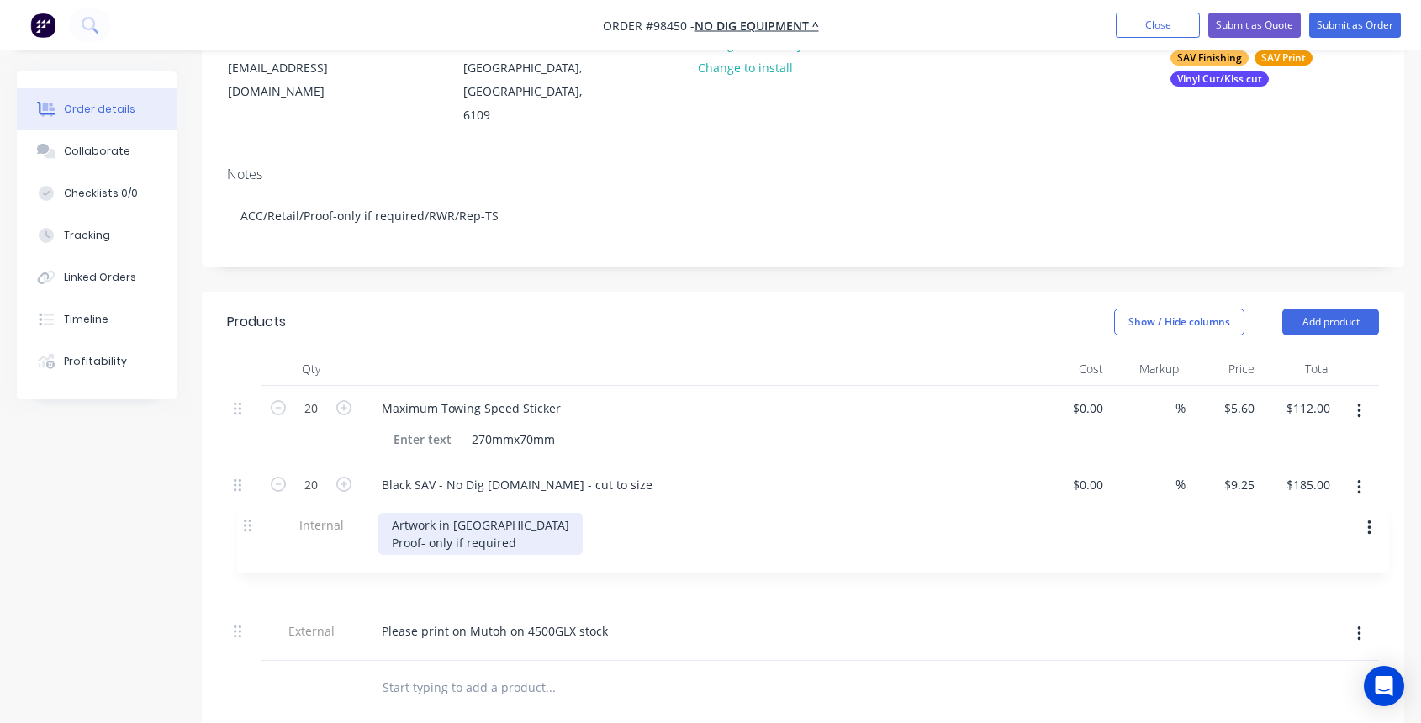
drag, startPoint x: 239, startPoint y: 649, endPoint x: 241, endPoint y: 511, distance: 138.8
click at [244, 511] on div "20 Maximum Towing Speed Sticker 270mmx70mm $0.00 $0.00 % $5.60 $5.60 $112.00 $1…" at bounding box center [803, 523] width 1152 height 275
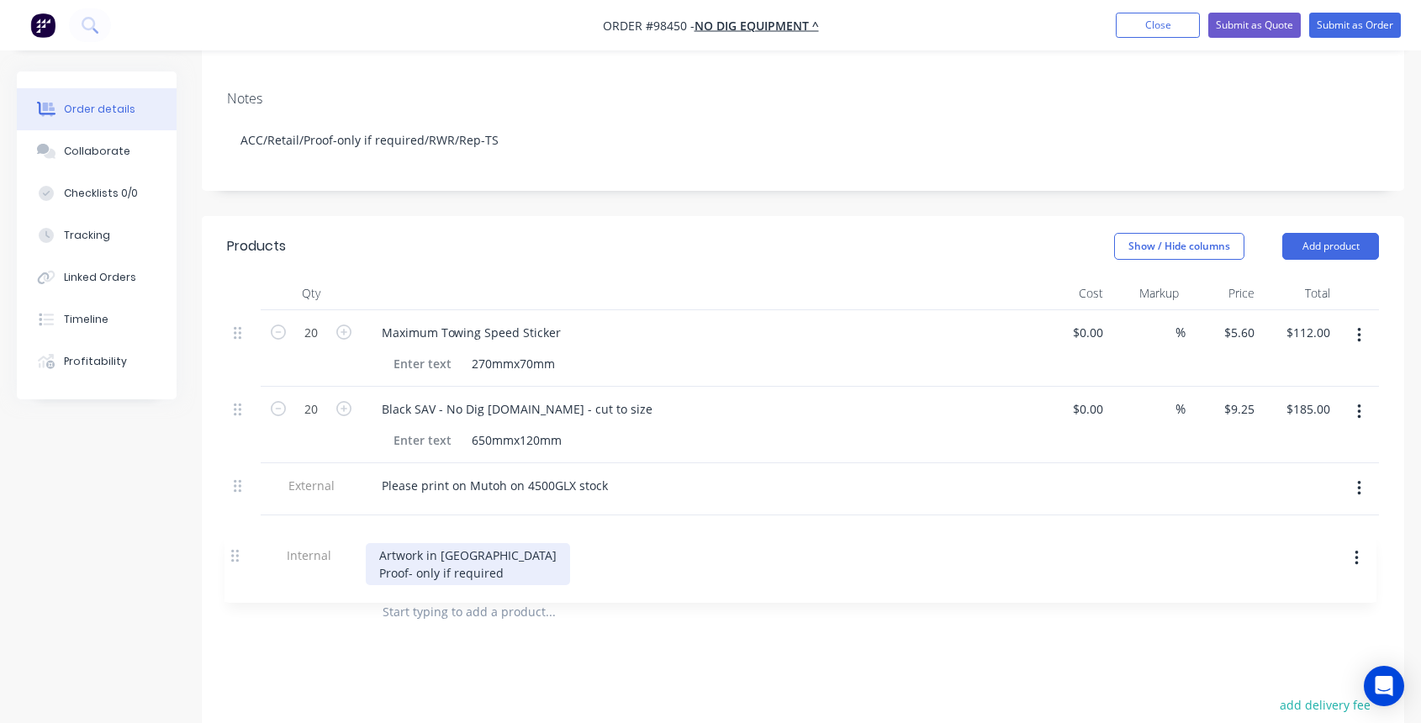
scroll to position [304, 0]
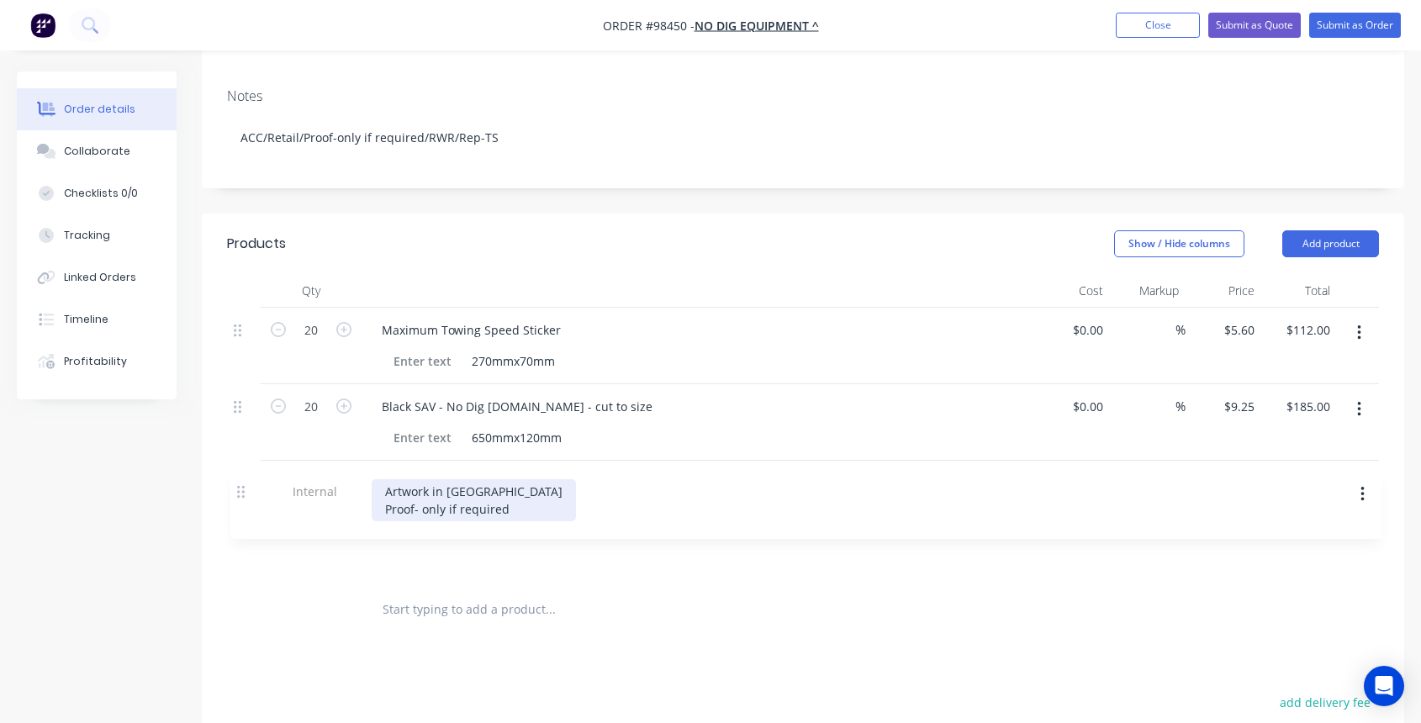
drag, startPoint x: 235, startPoint y: 519, endPoint x: 239, endPoint y: 495, distance: 23.9
click at [240, 495] on div "20 Maximum Towing Speed Sticker 270mmx70mm $0.00 $0.00 % $5.60 $5.60 $112.00 $1…" at bounding box center [803, 445] width 1152 height 275
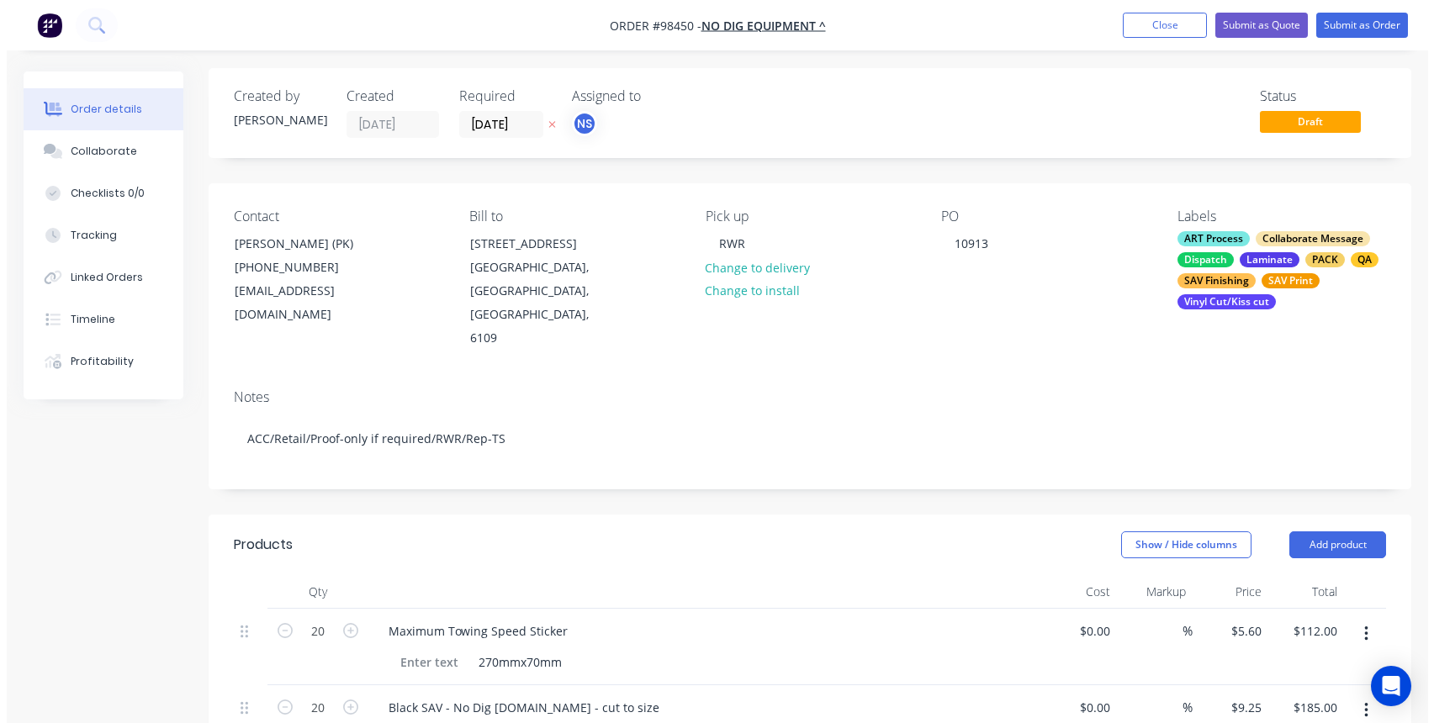
scroll to position [0, 0]
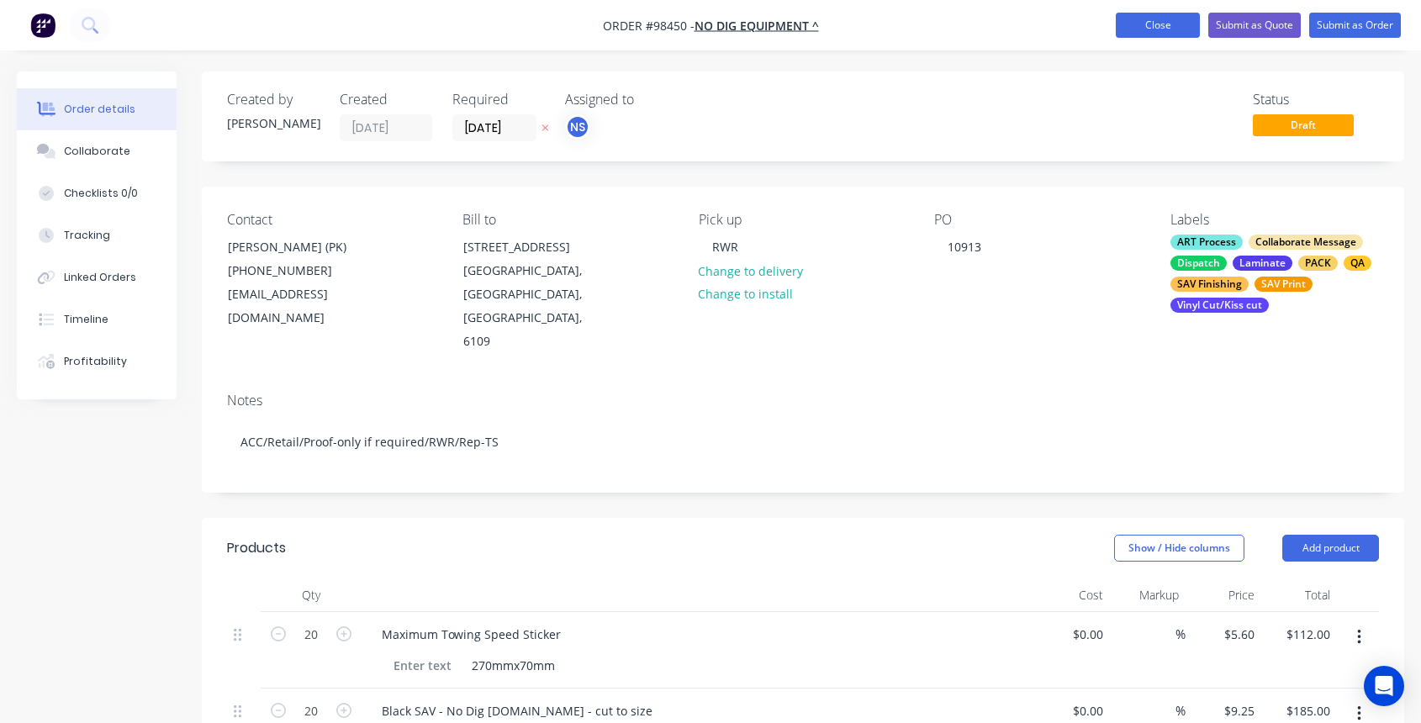
click at [1157, 26] on button "Close" at bounding box center [1158, 25] width 84 height 25
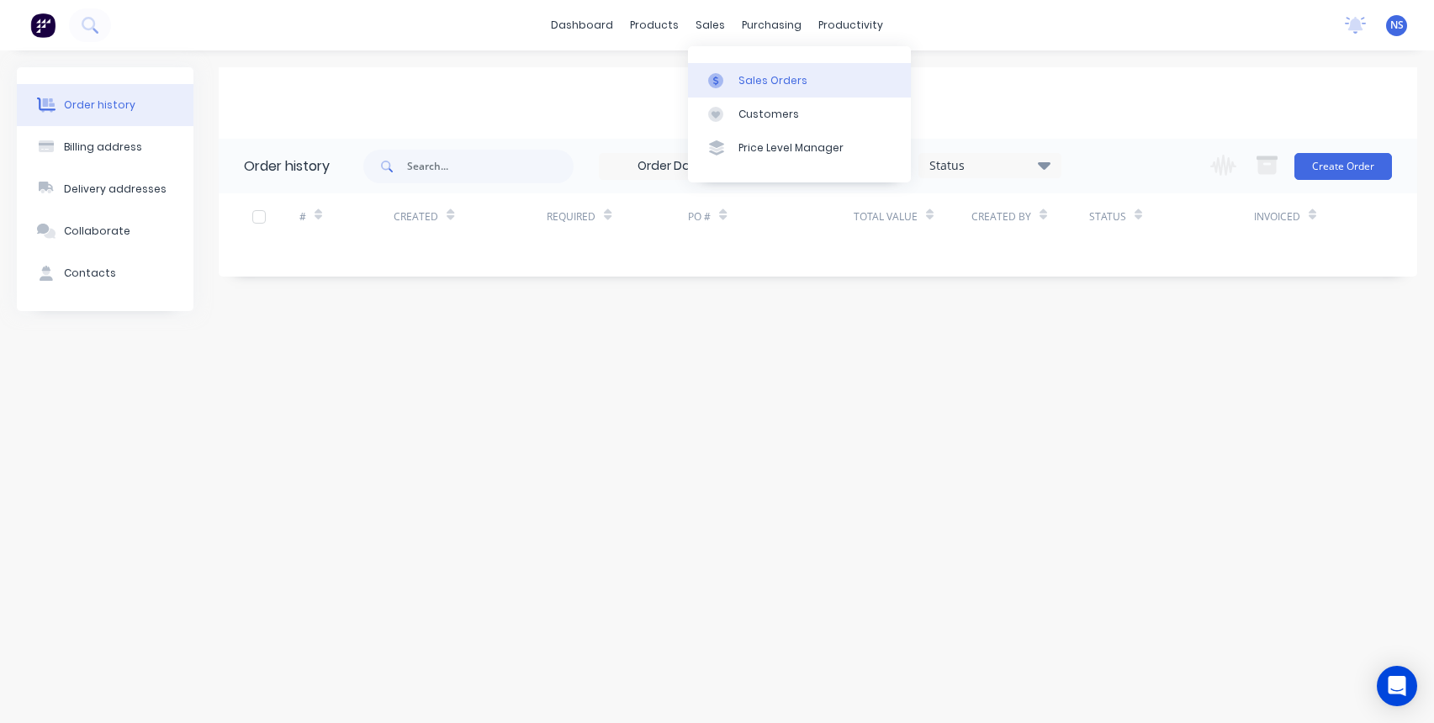
click at [766, 78] on div "Sales Orders" at bounding box center [772, 80] width 69 height 15
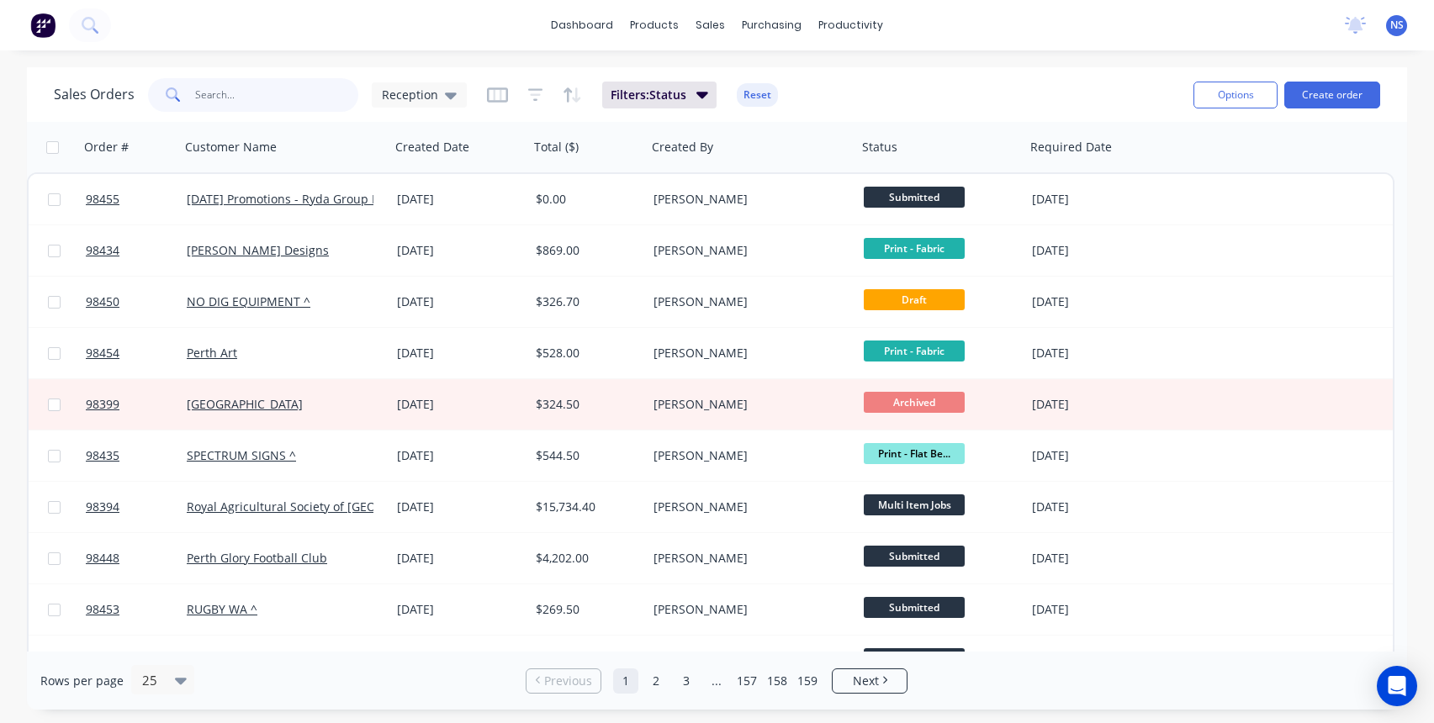
click at [270, 98] on input "text" at bounding box center [277, 95] width 164 height 34
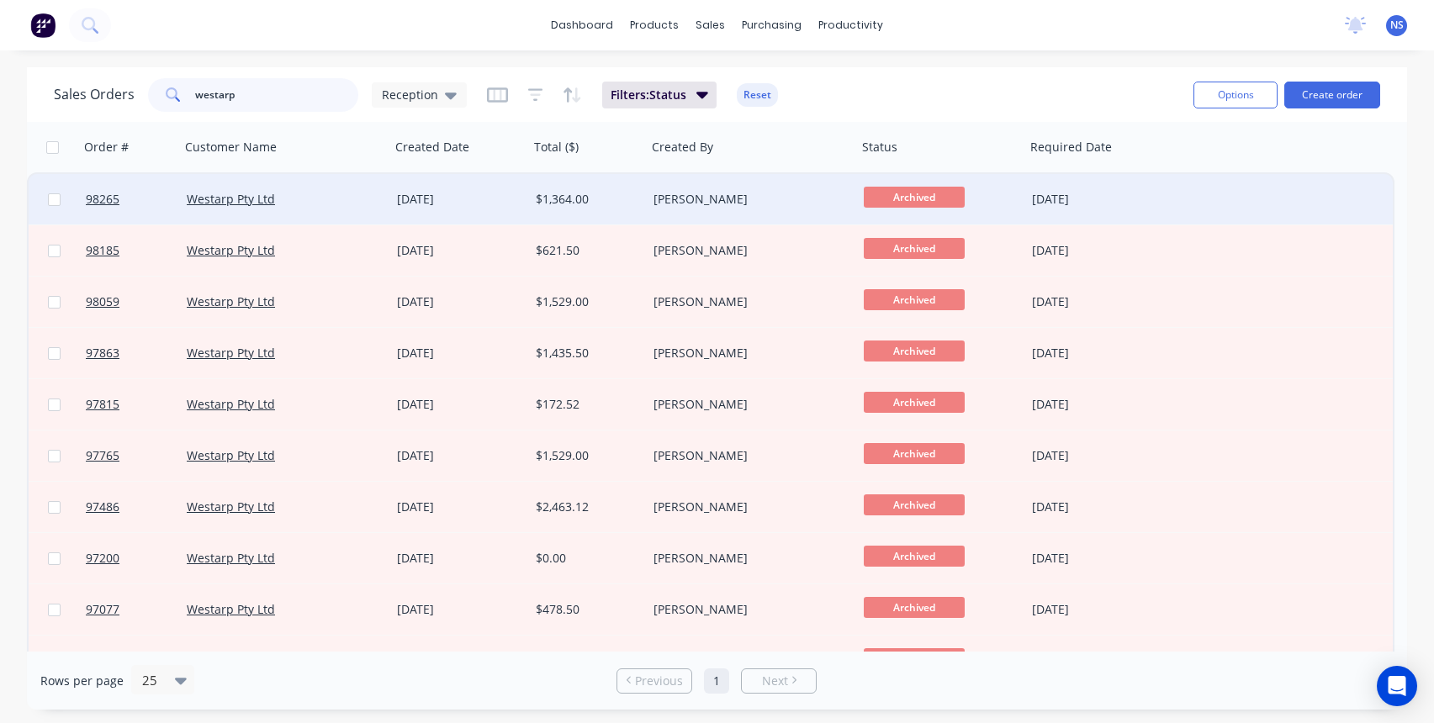
type input "westarp"
click at [326, 211] on div "Westarp Pty Ltd" at bounding box center [285, 199] width 210 height 50
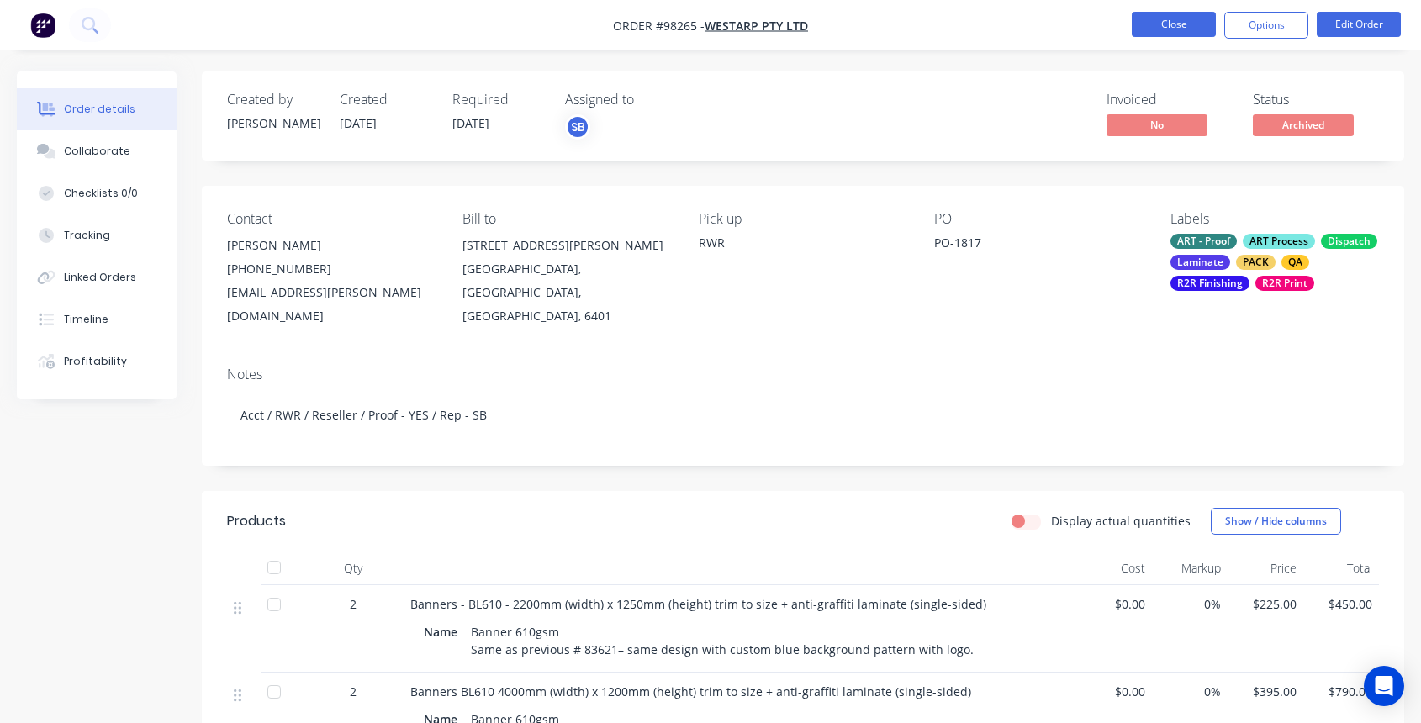
click at [1183, 24] on button "Close" at bounding box center [1174, 24] width 84 height 25
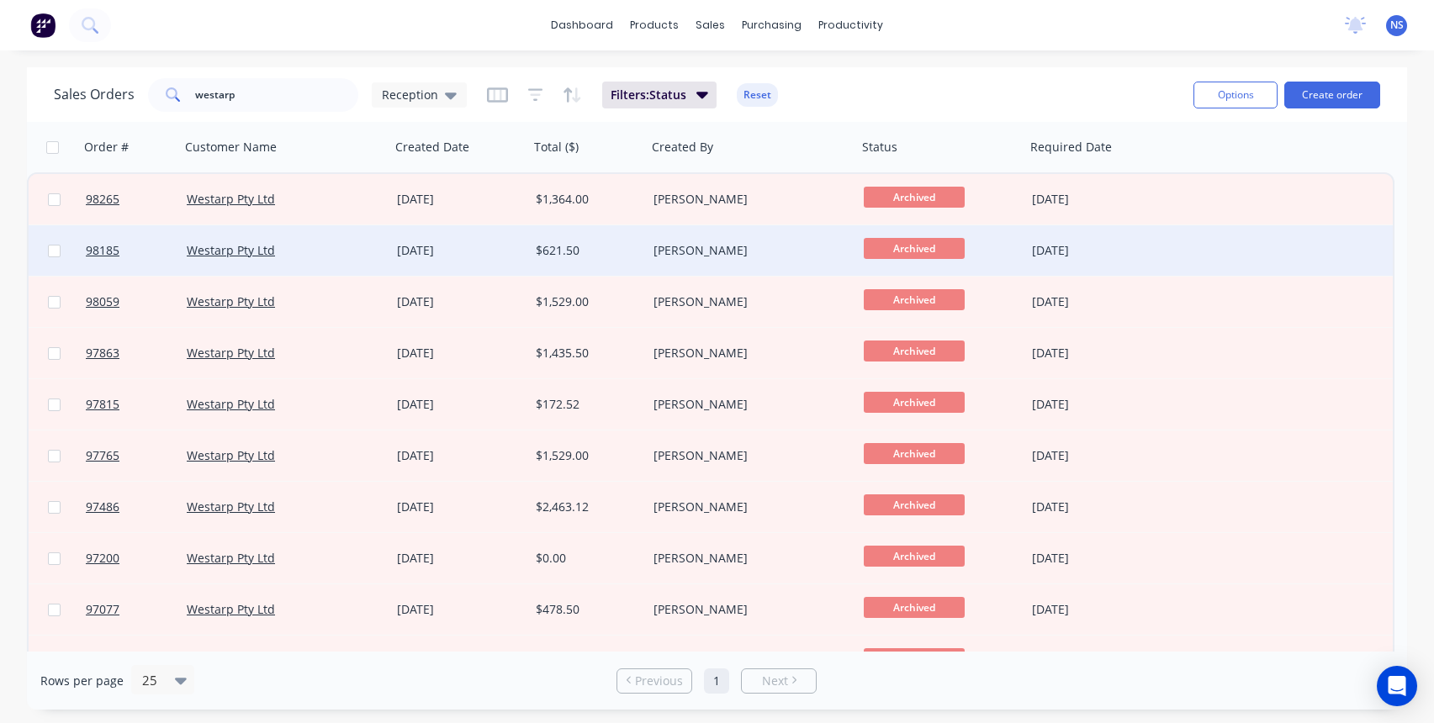
click at [744, 260] on div "[PERSON_NAME]" at bounding box center [752, 250] width 210 height 50
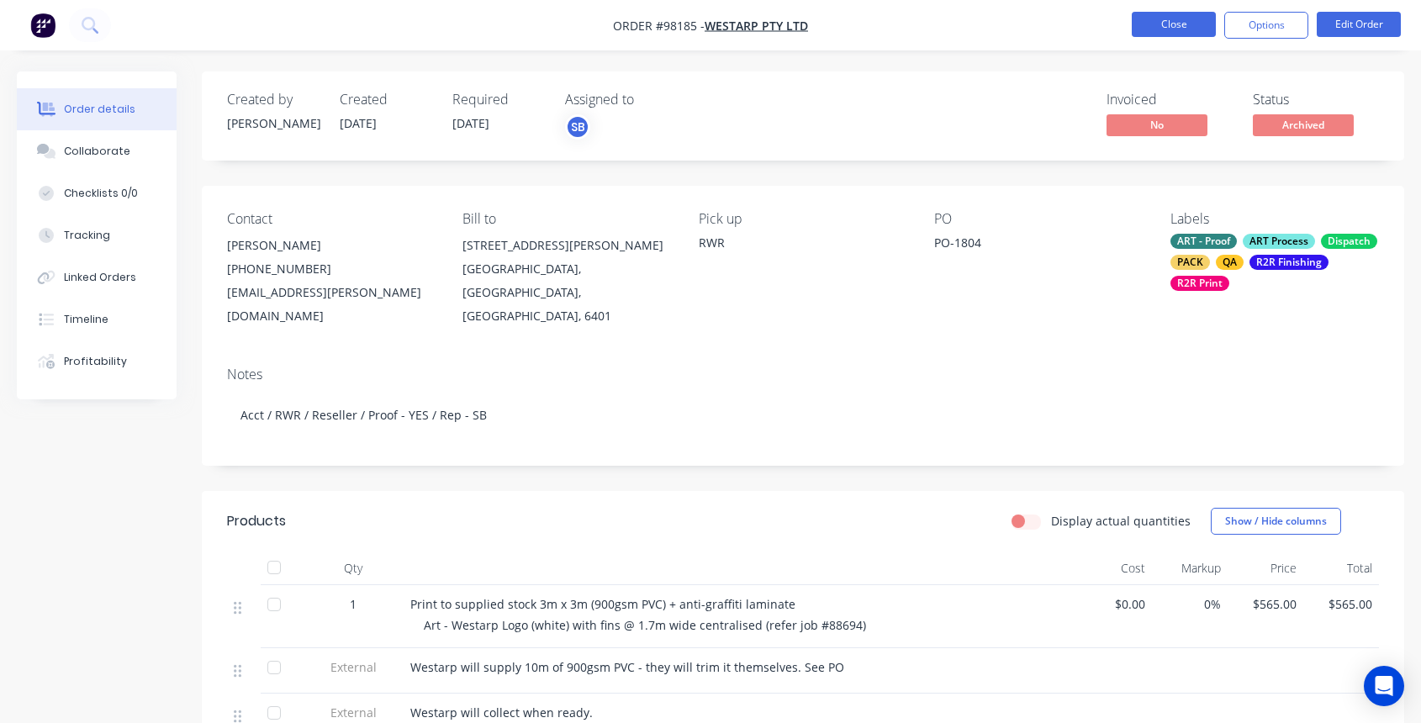
click at [1175, 22] on button "Close" at bounding box center [1174, 24] width 84 height 25
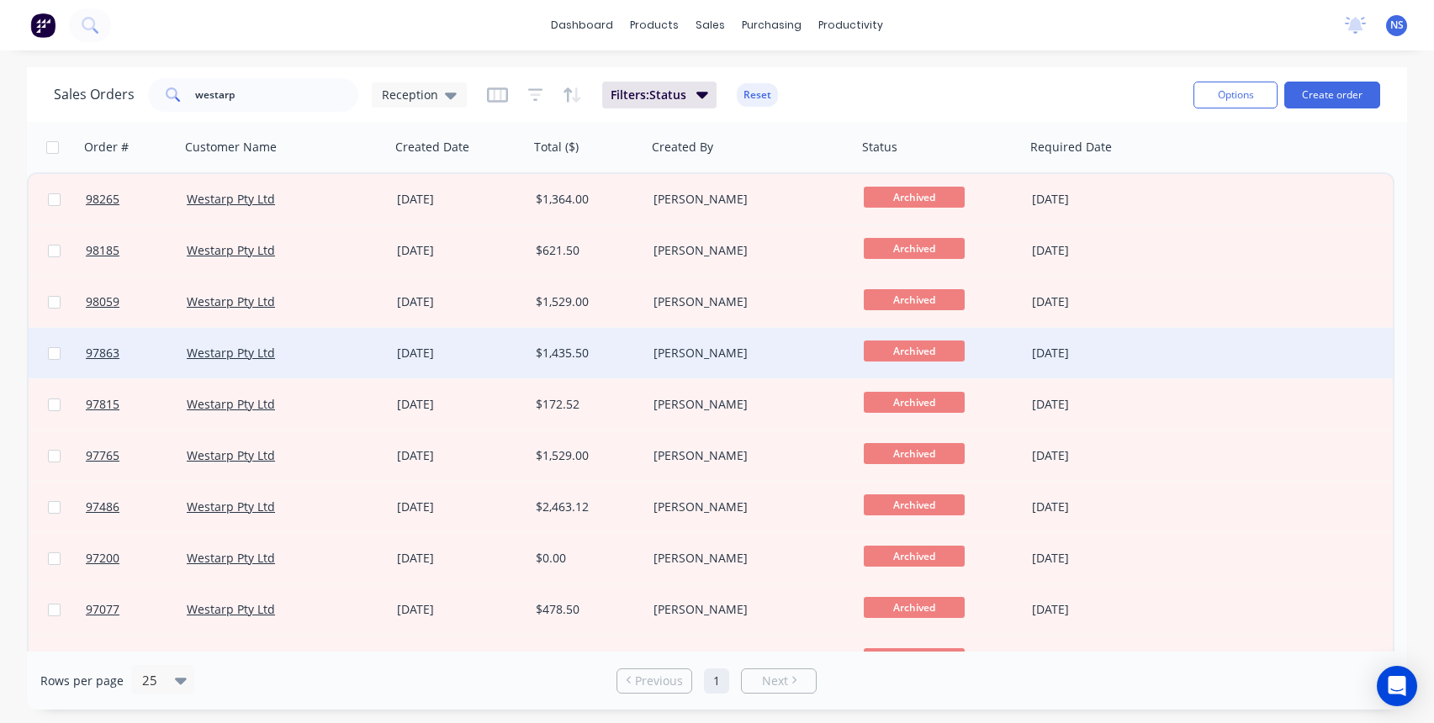
click at [628, 343] on div "$1,435.50" at bounding box center [588, 353] width 118 height 50
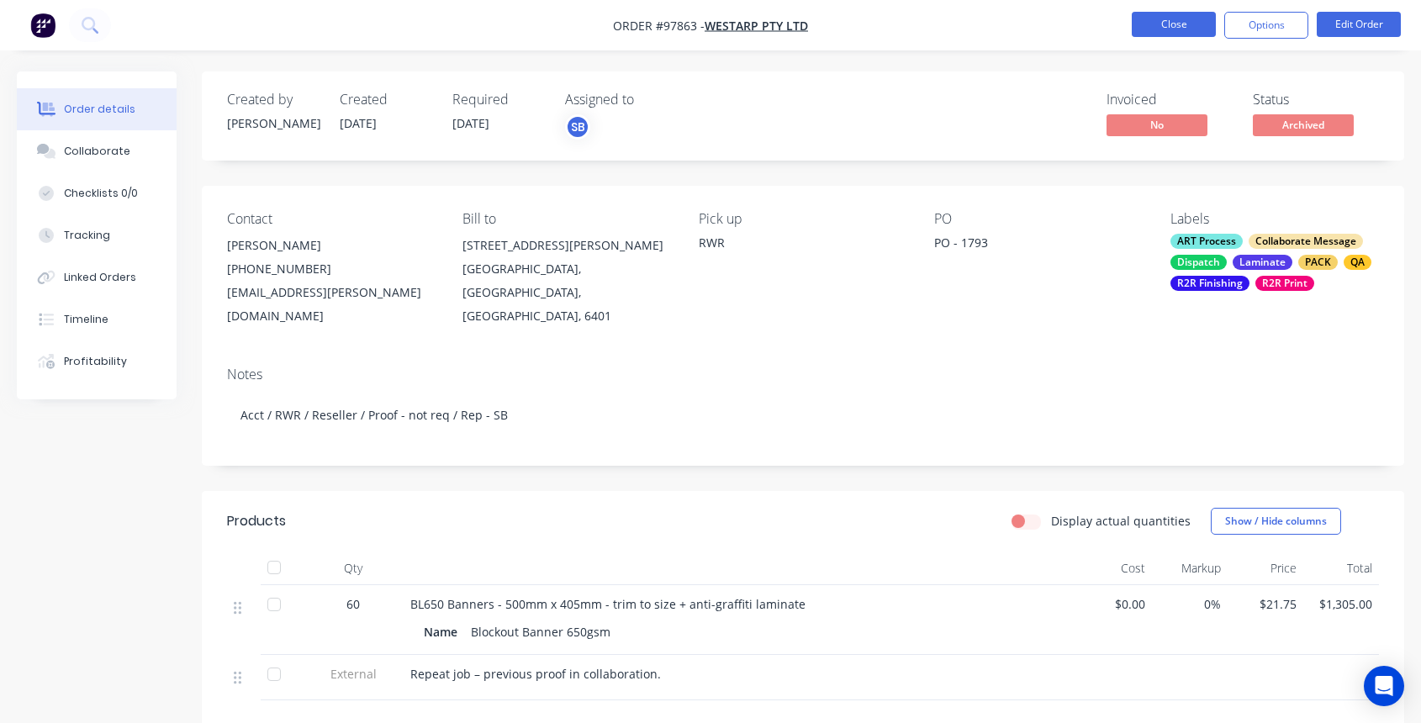
click at [1160, 28] on button "Close" at bounding box center [1174, 24] width 84 height 25
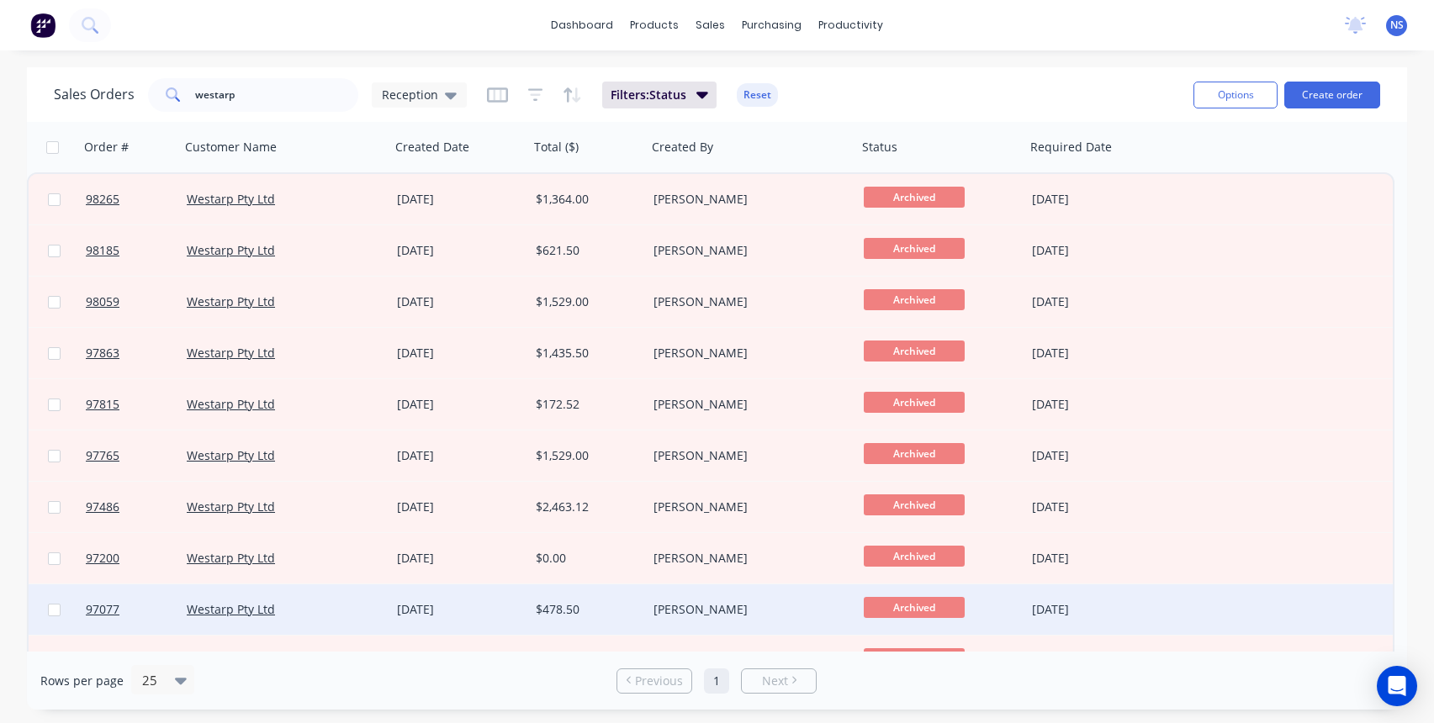
click at [502, 596] on div "28 Mar 2025" at bounding box center [459, 610] width 139 height 50
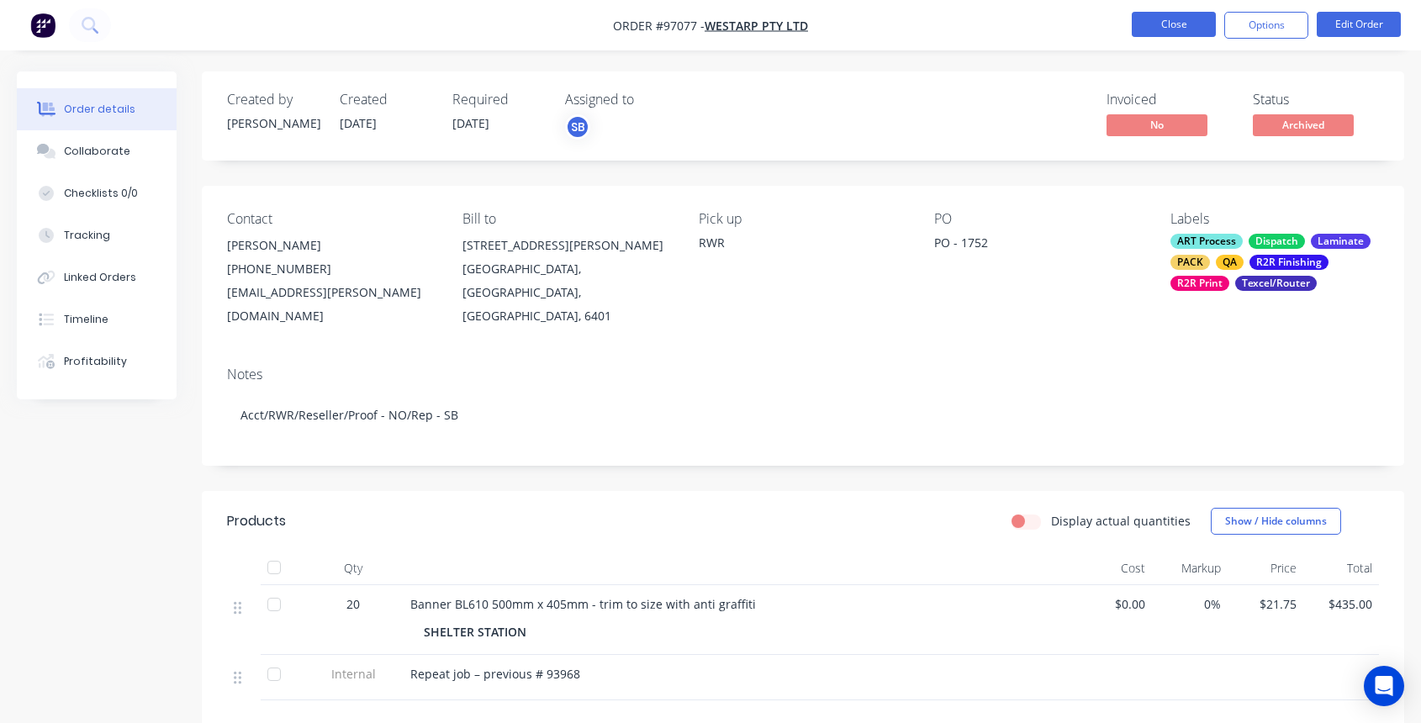
click at [1171, 29] on button "Close" at bounding box center [1174, 24] width 84 height 25
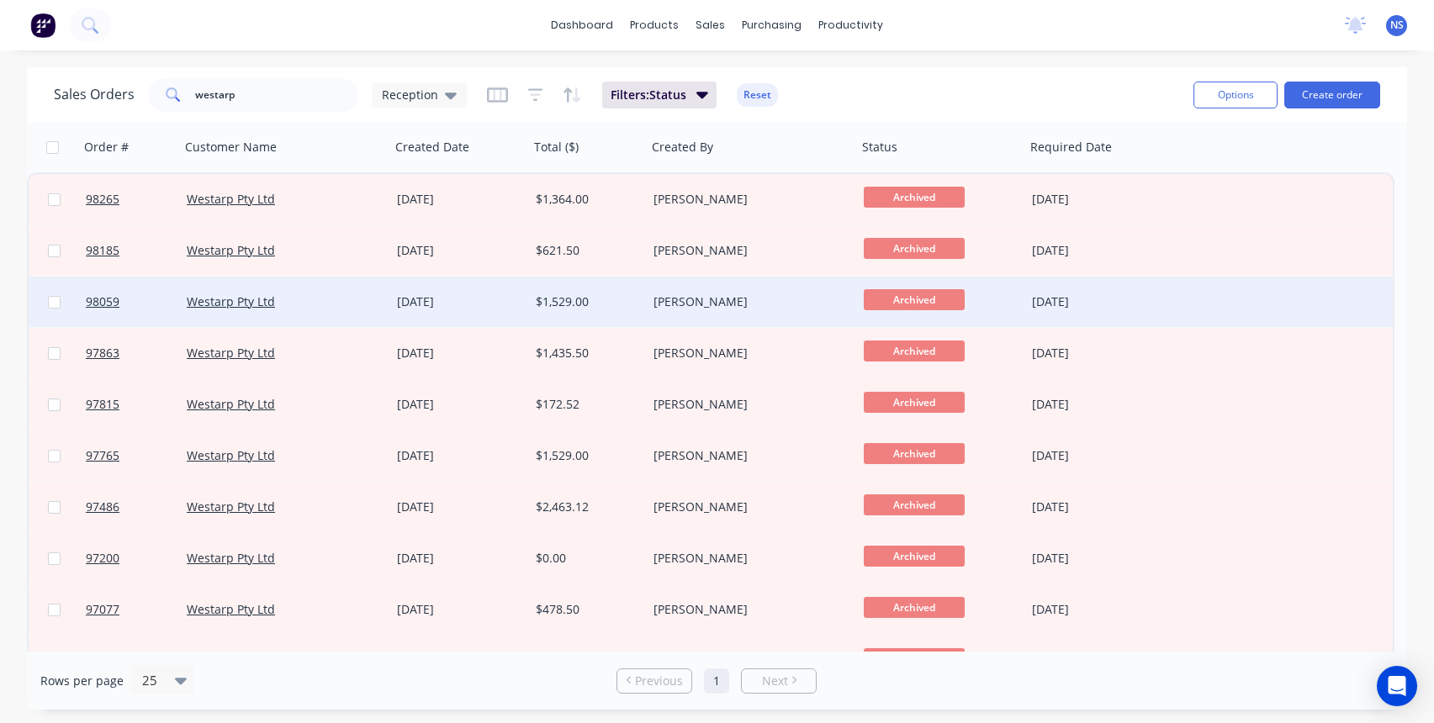
click at [640, 296] on div "$1,529.00" at bounding box center [588, 302] width 118 height 50
